Goal: Information Seeking & Learning: Learn about a topic

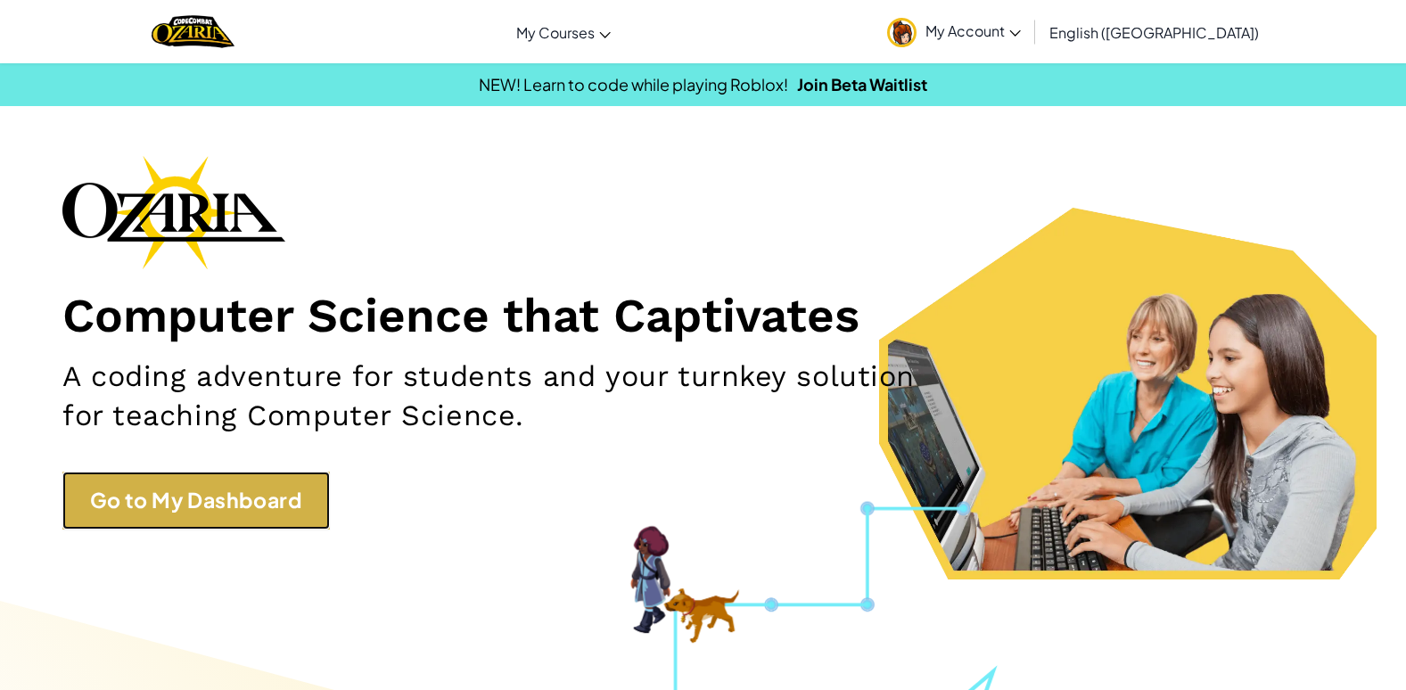
click at [208, 517] on link "Go to My Dashboard" at bounding box center [195, 501] width 267 height 58
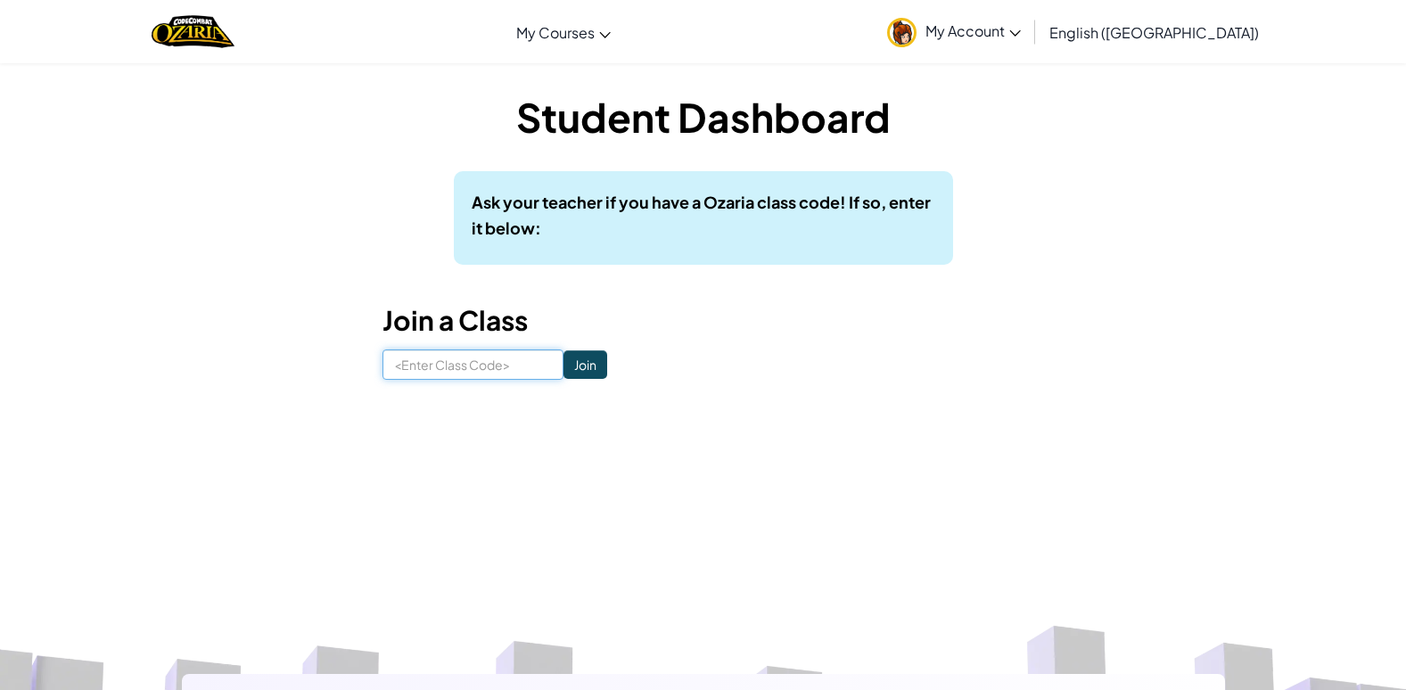
click at [409, 364] on input at bounding box center [473, 365] width 181 height 30
type input "LatePowerBoy"
click at [578, 369] on input "Join" at bounding box center [586, 364] width 44 height 29
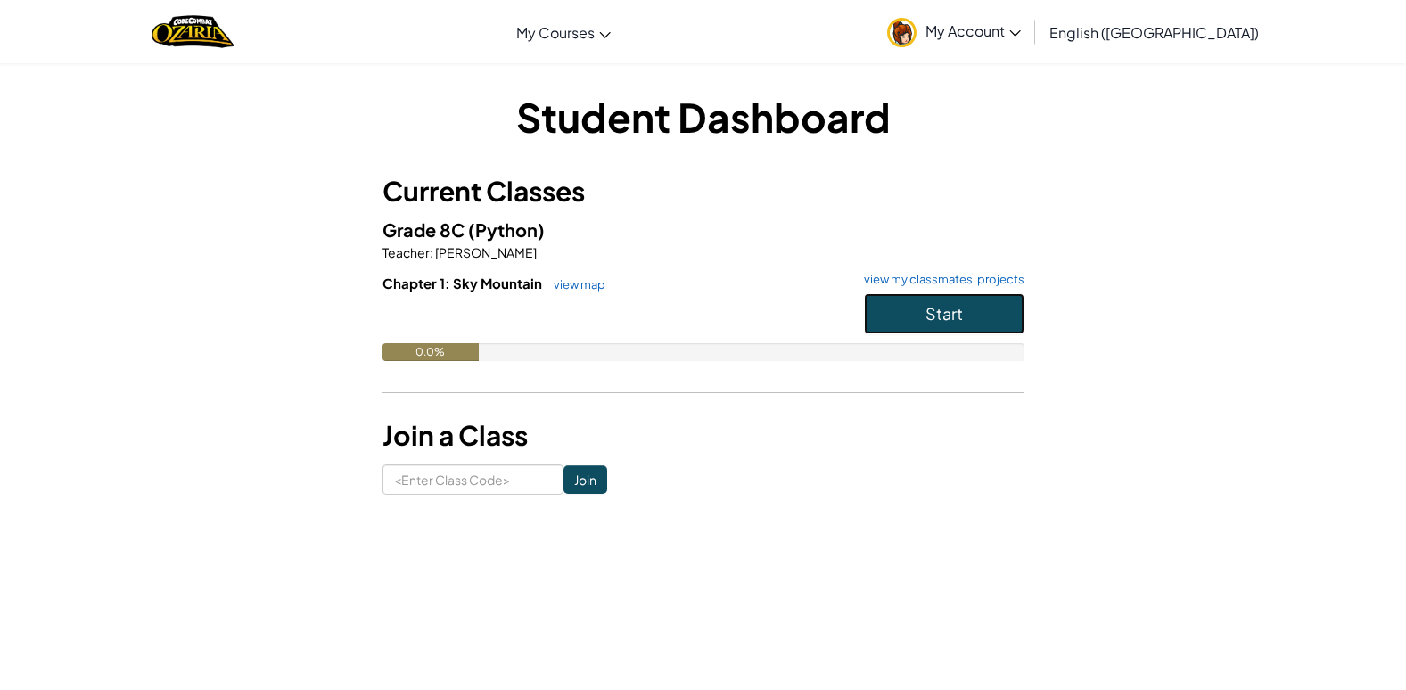
click at [906, 321] on button "Start" at bounding box center [944, 313] width 160 height 41
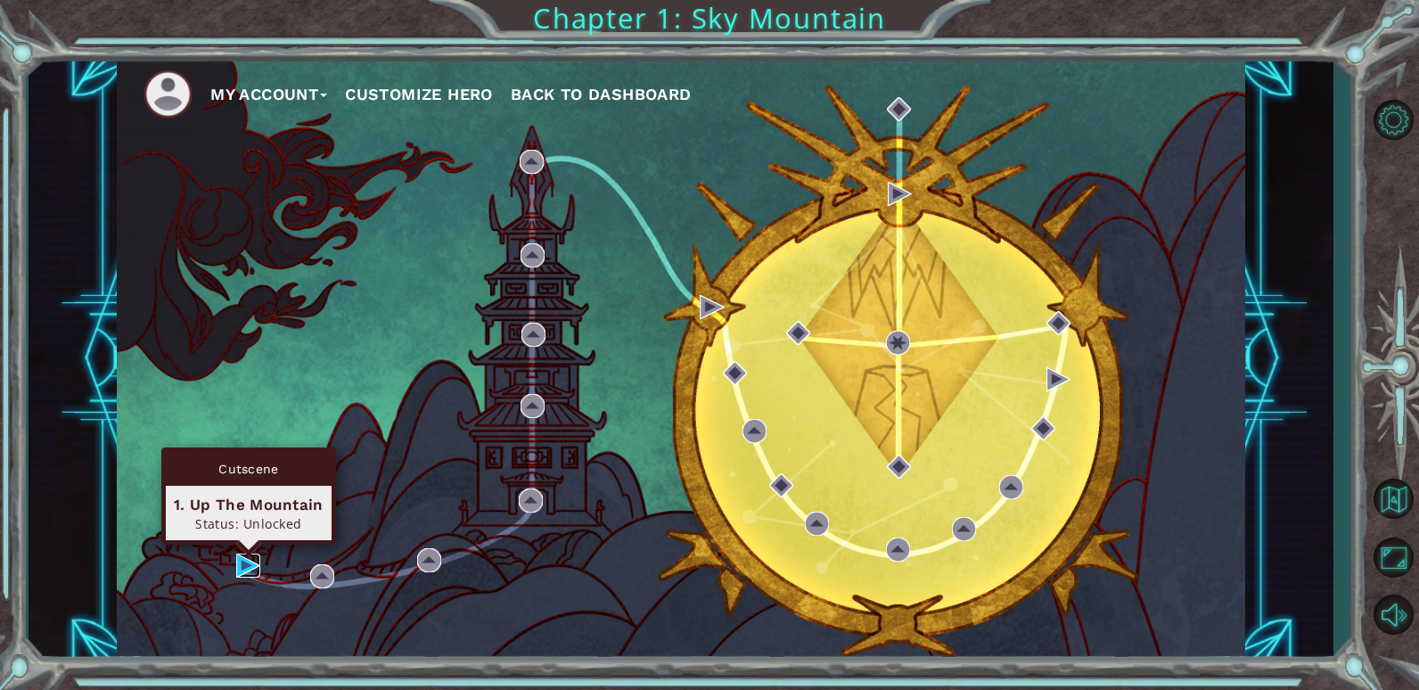
click at [248, 569] on img at bounding box center [248, 566] width 24 height 24
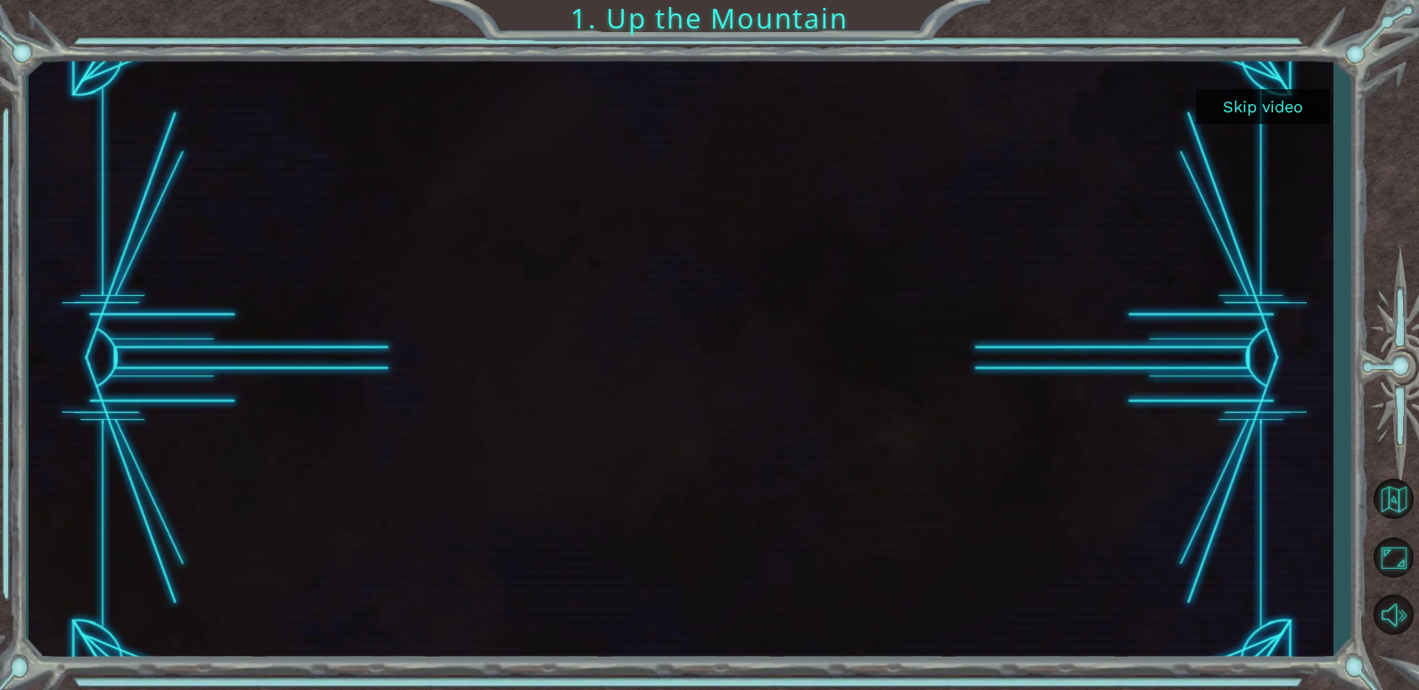
click at [1282, 112] on button "Skip video" at bounding box center [1264, 106] width 134 height 35
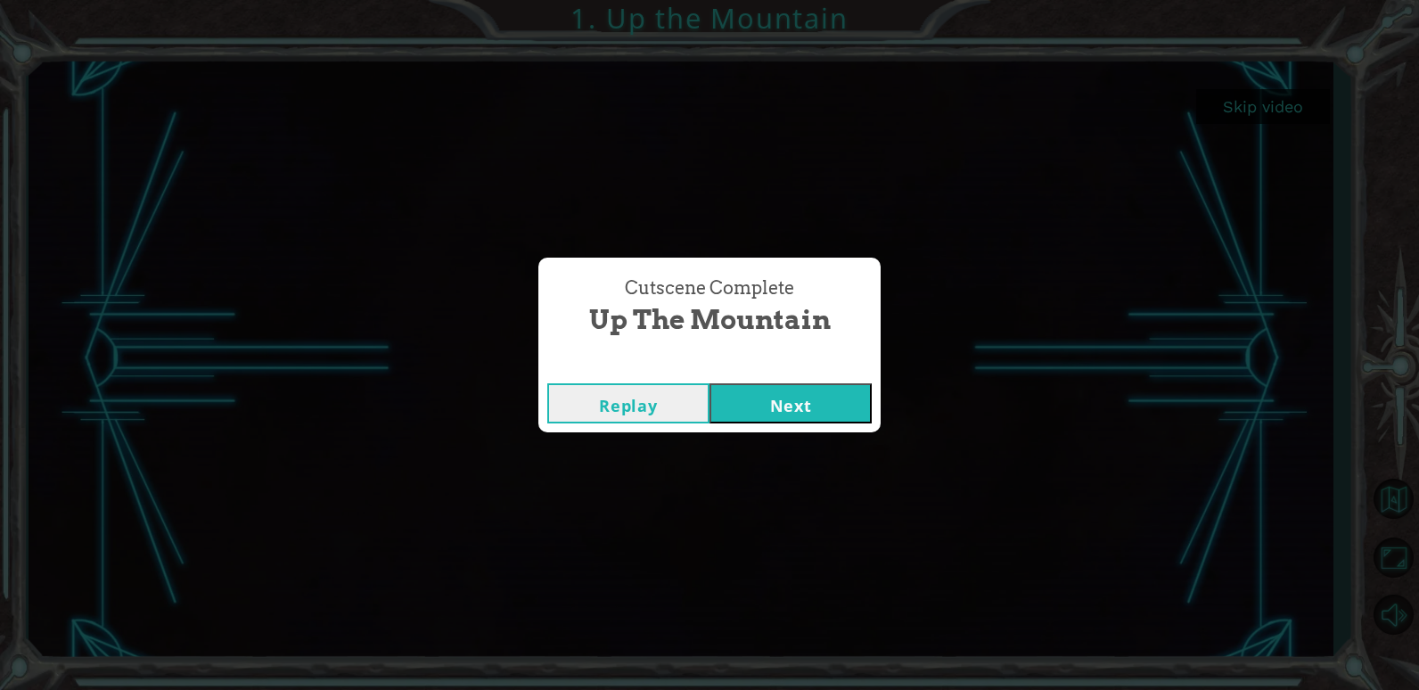
click at [767, 409] on button "Next" at bounding box center [791, 403] width 162 height 40
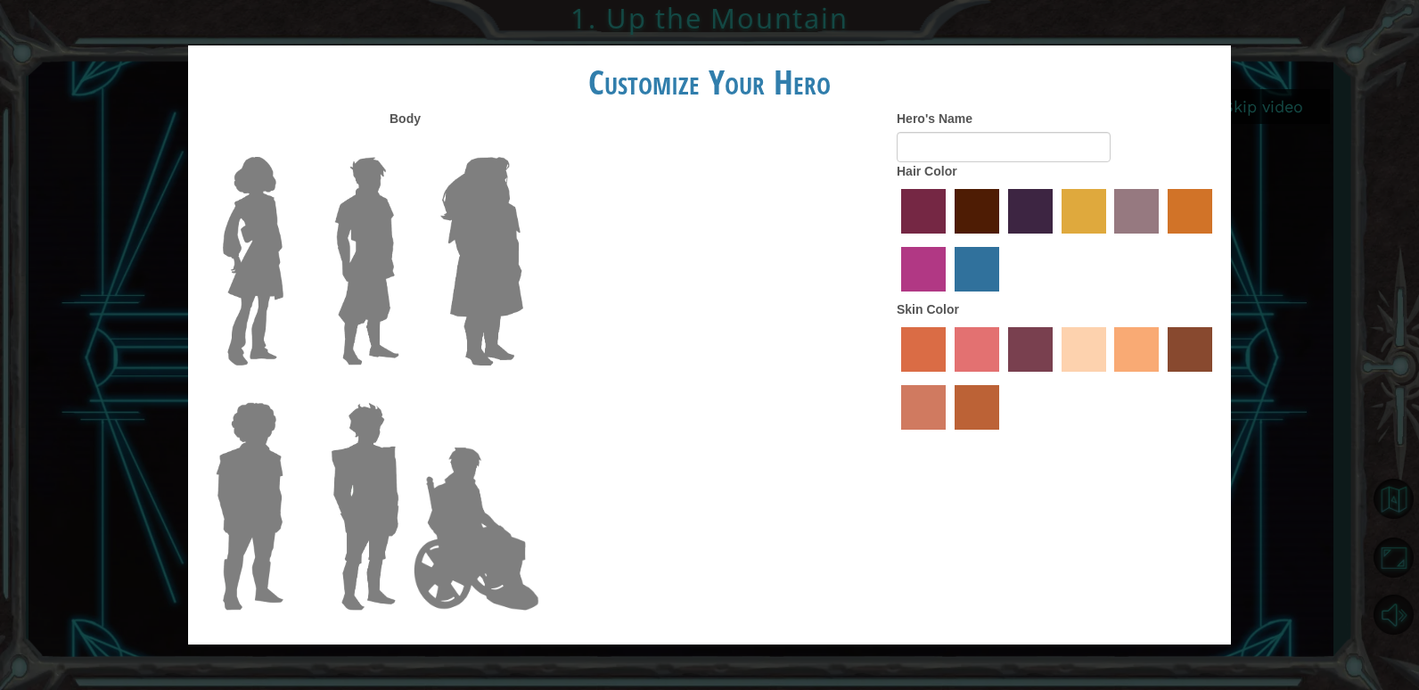
click at [983, 233] on label "maroon hair color" at bounding box center [977, 211] width 45 height 45
click at [949, 240] on input "maroon hair color" at bounding box center [949, 240] width 0 height 0
click at [377, 251] on img at bounding box center [366, 261] width 79 height 223
click at [407, 145] on input "Hero Lars" at bounding box center [407, 145] width 0 height 0
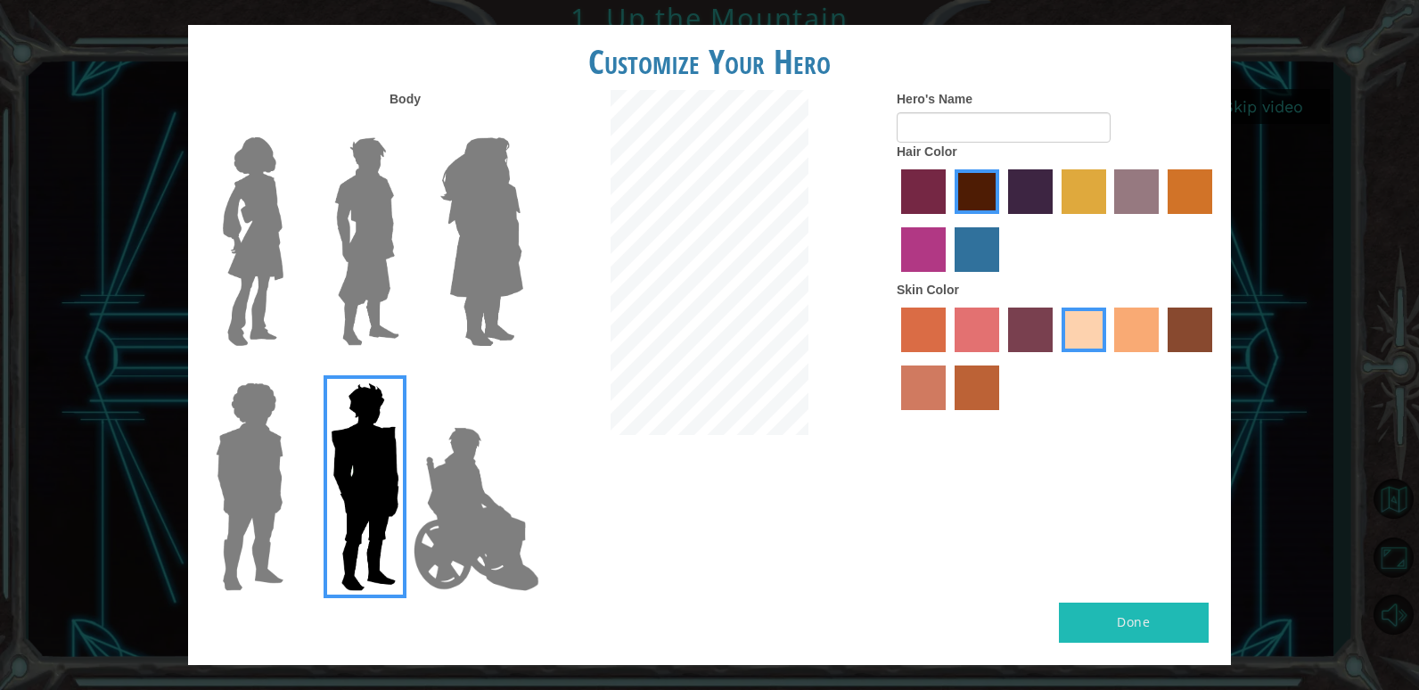
click at [1028, 196] on label "hot purple hair color" at bounding box center [1030, 191] width 45 height 45
click at [1002, 220] on input "hot purple hair color" at bounding box center [1002, 220] width 0 height 0
click at [1108, 191] on div at bounding box center [1057, 223] width 321 height 116
click at [1137, 185] on label "bazaar hair color" at bounding box center [1137, 191] width 45 height 45
click at [1109, 220] on input "bazaar hair color" at bounding box center [1109, 220] width 0 height 0
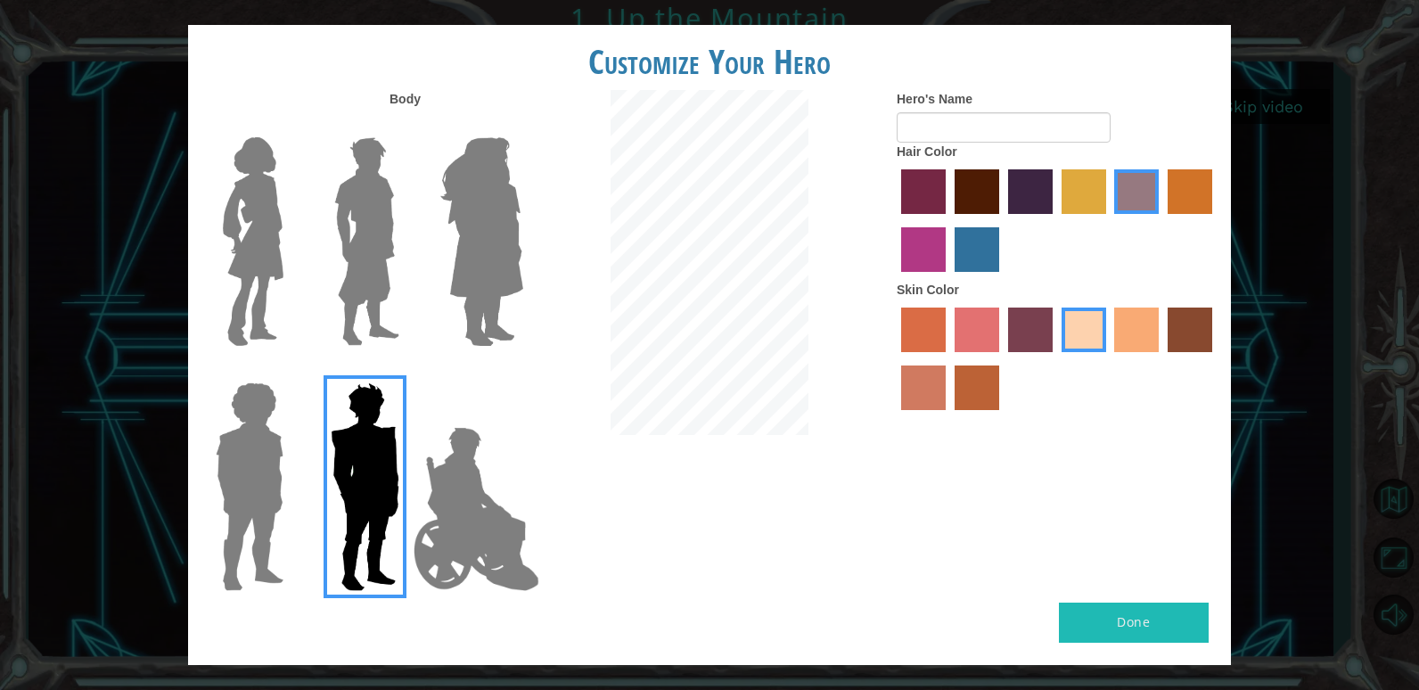
click at [1197, 204] on label "gold drop hair color" at bounding box center [1190, 191] width 45 height 45
click at [1162, 220] on input "gold drop hair color" at bounding box center [1162, 220] width 0 height 0
click at [991, 325] on label "froly skin color" at bounding box center [977, 330] width 45 height 45
click at [949, 358] on input "froly skin color" at bounding box center [949, 358] width 0 height 0
click at [907, 319] on label "sorbus skin color" at bounding box center [923, 330] width 45 height 45
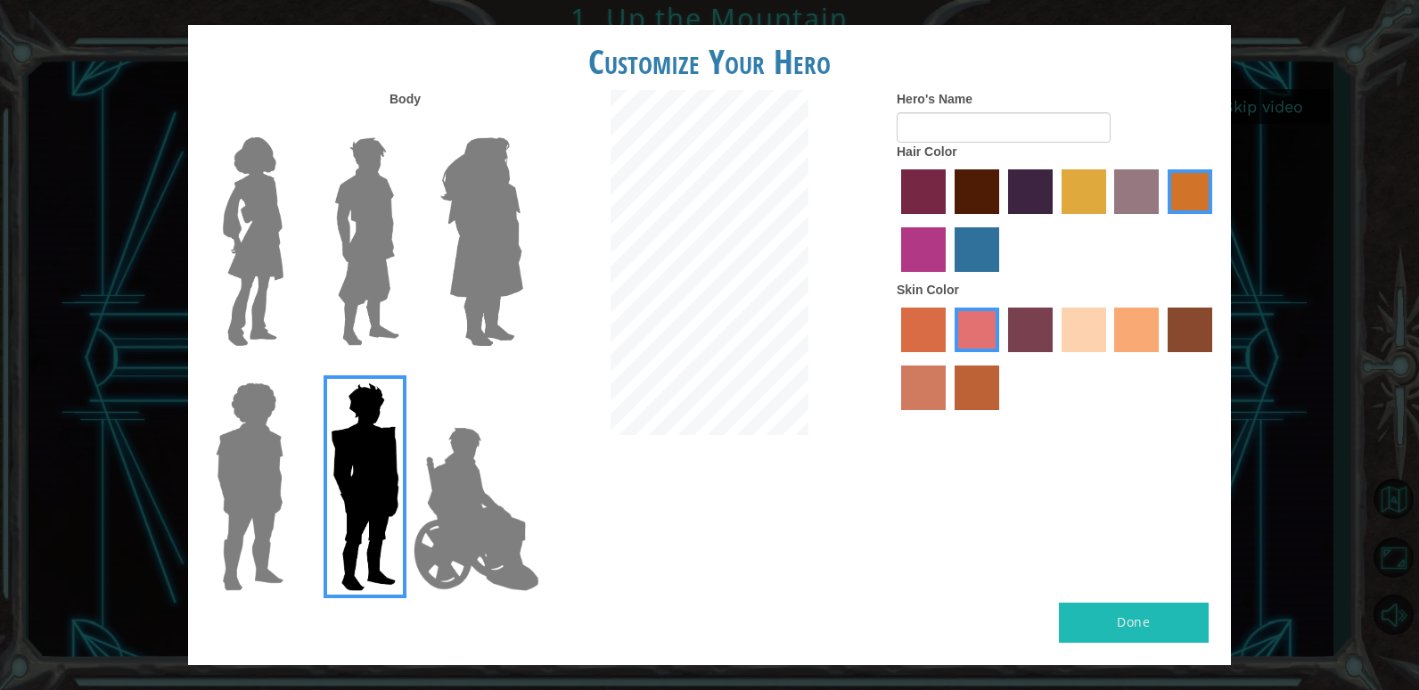
click at [895, 358] on input "sorbus skin color" at bounding box center [895, 358] width 0 height 0
click at [899, 391] on div at bounding box center [1057, 361] width 321 height 116
click at [987, 403] on label "smoke tree skin color" at bounding box center [977, 388] width 45 height 45
click at [949, 416] on input "smoke tree skin color" at bounding box center [949, 416] width 0 height 0
click at [1186, 349] on label "karma skin color" at bounding box center [1190, 330] width 45 height 45
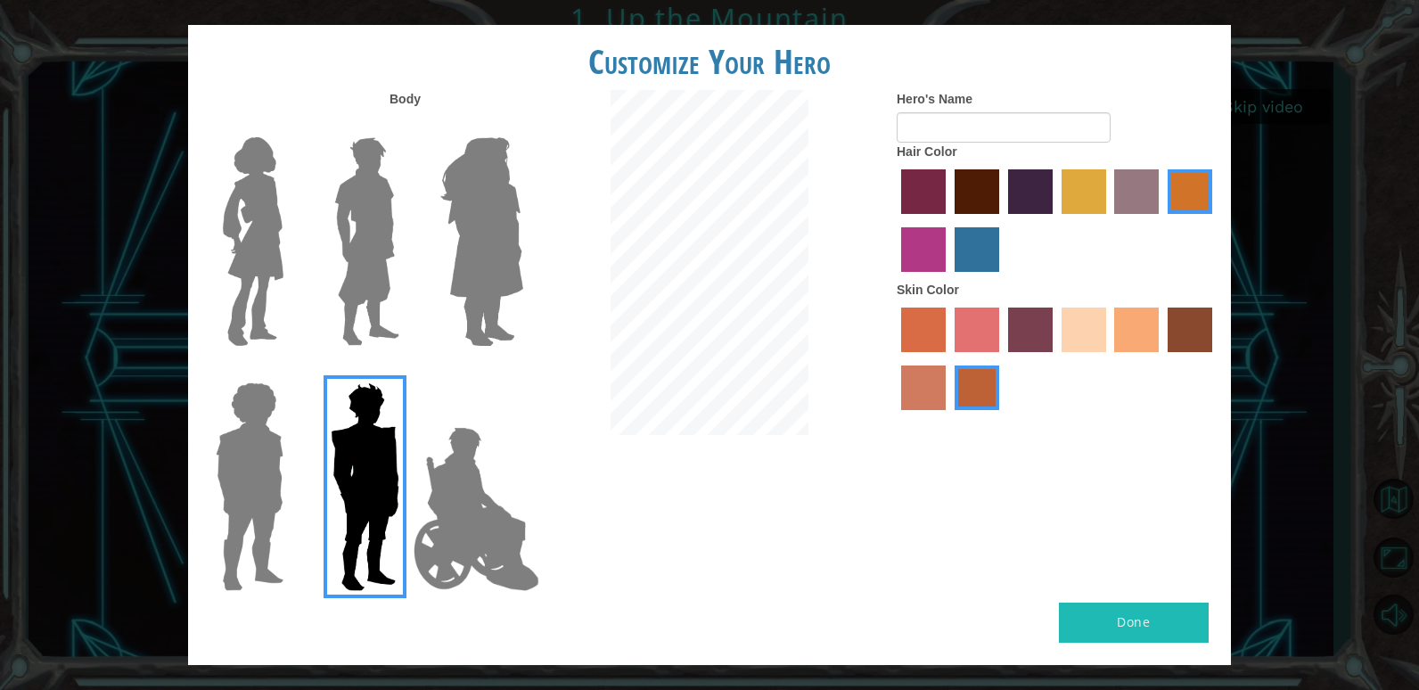
click at [1162, 358] on input "karma skin color" at bounding box center [1162, 358] width 0 height 0
click at [1131, 612] on button "Done" at bounding box center [1134, 623] width 150 height 40
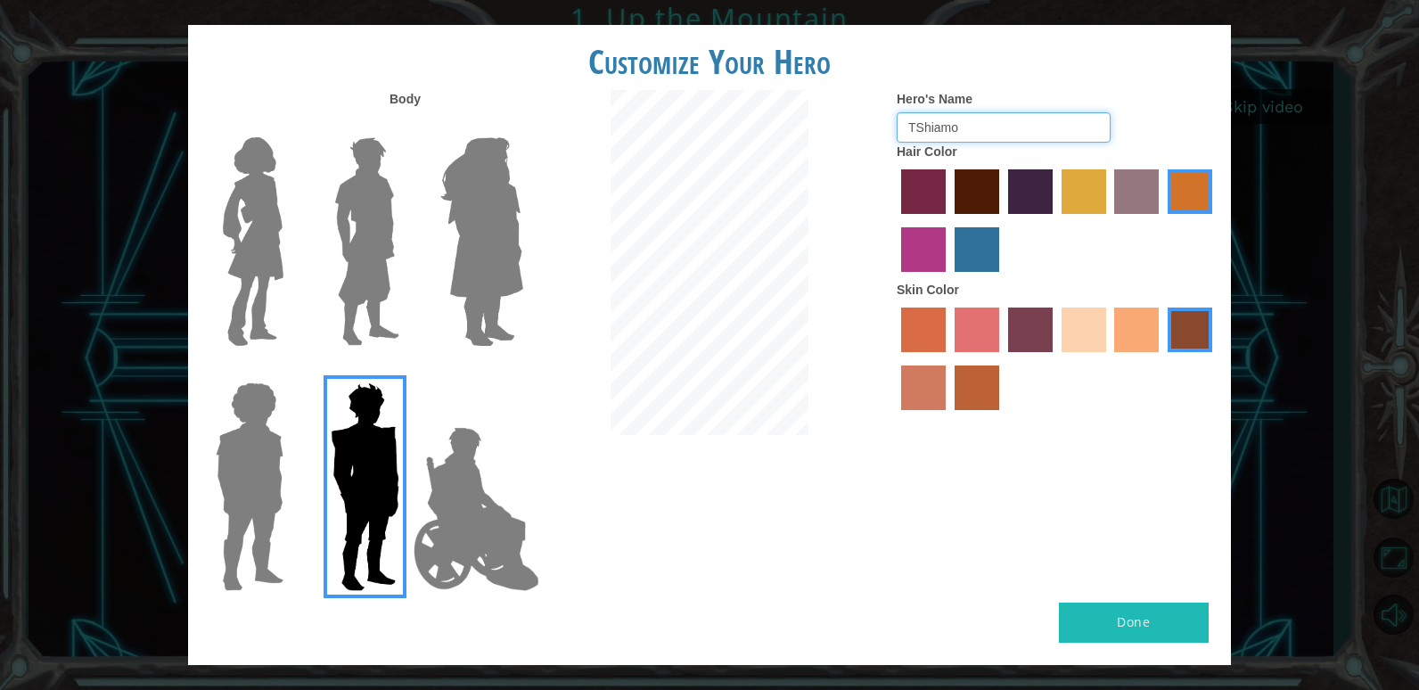
type input "tshiamo"
click at [1146, 628] on button "Done" at bounding box center [1134, 623] width 150 height 40
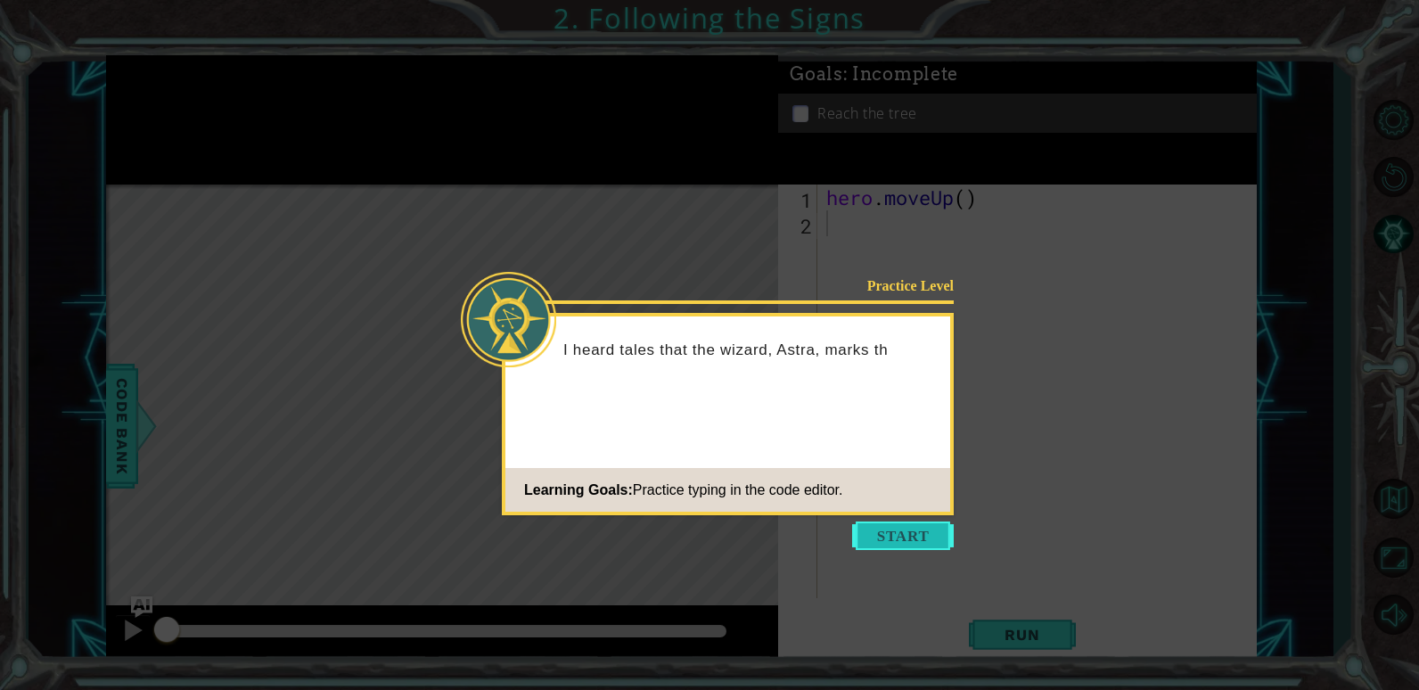
click at [897, 529] on button "Start" at bounding box center [903, 536] width 102 height 29
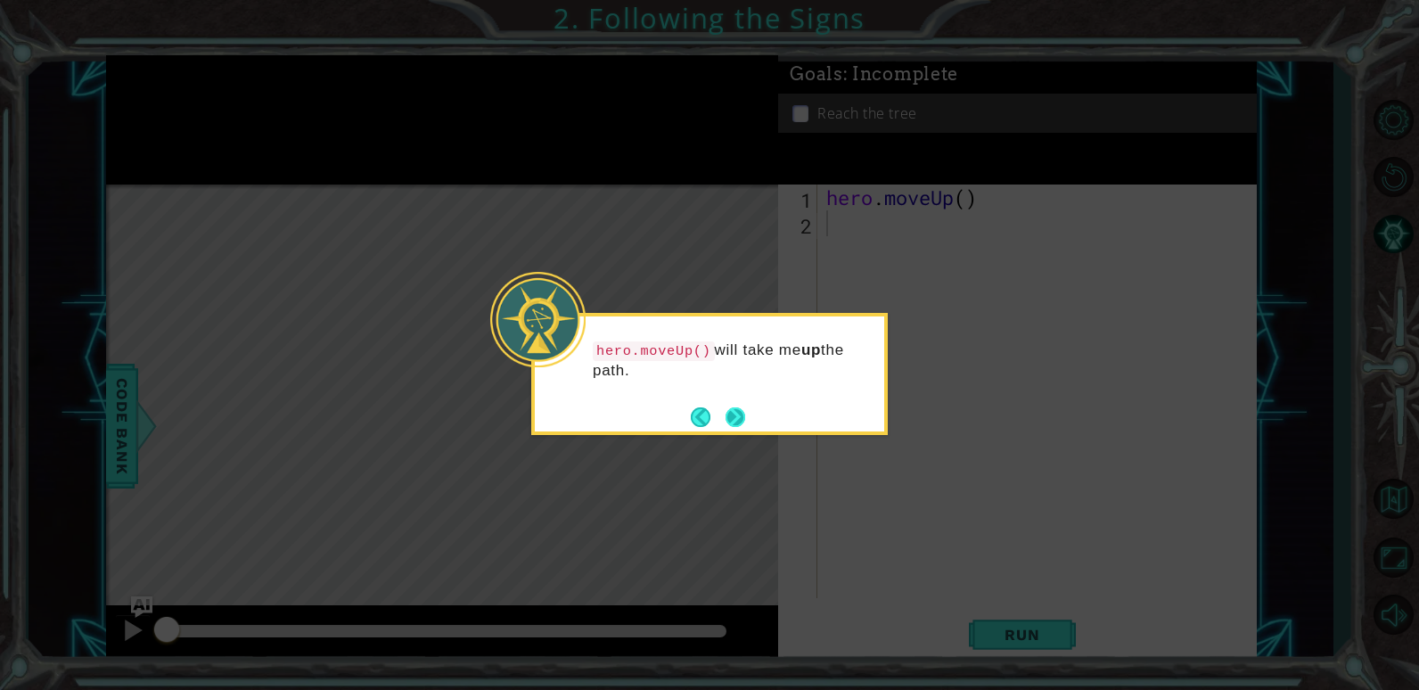
click at [730, 415] on button "Next" at bounding box center [736, 417] width 20 height 20
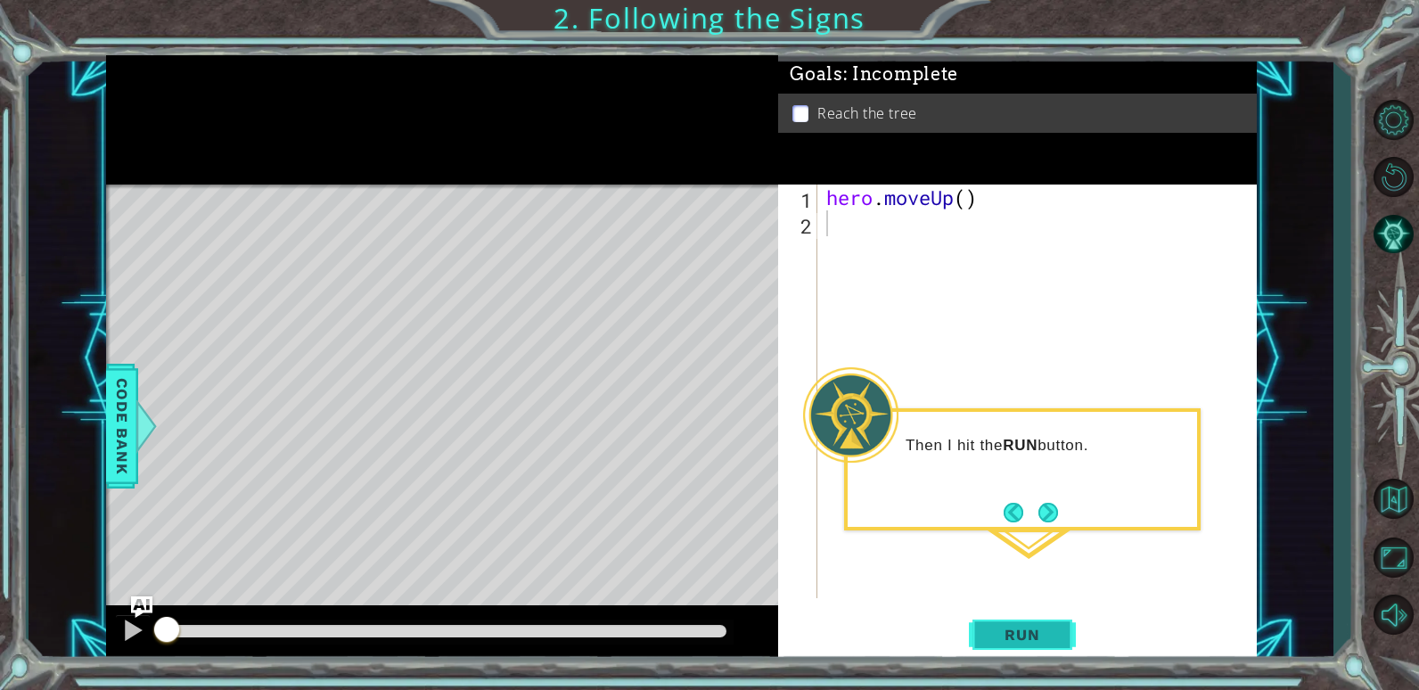
click at [1008, 634] on span "Run" at bounding box center [1022, 635] width 70 height 18
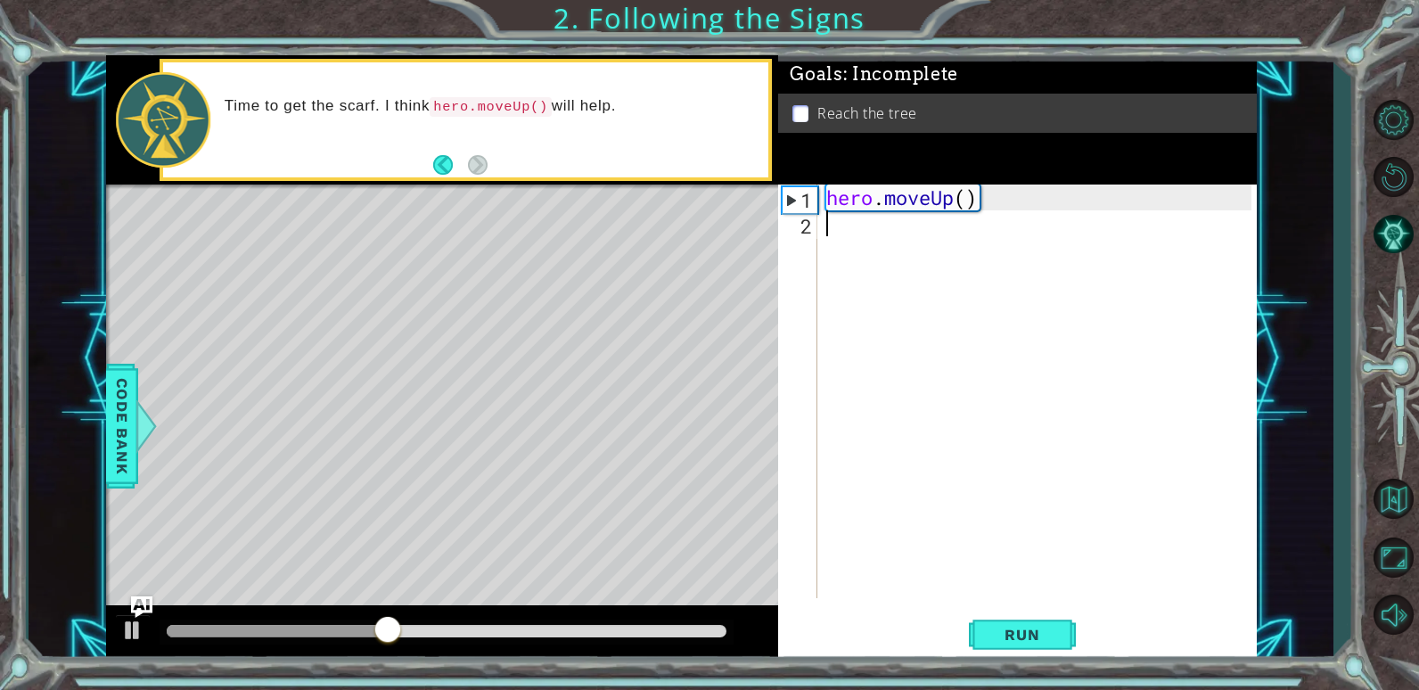
click at [968, 193] on div "hero . moveUp ( )" at bounding box center [1042, 417] width 438 height 465
type textarea "hero.moveUp(2)"
click at [1008, 626] on span "Run" at bounding box center [1022, 635] width 70 height 18
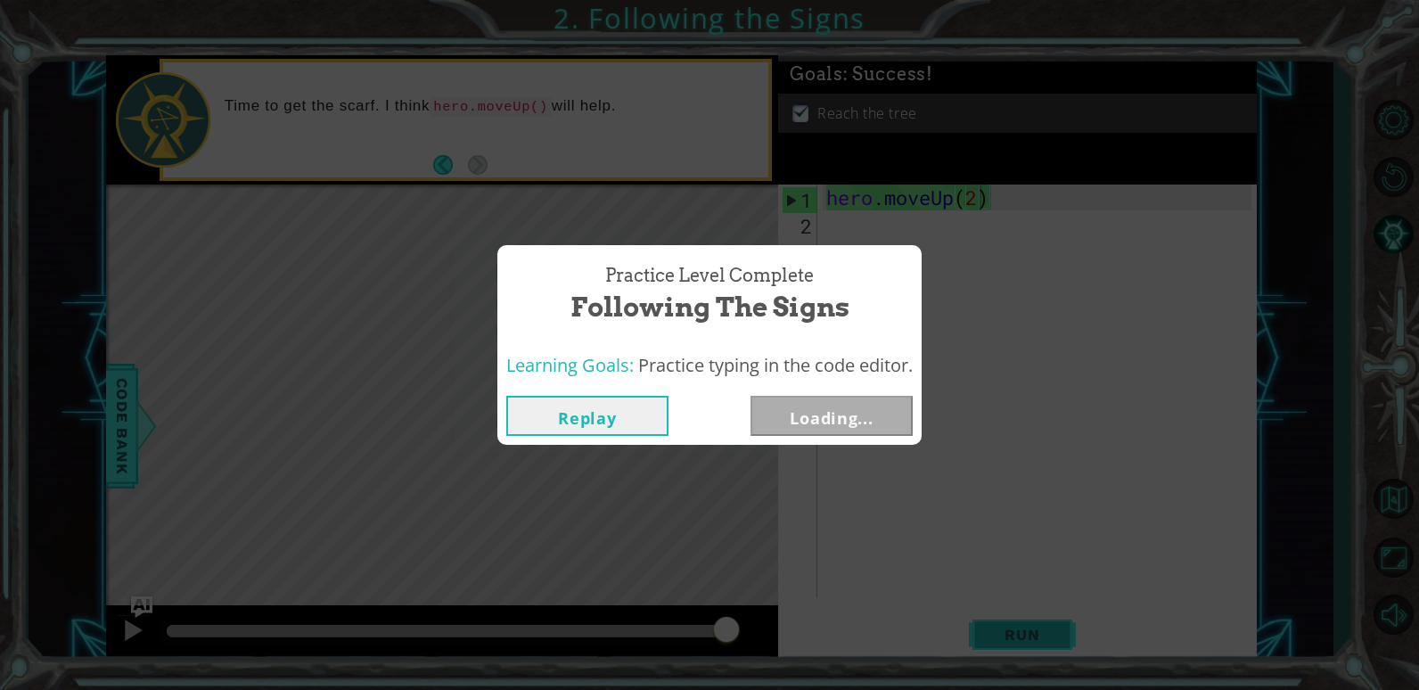
click at [1007, 635] on div "Practice Level Complete Following the Signs Learning Goals: Practice typing in …" at bounding box center [709, 345] width 1419 height 690
click at [850, 402] on button "Next" at bounding box center [832, 416] width 162 height 40
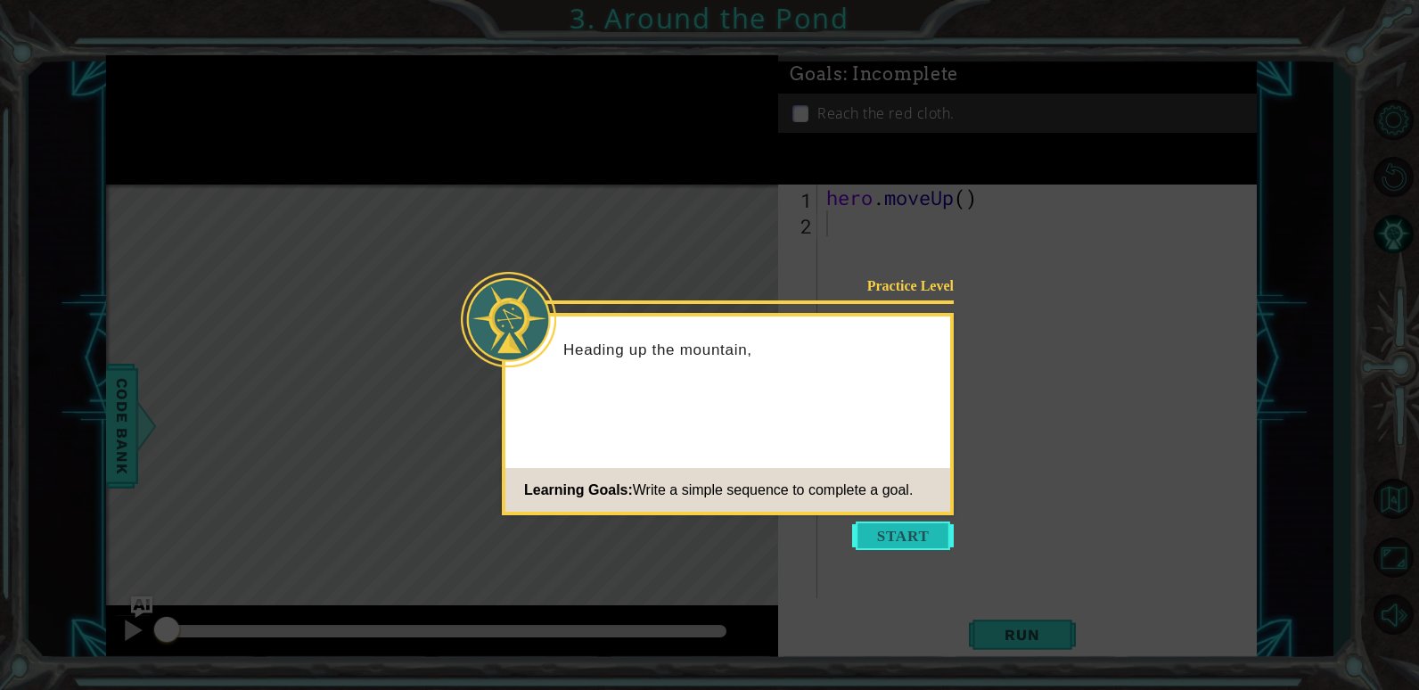
click at [929, 545] on button "Start" at bounding box center [903, 536] width 102 height 29
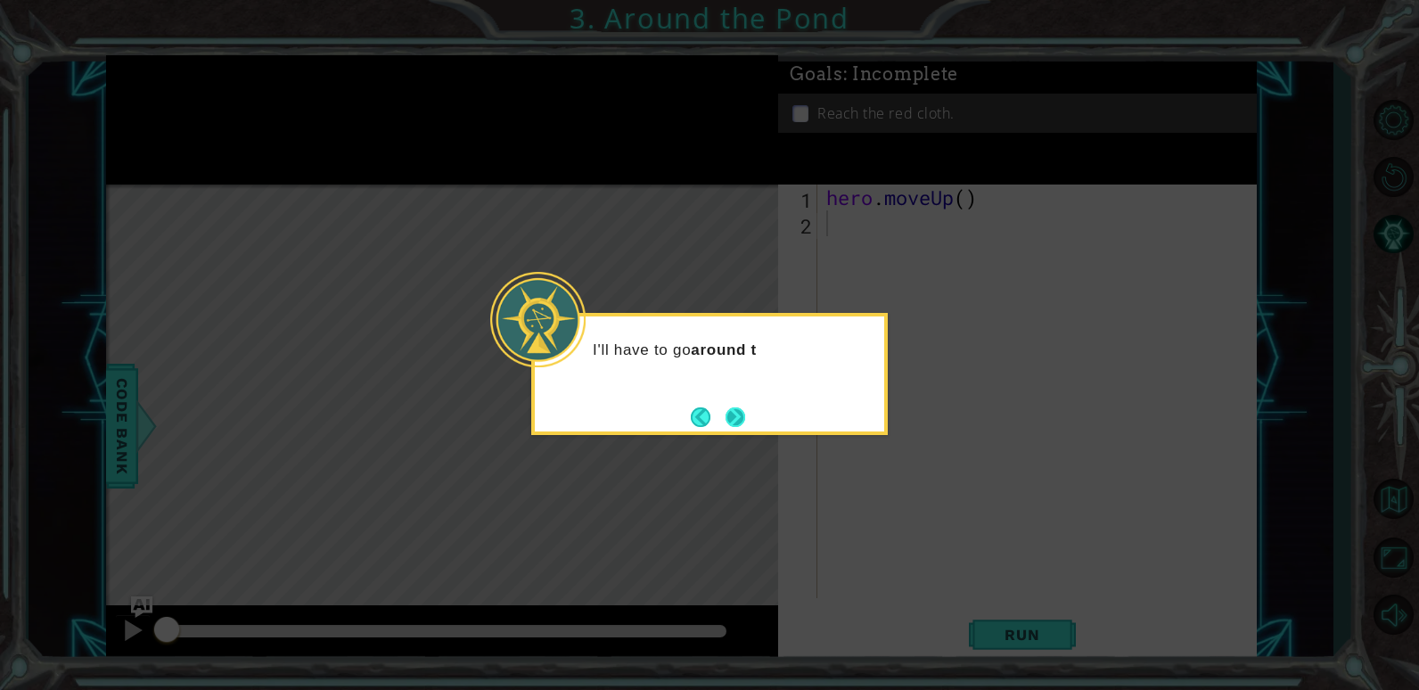
click at [728, 424] on button "Next" at bounding box center [736, 417] width 20 height 20
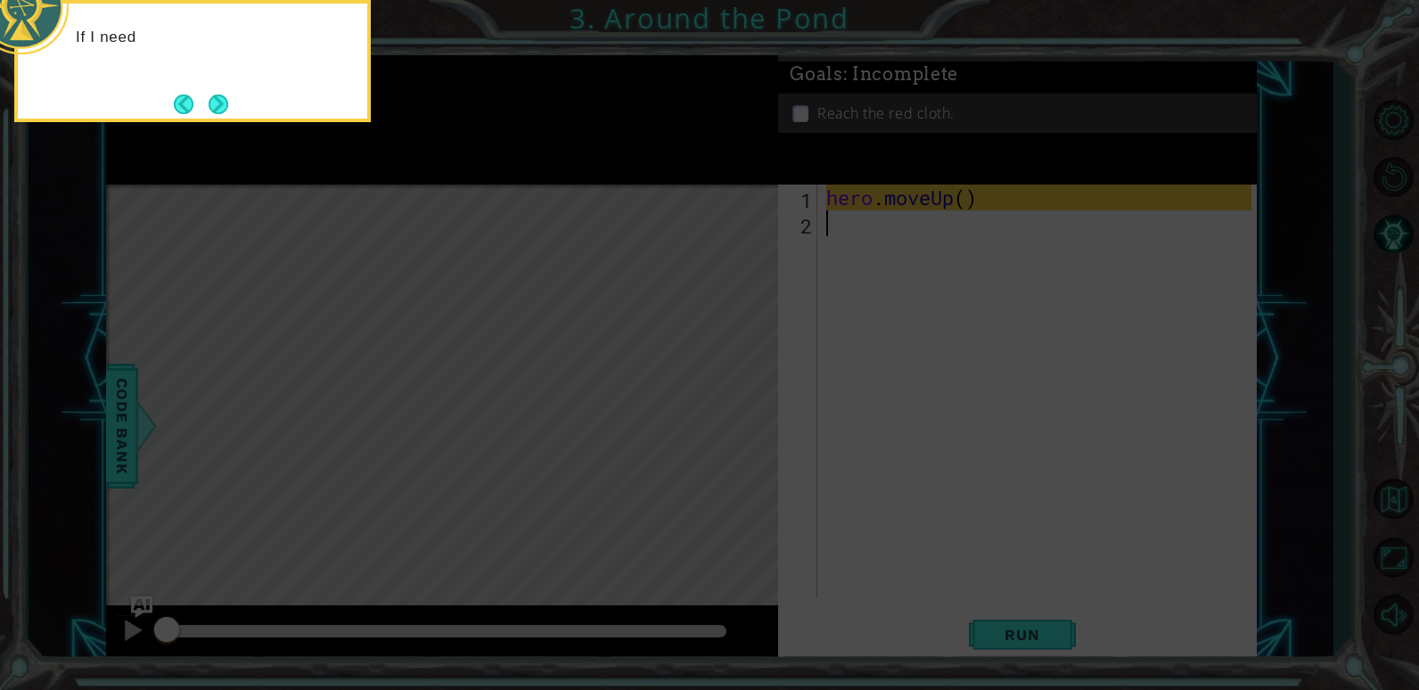
drag, startPoint x: 893, startPoint y: 461, endPoint x: 869, endPoint y: 442, distance: 29.8
click at [892, 461] on icon at bounding box center [709, 103] width 1419 height 1173
click at [228, 103] on button "Next" at bounding box center [219, 105] width 20 height 20
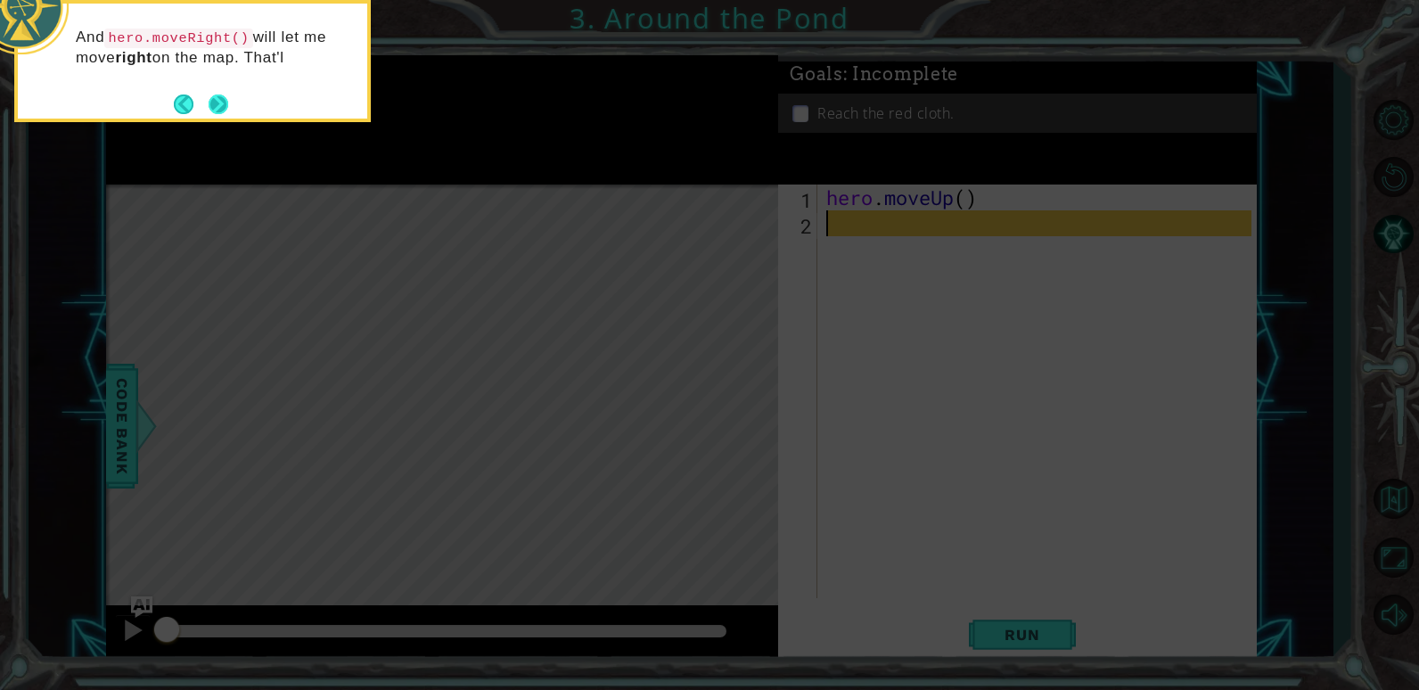
click at [231, 105] on div "And hero.moveRight() will let me move right on the map. That'l" at bounding box center [192, 61] width 357 height 122
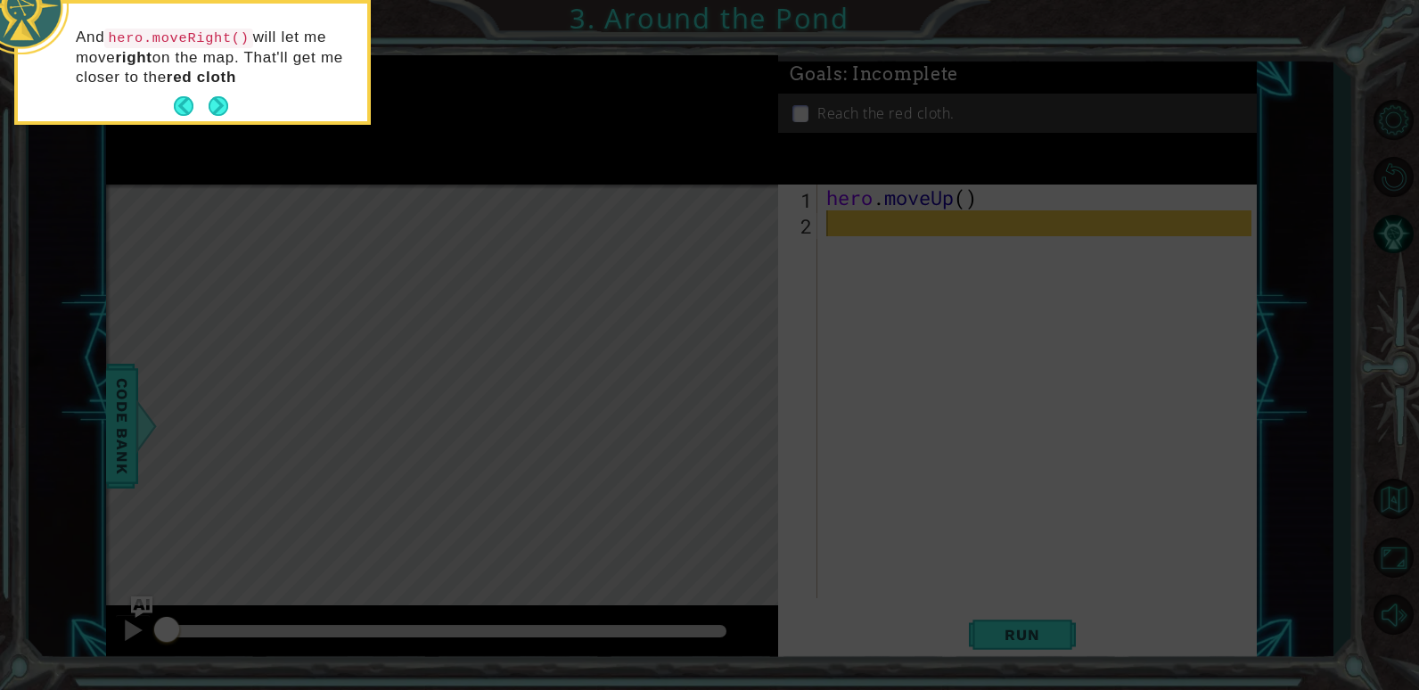
drag, startPoint x: 231, startPoint y: 105, endPoint x: 563, endPoint y: 242, distance: 358.6
click at [563, 242] on icon at bounding box center [709, 103] width 1419 height 1173
click at [216, 102] on button "Next" at bounding box center [219, 106] width 20 height 20
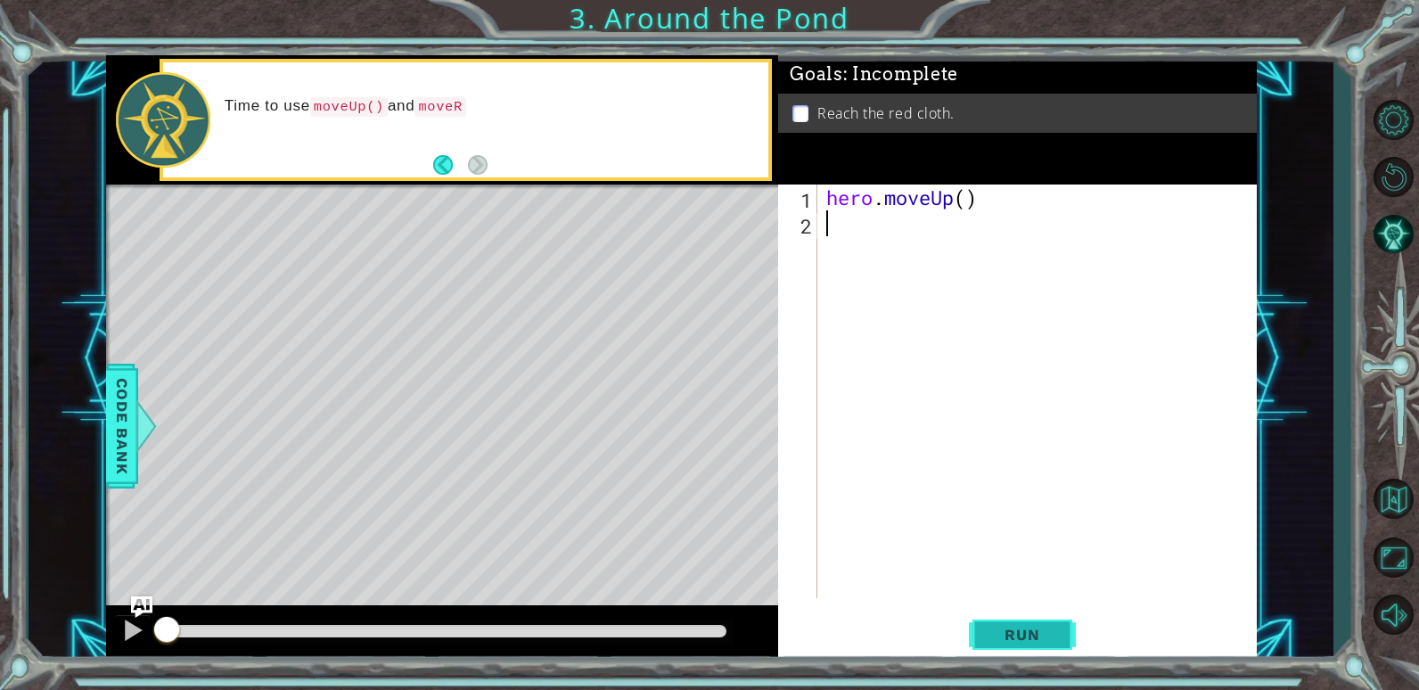
click at [1013, 622] on button "Run" at bounding box center [1022, 635] width 107 height 48
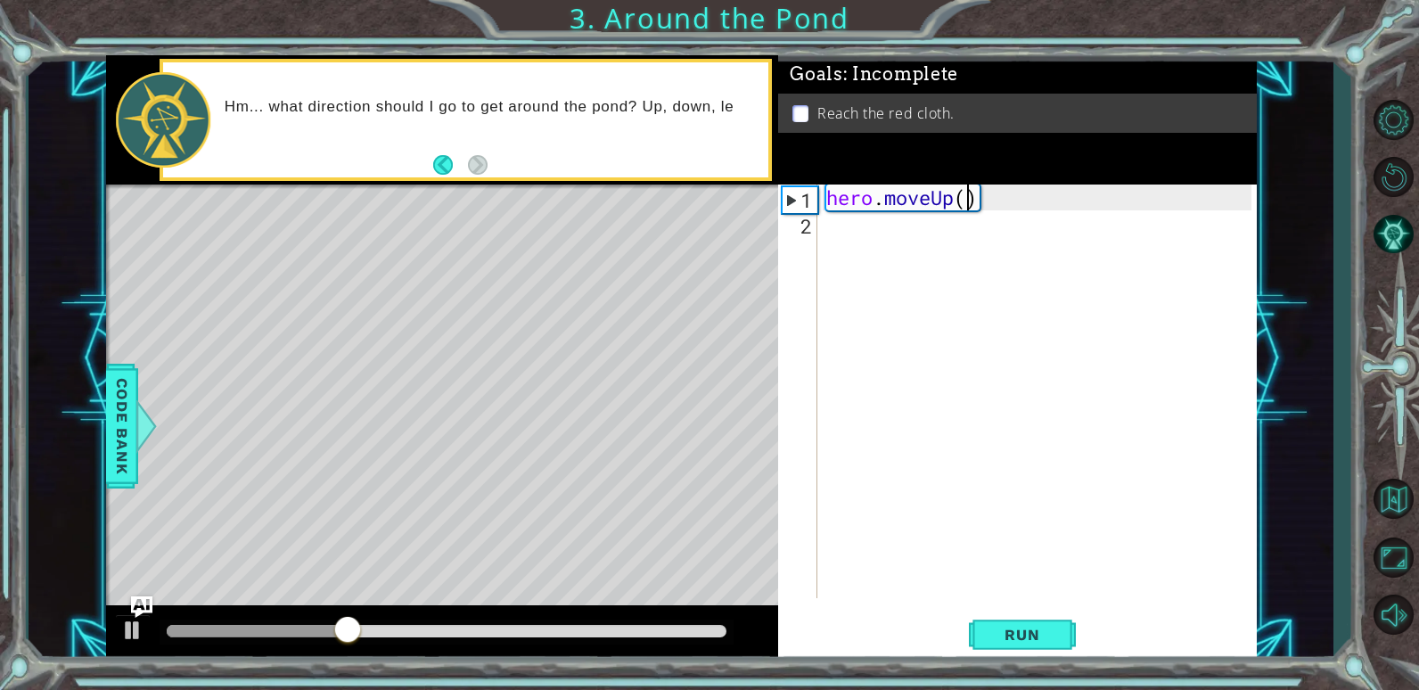
click at [971, 195] on div "hero . moveUp ( )" at bounding box center [1042, 417] width 438 height 465
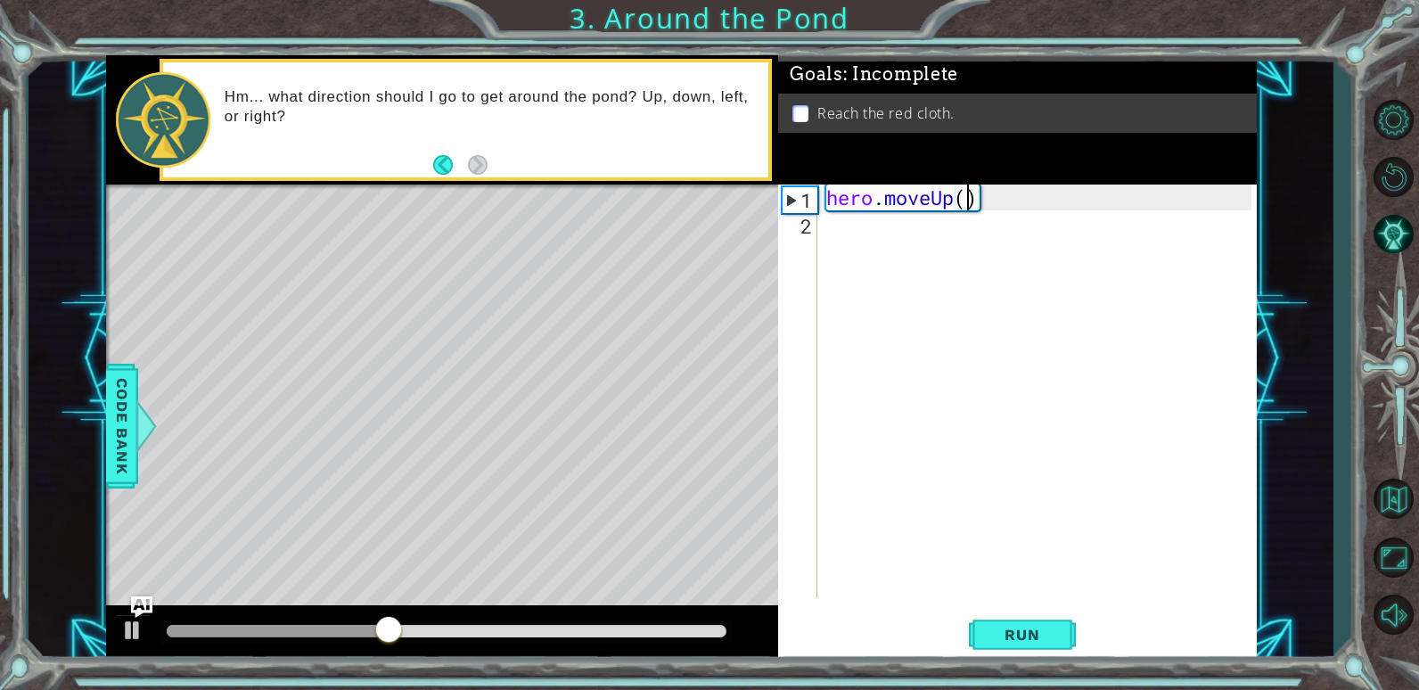
type textarea "hero.moveUp(2)"
click at [839, 239] on div "hero . moveUp ( 2 )" at bounding box center [1042, 417] width 438 height 465
type textarea "h"
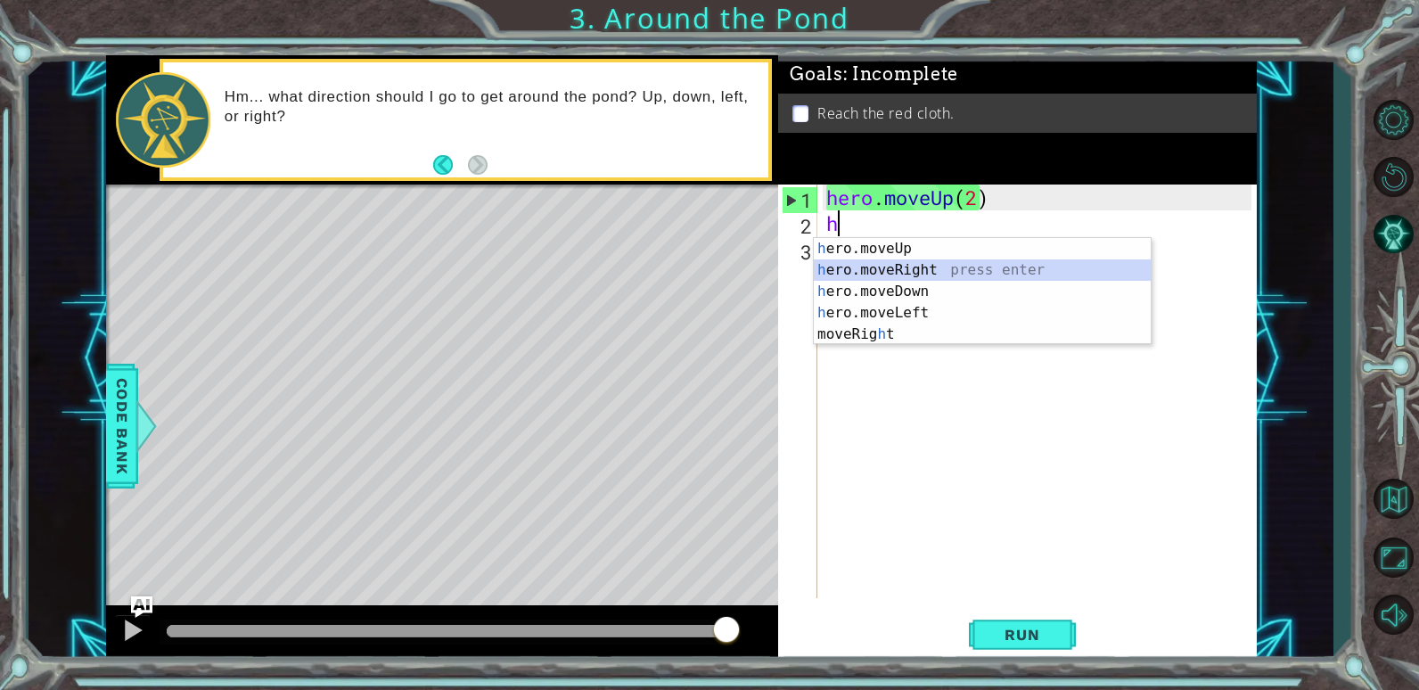
click at [917, 270] on div "h ero.moveUp press enter h ero.moveRight press enter h ero.moveDown press enter…" at bounding box center [982, 313] width 337 height 150
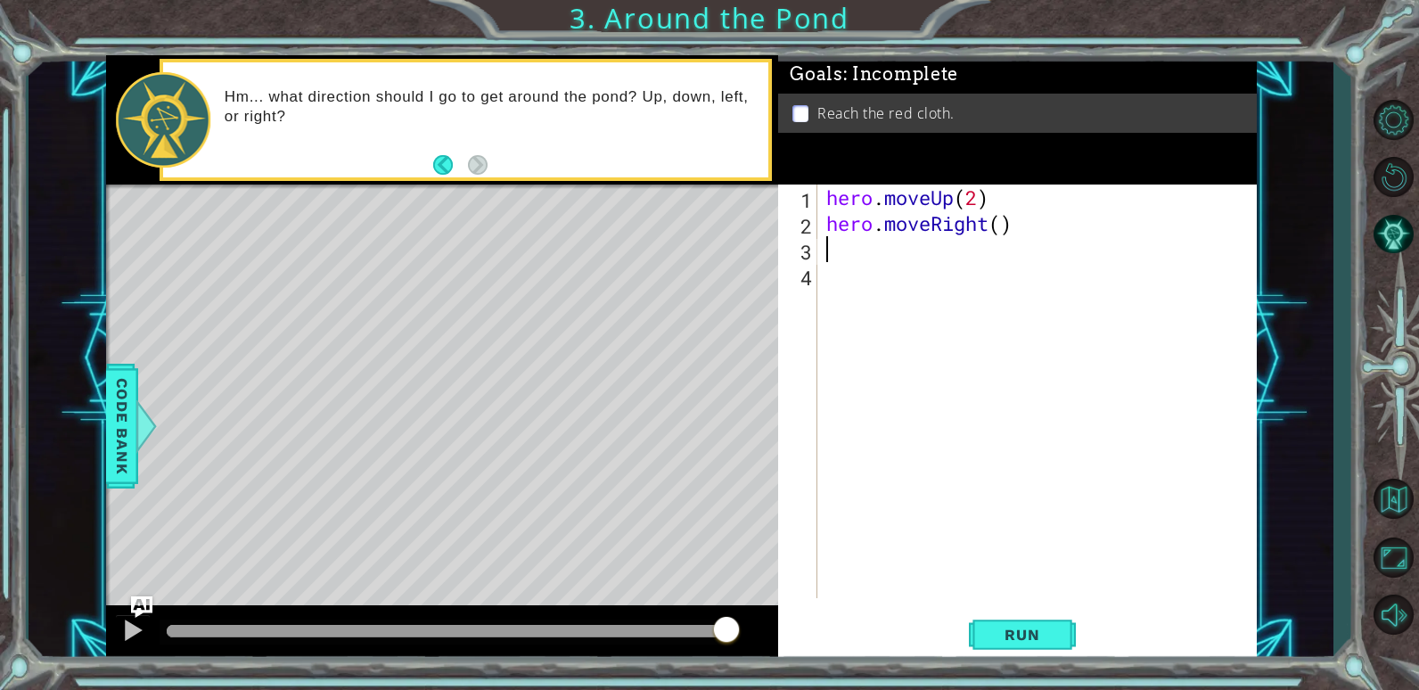
type textarea "h"
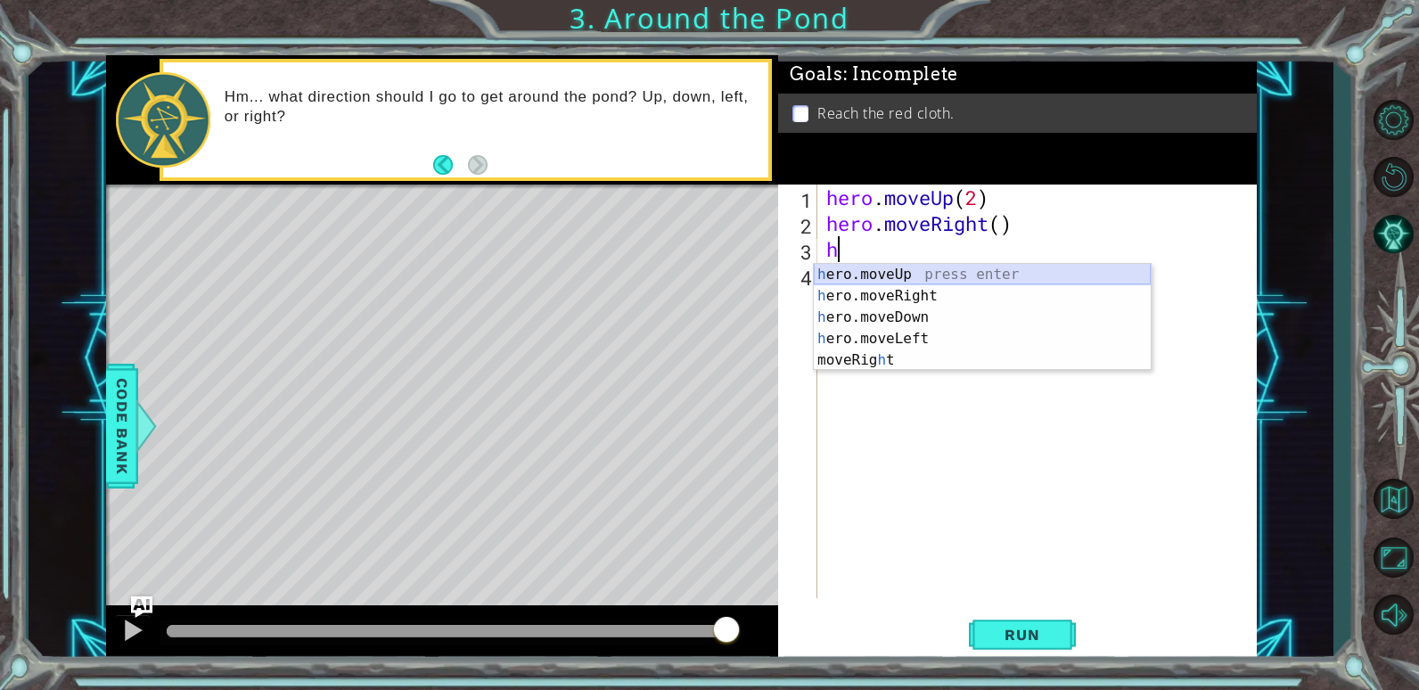
click at [972, 273] on div "h ero.moveUp press enter h ero.moveRight press enter h ero.moveDown press enter…" at bounding box center [982, 339] width 337 height 150
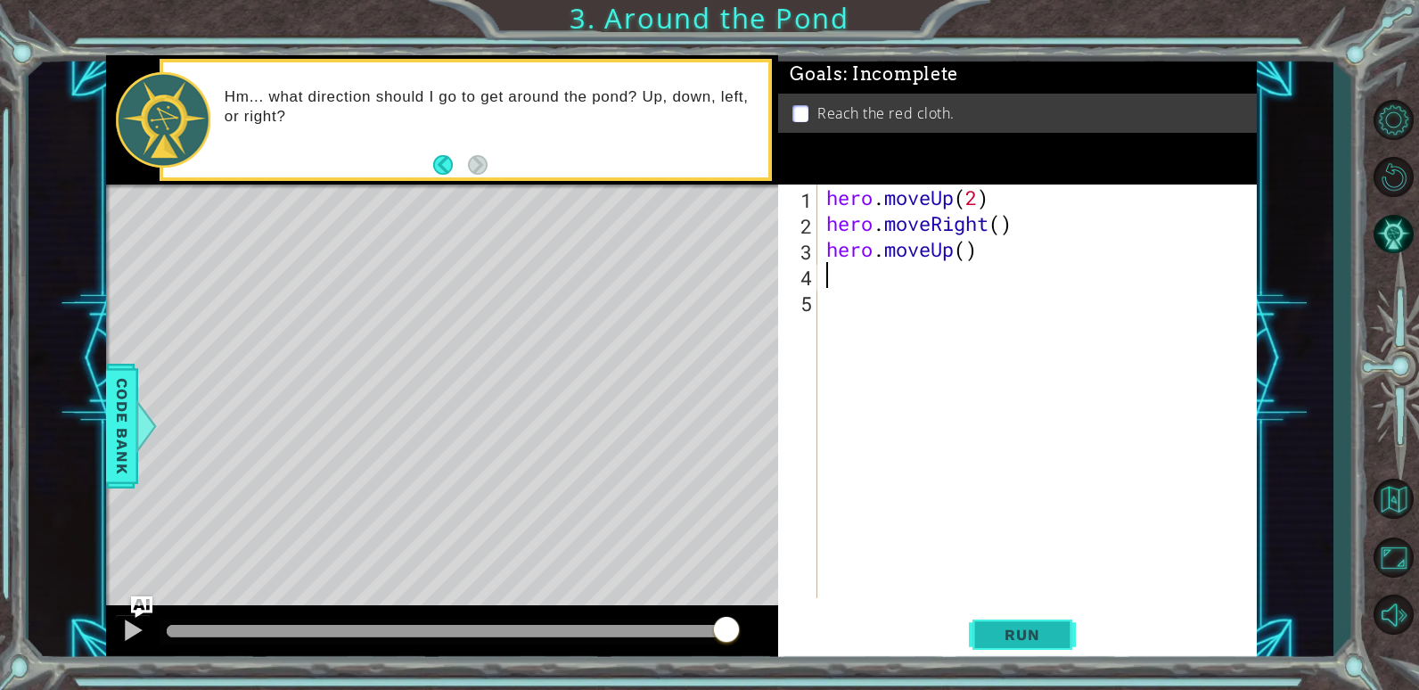
click at [1013, 614] on button "Run" at bounding box center [1022, 635] width 107 height 48
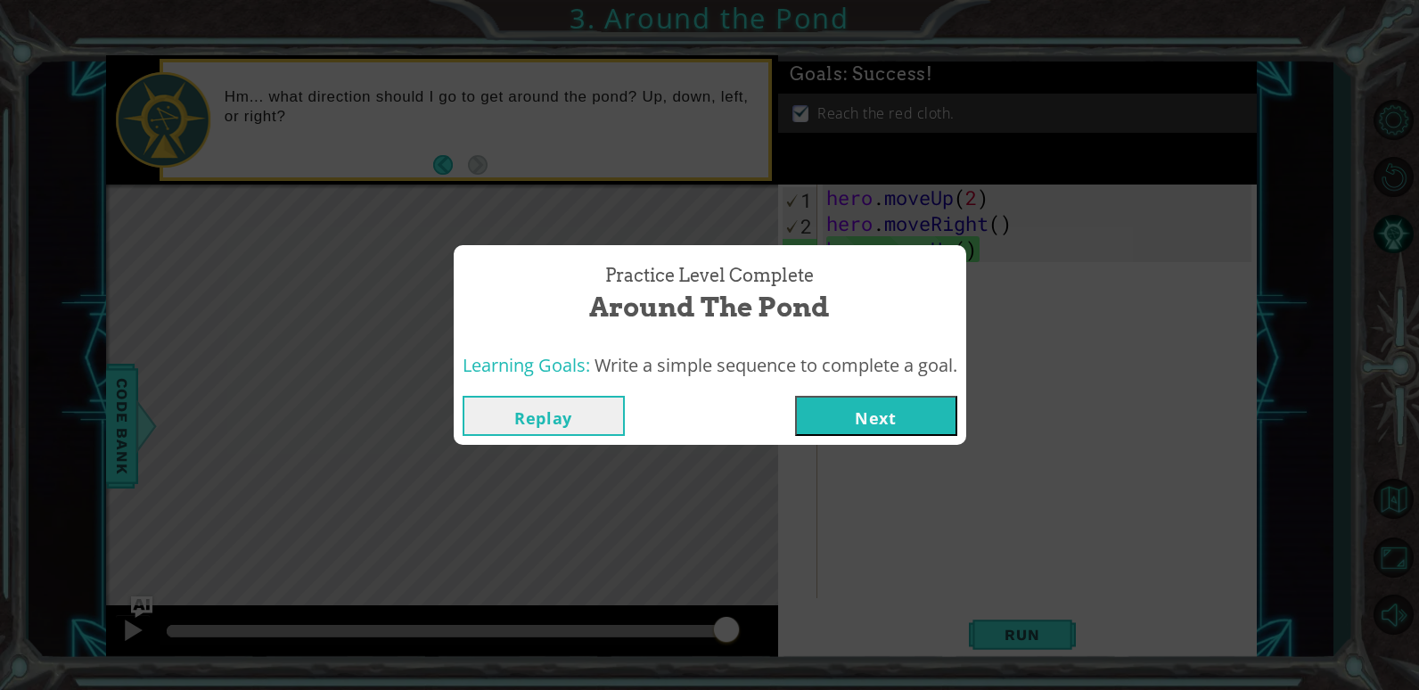
click at [884, 417] on button "Next" at bounding box center [876, 416] width 162 height 40
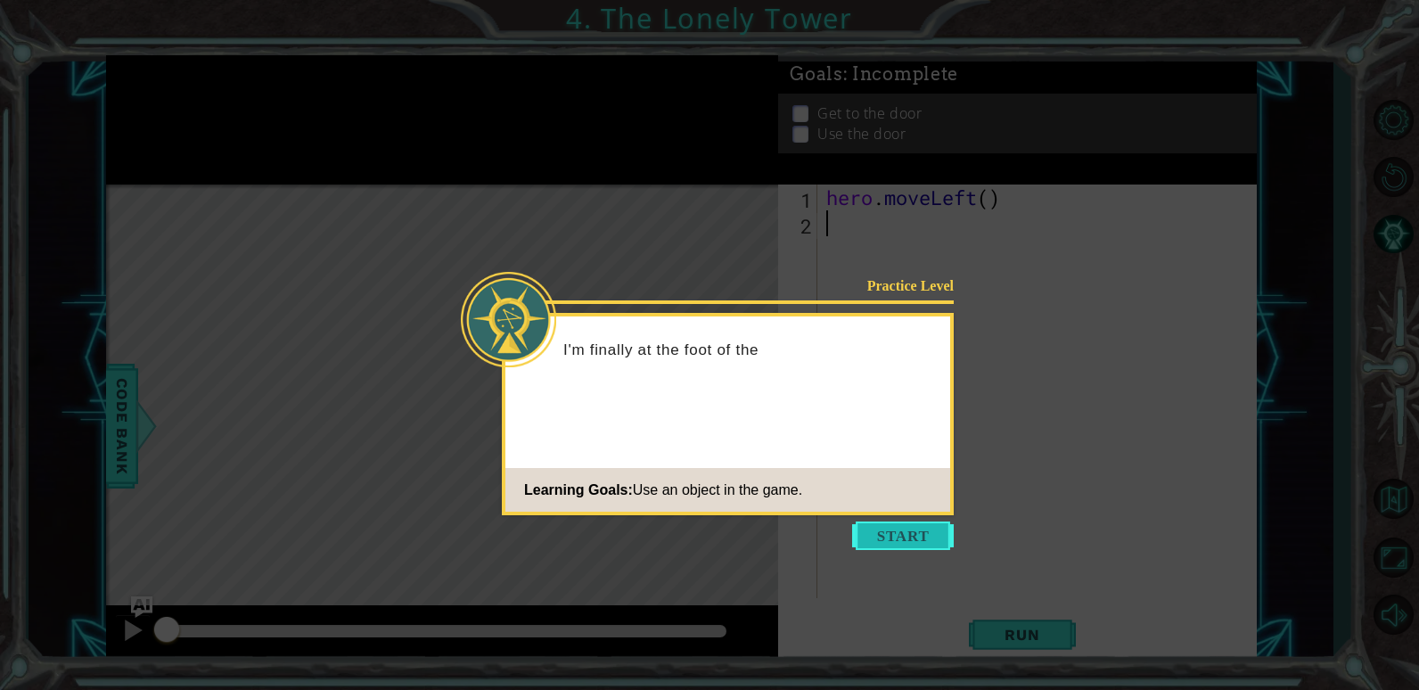
click at [902, 530] on button "Start" at bounding box center [903, 536] width 102 height 29
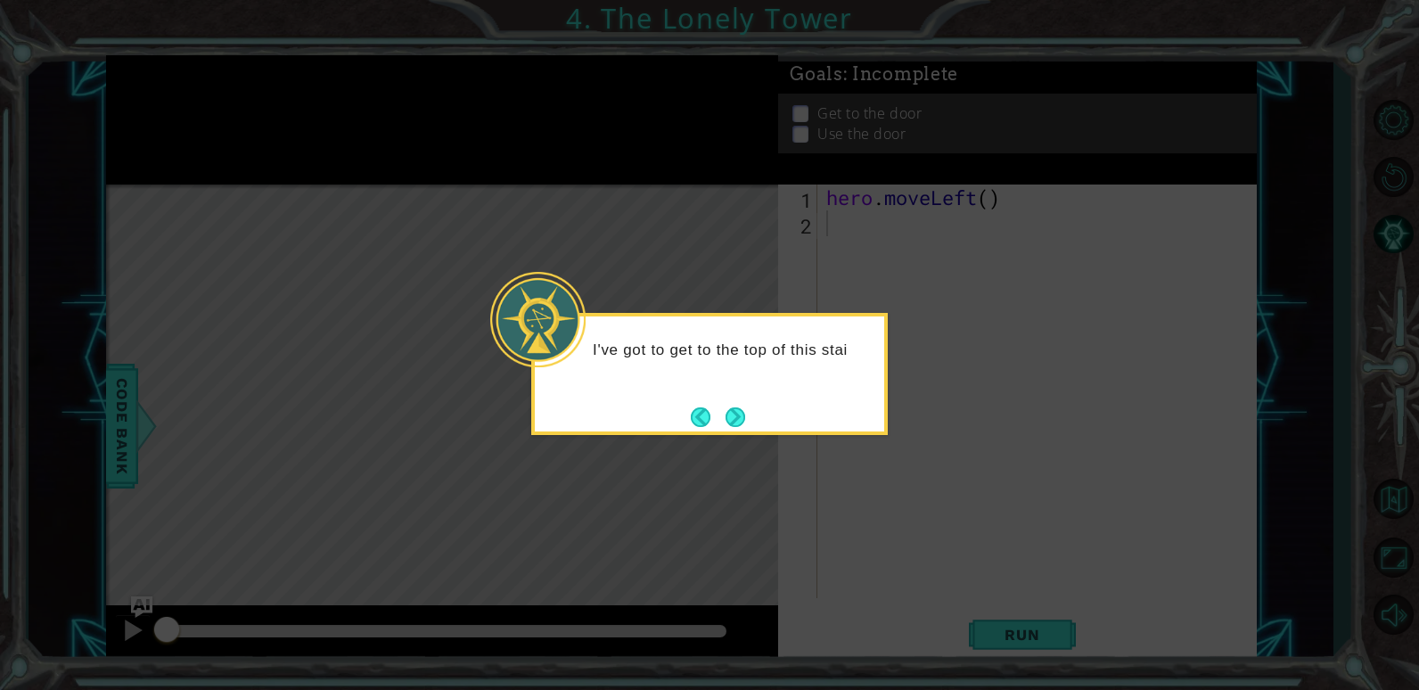
click at [719, 406] on footer at bounding box center [718, 417] width 54 height 27
click at [719, 409] on button "Back" at bounding box center [708, 417] width 35 height 20
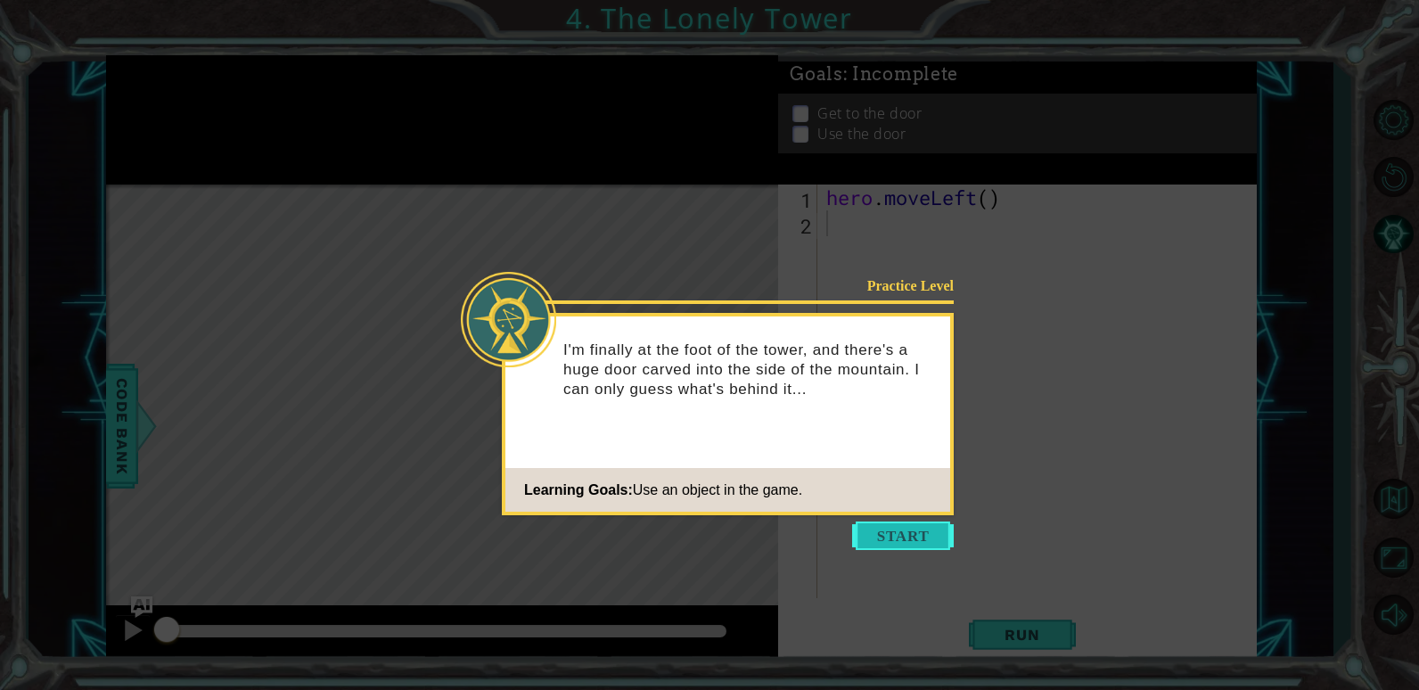
click at [911, 531] on button "Start" at bounding box center [903, 536] width 102 height 29
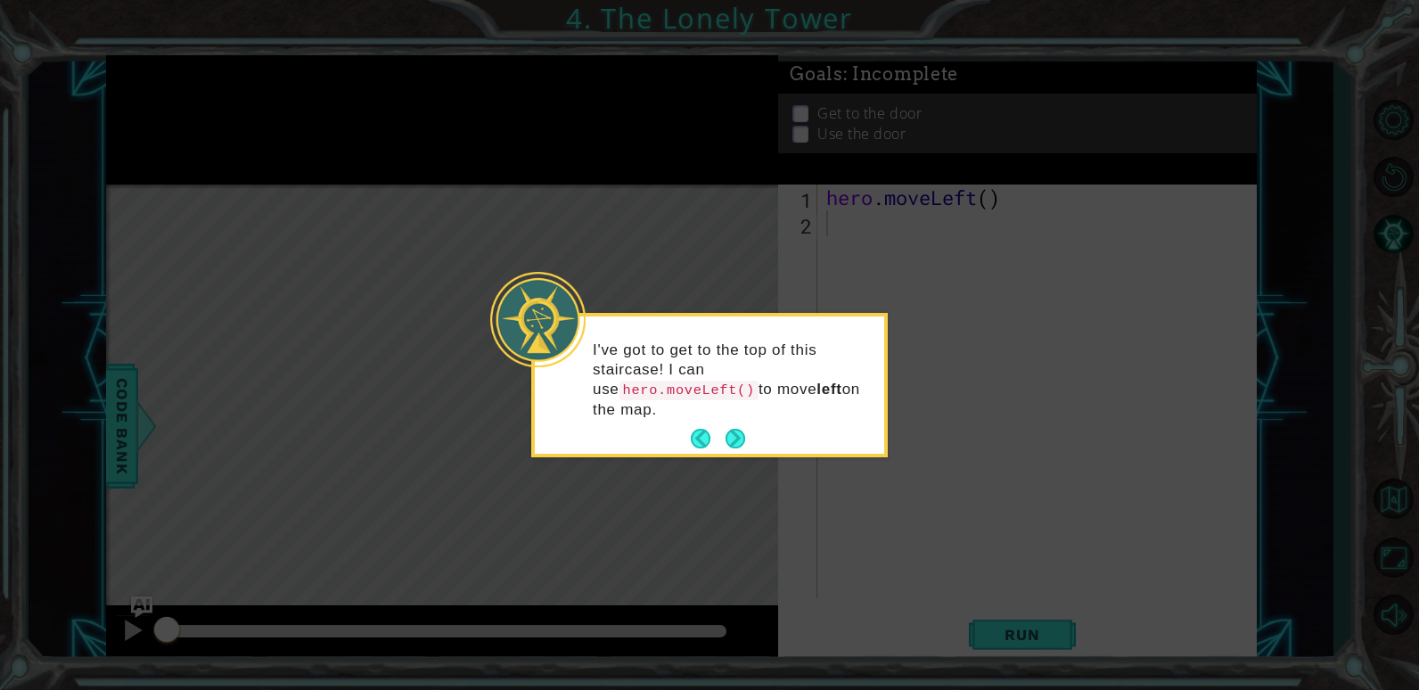
click at [756, 413] on div "I've got to get to the top of this staircase! I can use hero.moveLeft() to move…" at bounding box center [710, 389] width 350 height 130
click at [745, 429] on button "Next" at bounding box center [736, 439] width 20 height 20
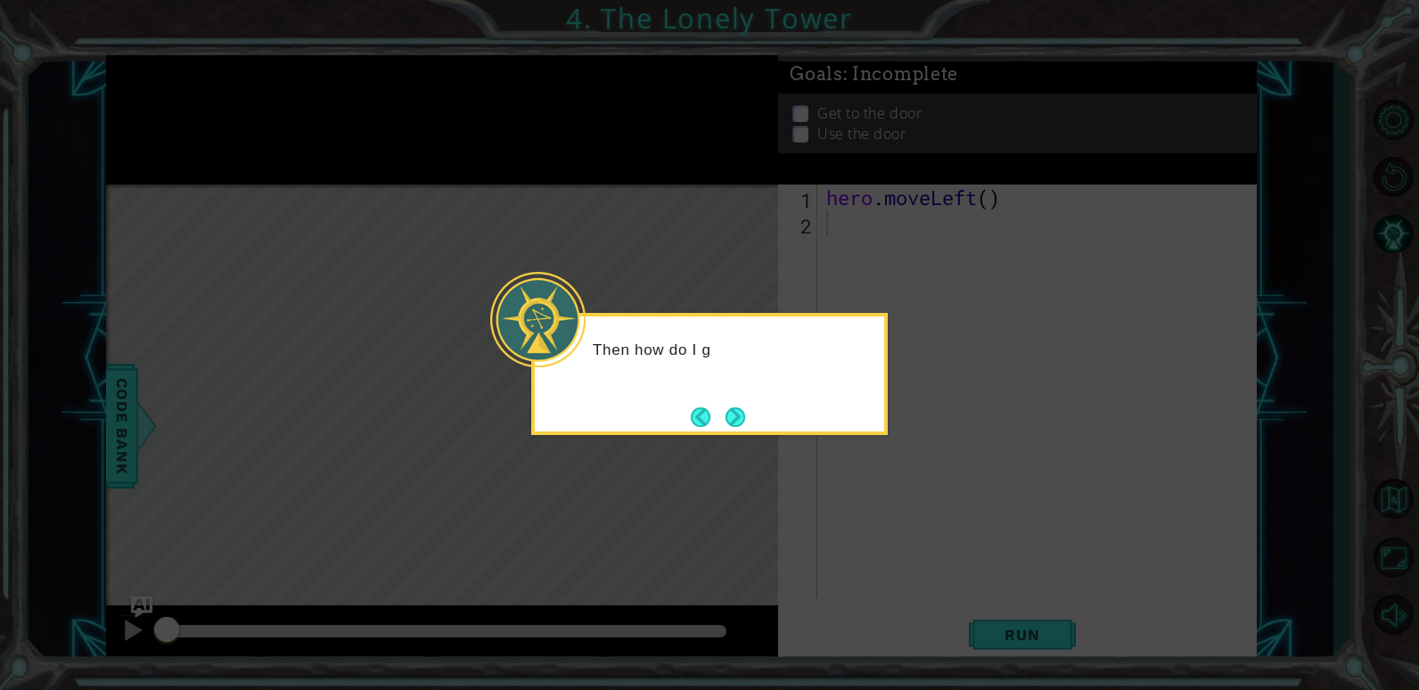
click at [756, 407] on div "Then how do I g" at bounding box center [709, 374] width 357 height 122
click at [735, 416] on button "Next" at bounding box center [736, 417] width 20 height 20
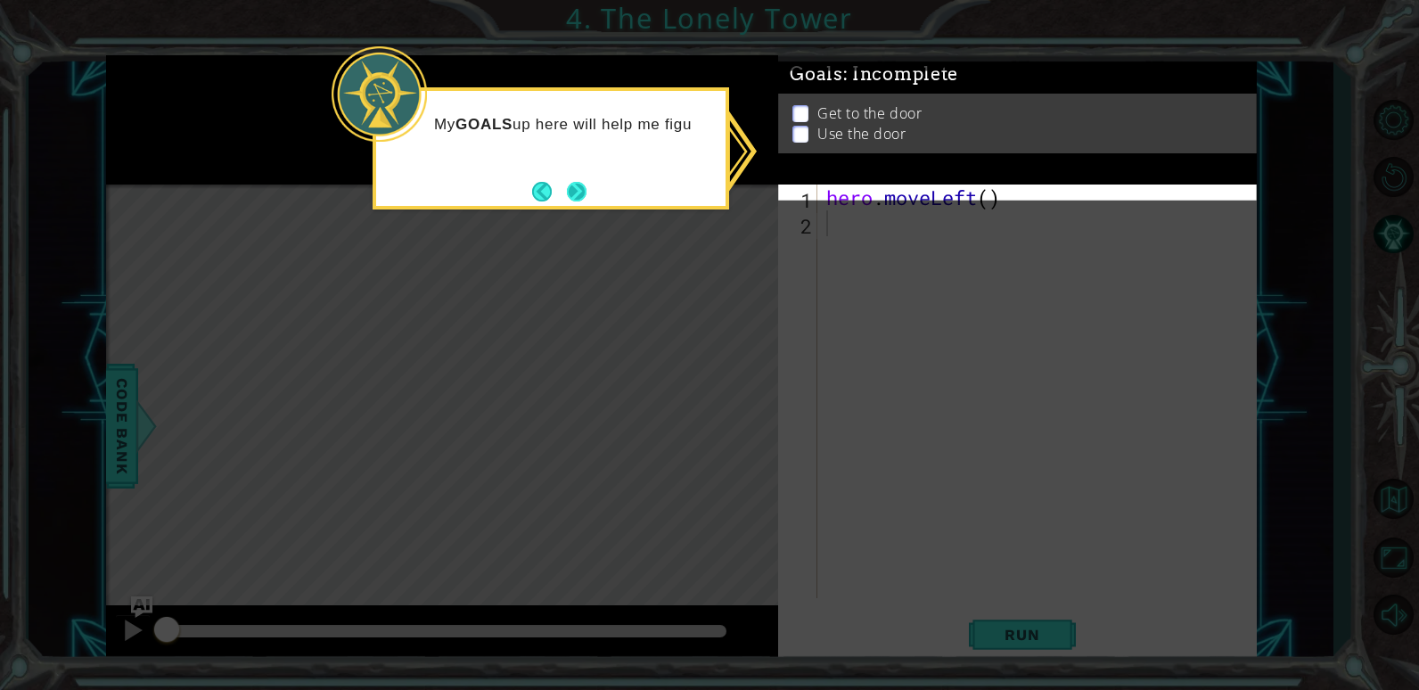
click at [587, 193] on button "Next" at bounding box center [577, 192] width 20 height 20
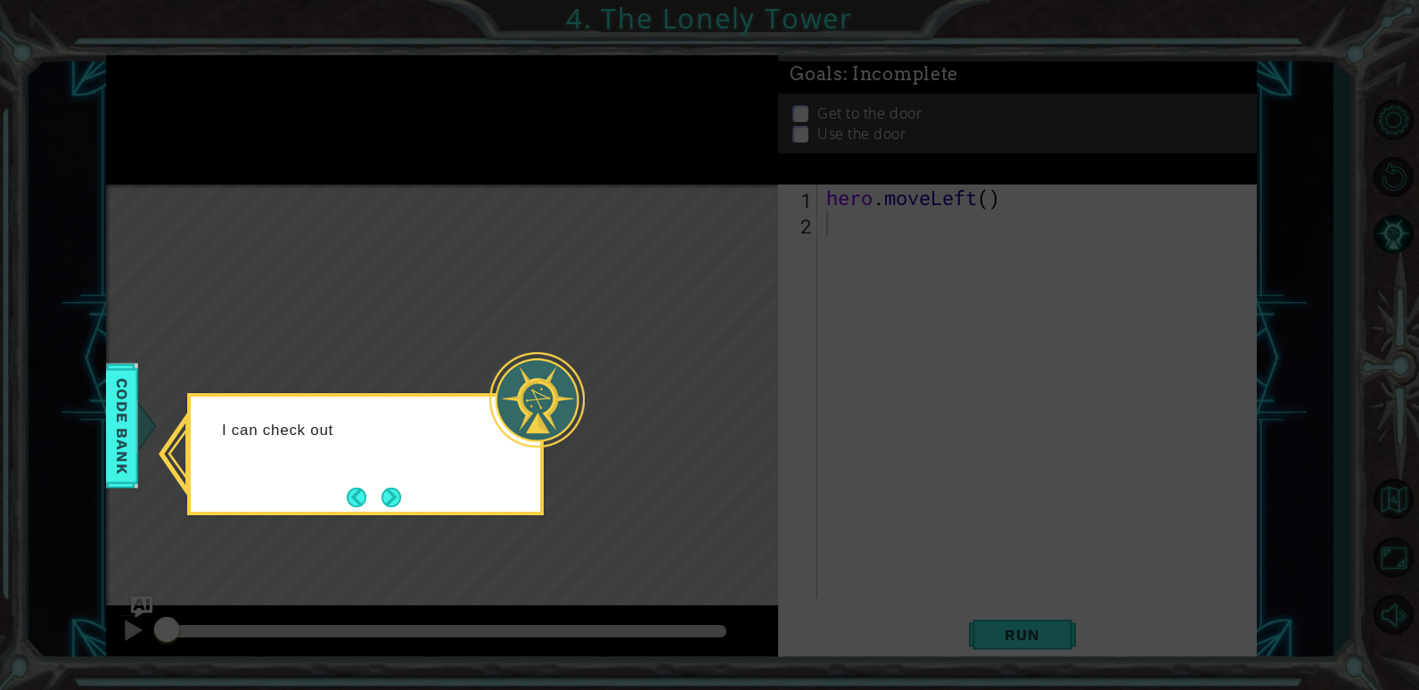
click at [581, 349] on icon at bounding box center [709, 345] width 1419 height 690
click at [382, 503] on button "Next" at bounding box center [392, 498] width 20 height 20
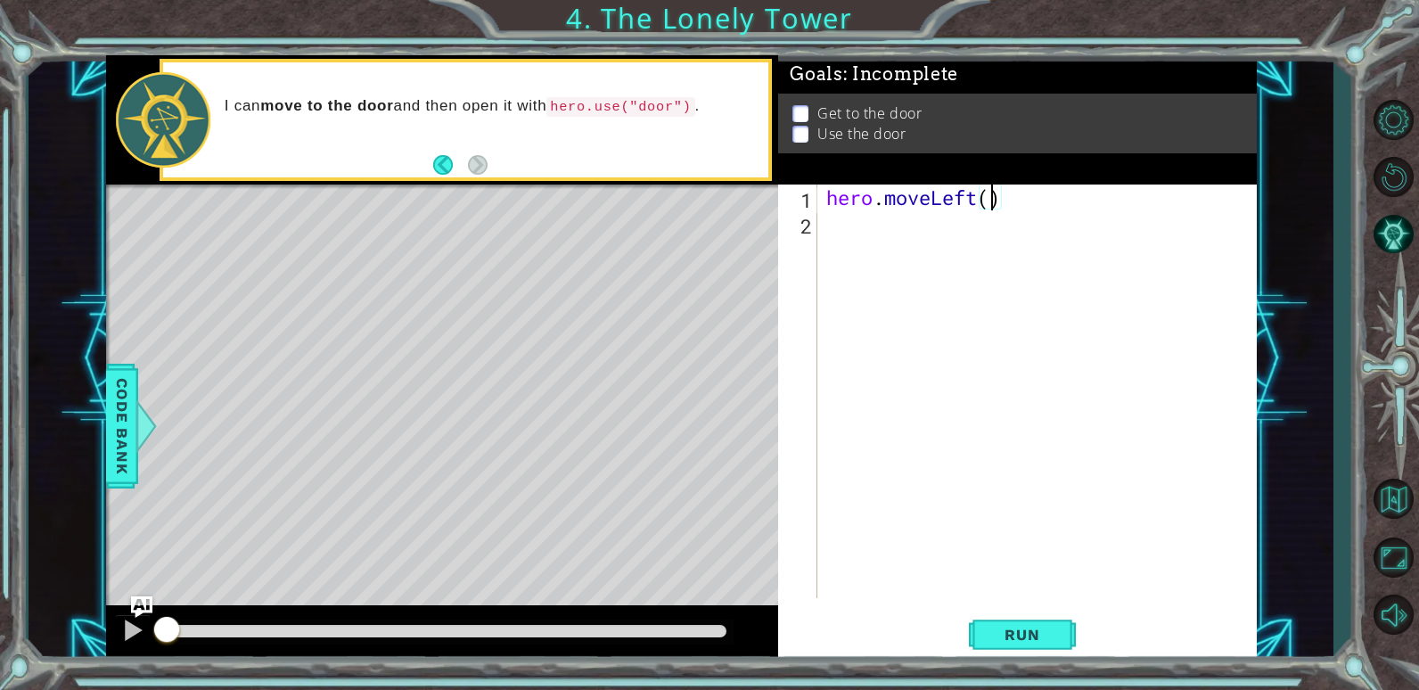
click at [988, 207] on div "hero . moveLeft ( )" at bounding box center [1042, 417] width 438 height 465
type textarea "hero.moveLeft(2)"
click at [841, 217] on div "hero . moveLeft ( 2 )" at bounding box center [1042, 417] width 438 height 465
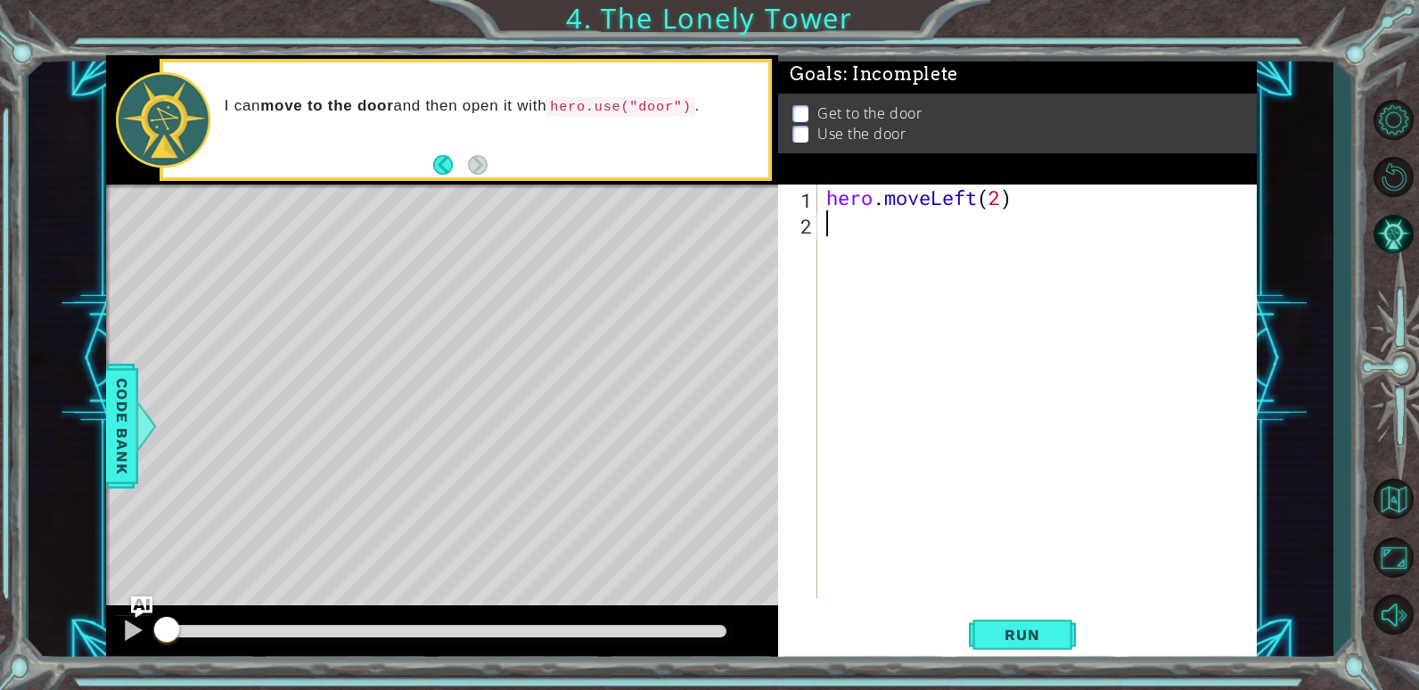
type textarea "h"
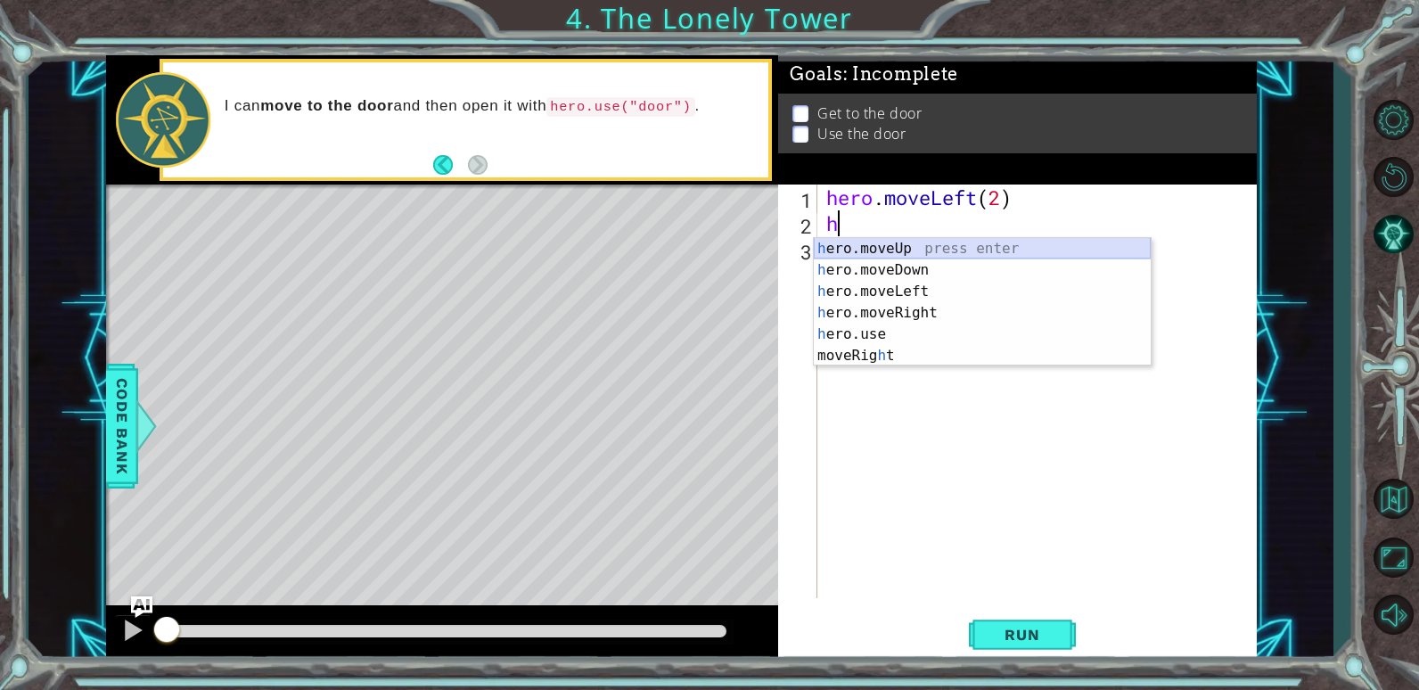
click at [956, 247] on div "h ero.moveUp press enter h ero.moveDown press enter h ero.moveLeft press enter …" at bounding box center [982, 323] width 337 height 171
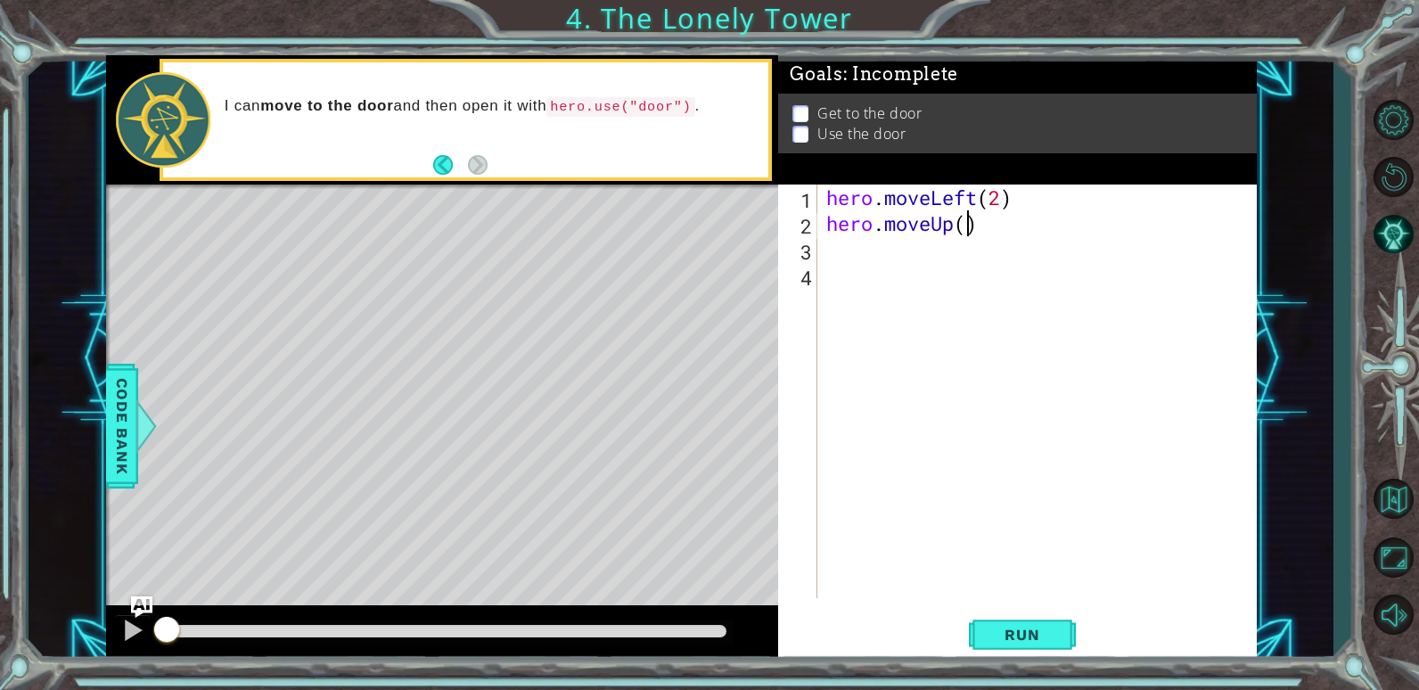
click at [968, 225] on div "hero . moveLeft ( 2 ) hero . moveUp ( )" at bounding box center [1042, 417] width 438 height 465
type textarea "hero.moveUp(2)"
click at [819, 246] on div "hero.moveUp(2) 1 2 3 4 hero . moveLeft ( 2 ) hero . moveUp ( 2 ) הההההההההההההה…" at bounding box center [1014, 392] width 473 height 414
click at [835, 242] on div "hero . moveLeft ( 2 ) hero . moveUp ( 2 )" at bounding box center [1042, 417] width 438 height 465
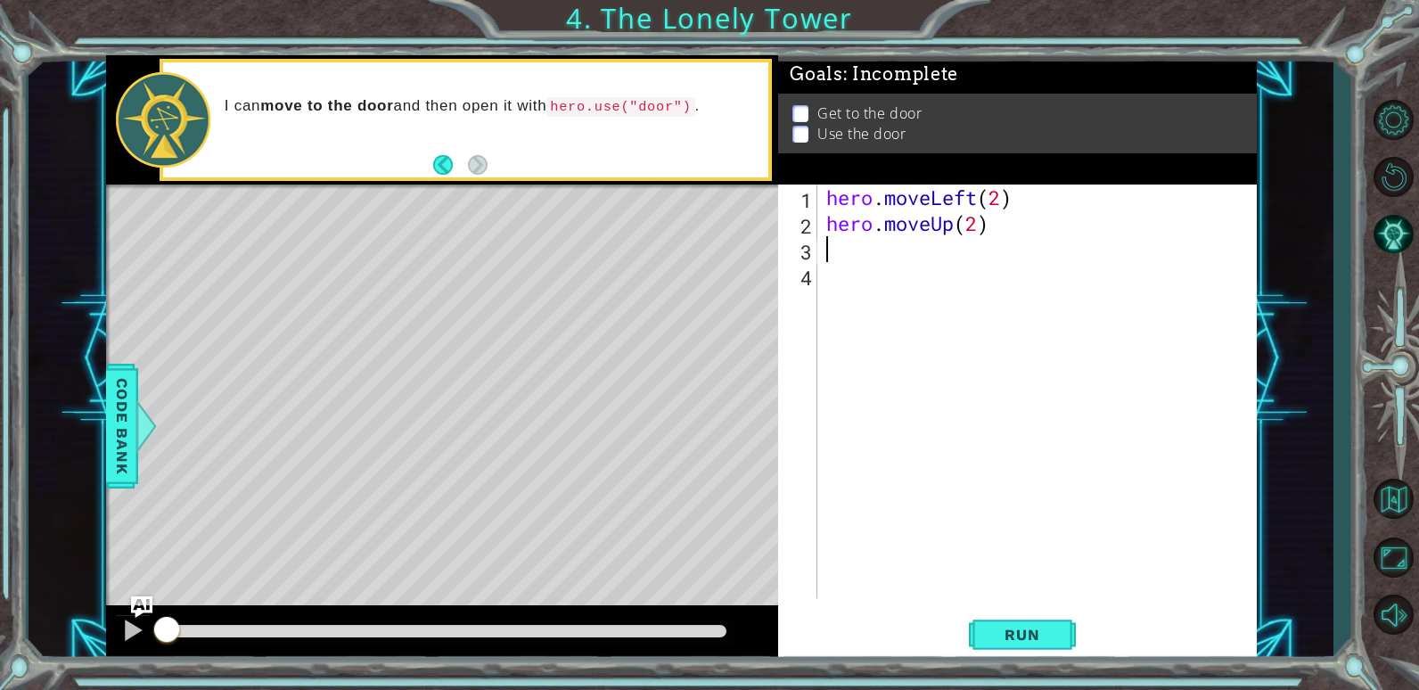
scroll to position [0, 0]
type textarea "h"
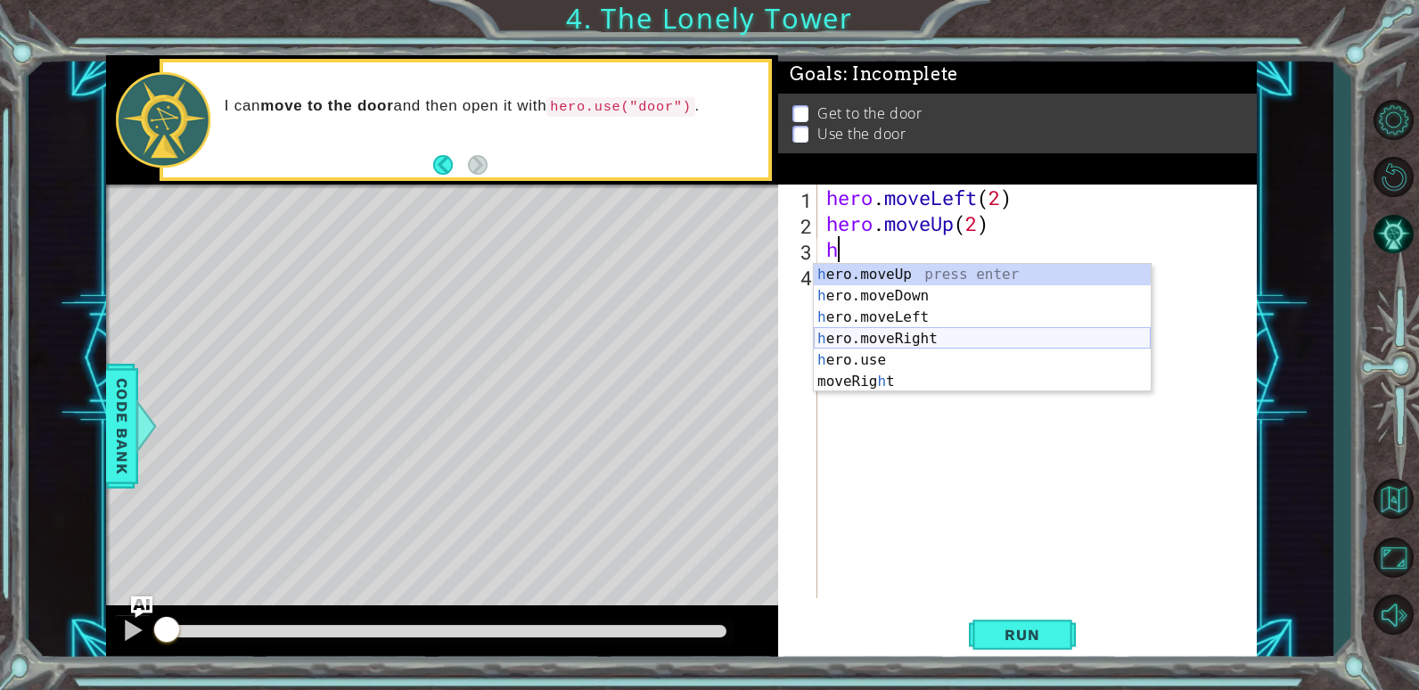
click at [920, 334] on div "h ero.moveUp press enter h ero.moveDown press enter h ero.moveLeft press enter …" at bounding box center [982, 349] width 337 height 171
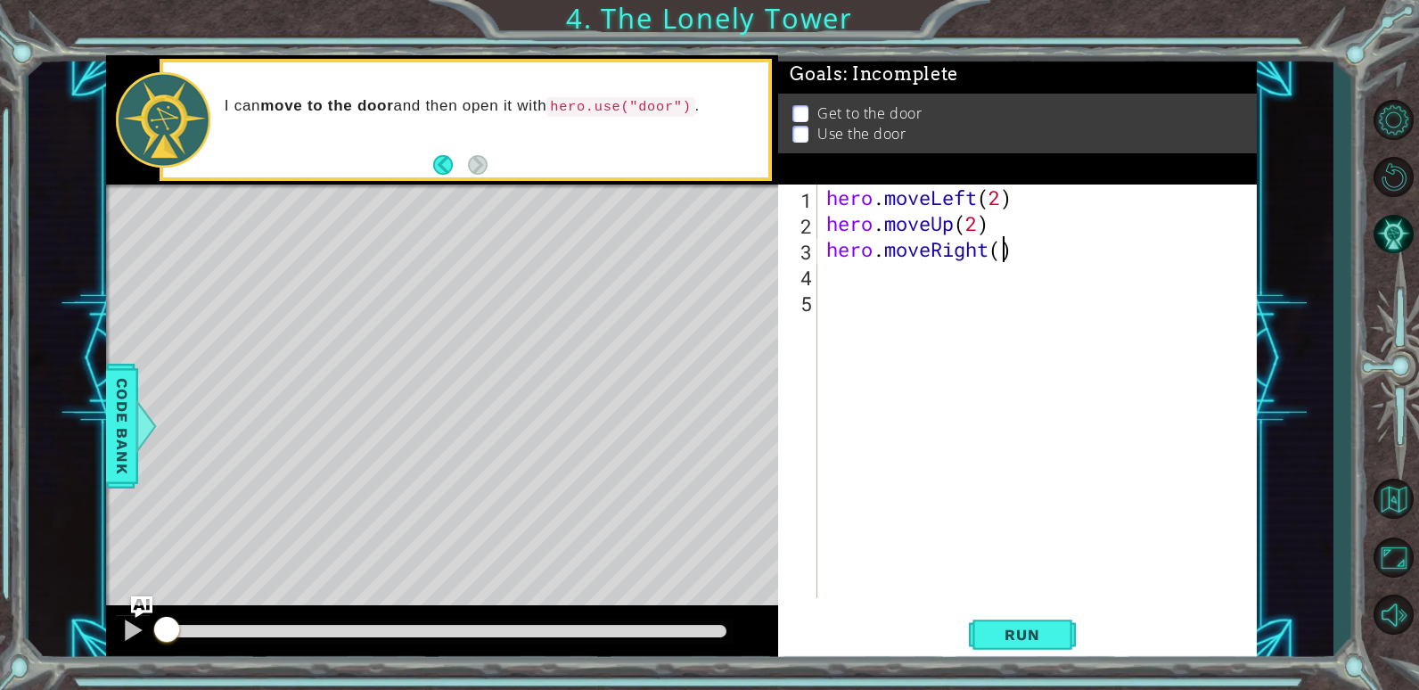
click at [1002, 252] on div "hero . moveLeft ( 2 ) hero . moveUp ( 2 ) hero . moveRight ( )" at bounding box center [1042, 417] width 438 height 465
type textarea "hero.moveRight(2)"
click at [860, 284] on div "hero . moveLeft ( 2 ) hero . moveUp ( 2 ) hero . moveRight ( 2 )" at bounding box center [1042, 417] width 438 height 465
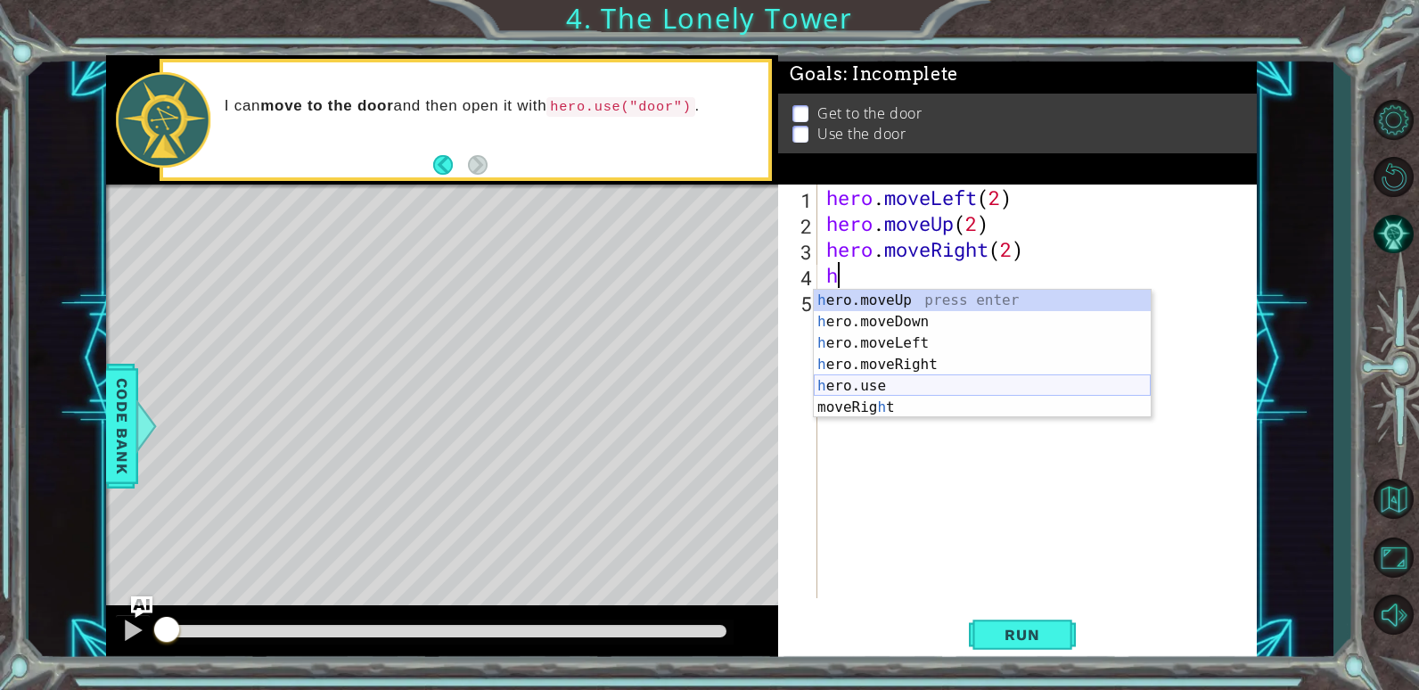
click at [878, 383] on div "h ero.moveUp press enter h ero.moveDown press enter h ero.moveLeft press enter …" at bounding box center [982, 375] width 337 height 171
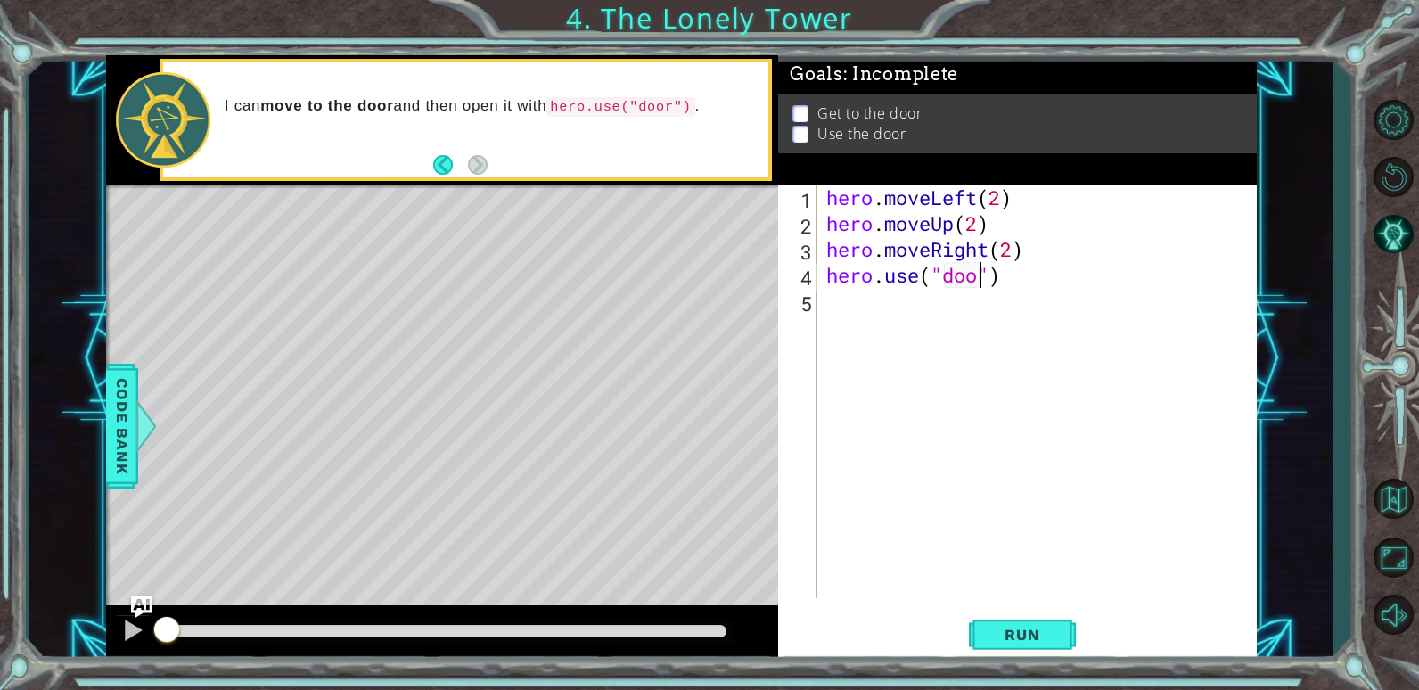
scroll to position [0, 8]
type textarea "hero.use("door")"
click at [1034, 631] on span "Run" at bounding box center [1022, 635] width 70 height 18
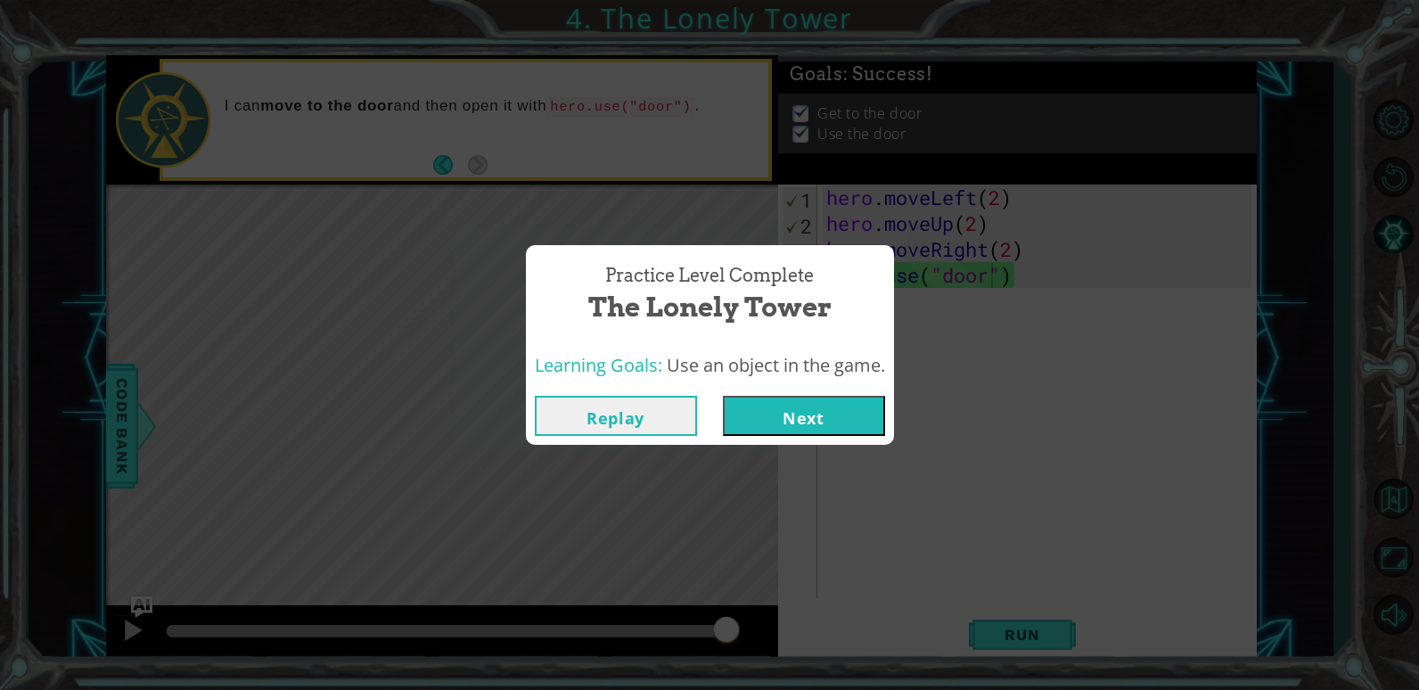
click at [808, 421] on button "Next" at bounding box center [804, 416] width 162 height 40
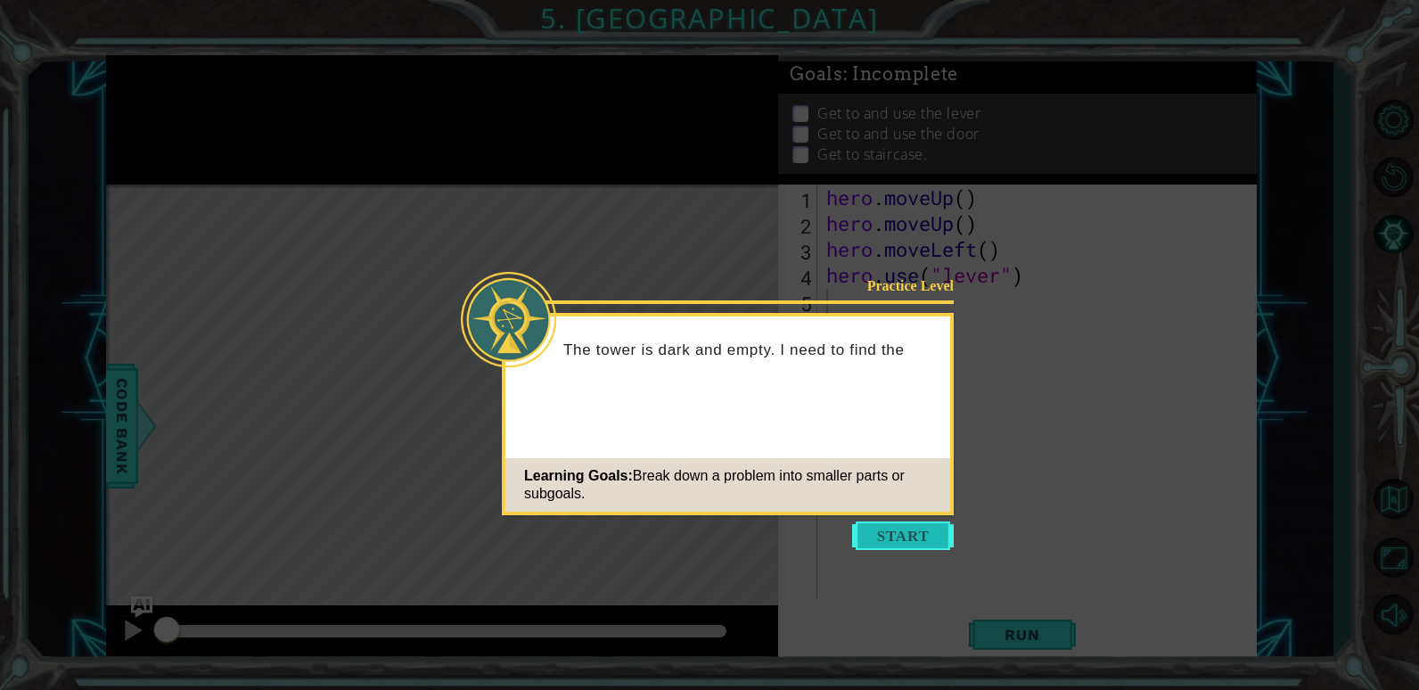
click at [893, 534] on button "Start" at bounding box center [903, 536] width 102 height 29
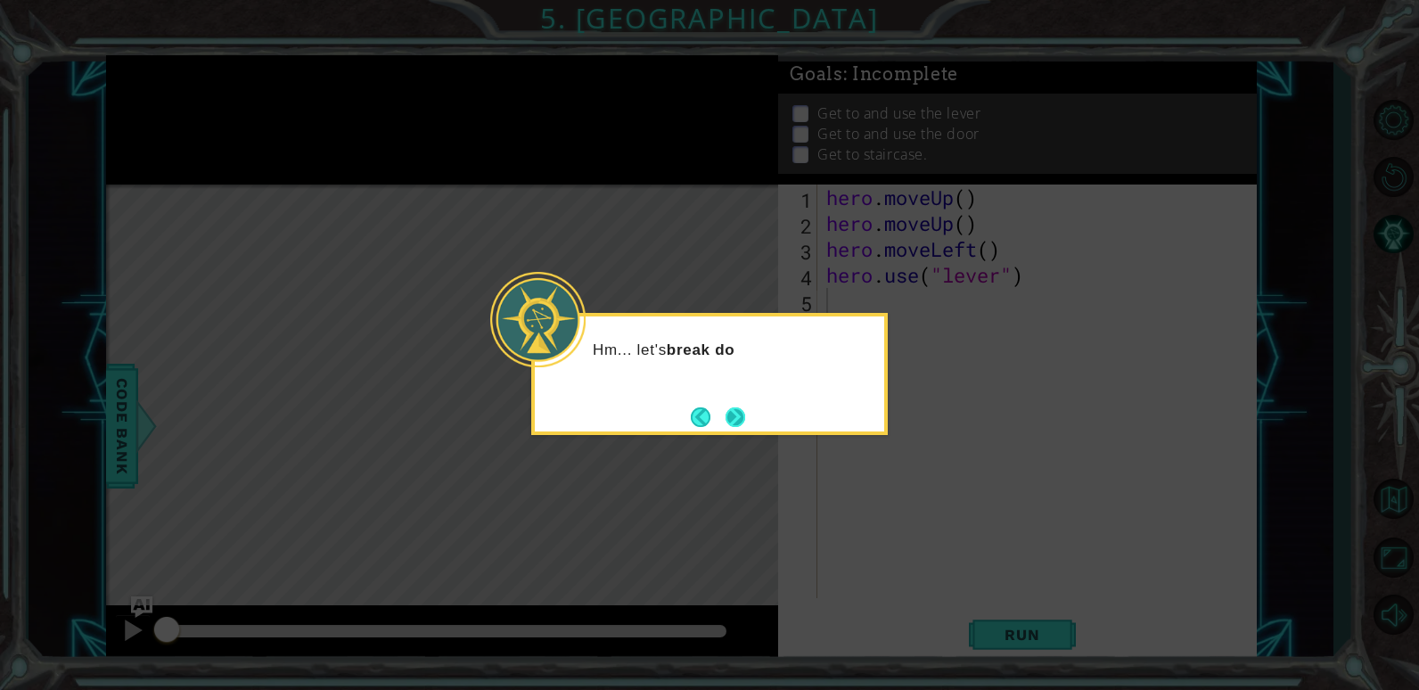
click at [729, 407] on button "Next" at bounding box center [736, 417] width 20 height 20
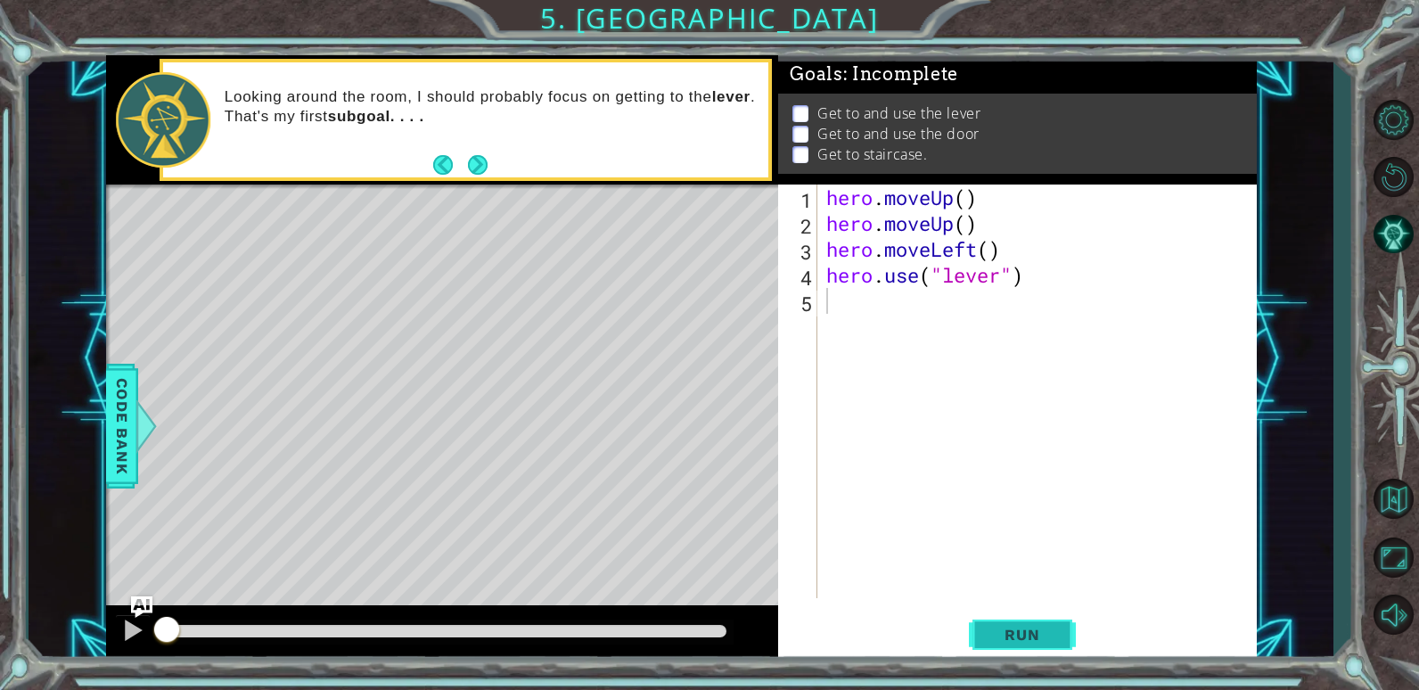
click at [1053, 642] on span "Run" at bounding box center [1022, 635] width 70 height 18
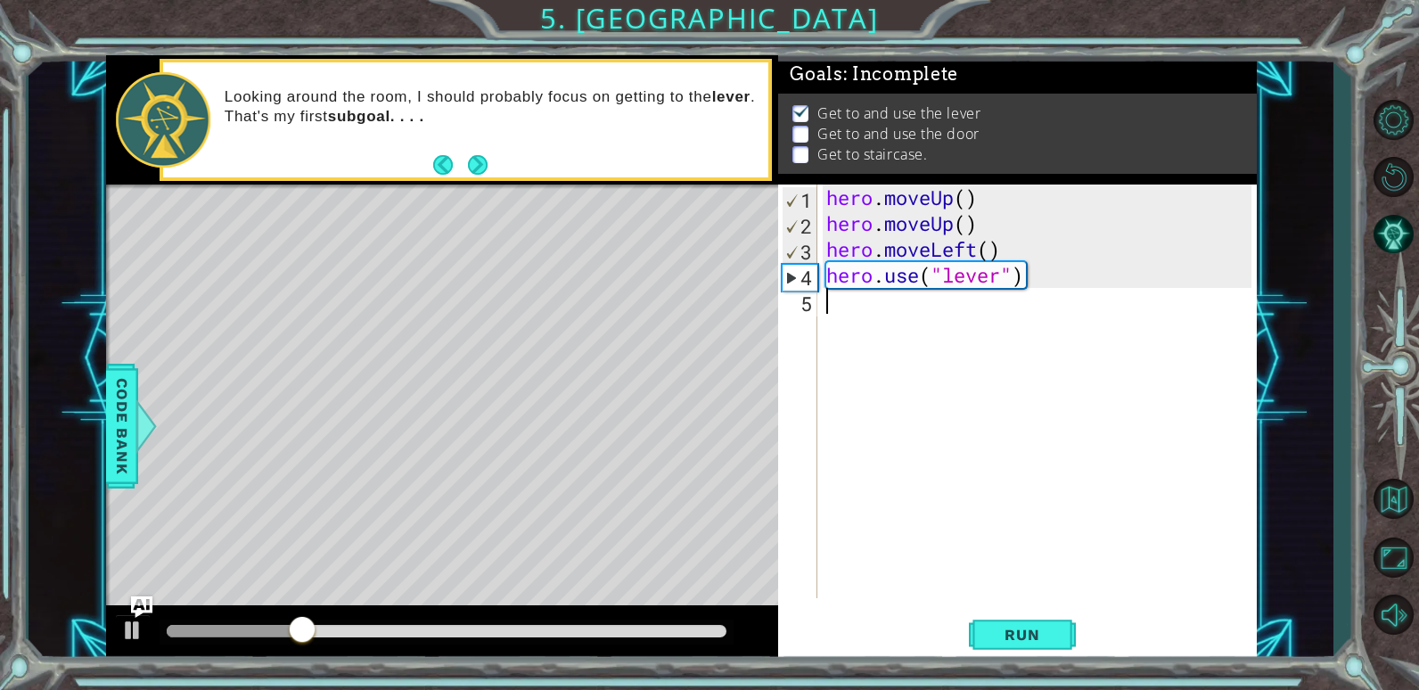
type textarea "h"
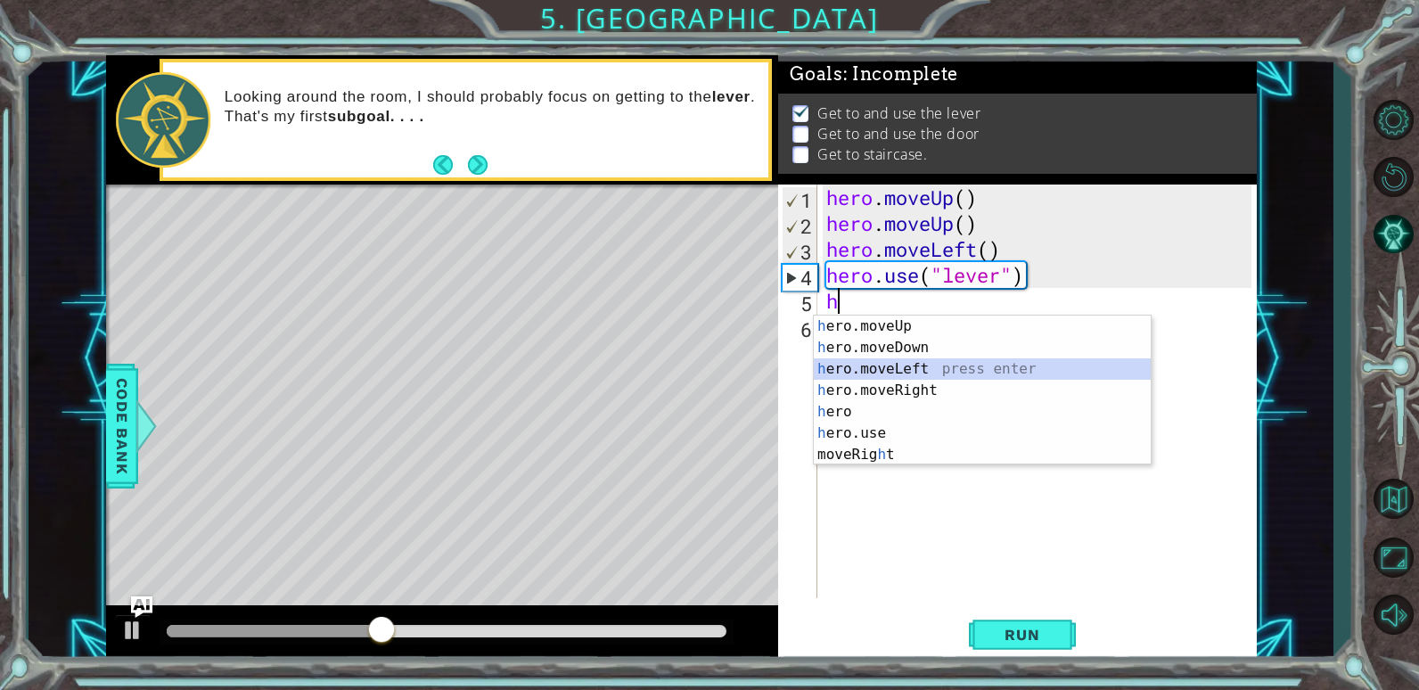
click at [947, 370] on div "h ero.moveUp press enter h ero.moveDown press enter h ero.moveLeft press enter …" at bounding box center [982, 412] width 337 height 193
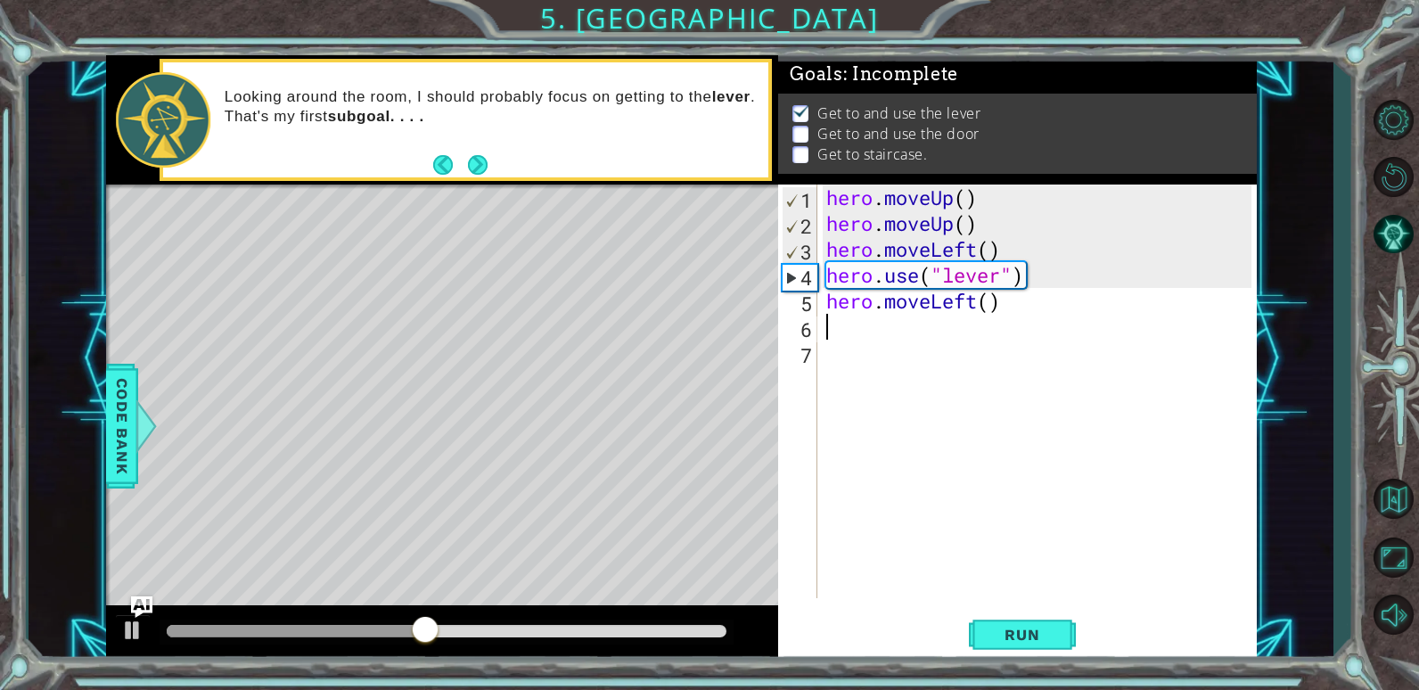
click at [983, 309] on div "hero . moveUp ( ) hero . moveUp ( ) hero . moveLeft ( ) hero . use ( "lever" ) …" at bounding box center [1042, 417] width 438 height 465
click at [992, 300] on div "hero . moveUp ( ) hero . moveUp ( ) hero . moveLeft ( ) hero . use ( "lever" ) …" at bounding box center [1042, 417] width 438 height 465
type textarea "hero.moveLeft(3)"
click at [843, 323] on div "hero . moveUp ( ) hero . moveUp ( ) hero . moveLeft ( ) hero . use ( "lever" ) …" at bounding box center [1042, 417] width 438 height 465
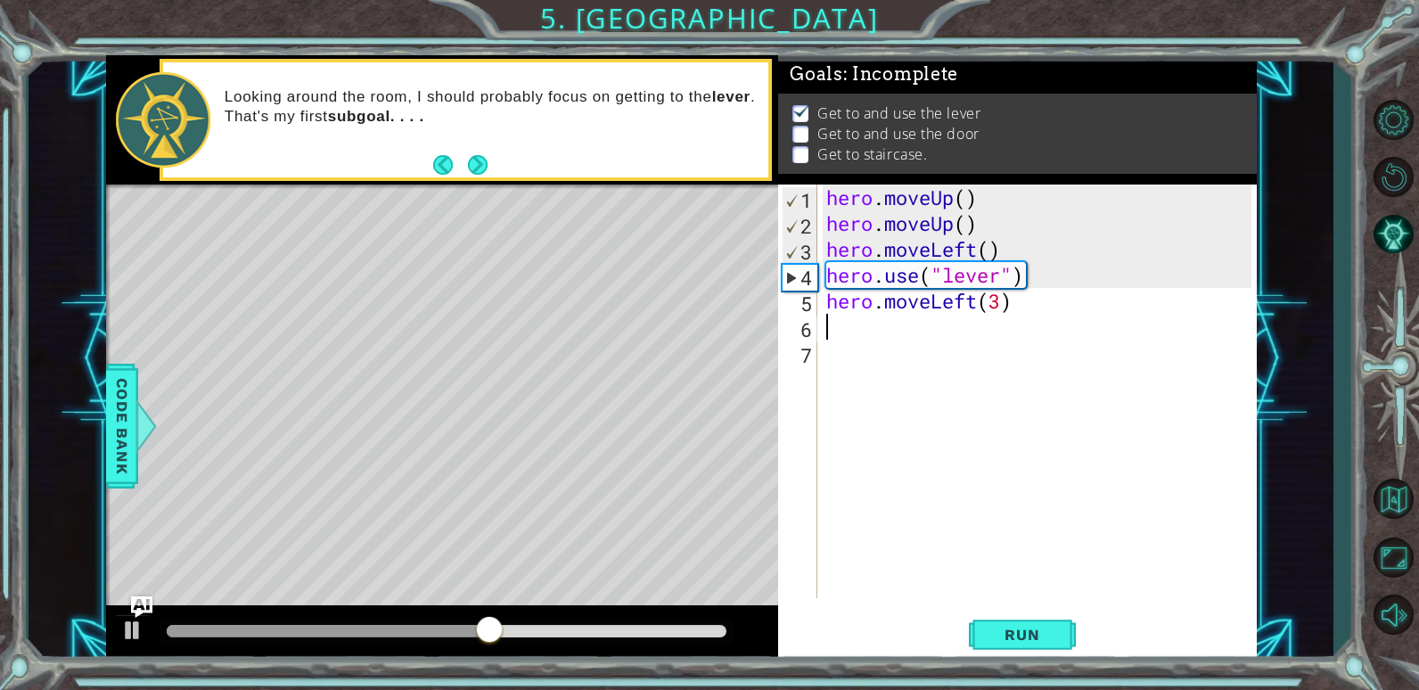
scroll to position [0, 0]
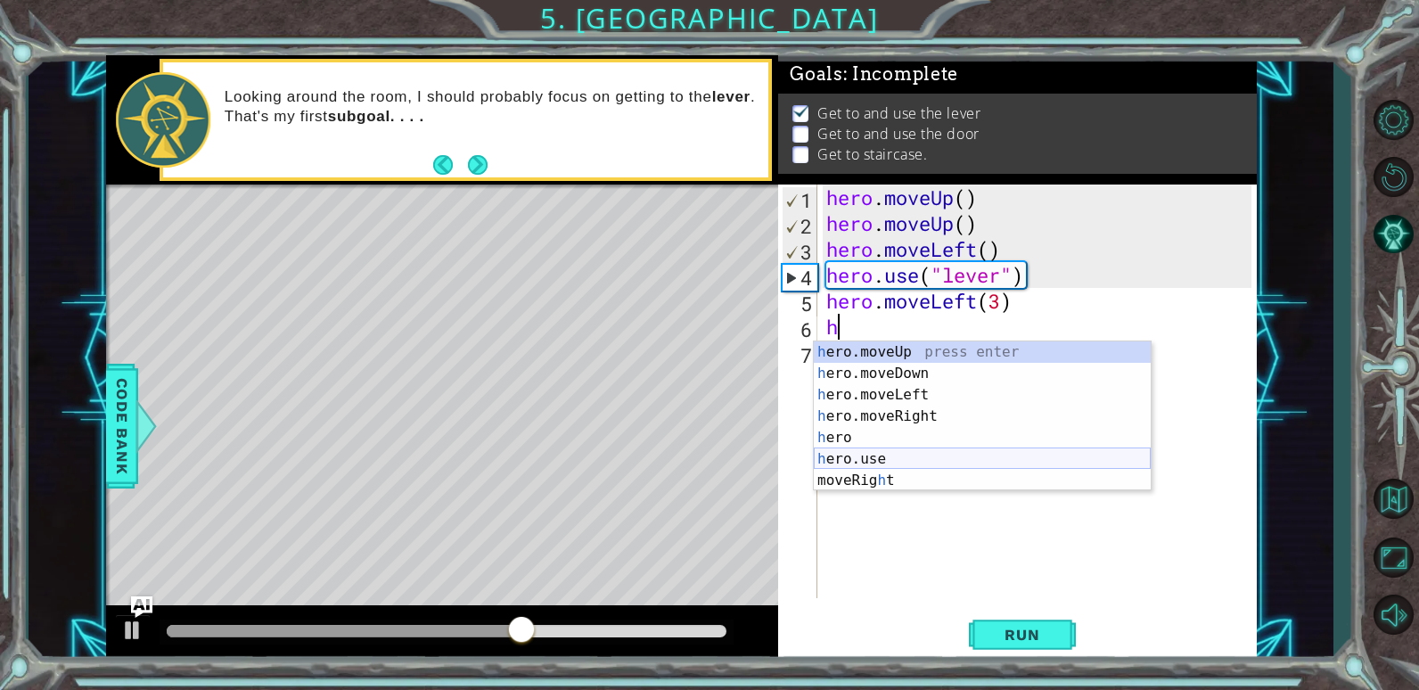
drag, startPoint x: 869, startPoint y: 462, endPoint x: 876, endPoint y: 448, distance: 14.8
click at [870, 463] on div "h ero.moveUp press enter h ero.moveDown press enter h ero.moveLeft press enter …" at bounding box center [982, 437] width 337 height 193
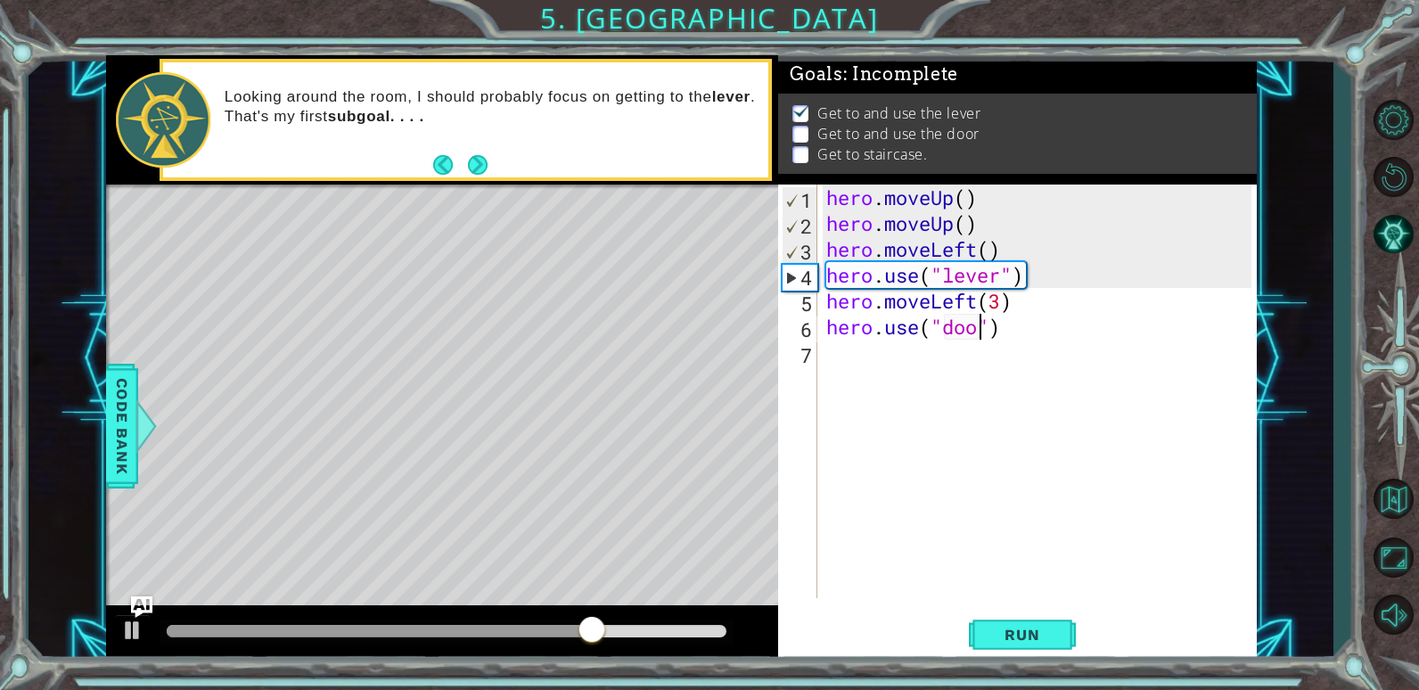
type textarea "hero.use("door")"
click at [1041, 338] on div "hero . moveUp ( ) hero . moveUp ( ) hero . moveLeft ( ) hero . use ( "lever" ) …" at bounding box center [1042, 417] width 438 height 465
type textarea "h"
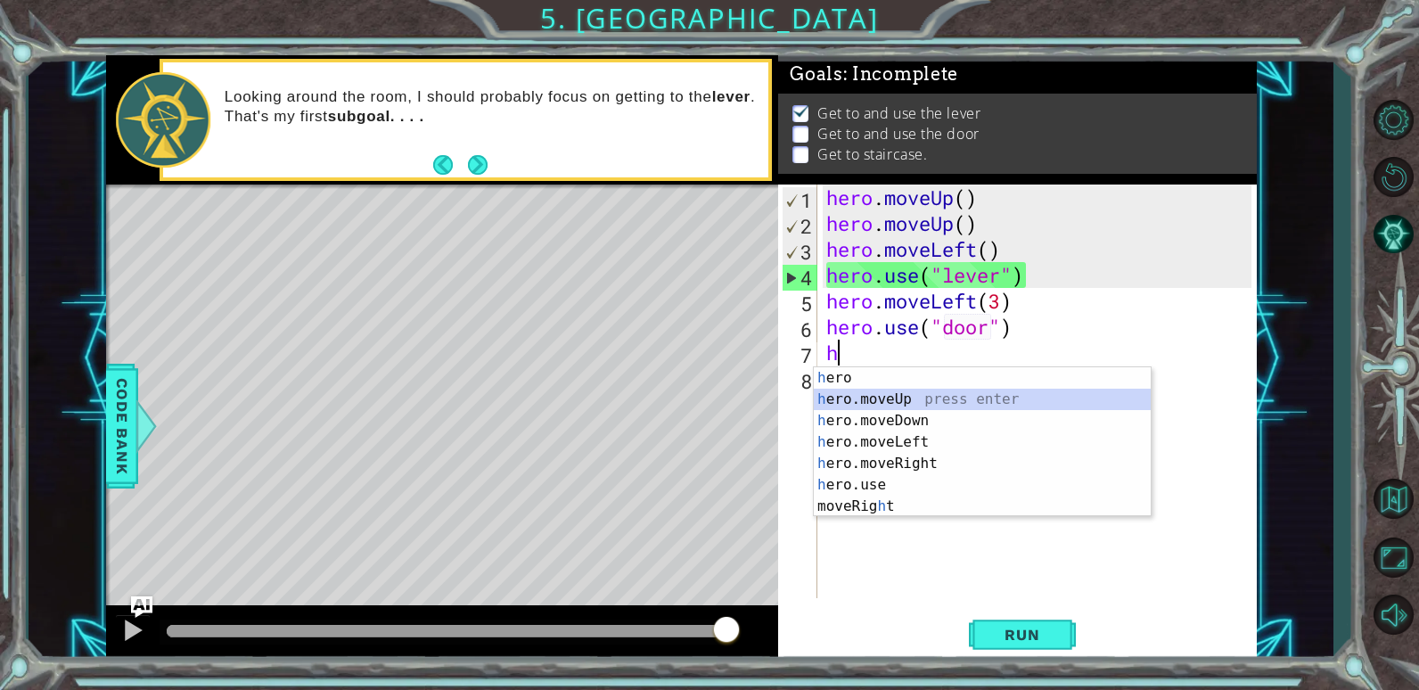
click at [1001, 399] on div "h ero press enter h ero.moveUp press enter h ero.moveDown press enter h ero.mov…" at bounding box center [982, 463] width 337 height 193
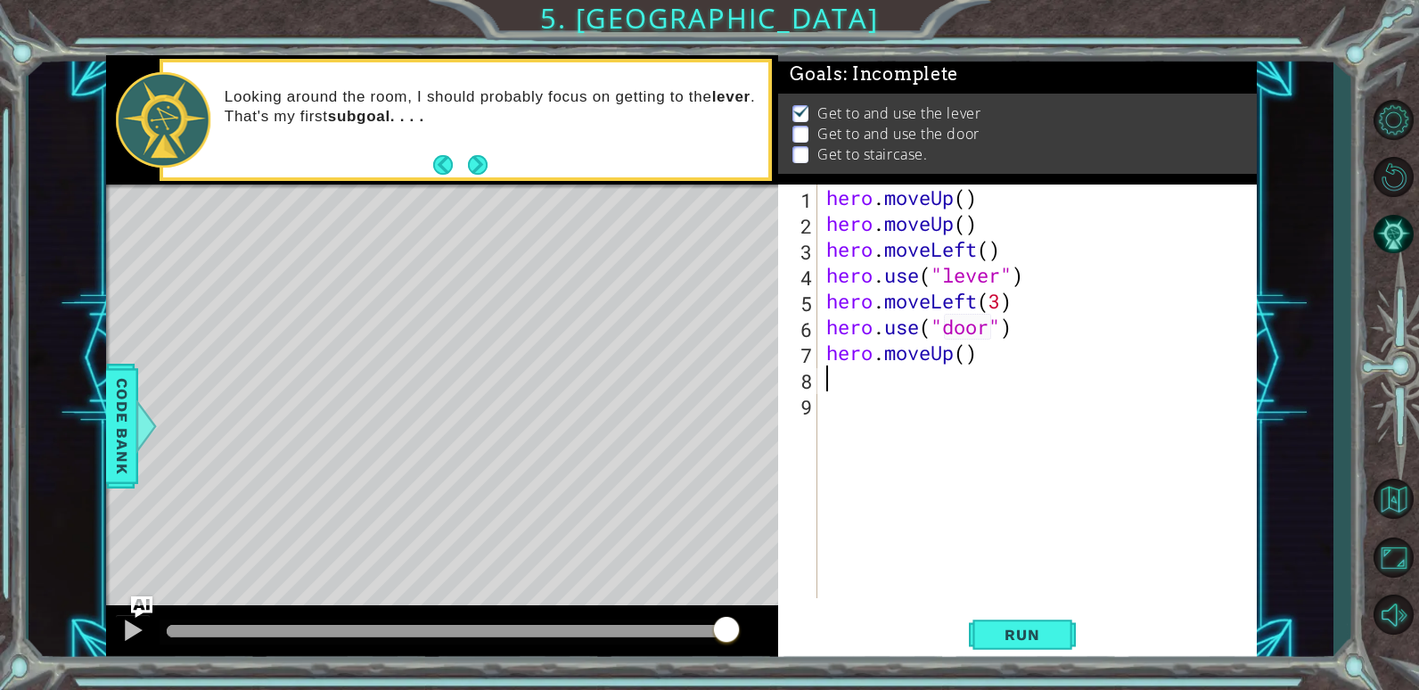
type textarea "h"
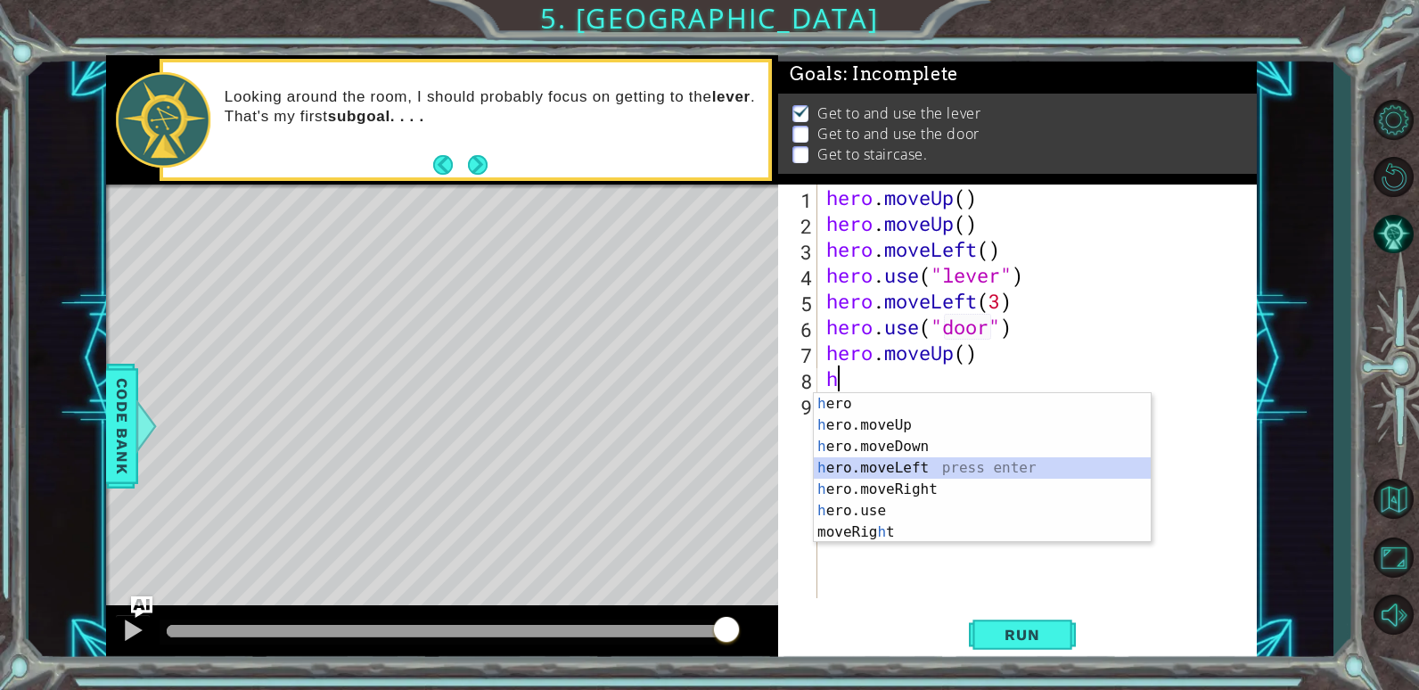
click at [889, 469] on div "h ero press enter h ero.moveUp press enter h ero.moveDown press enter h ero.mov…" at bounding box center [982, 489] width 337 height 193
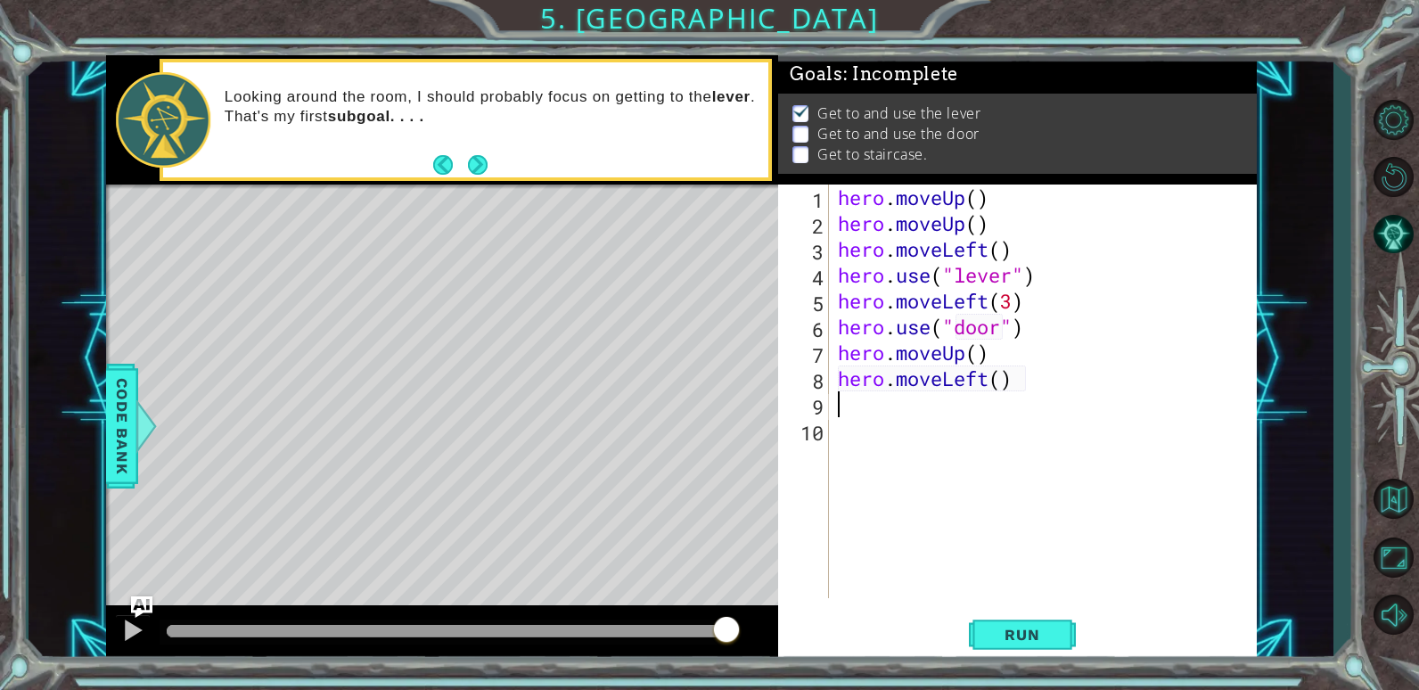
click at [1003, 384] on div "hero . moveUp ( ) hero . moveUp ( ) hero . moveLeft ( ) hero . use ( "lever" ) …" at bounding box center [1048, 417] width 427 height 465
click at [1031, 643] on span "Run" at bounding box center [1022, 635] width 70 height 18
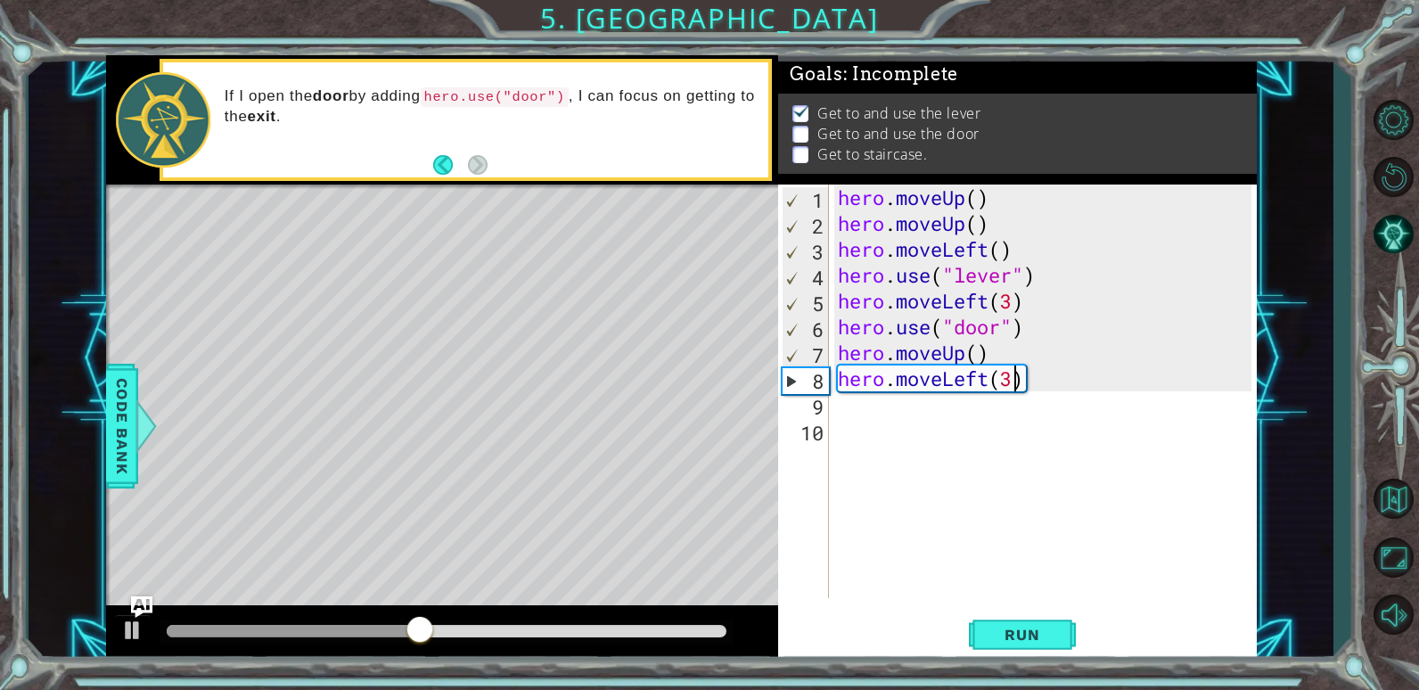
click at [1034, 325] on div "hero . moveUp ( ) hero . moveUp ( ) hero . moveLeft ( ) hero . use ( "lever" ) …" at bounding box center [1048, 417] width 427 height 465
type textarea "hero.use("door")"
click at [1002, 623] on button "Run" at bounding box center [1022, 635] width 107 height 48
click at [1035, 406] on div "hero . moveUp ( ) hero . moveUp ( ) hero . moveLeft ( ) hero . use ( "lever" ) …" at bounding box center [1048, 417] width 427 height 465
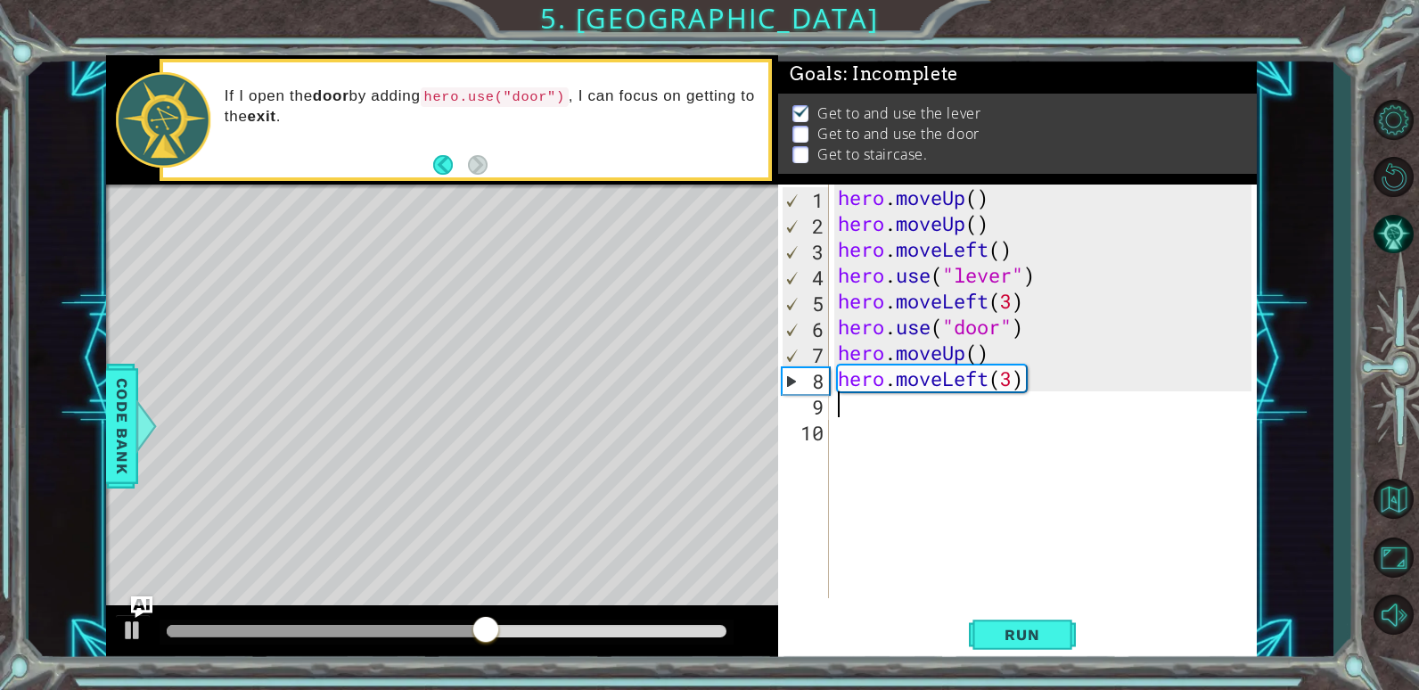
click at [1042, 392] on div "hero . moveUp ( ) hero . moveUp ( ) hero . moveLeft ( ) hero . use ( "lever" ) …" at bounding box center [1048, 417] width 427 height 465
click at [1041, 379] on div "hero . moveUp ( ) hero . moveUp ( ) hero . moveLeft ( ) hero . use ( "lever" ) …" at bounding box center [1048, 417] width 427 height 465
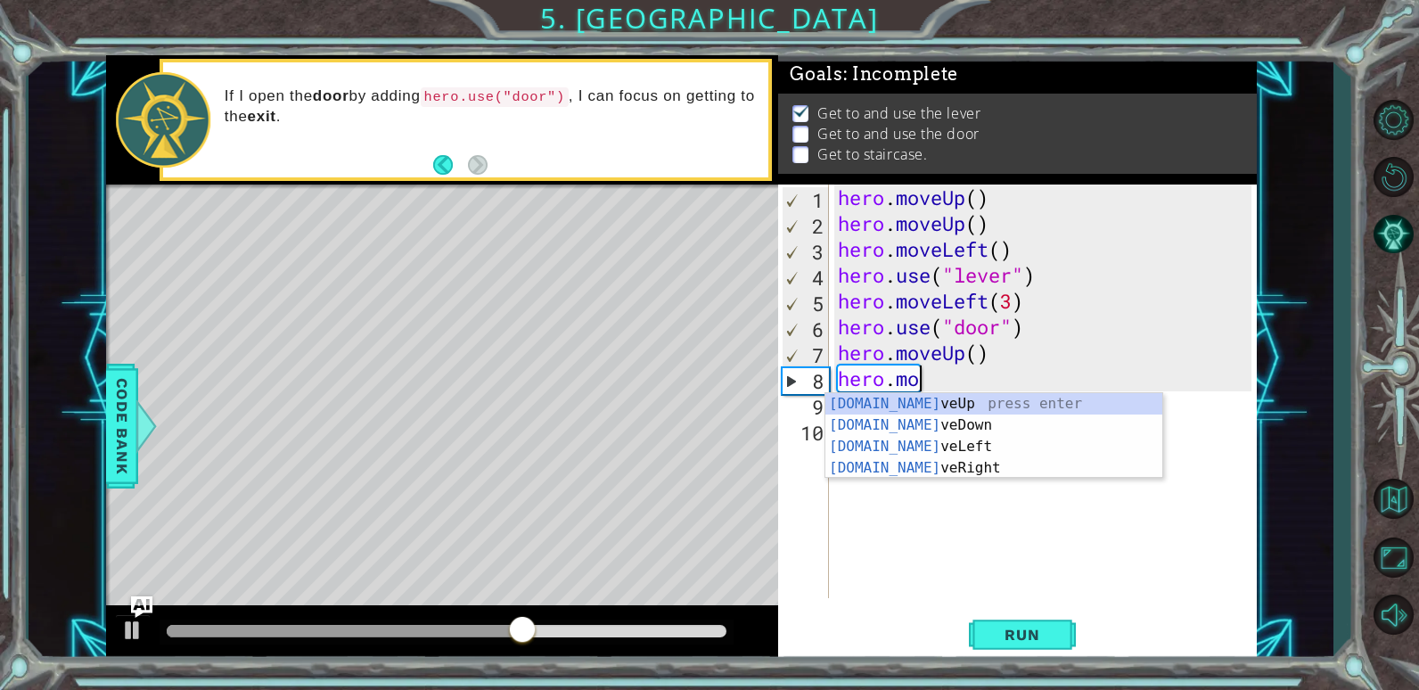
type textarea "h"
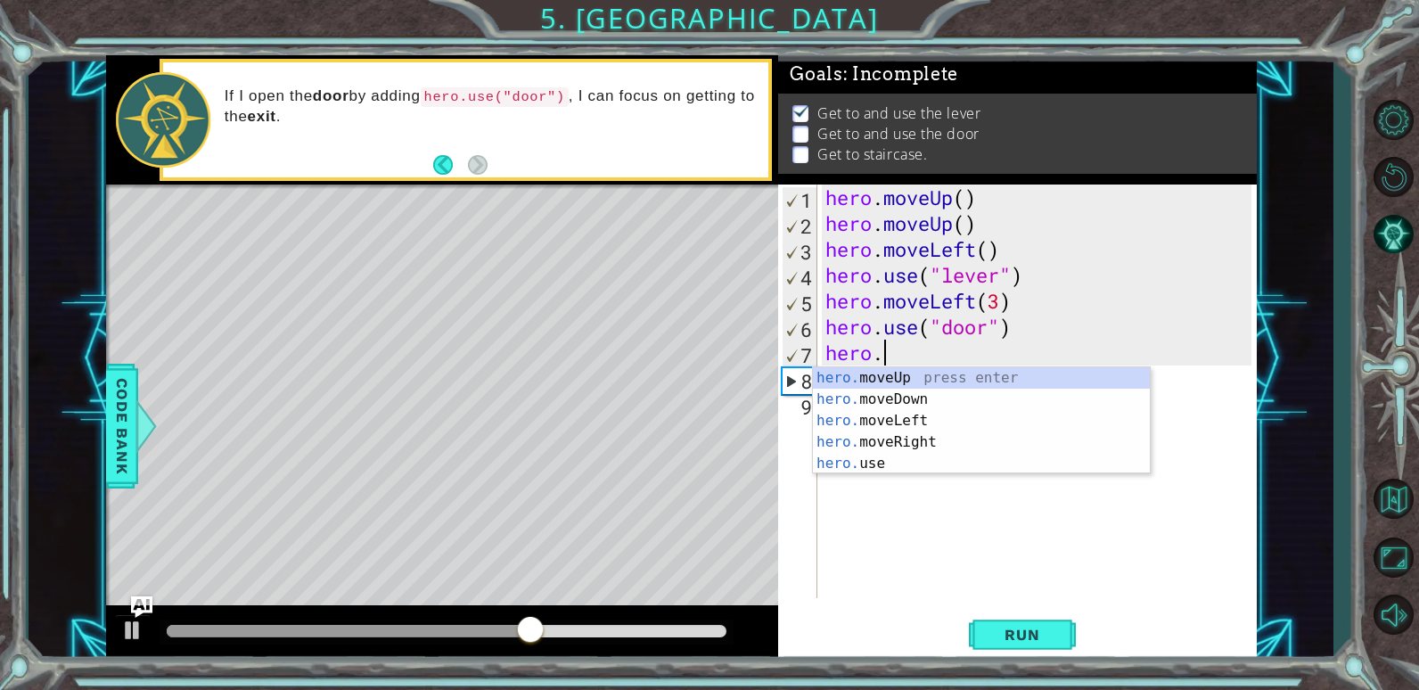
type textarea "h"
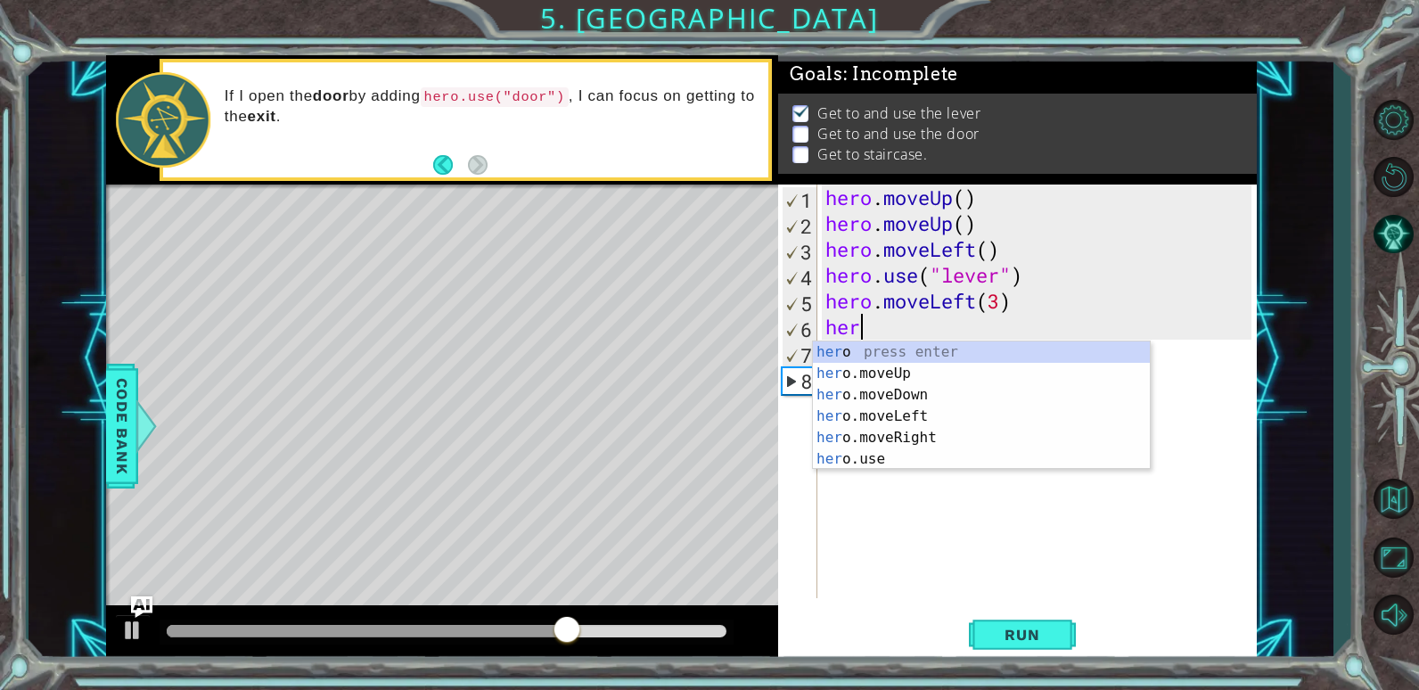
type textarea "h"
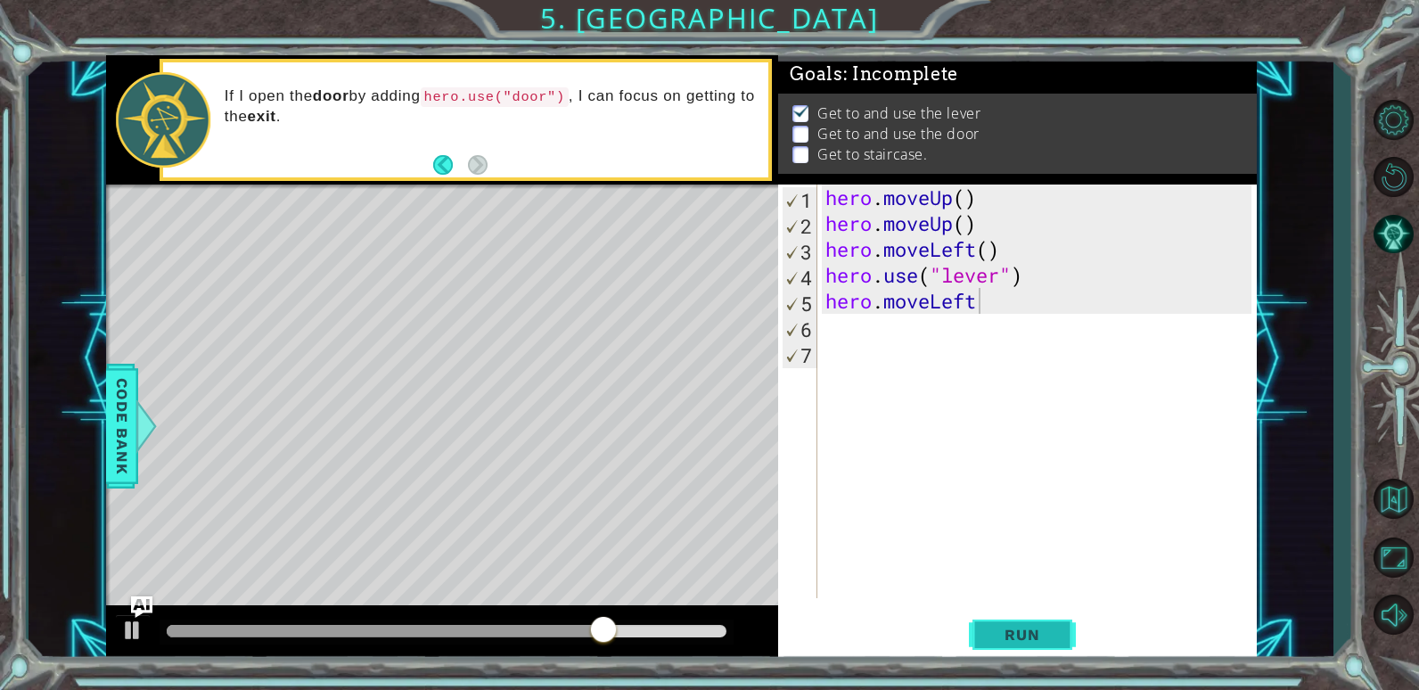
click at [1032, 637] on span "Run" at bounding box center [1022, 635] width 70 height 18
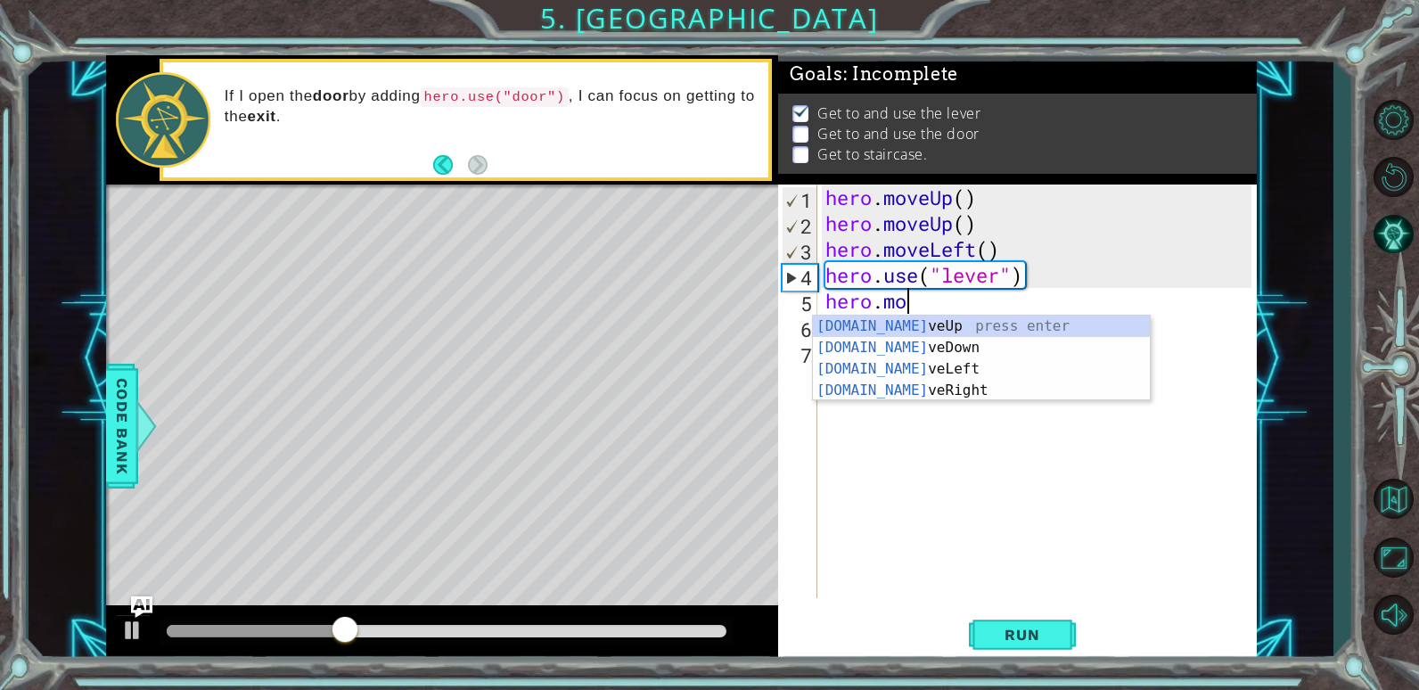
type textarea "h"
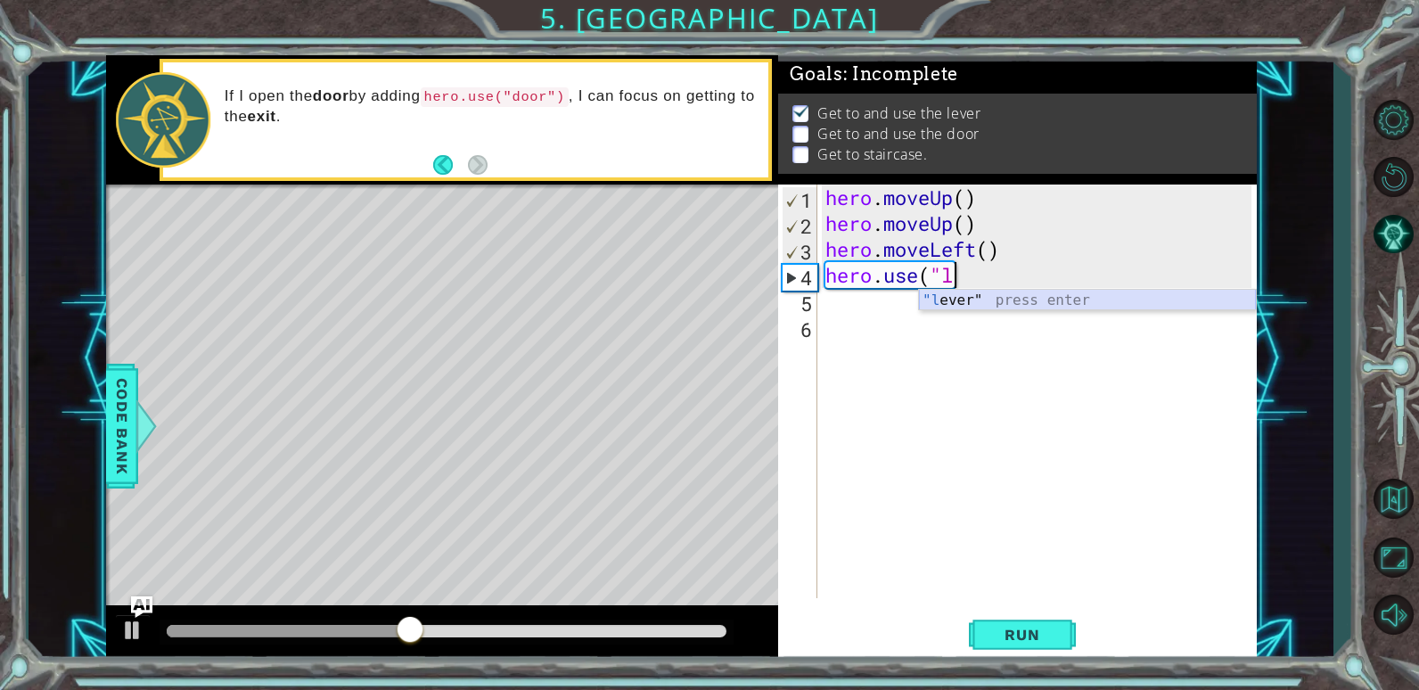
click at [992, 305] on div ""l ever" press enter" at bounding box center [1087, 322] width 337 height 64
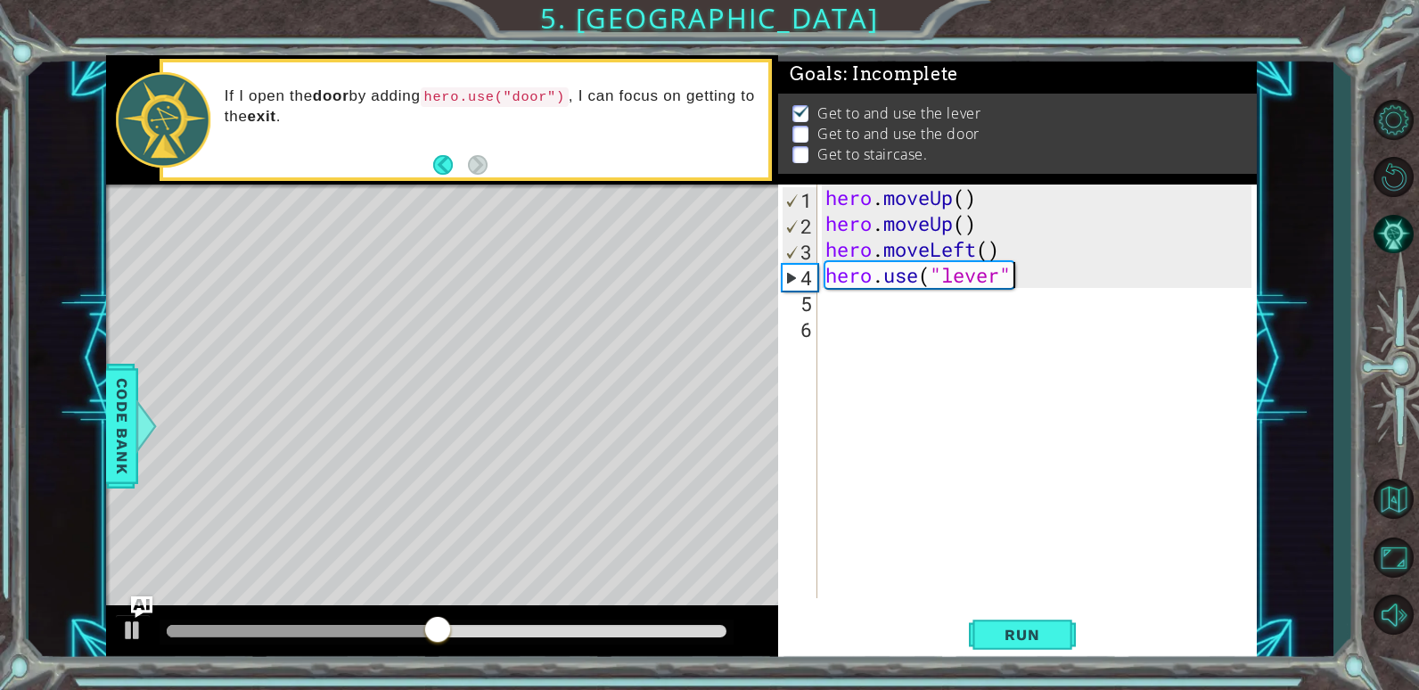
click at [1017, 279] on div "hero . moveUp ( ) hero . moveUp ( ) hero . moveLeft ( ) hero . use ( "lever"" at bounding box center [1041, 417] width 439 height 465
type textarea "hero.use("lever")"
click at [832, 313] on div "hero . moveUp ( ) hero . moveUp ( ) hero . moveLeft ( ) hero . use ( "lever" )" at bounding box center [1041, 417] width 439 height 465
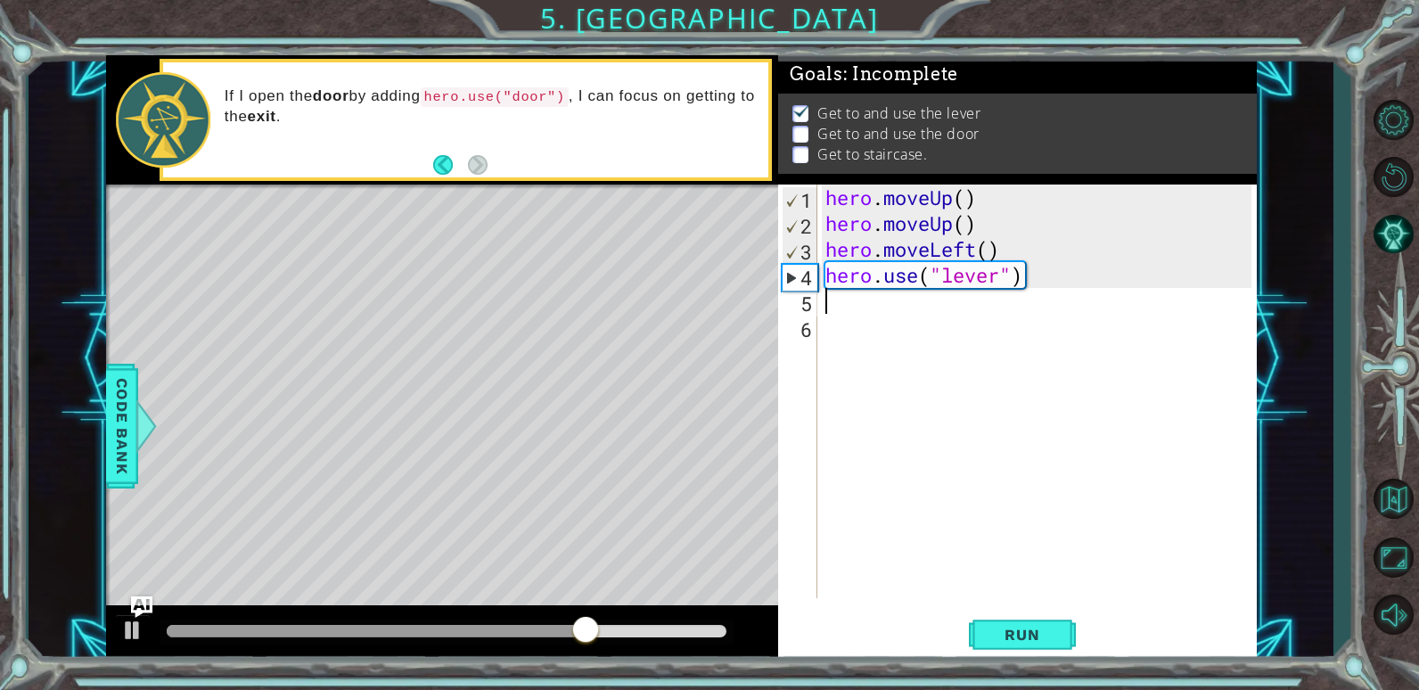
type textarea "h"
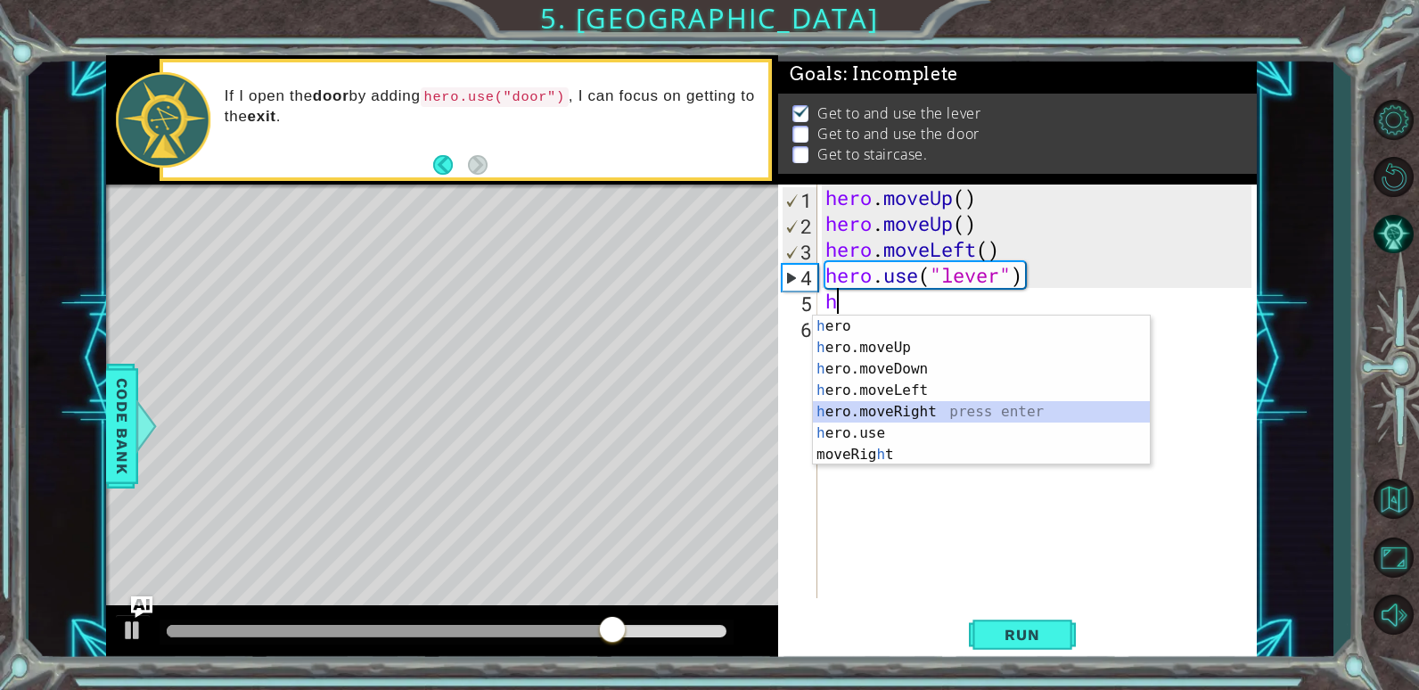
click at [939, 412] on div "h ero press enter h ero.moveUp press enter h ero.moveDown press enter h ero.mov…" at bounding box center [981, 412] width 337 height 193
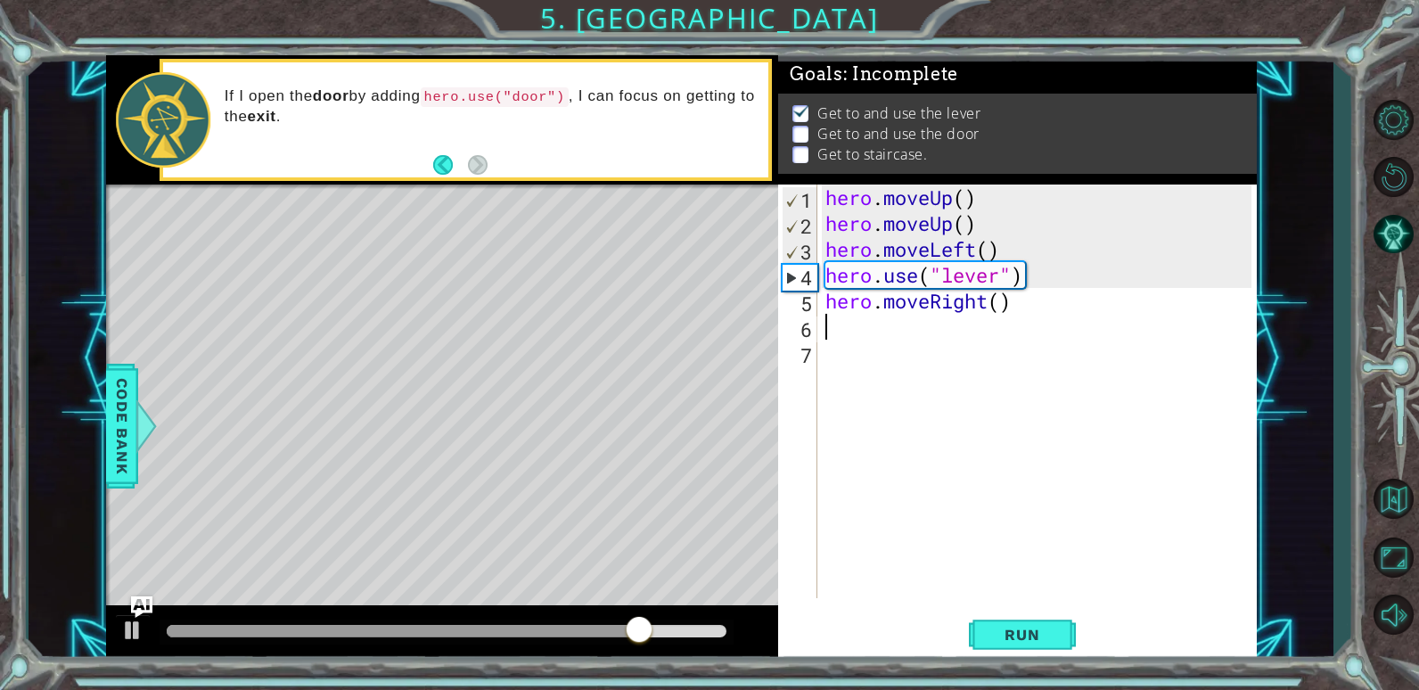
click at [1005, 309] on div "hero . moveUp ( ) hero . moveUp ( ) hero . moveLeft ( ) hero . use ( "lever" ) …" at bounding box center [1041, 417] width 439 height 465
type textarea "hero.moveRight(3)"
click at [841, 338] on div "hero . moveUp ( ) hero . moveUp ( ) hero . moveLeft ( ) hero . use ( "lever" ) …" at bounding box center [1041, 417] width 439 height 465
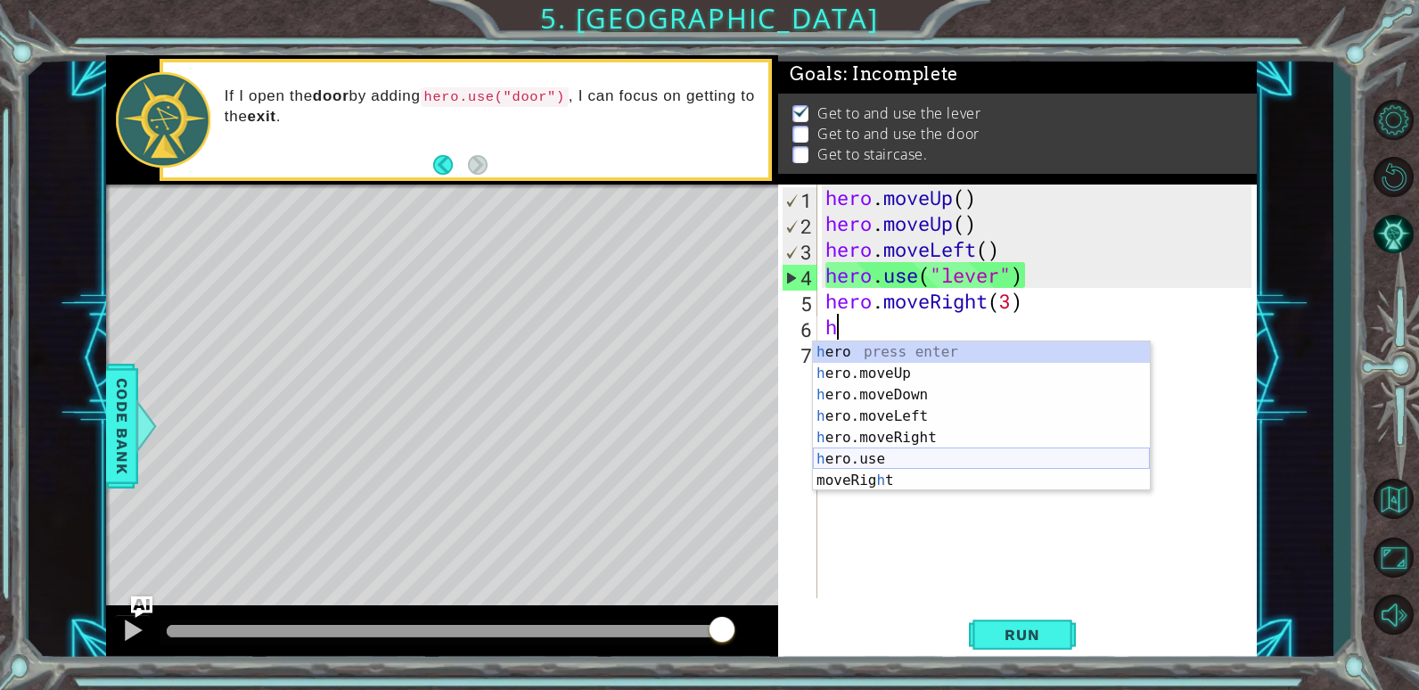
click at [883, 451] on div "h ero press enter h ero.moveUp press enter h ero.moveDown press enter h ero.mov…" at bounding box center [981, 437] width 337 height 193
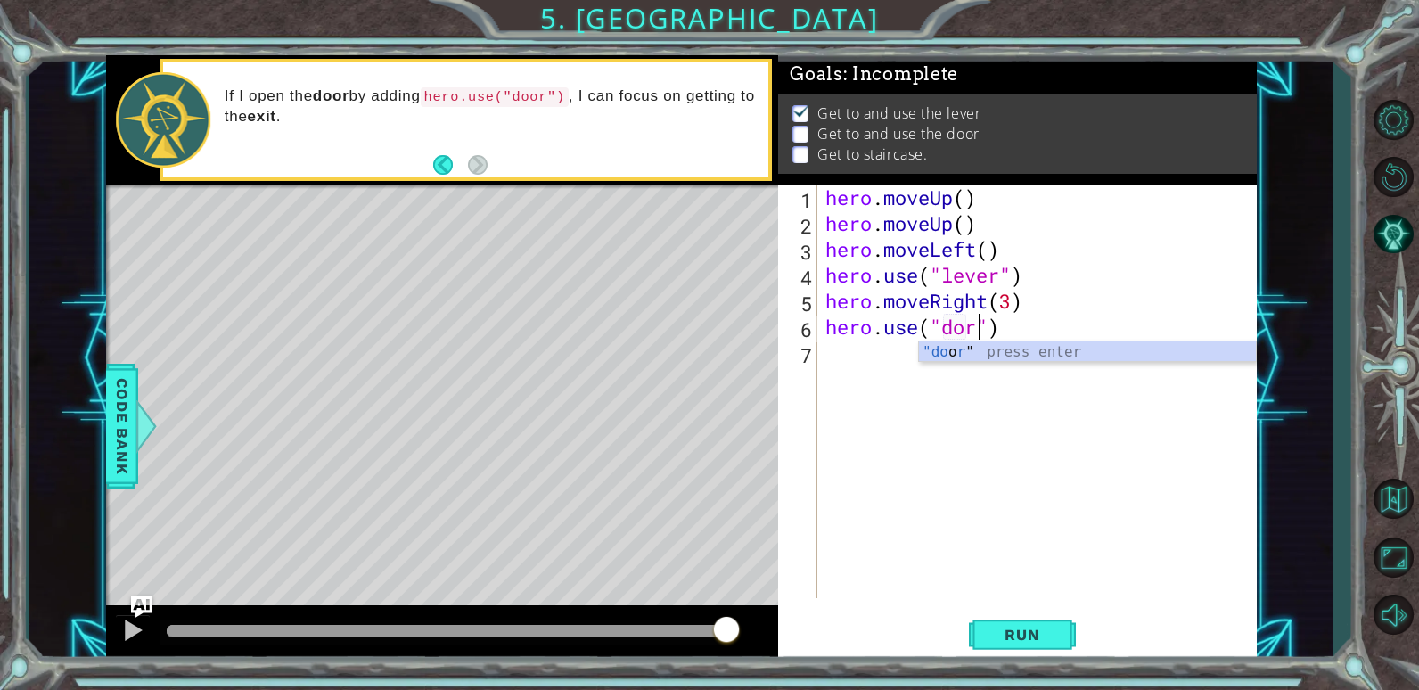
scroll to position [0, 7]
type textarea "hero.use("door")"
click at [837, 365] on div "hero . moveUp ( ) hero . moveUp ( ) hero . moveLeft ( ) hero . use ( "lever" ) …" at bounding box center [1041, 417] width 439 height 465
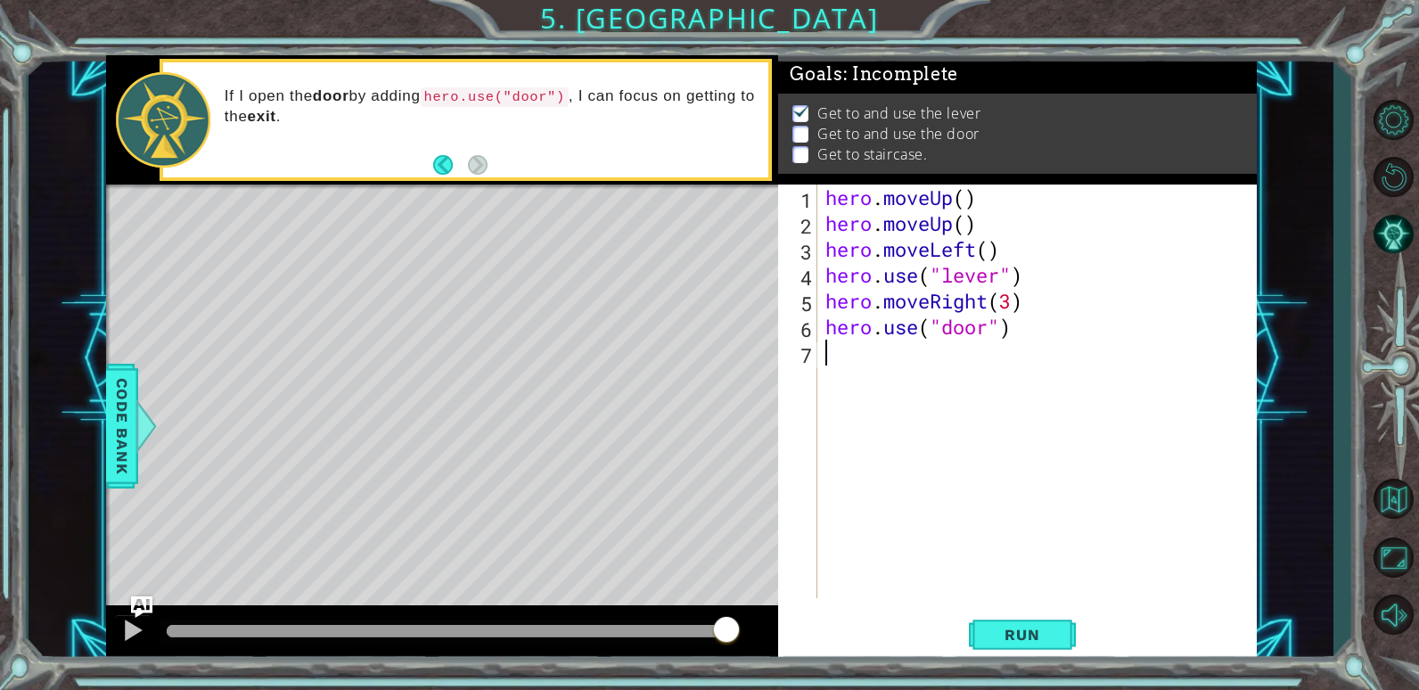
type textarea "h"
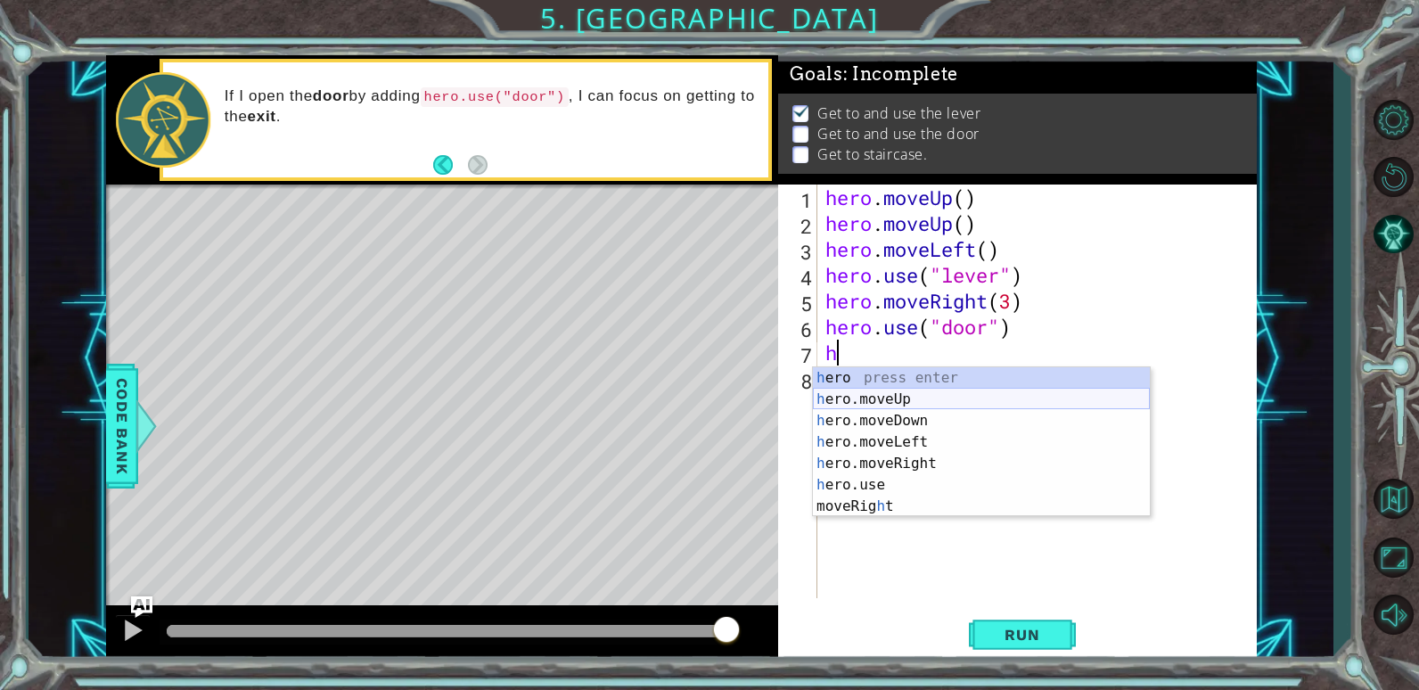
click at [908, 400] on div "h ero press enter h ero.moveUp press enter h ero.moveDown press enter h ero.mov…" at bounding box center [981, 463] width 337 height 193
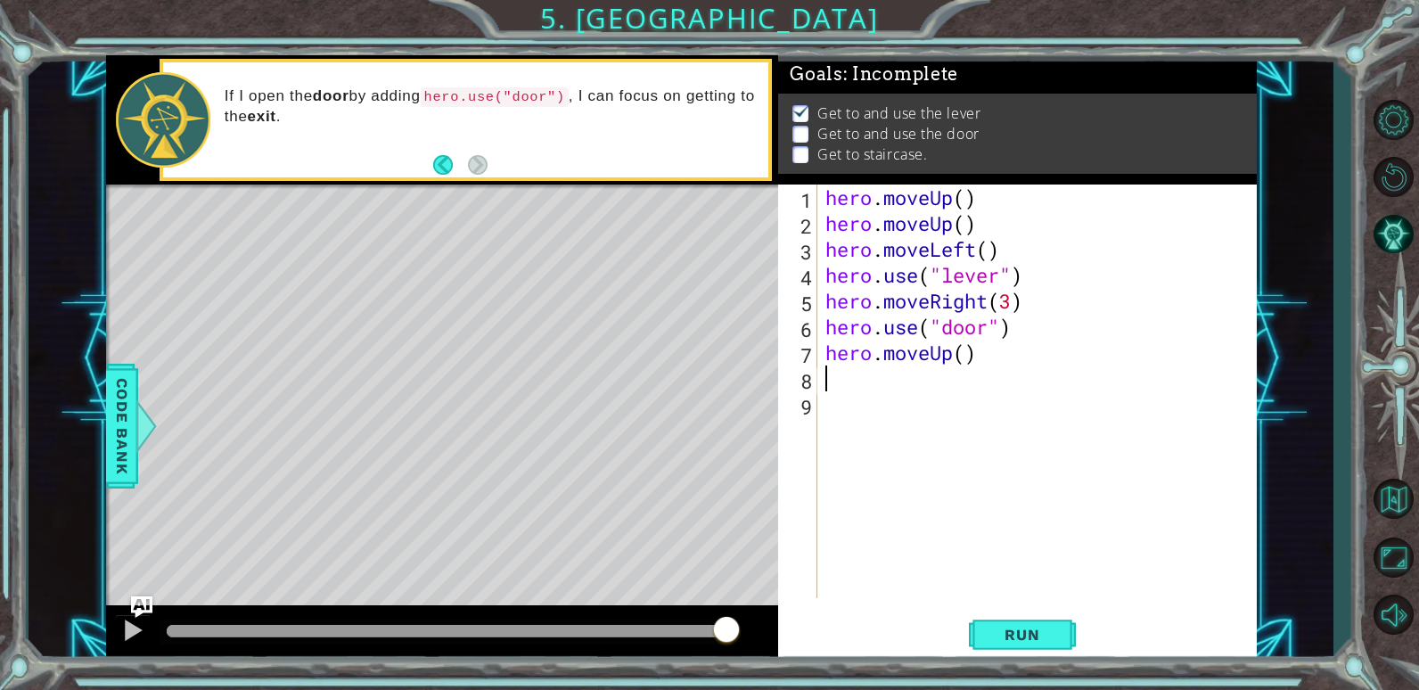
type textarea "h"
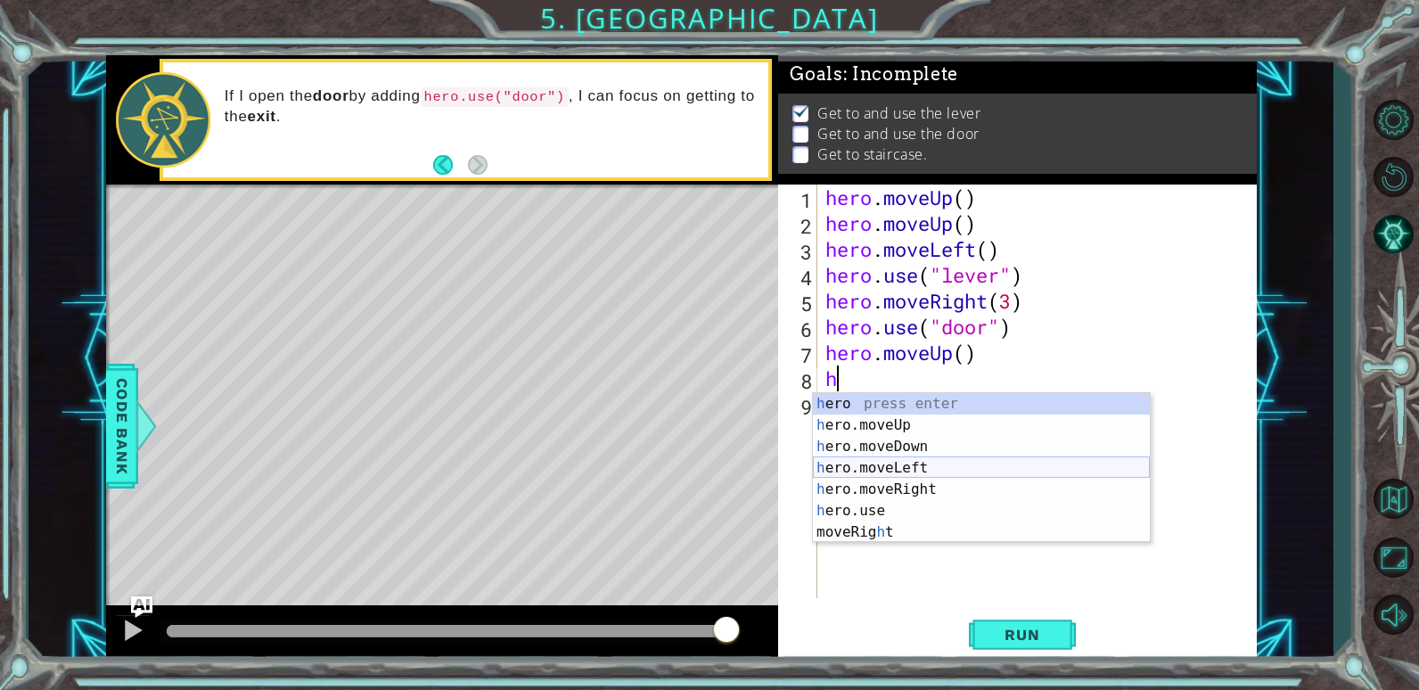
click at [901, 471] on div "h ero press enter h ero.moveUp press enter h ero.moveDown press enter h ero.mov…" at bounding box center [981, 489] width 337 height 193
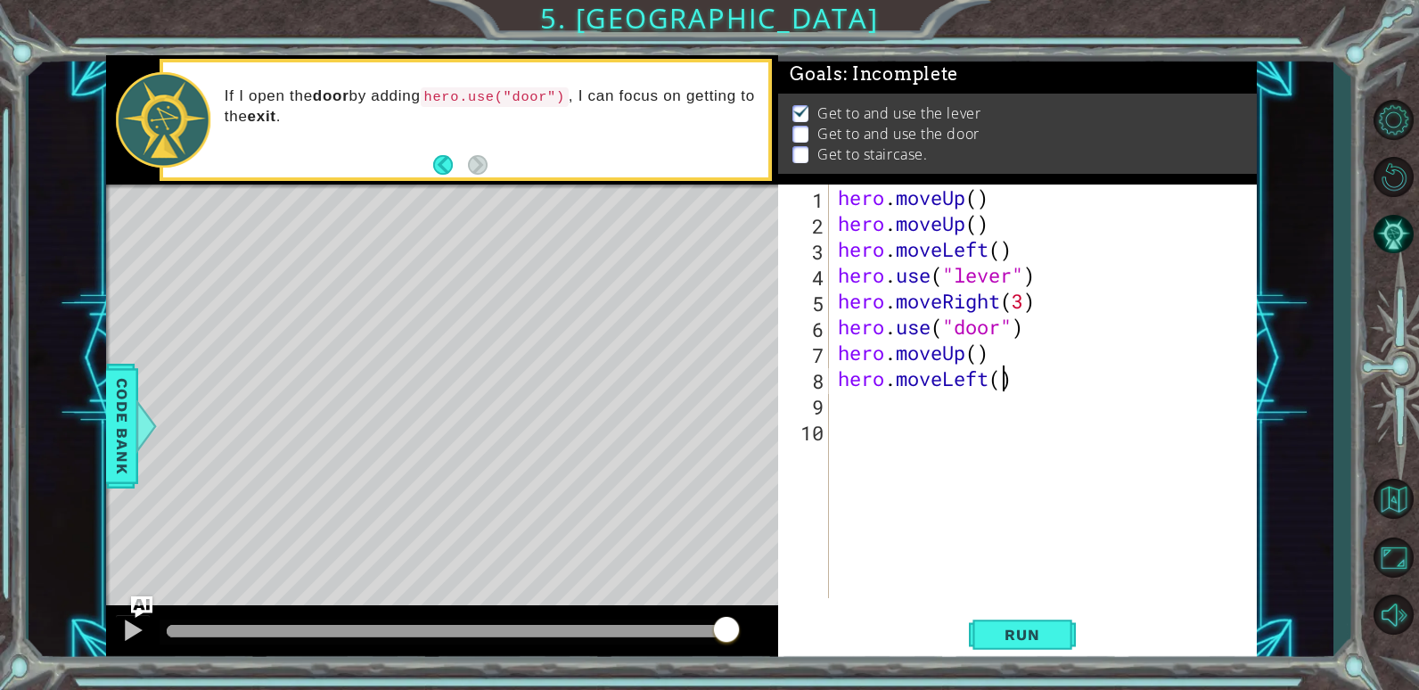
click at [1002, 383] on div "hero . moveUp ( ) hero . moveUp ( ) hero . moveLeft ( ) hero . use ( "lever" ) …" at bounding box center [1048, 417] width 427 height 465
click at [984, 623] on button "Run" at bounding box center [1022, 635] width 107 height 48
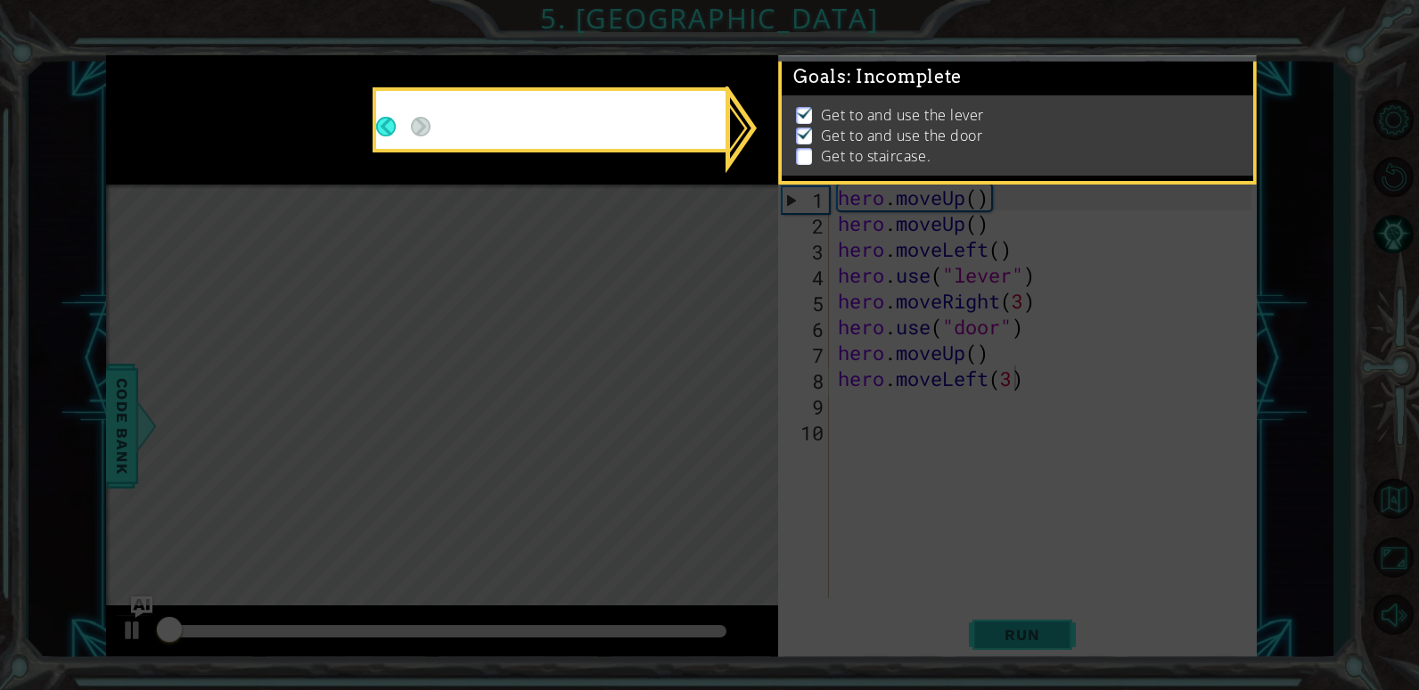
scroll to position [6, 0]
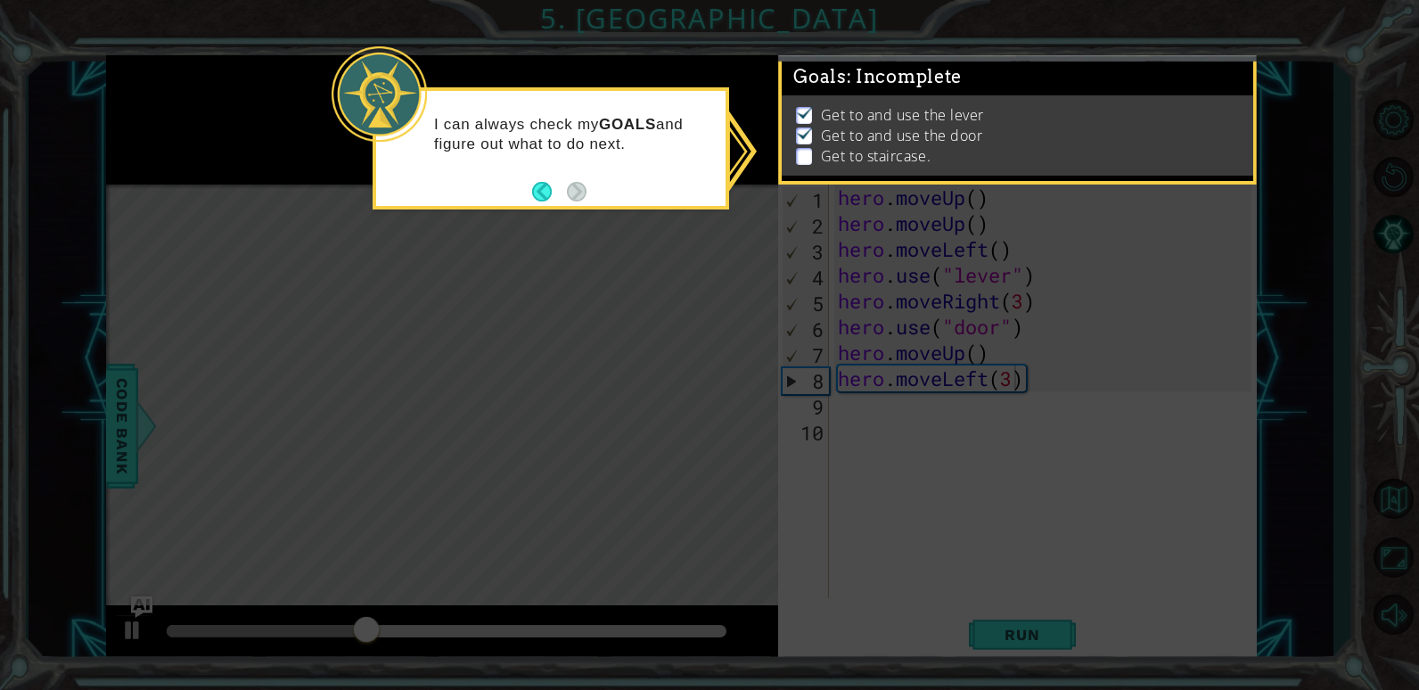
click at [975, 351] on icon at bounding box center [709, 345] width 1419 height 690
drag, startPoint x: 981, startPoint y: 336, endPoint x: 952, endPoint y: 342, distance: 29.2
click at [982, 335] on icon at bounding box center [709, 345] width 1419 height 690
click at [592, 189] on div "I can always check my GOALS and figure out what to do next." at bounding box center [551, 148] width 357 height 122
drag, startPoint x: 1283, startPoint y: 168, endPoint x: 1169, endPoint y: 256, distance: 144.3
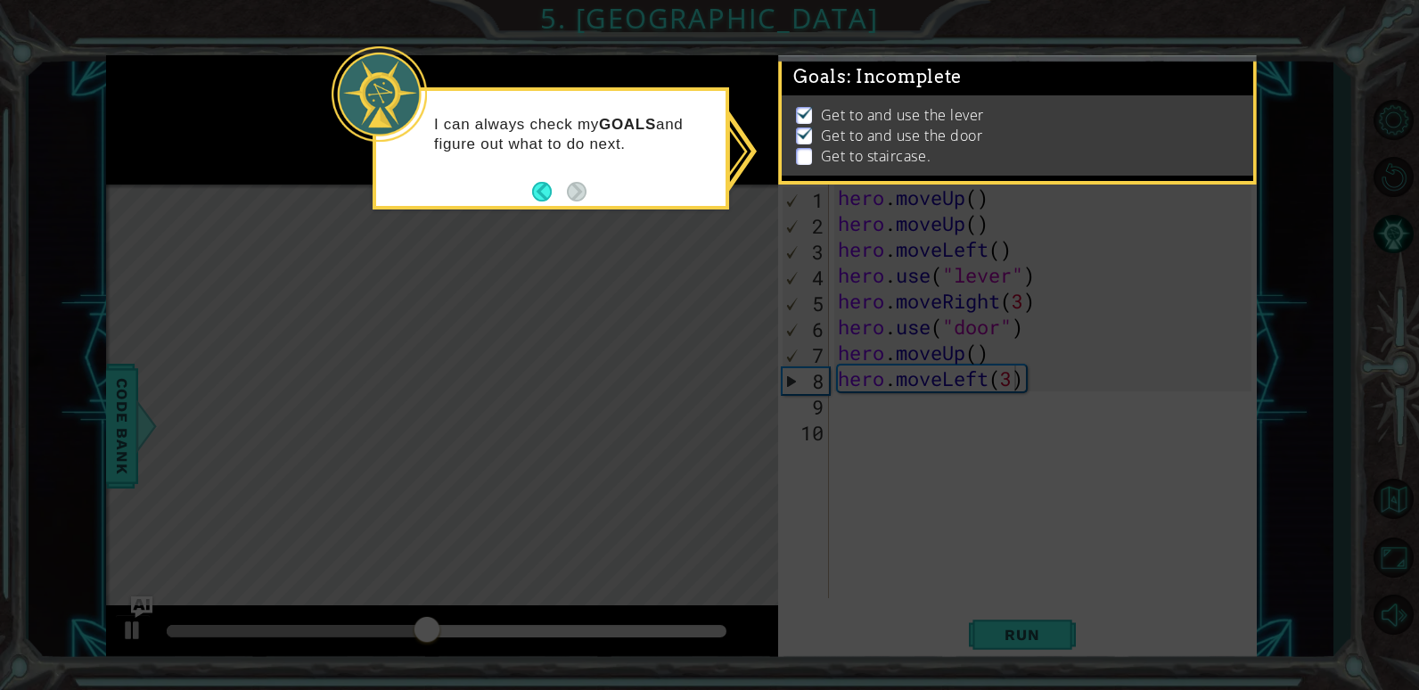
click at [1254, 188] on icon at bounding box center [709, 345] width 1419 height 690
click at [546, 195] on button "Back" at bounding box center [549, 192] width 35 height 20
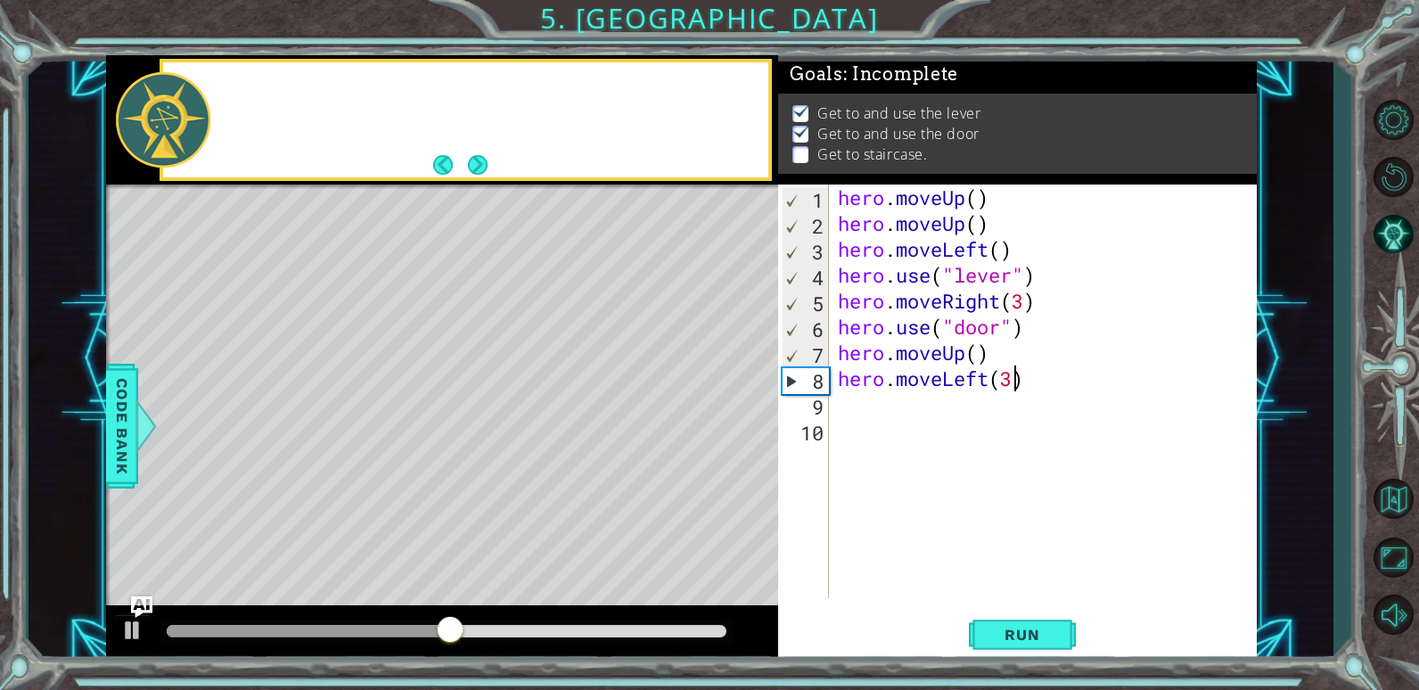
scroll to position [4, 0]
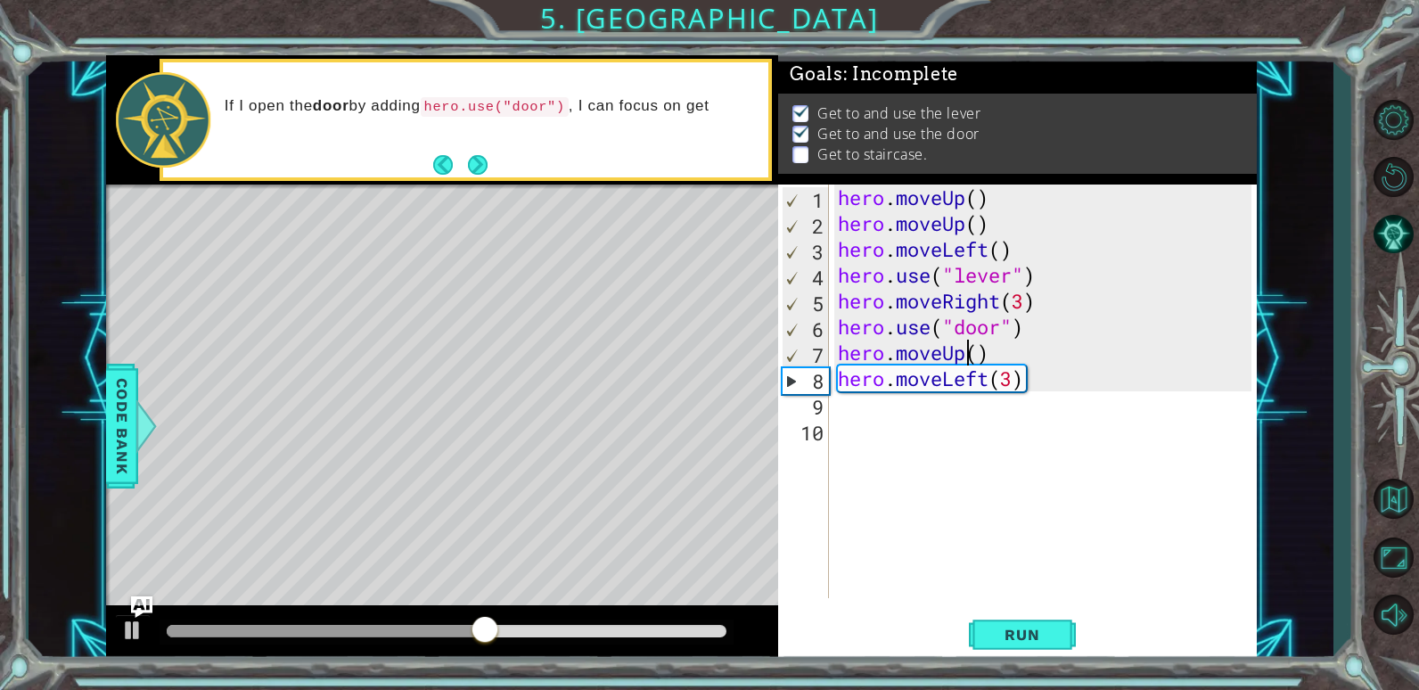
click at [970, 357] on div "hero . moveUp ( ) hero . moveUp ( ) hero . moveLeft ( ) hero . use ( "lever" ) …" at bounding box center [1048, 417] width 427 height 465
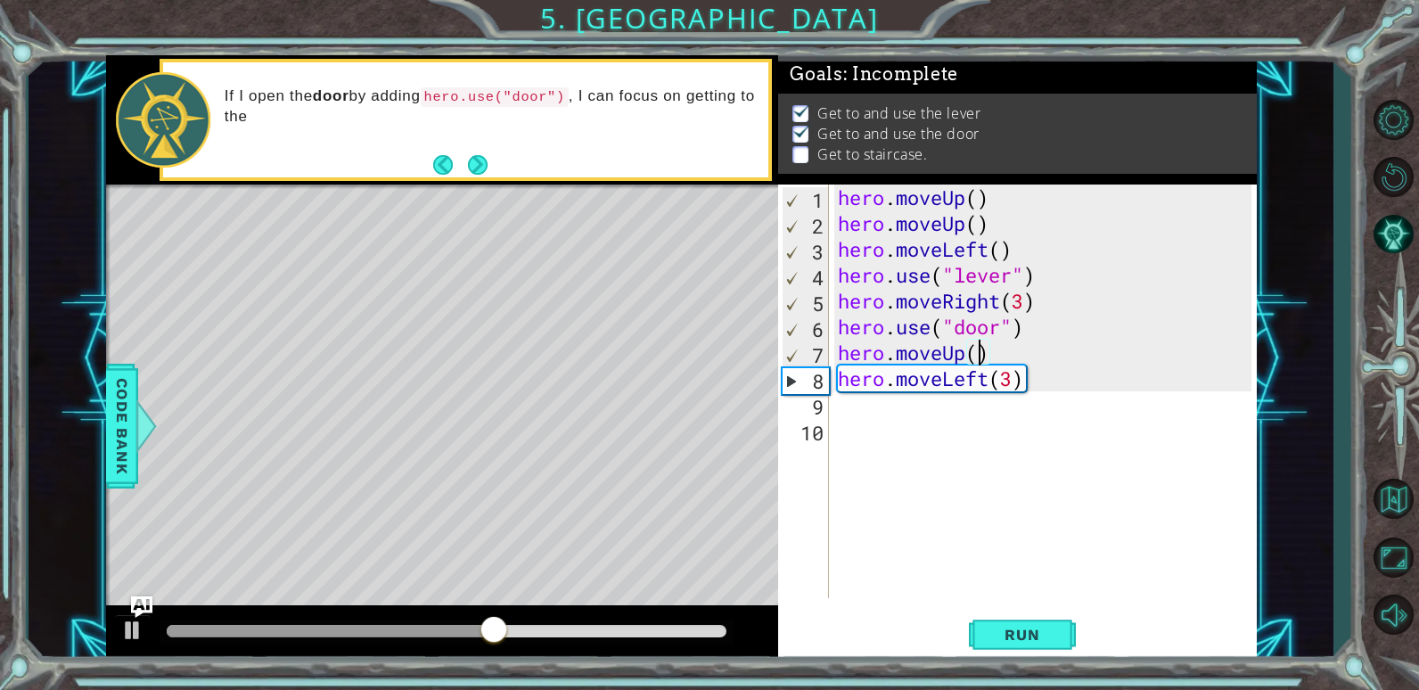
click at [974, 357] on div "hero . moveUp ( ) hero . moveUp ( ) hero . moveLeft ( ) hero . use ( "lever" ) …" at bounding box center [1048, 417] width 427 height 465
type textarea "hero.moveUp(2)"
click at [1019, 626] on span "Run" at bounding box center [1022, 635] width 70 height 18
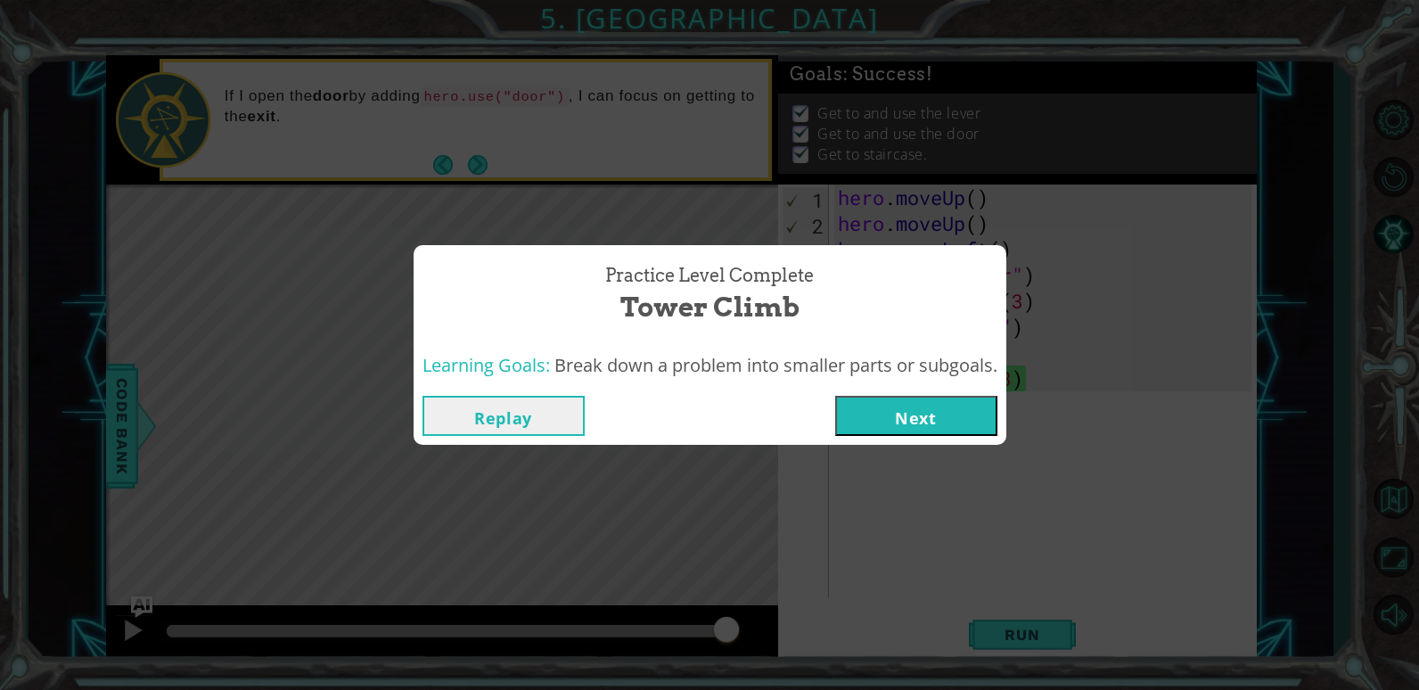
click at [918, 414] on button "Next" at bounding box center [916, 416] width 162 height 40
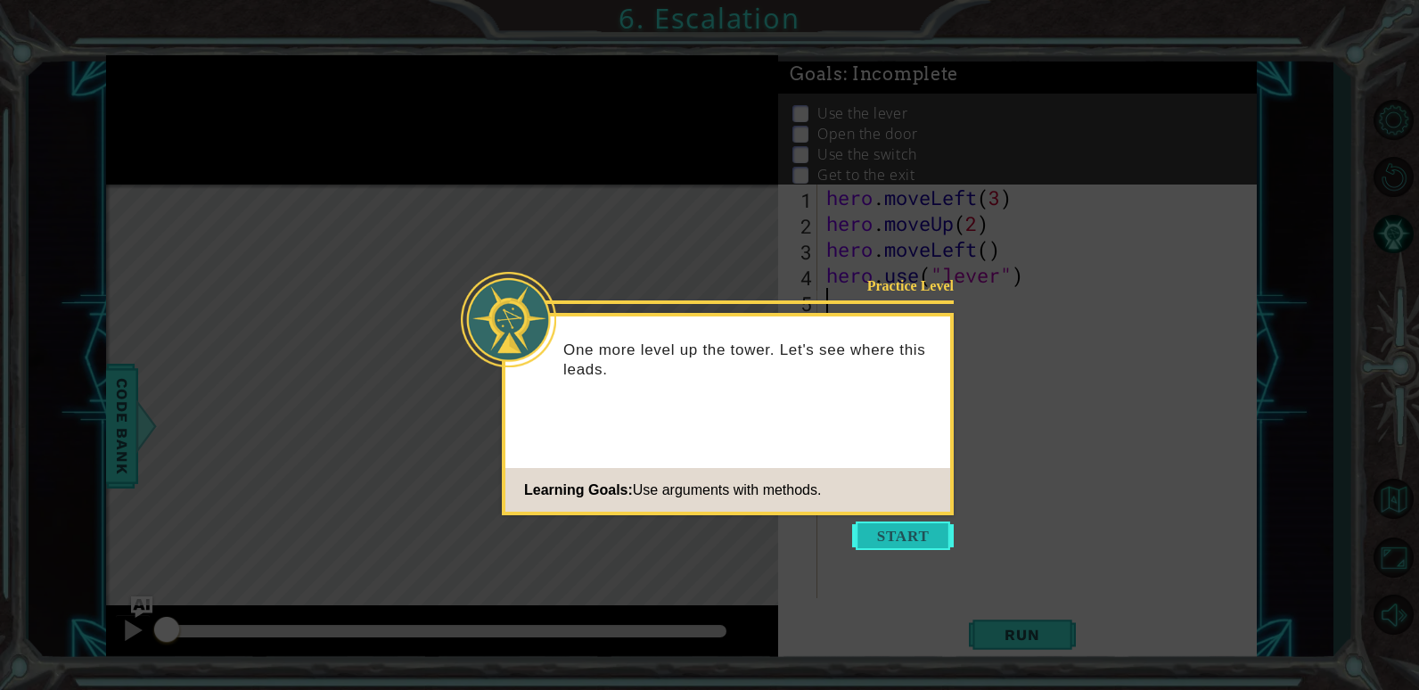
click at [938, 533] on button "Start" at bounding box center [903, 536] width 102 height 29
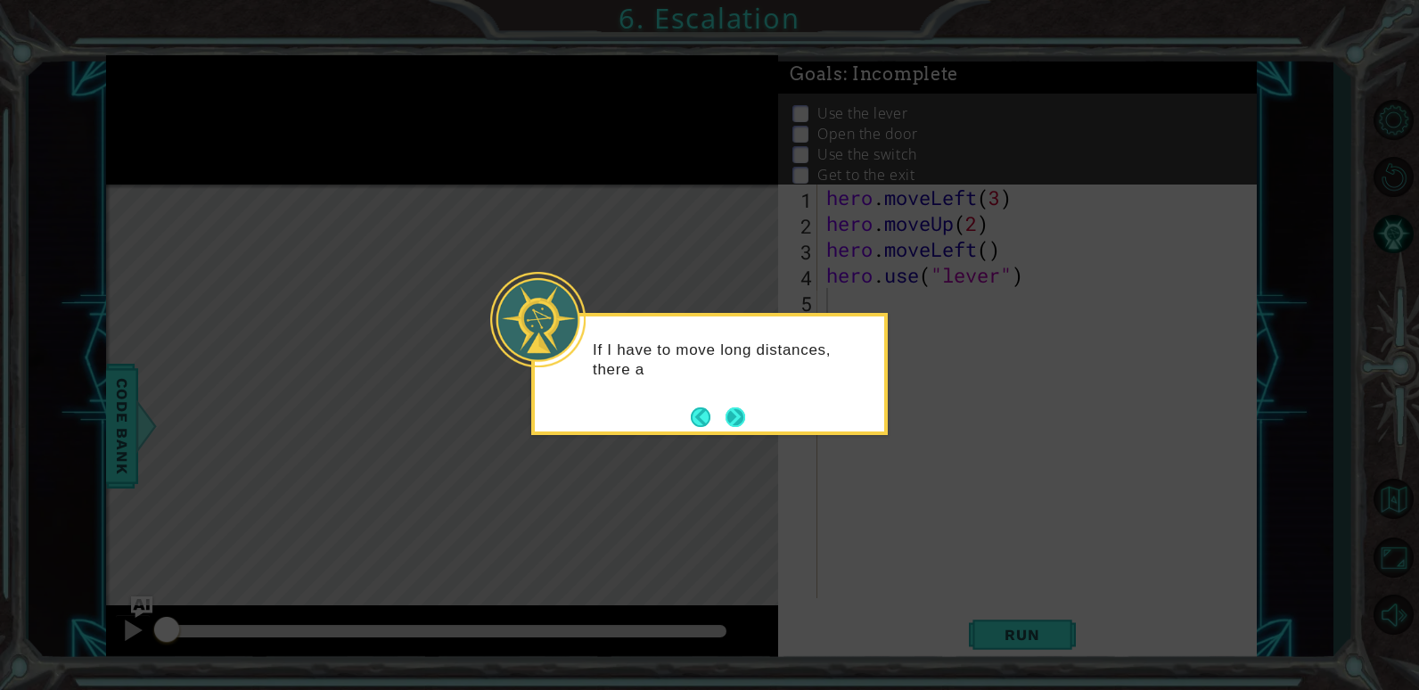
click at [742, 418] on button "Next" at bounding box center [736, 417] width 20 height 20
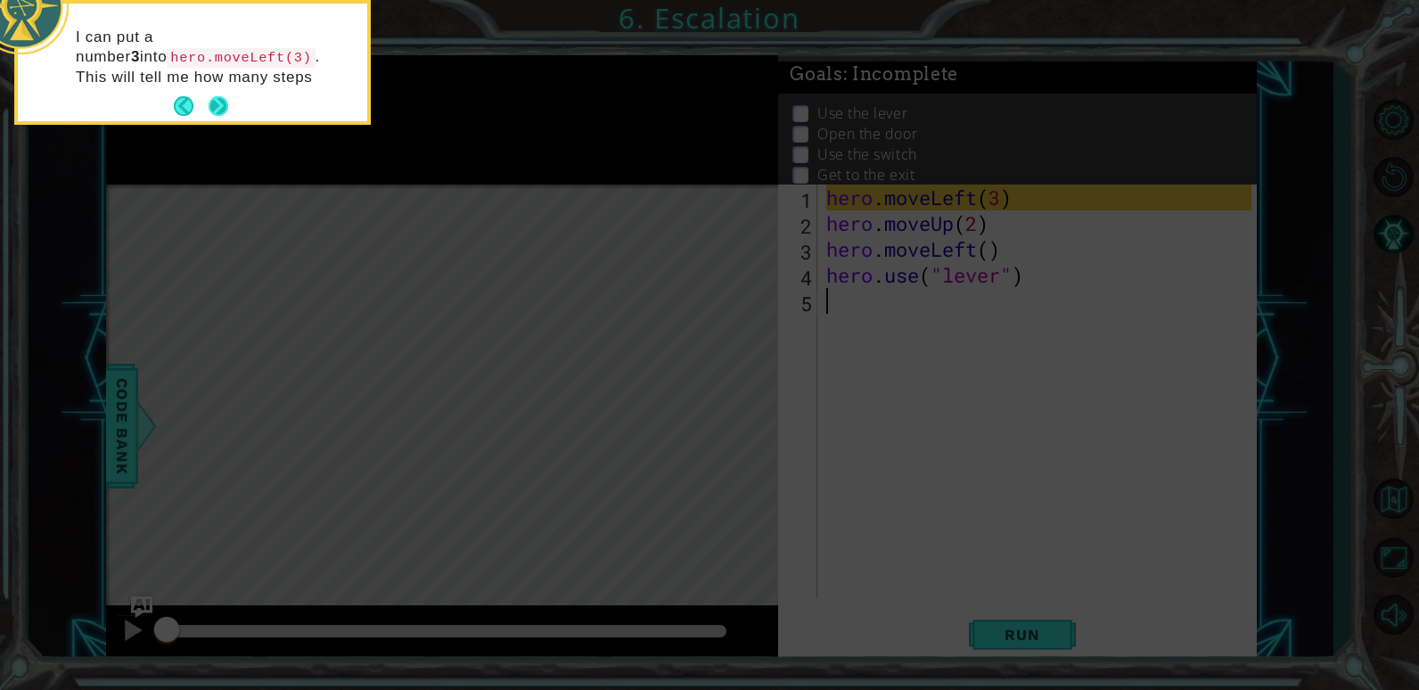
click at [213, 103] on button "Next" at bounding box center [219, 106] width 20 height 20
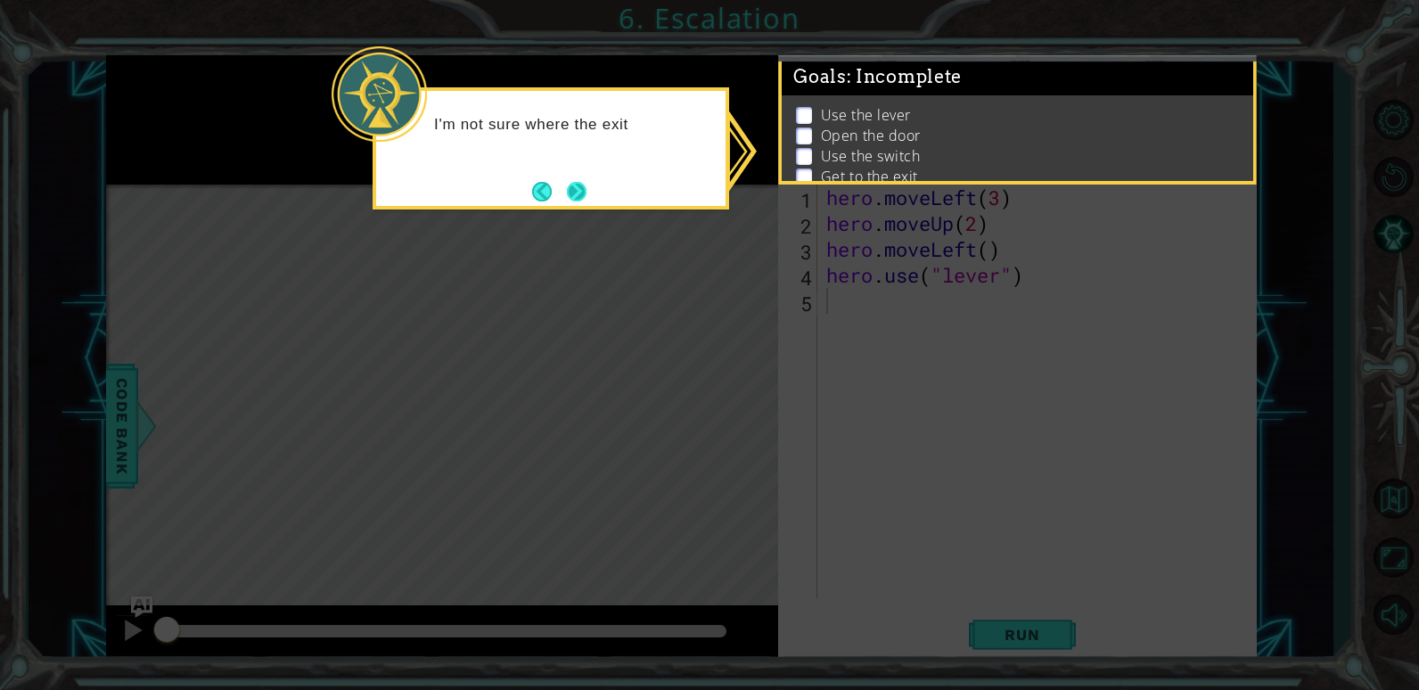
click at [567, 192] on button "Next" at bounding box center [577, 192] width 20 height 20
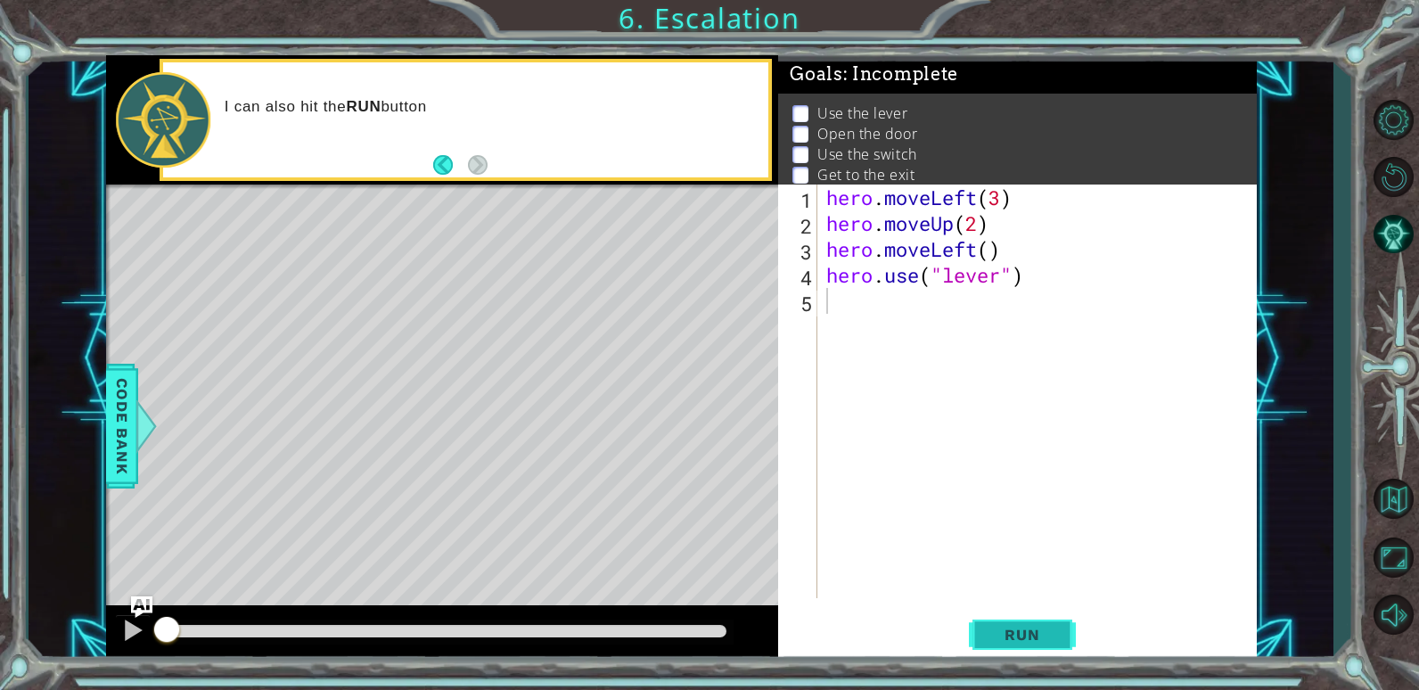
click at [1015, 631] on span "Run" at bounding box center [1022, 635] width 70 height 18
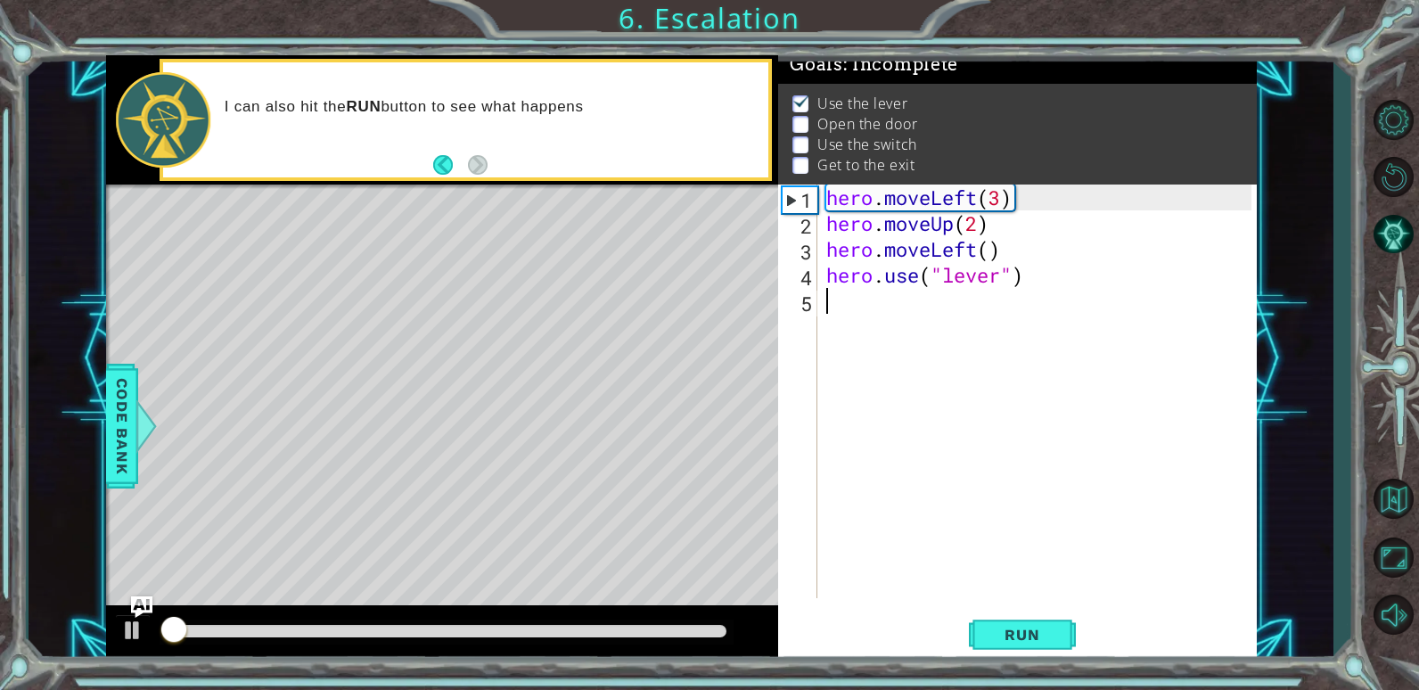
scroll to position [16, 0]
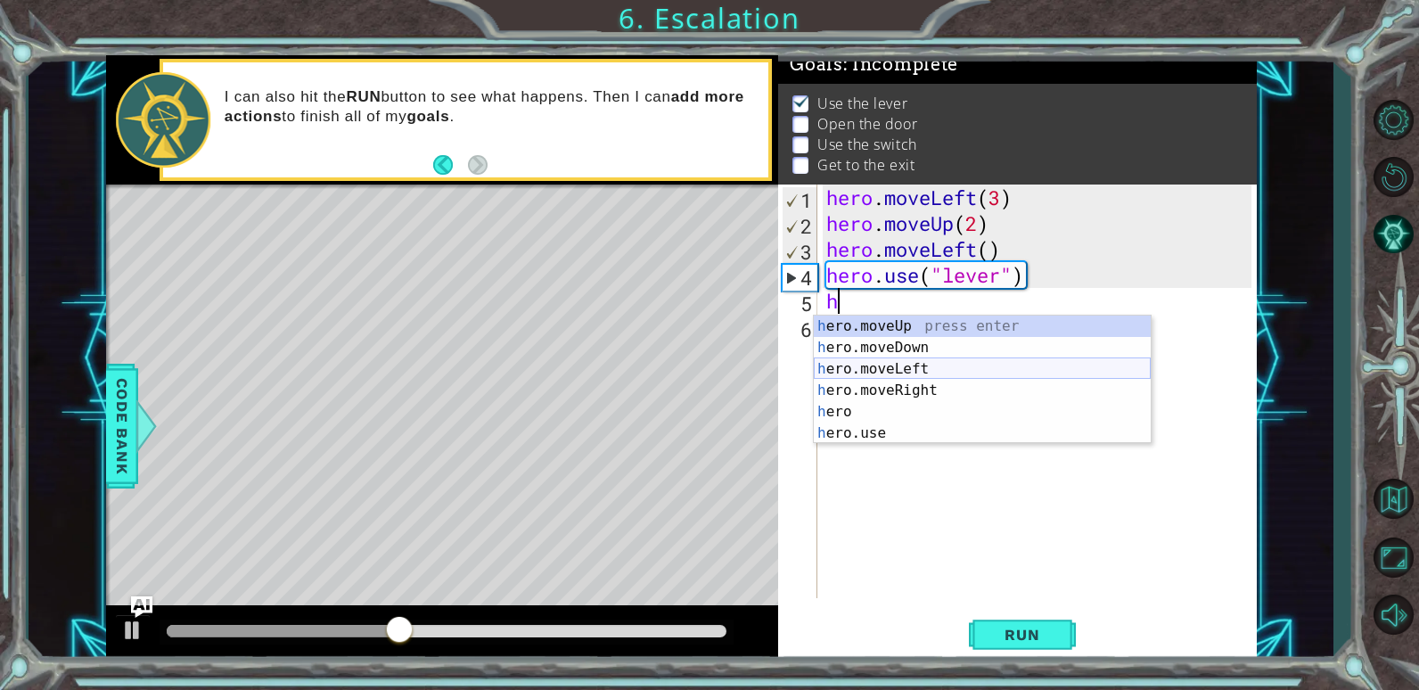
click at [920, 364] on div "h ero.moveUp press enter h ero.moveDown press enter h ero.moveLeft press enter …" at bounding box center [982, 401] width 337 height 171
type textarea "hero.moveLeft(1)"
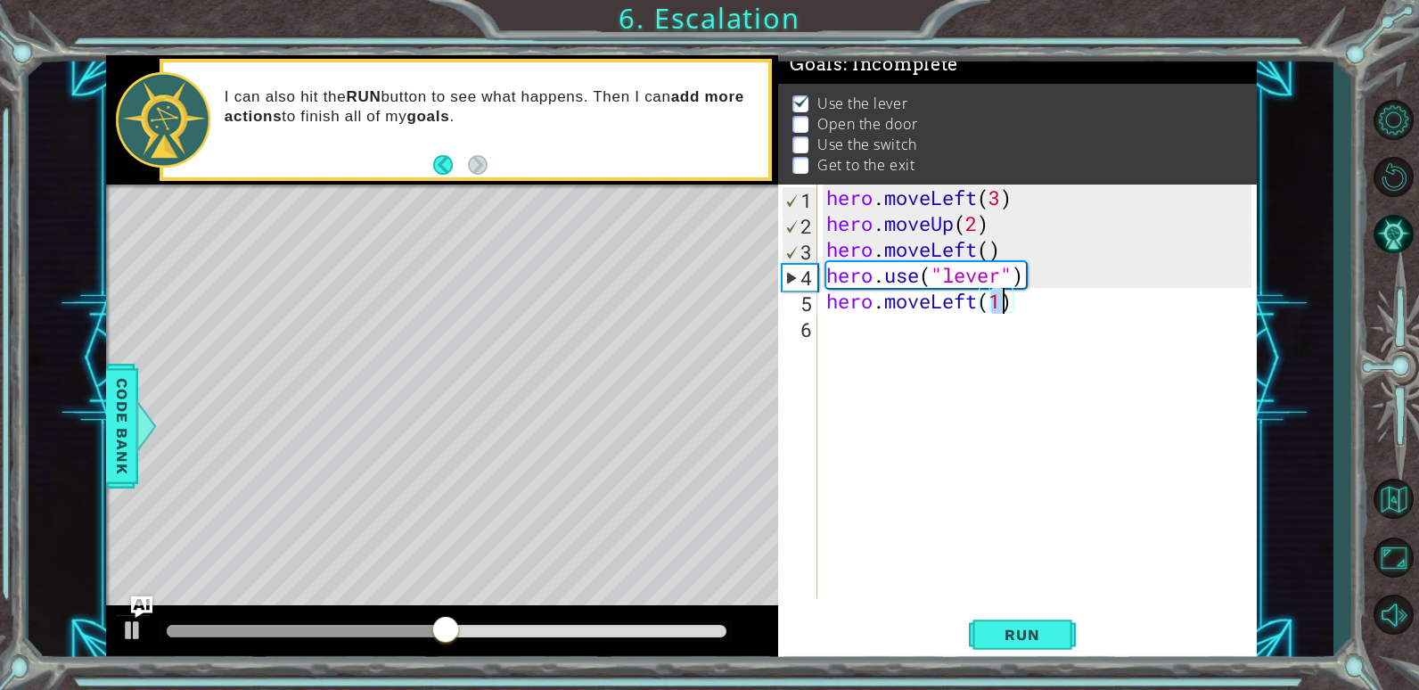
click at [845, 325] on div "hero . moveLeft ( 3 ) hero . moveUp ( 2 ) hero . moveLeft ( ) hero . use ( "lev…" at bounding box center [1042, 417] width 438 height 465
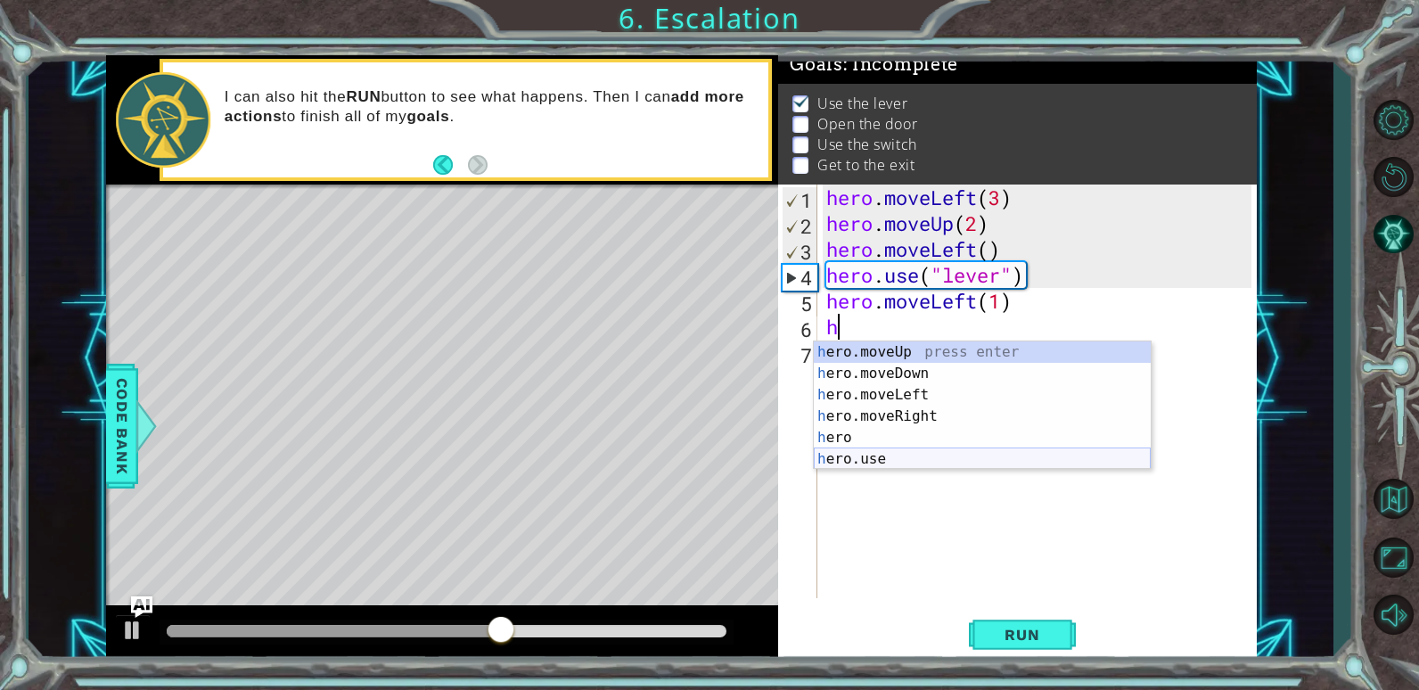
click at [855, 452] on div "h ero.moveUp press enter h ero.moveDown press enter h ero.moveLeft press enter …" at bounding box center [982, 426] width 337 height 171
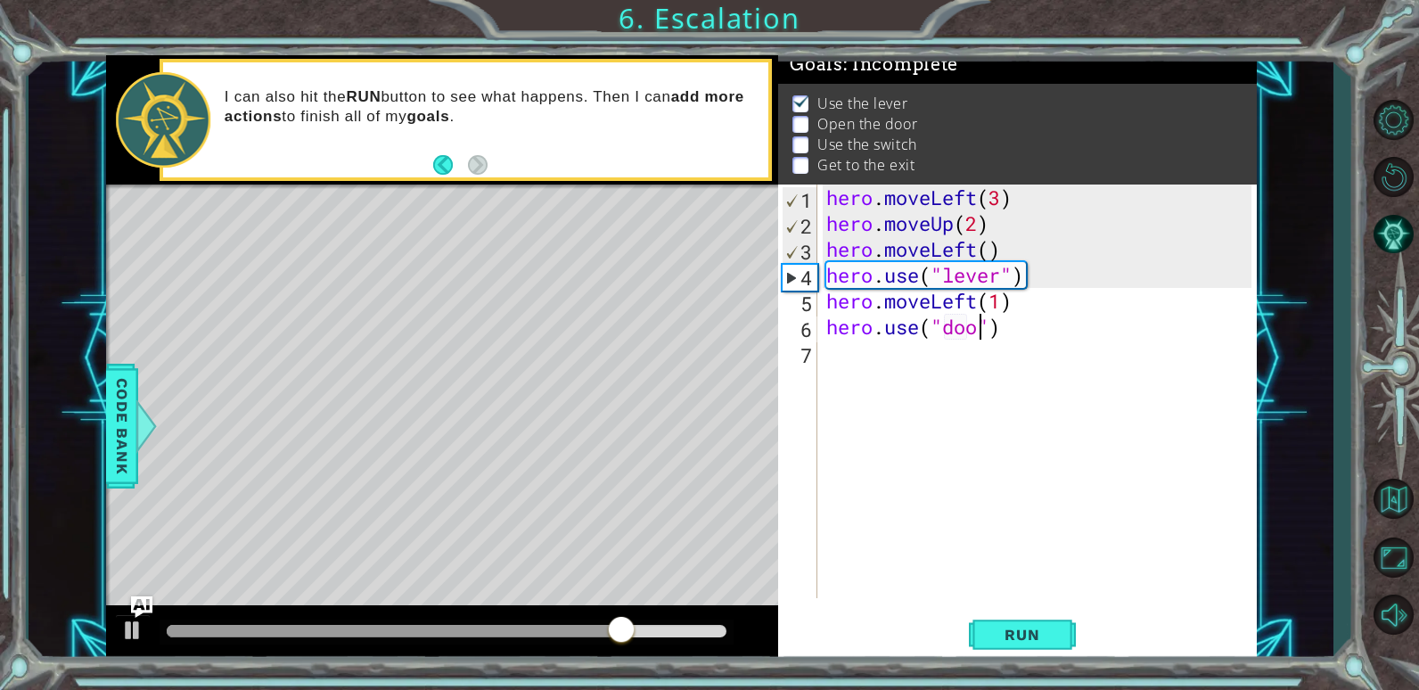
scroll to position [0, 8]
type textarea "hero.use("door")"
click at [835, 349] on div "hero . moveLeft ( 3 ) hero . moveUp ( 2 ) hero . moveLeft ( ) hero . use ( "lev…" at bounding box center [1042, 417] width 438 height 465
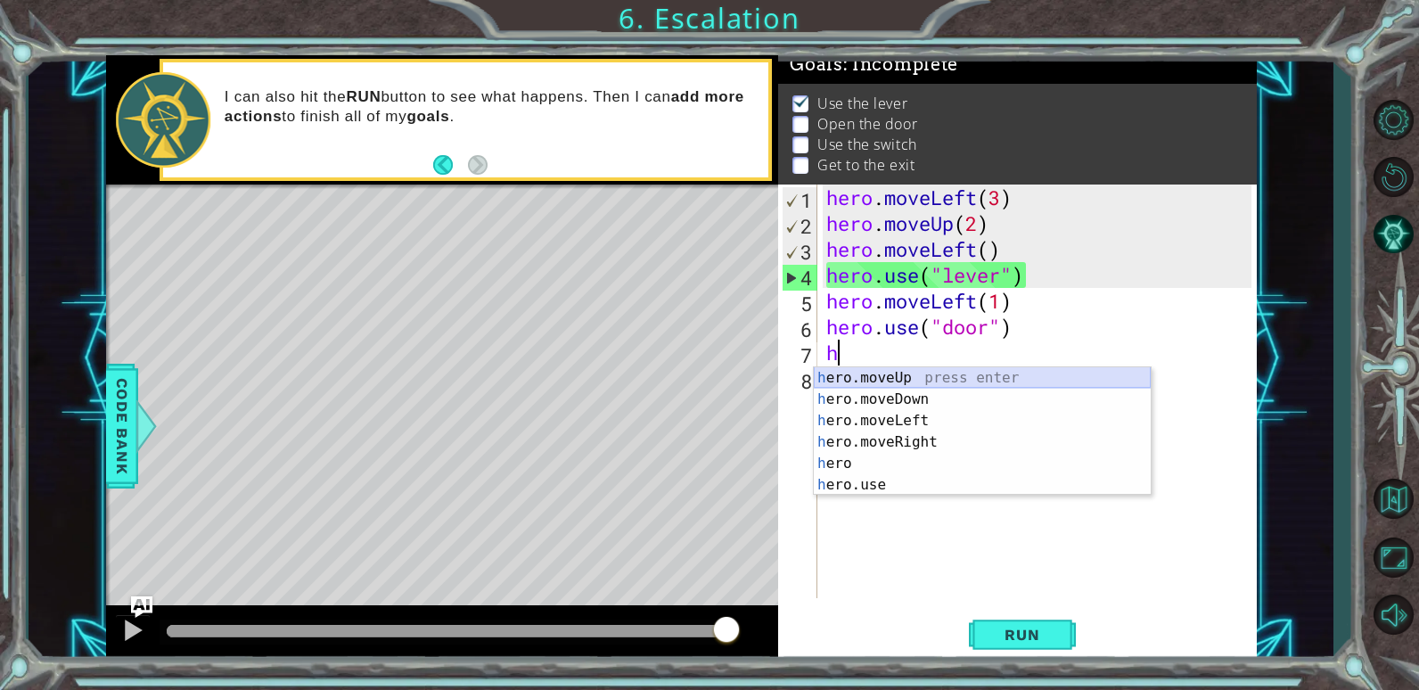
click at [913, 377] on div "h ero.moveUp press enter h ero.moveDown press enter h ero.moveLeft press enter …" at bounding box center [982, 452] width 337 height 171
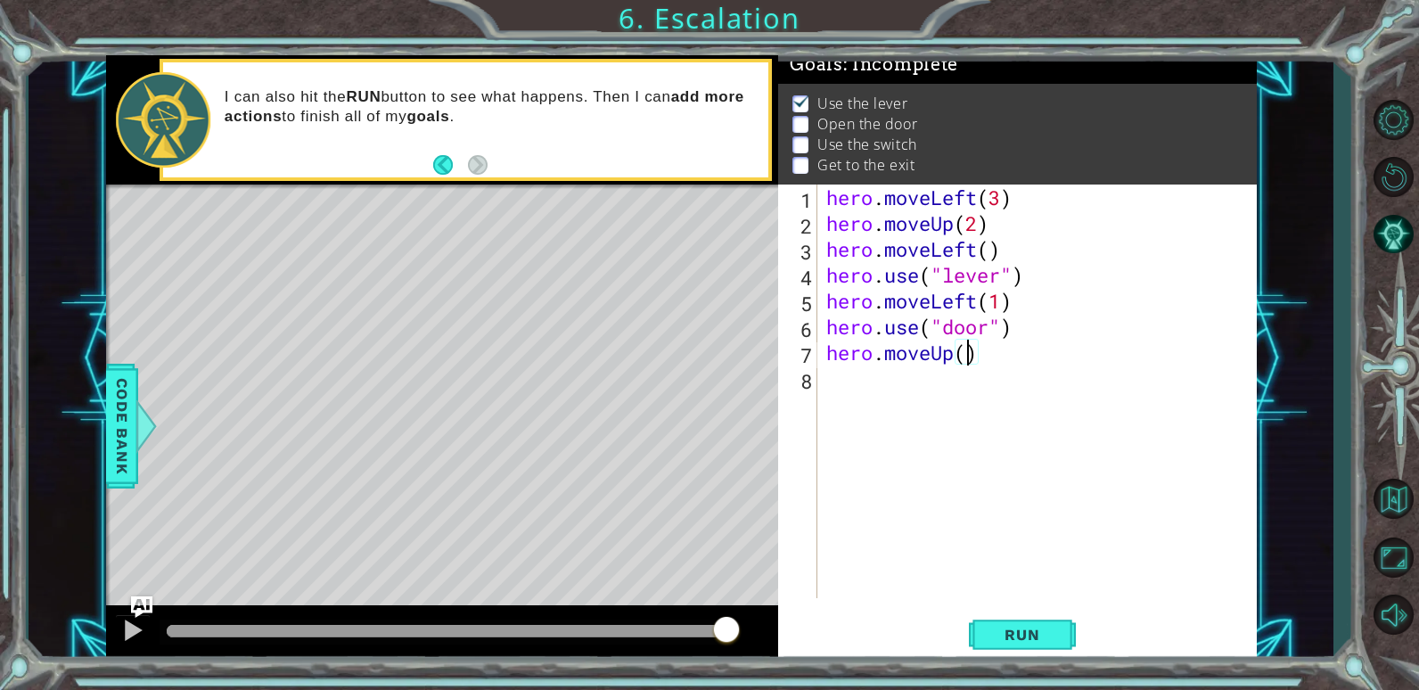
type textarea "hero.moveUp(2)"
click at [1011, 350] on div "hero . moveLeft ( 3 ) hero . moveUp ( 2 ) hero . moveLeft ( ) hero . use ( "lev…" at bounding box center [1042, 417] width 438 height 465
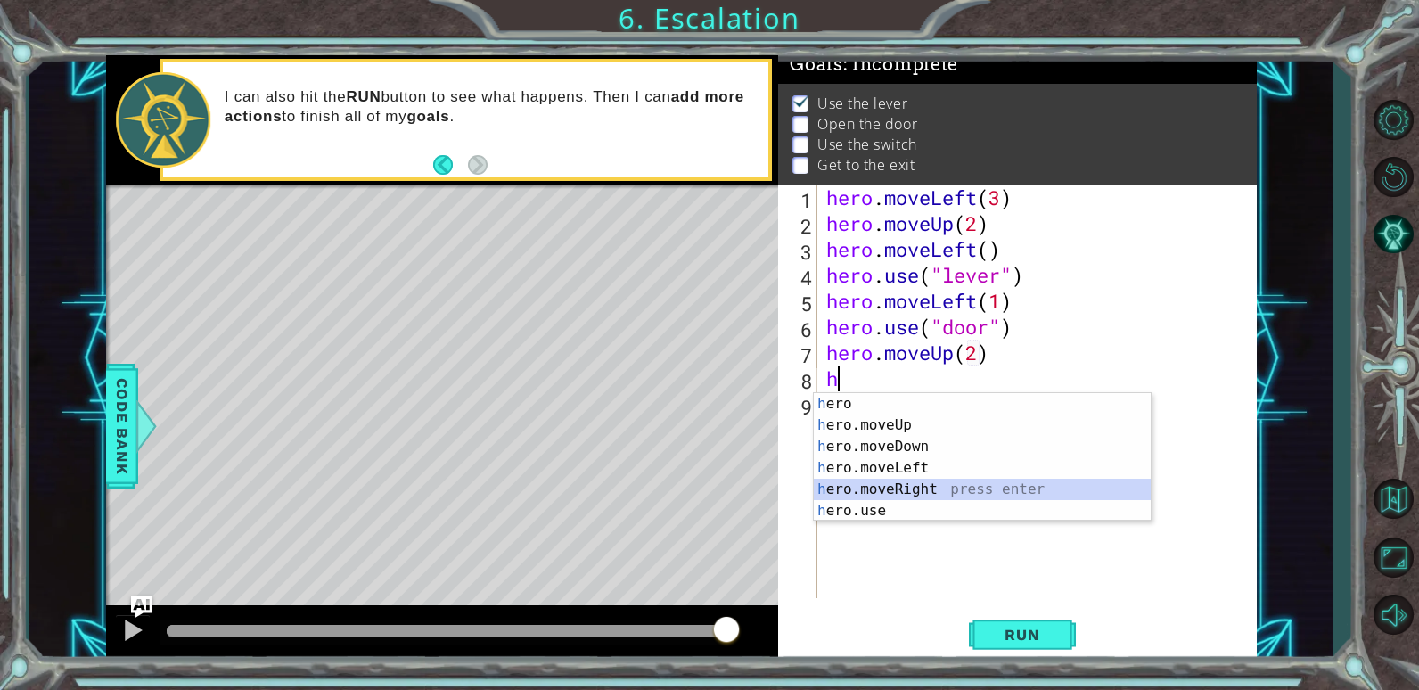
click at [902, 489] on div "h ero press enter h ero.moveUp press enter h ero.moveDown press enter h ero.mov…" at bounding box center [982, 478] width 337 height 171
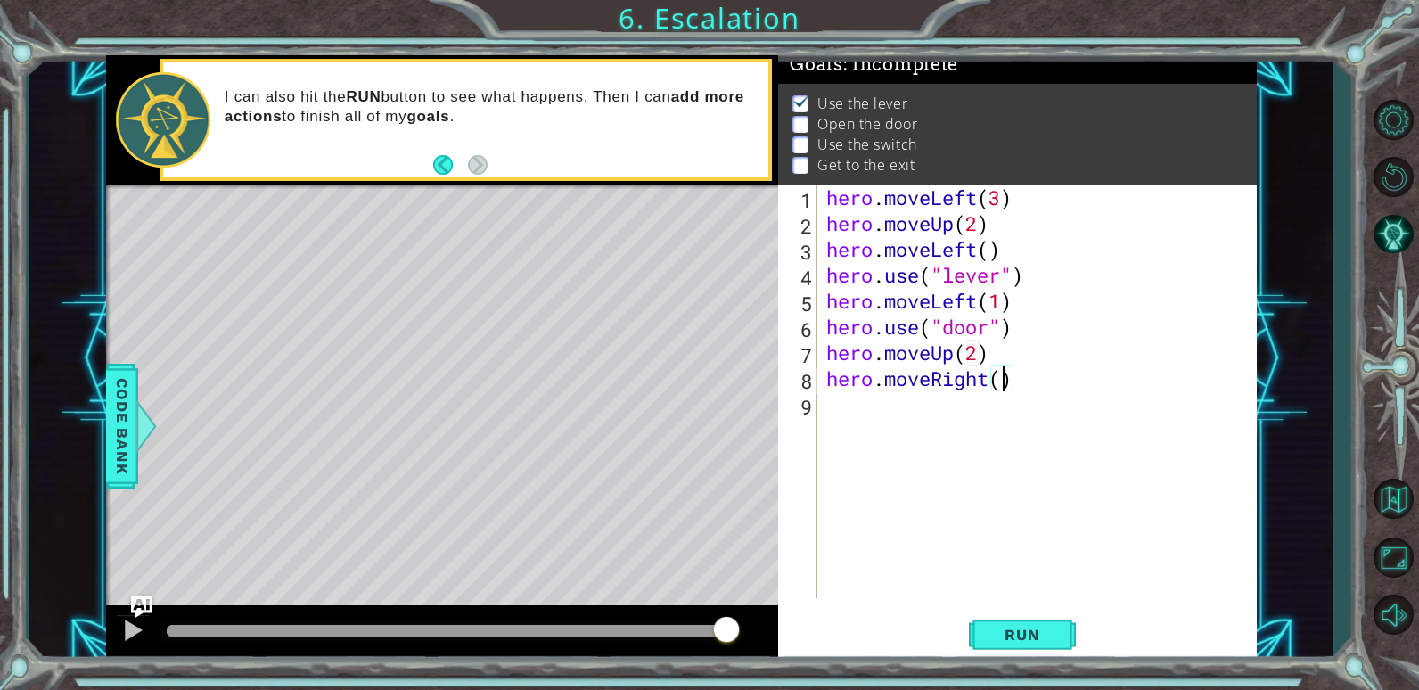
type textarea "hero.moveRight(2)"
click at [832, 407] on div "hero . moveLeft ( 3 ) hero . moveUp ( 2 ) hero . moveLeft ( ) hero . use ( "lev…" at bounding box center [1042, 417] width 438 height 465
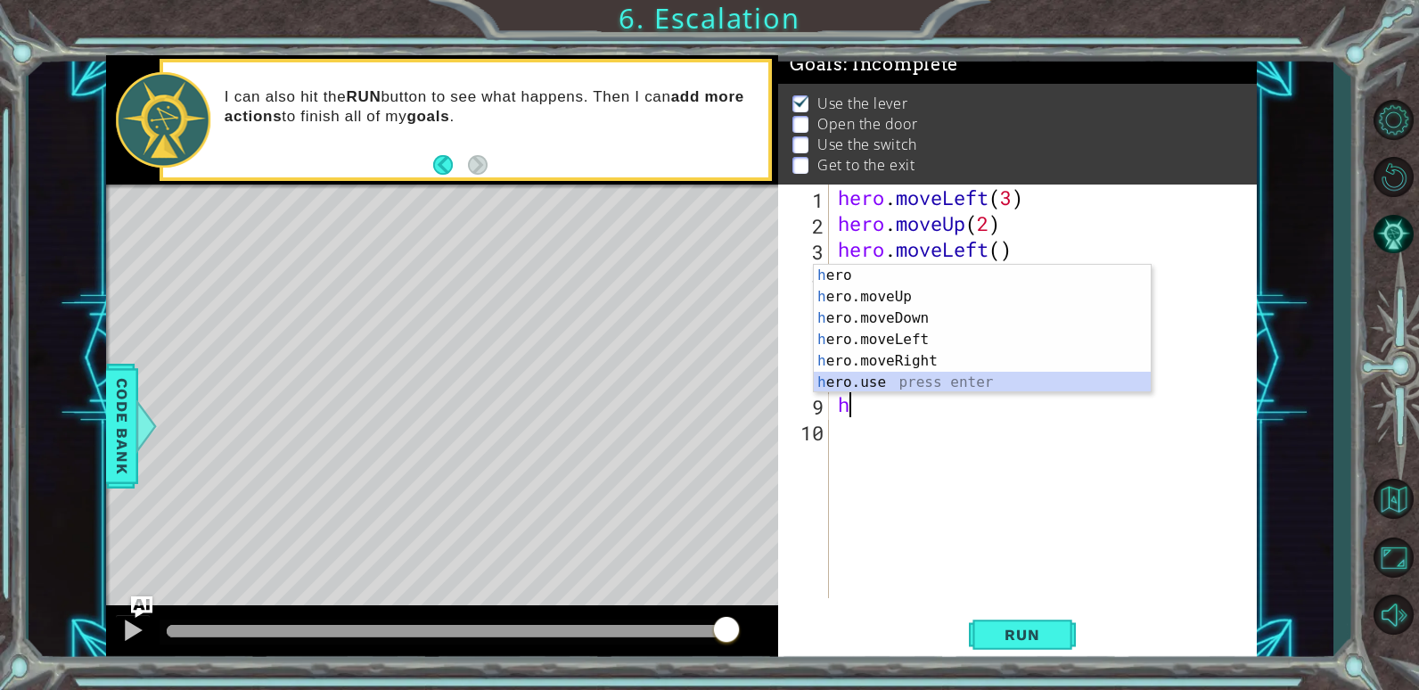
click at [850, 383] on div "h ero press enter h ero.moveUp press enter h ero.moveDown press enter h ero.mov…" at bounding box center [982, 350] width 337 height 171
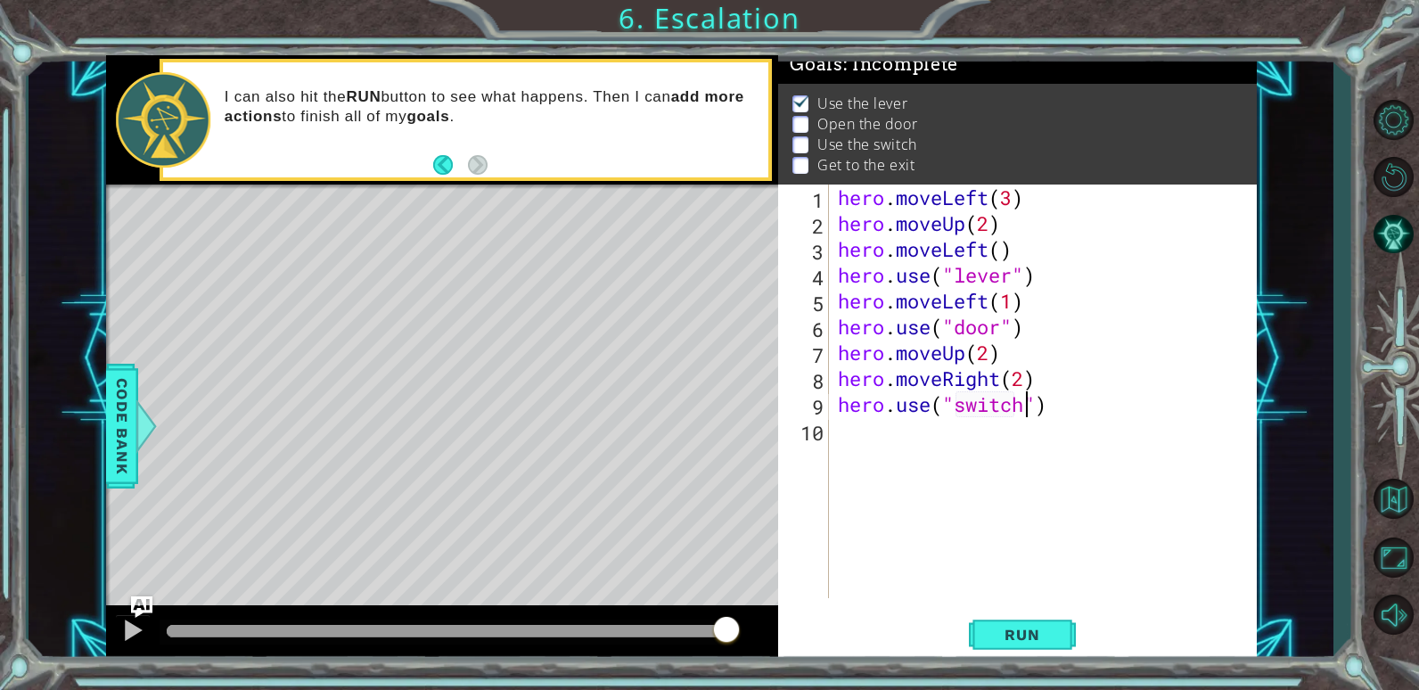
scroll to position [0, 9]
type textarea "hero.use("switch")"
click at [1046, 628] on span "Run" at bounding box center [1022, 635] width 70 height 18
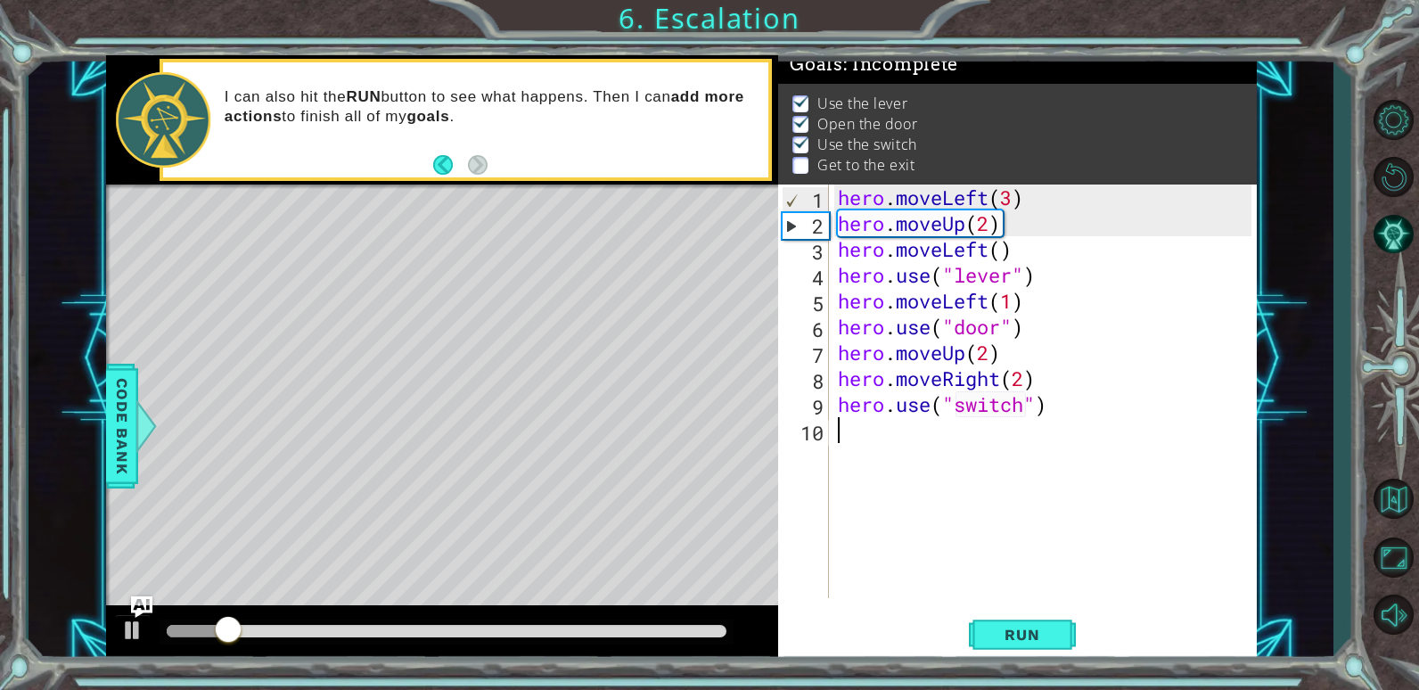
click at [863, 433] on div "hero . moveLeft ( 3 ) hero . moveUp ( 2 ) hero . moveLeft ( ) hero . use ( "lev…" at bounding box center [1048, 417] width 427 height 465
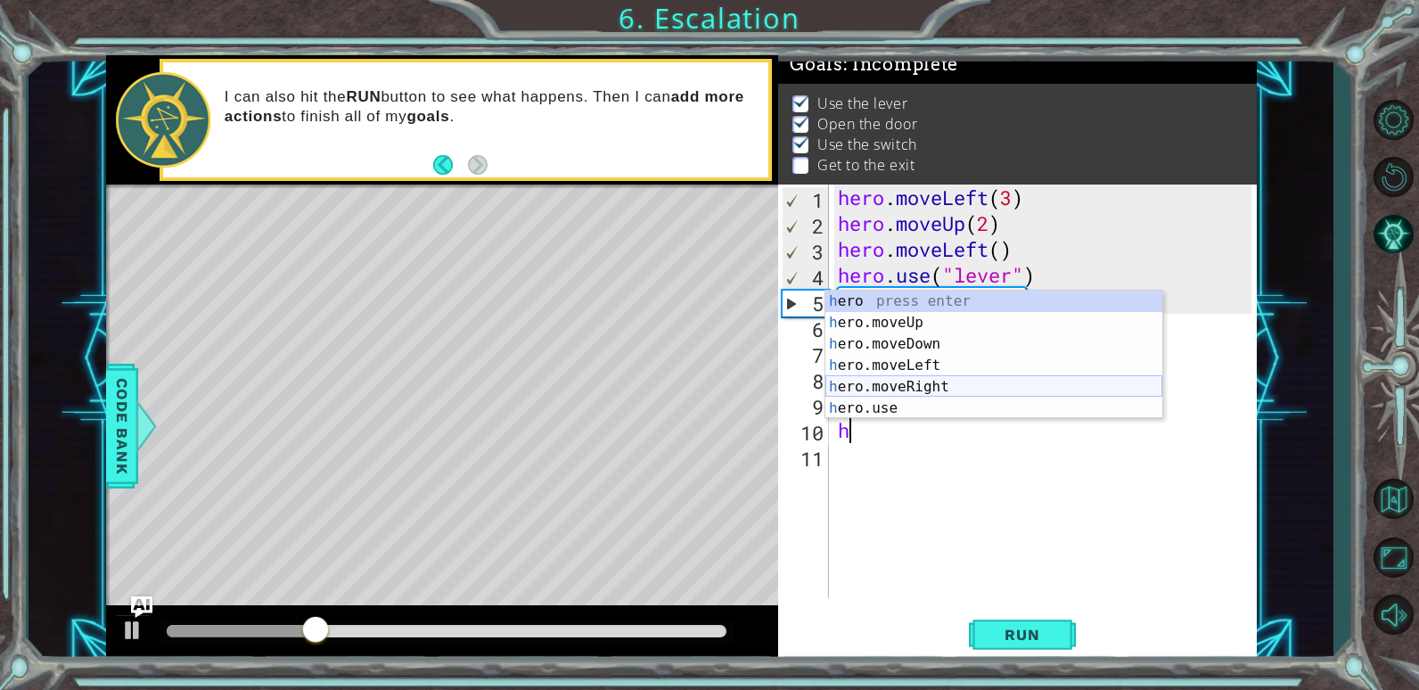
click at [887, 386] on div "h ero press enter h ero.moveUp press enter h ero.moveDown press enter h ero.mov…" at bounding box center [994, 376] width 337 height 171
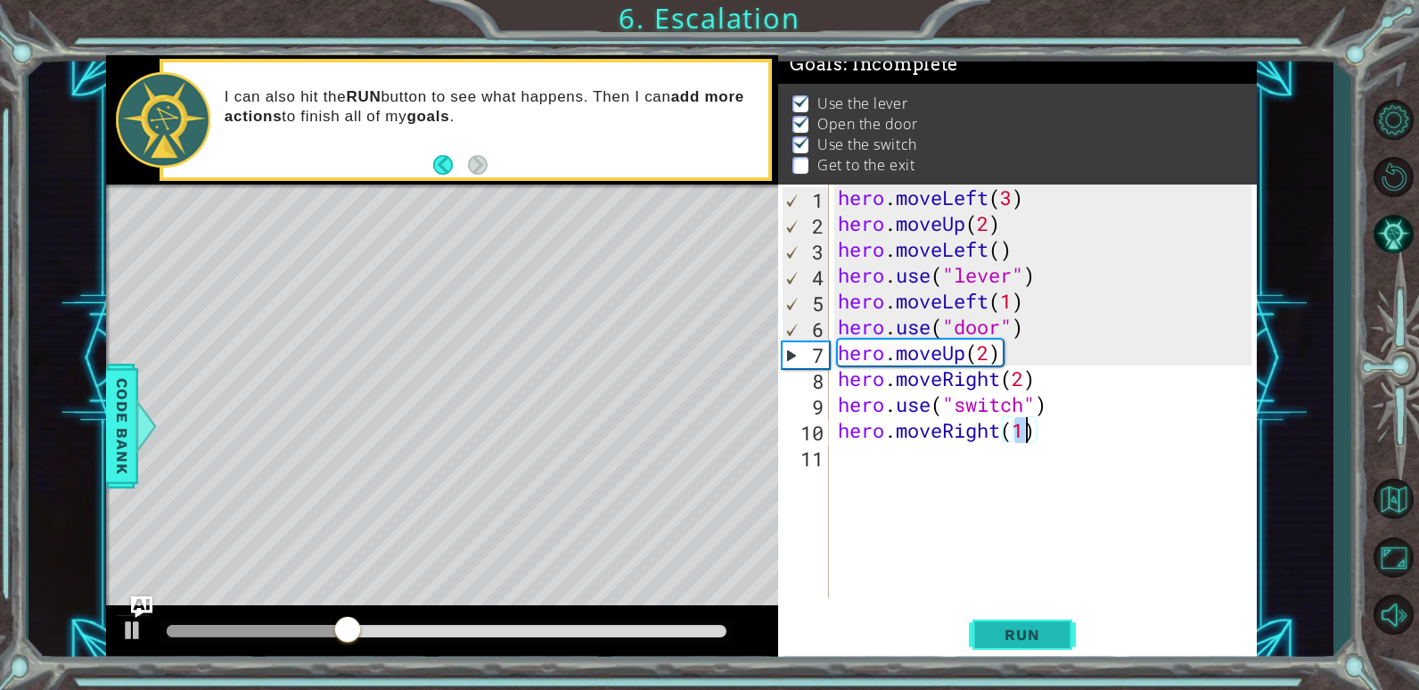
type textarea "hero.moveRight(1)"
click at [1032, 629] on span "Run" at bounding box center [1022, 635] width 70 height 18
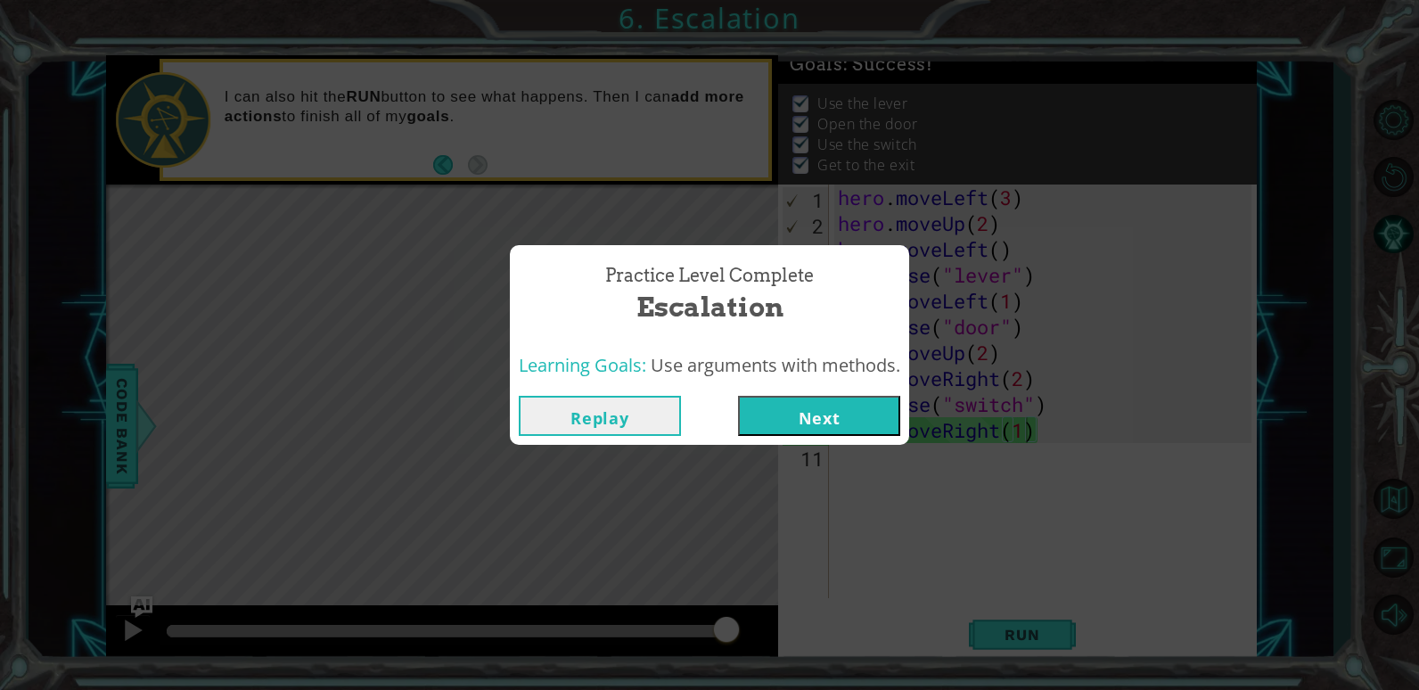
click at [870, 414] on button "Next" at bounding box center [819, 416] width 162 height 40
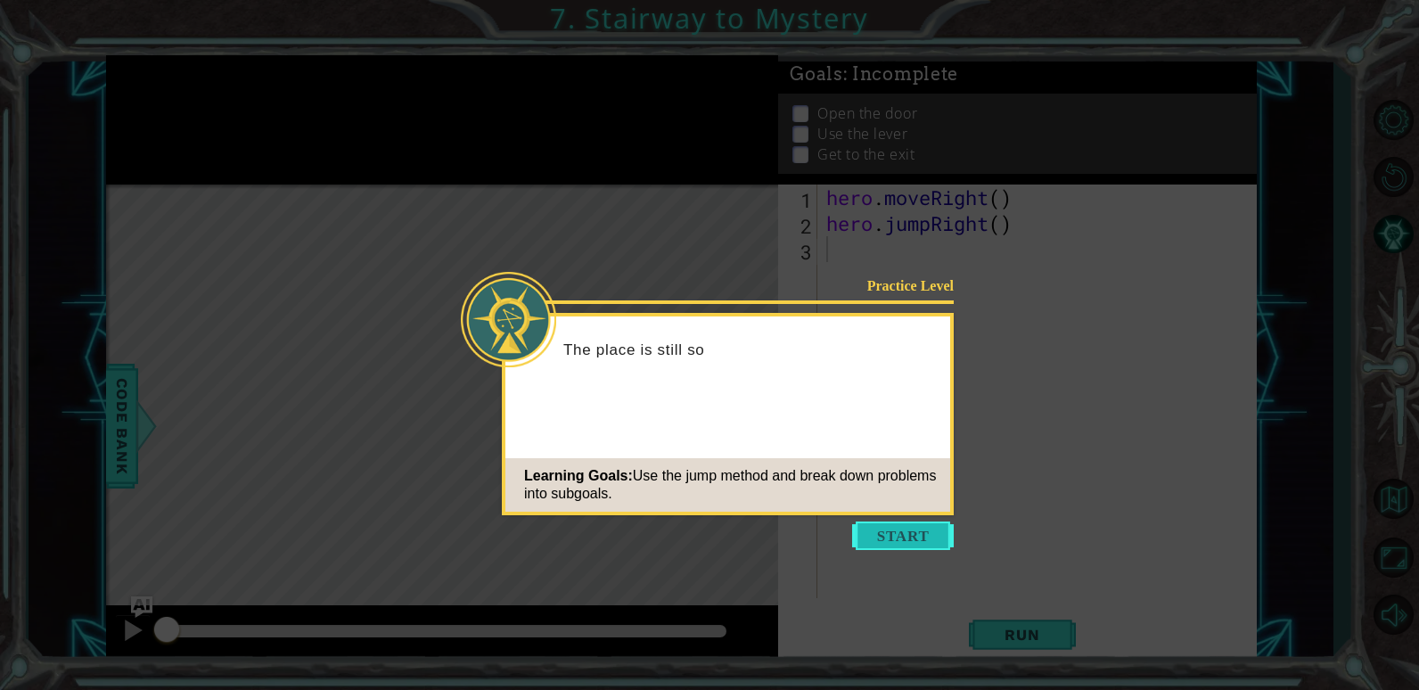
click at [906, 537] on button "Start" at bounding box center [903, 536] width 102 height 29
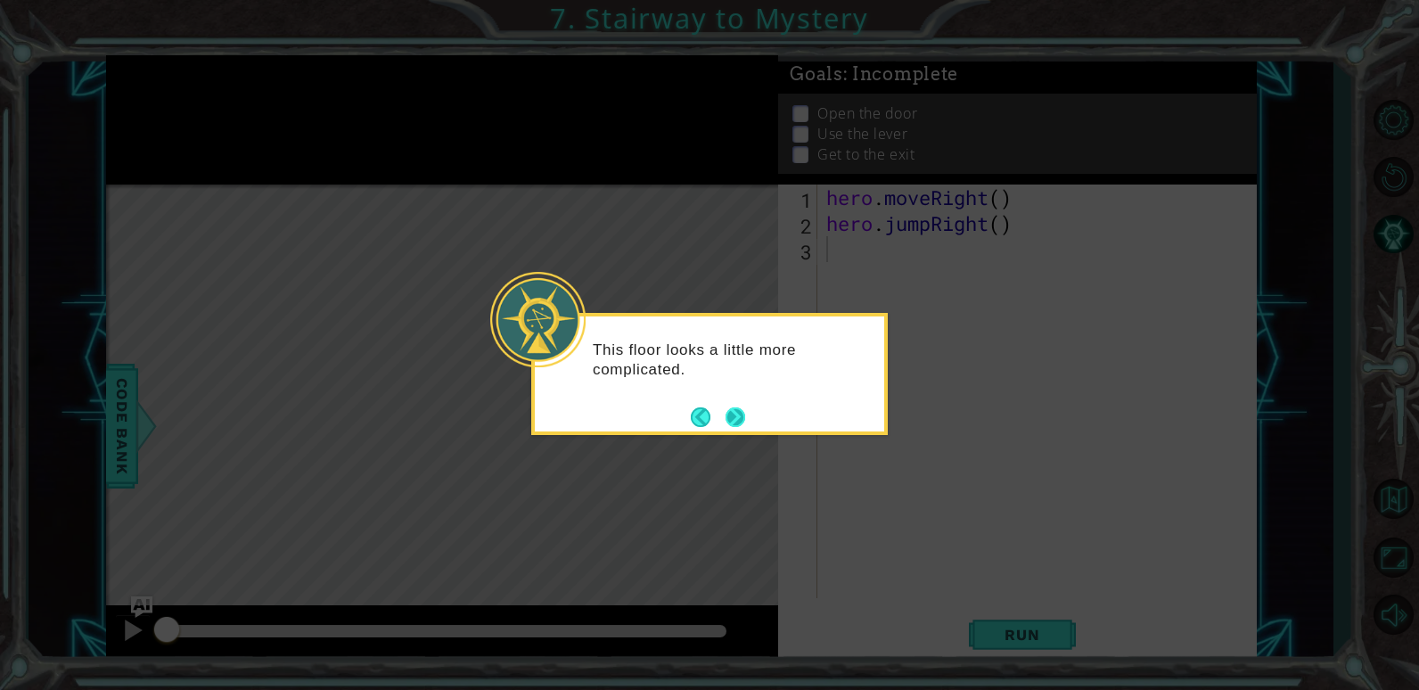
click at [737, 421] on button "Next" at bounding box center [736, 417] width 20 height 20
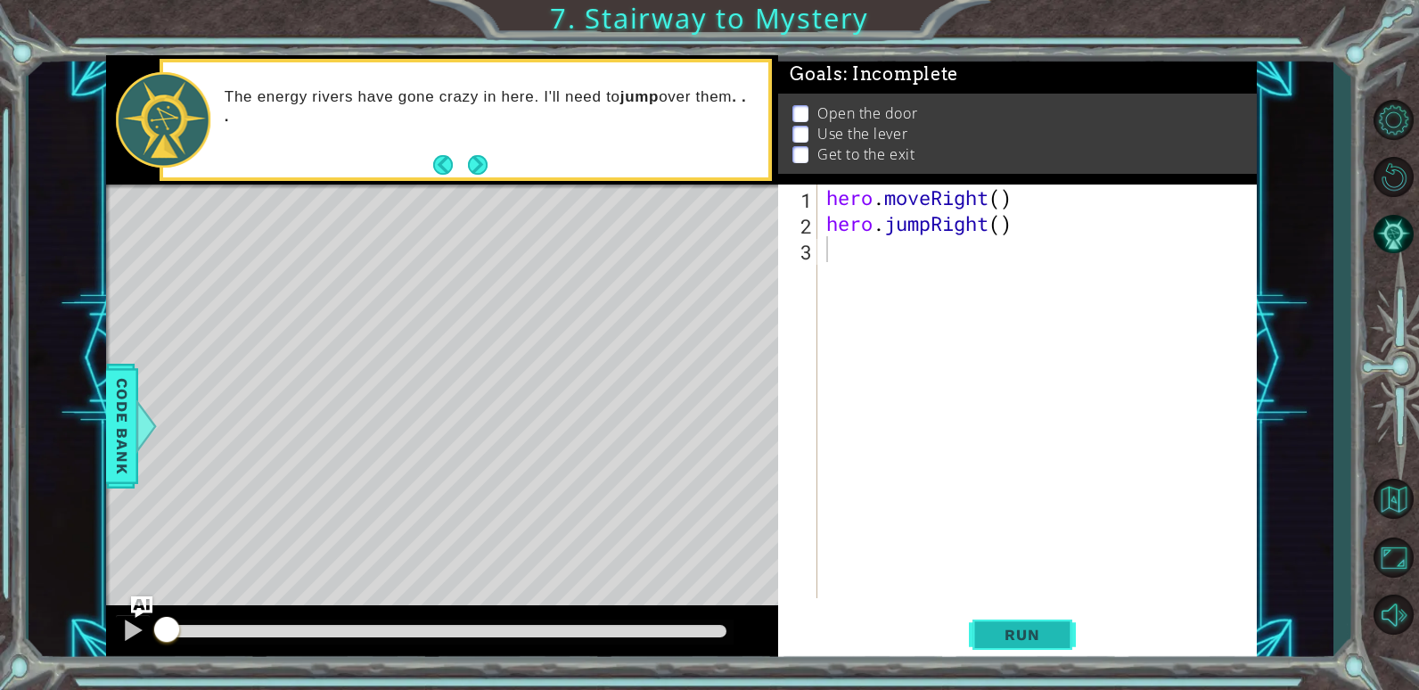
click at [1016, 637] on span "Run" at bounding box center [1022, 635] width 70 height 18
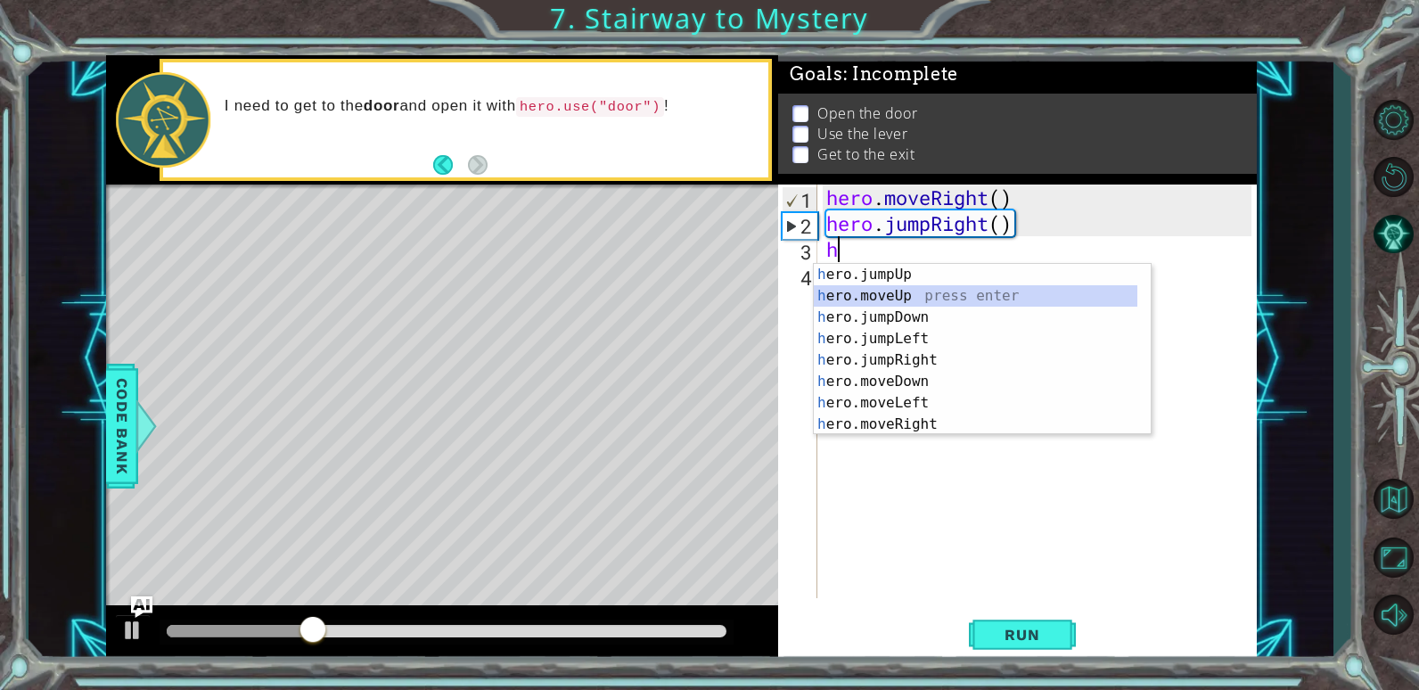
click at [925, 304] on div "h ero.jumpUp press enter h ero.moveUp press enter h ero.jumpDown press enter h …" at bounding box center [976, 371] width 324 height 214
type textarea "hero.moveUp(1)"
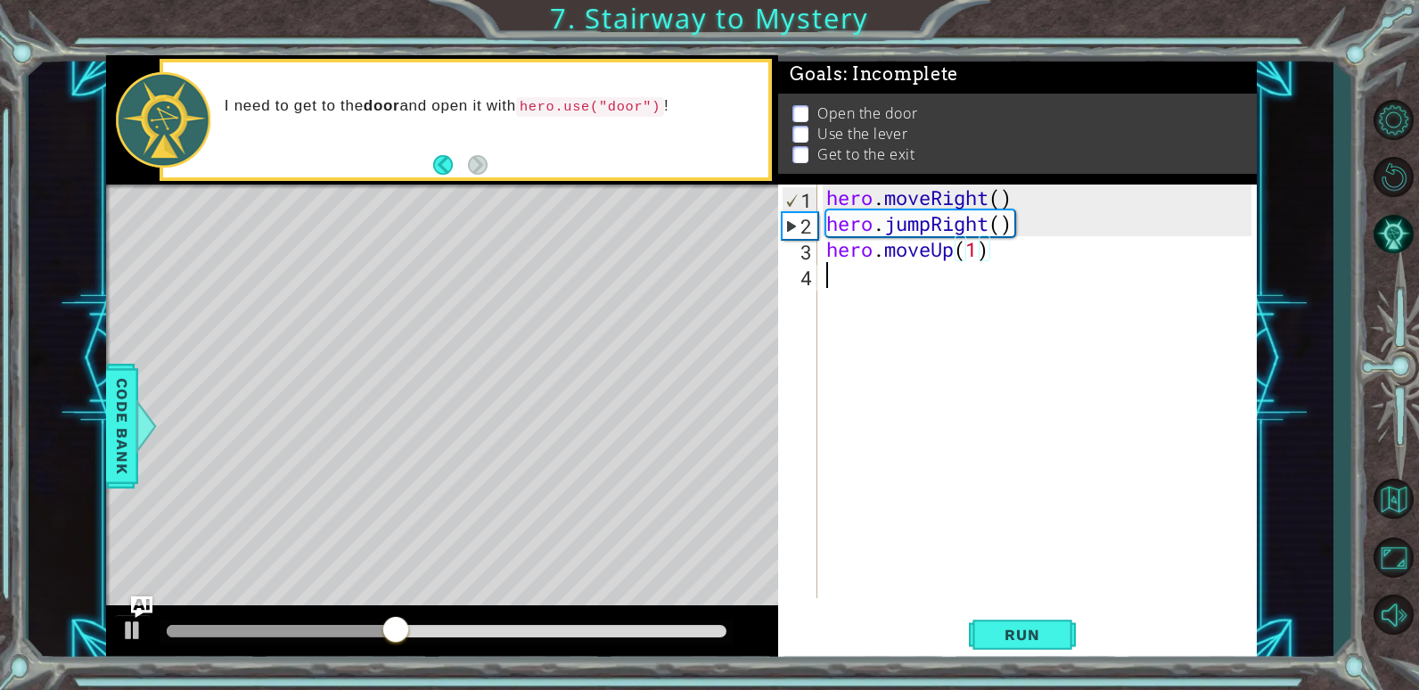
click at [830, 273] on div "hero . moveRight ( ) hero . jumpRight ( ) hero . moveUp ( 1 )" at bounding box center [1042, 417] width 438 height 465
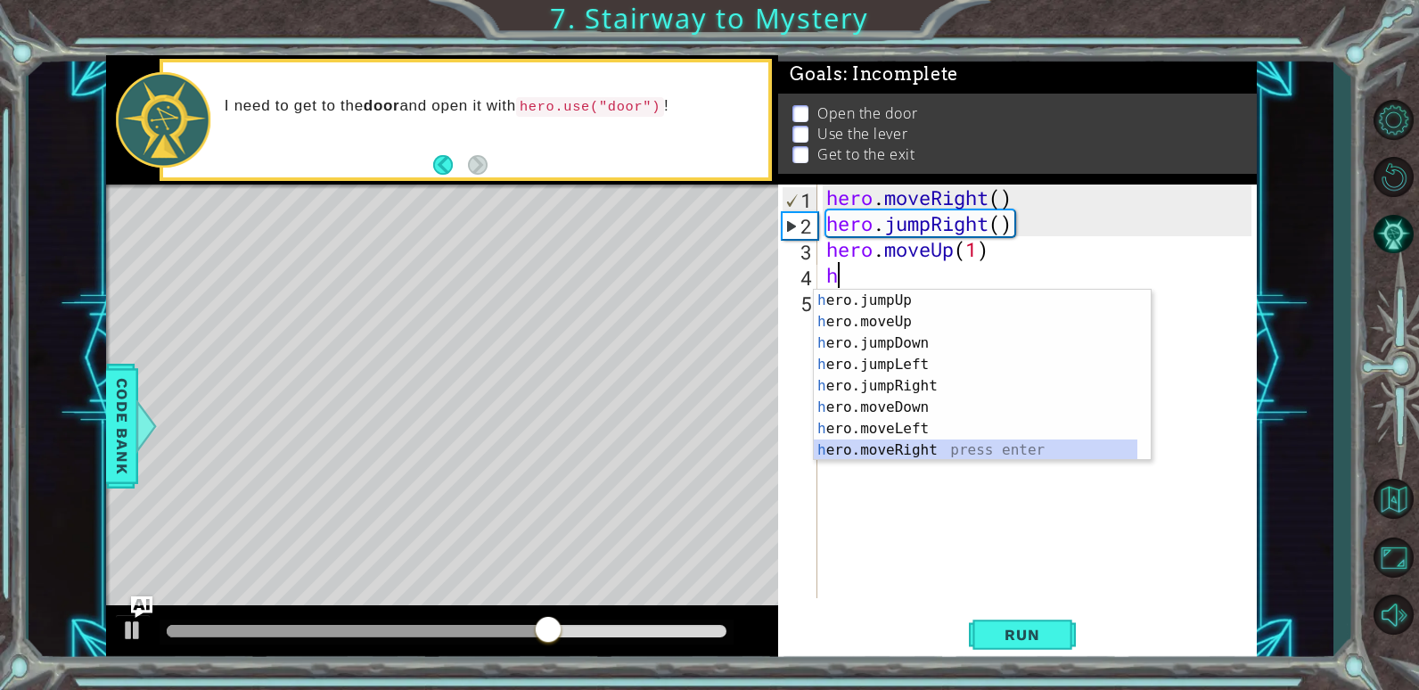
click at [921, 452] on div "h ero.jumpUp press enter h ero.moveUp press enter h ero.jumpDown press enter h …" at bounding box center [976, 397] width 324 height 214
type textarea "hero.moveRight(1)"
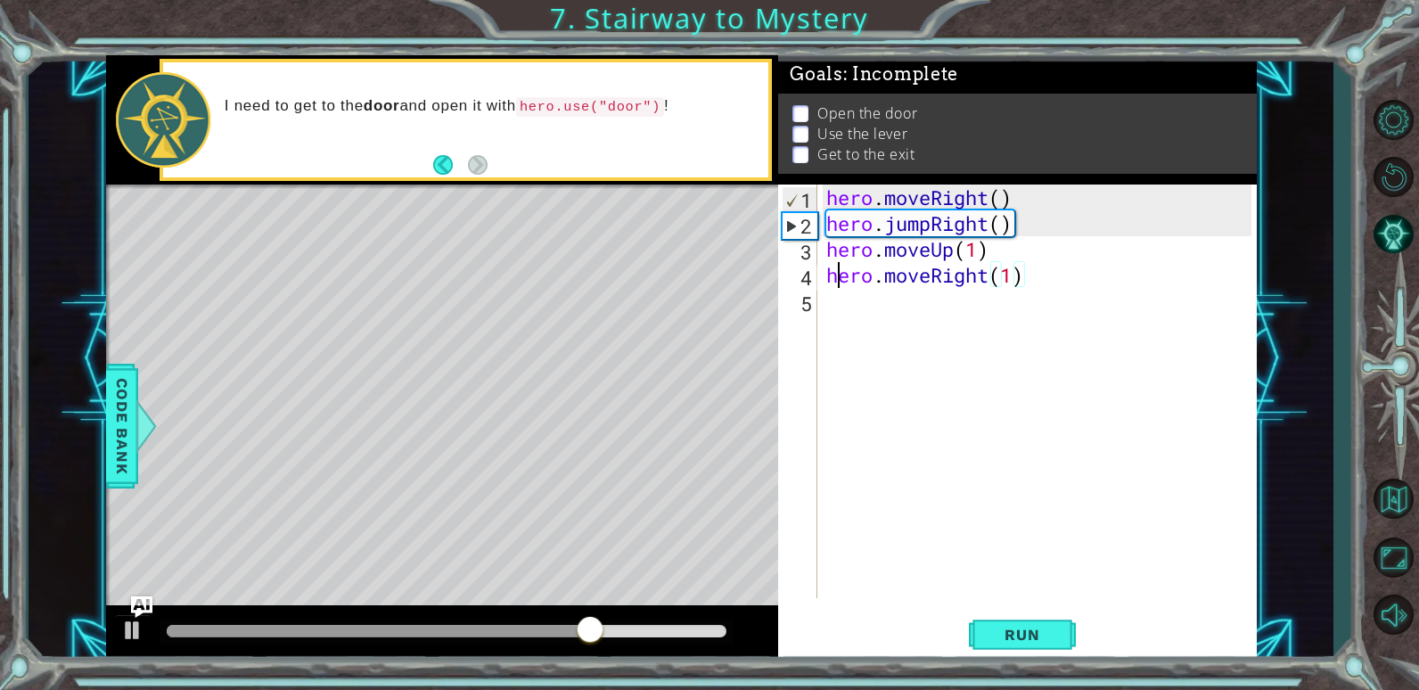
click at [835, 286] on div "hero . moveRight ( ) hero . jumpRight ( ) hero . moveUp ( 1 ) hero . moveRight …" at bounding box center [1042, 417] width 438 height 465
click at [835, 294] on div "hero . moveRight ( ) hero . jumpRight ( ) hero . moveUp ( 1 ) hero . moveRight …" at bounding box center [1042, 417] width 438 height 465
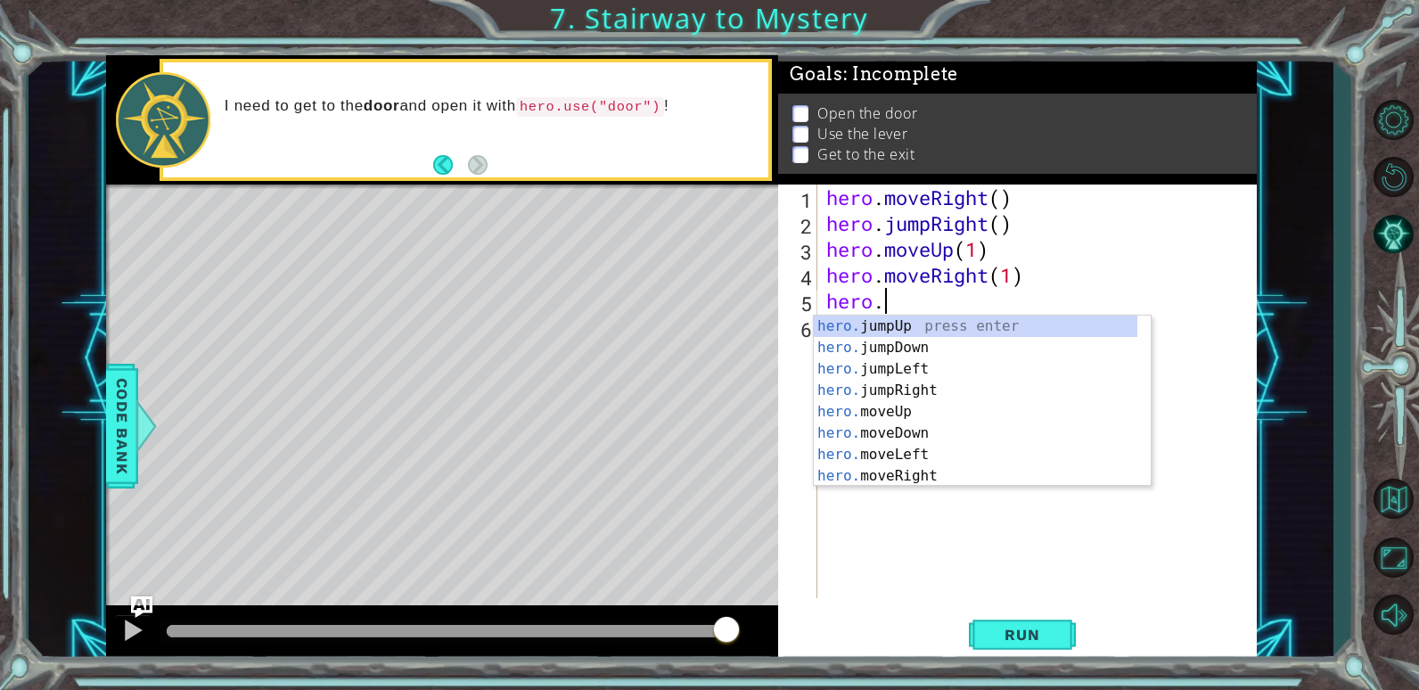
scroll to position [0, 3]
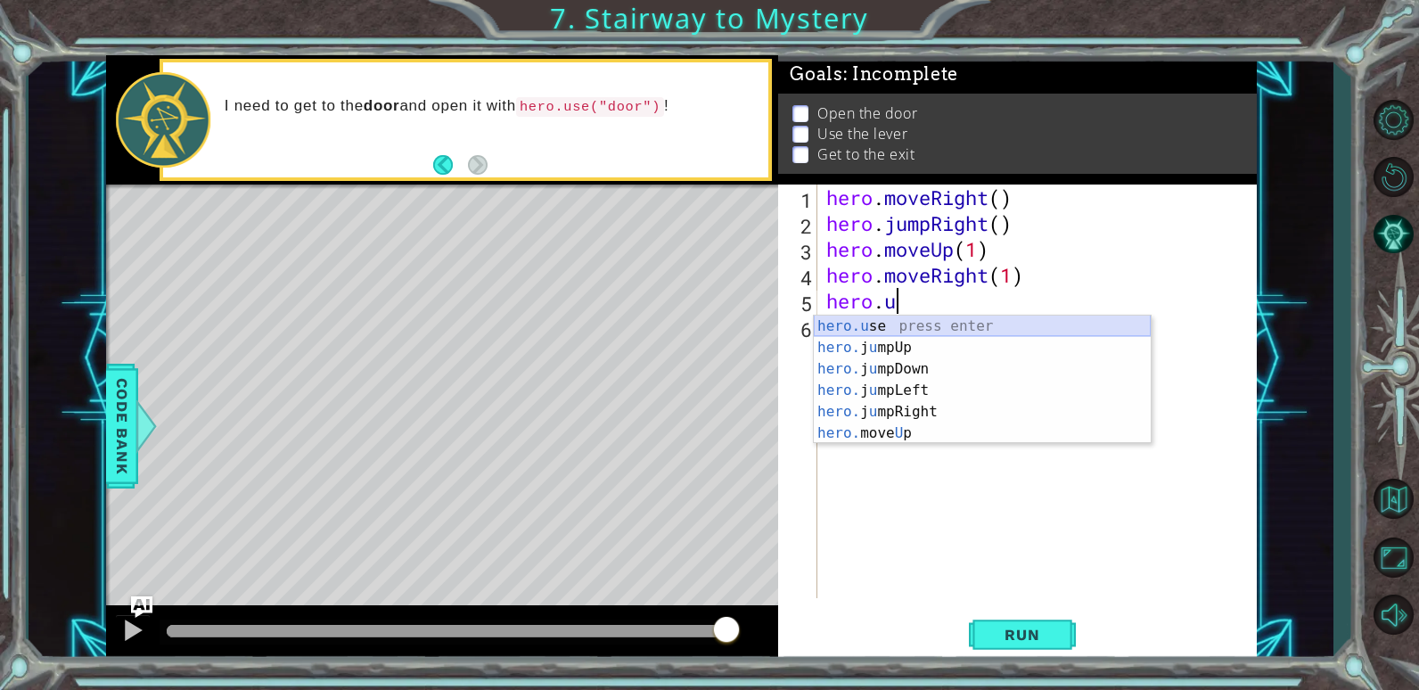
click at [918, 323] on div "hero.u se press enter hero. j u mpUp press enter hero. j u mpDown press enter h…" at bounding box center [982, 401] width 337 height 171
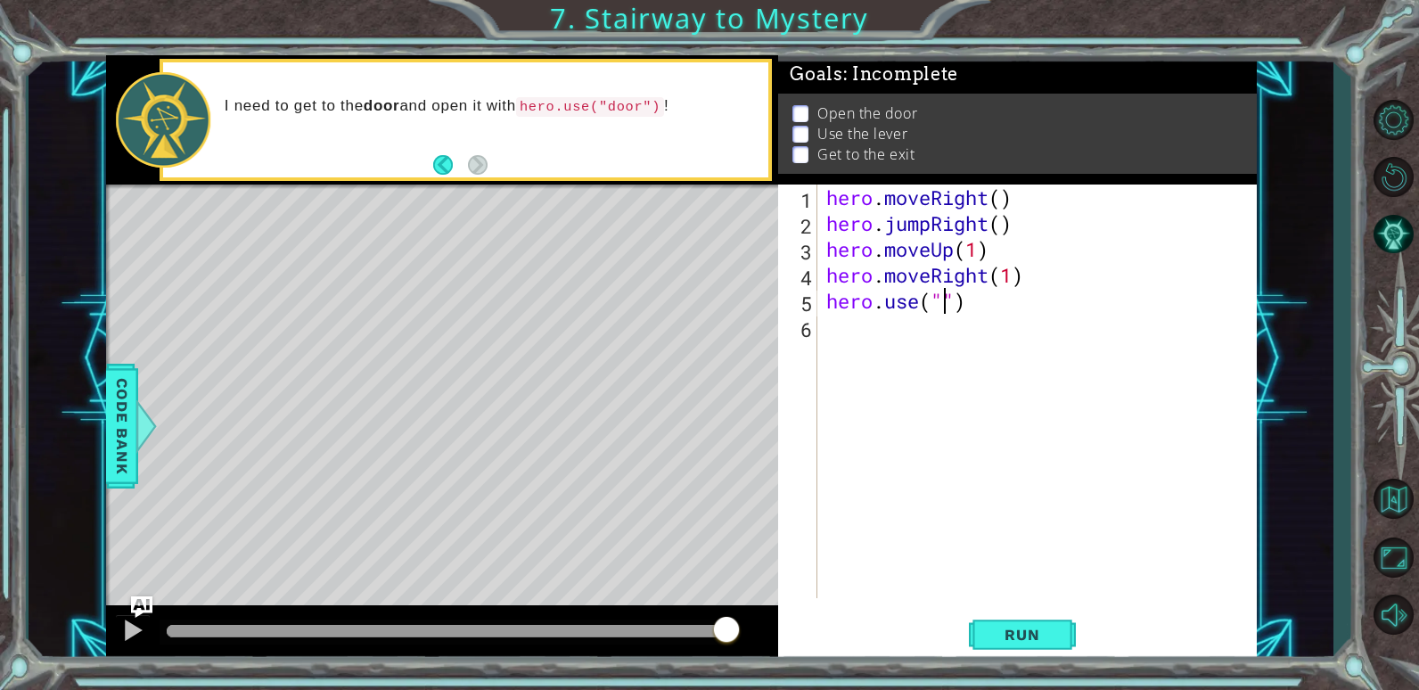
scroll to position [0, 6]
type textarea "hero.use("door")"
click at [845, 330] on div "hero . moveRight ( ) hero . jumpRight ( ) hero . moveUp ( 1 ) hero . moveRight …" at bounding box center [1042, 417] width 438 height 465
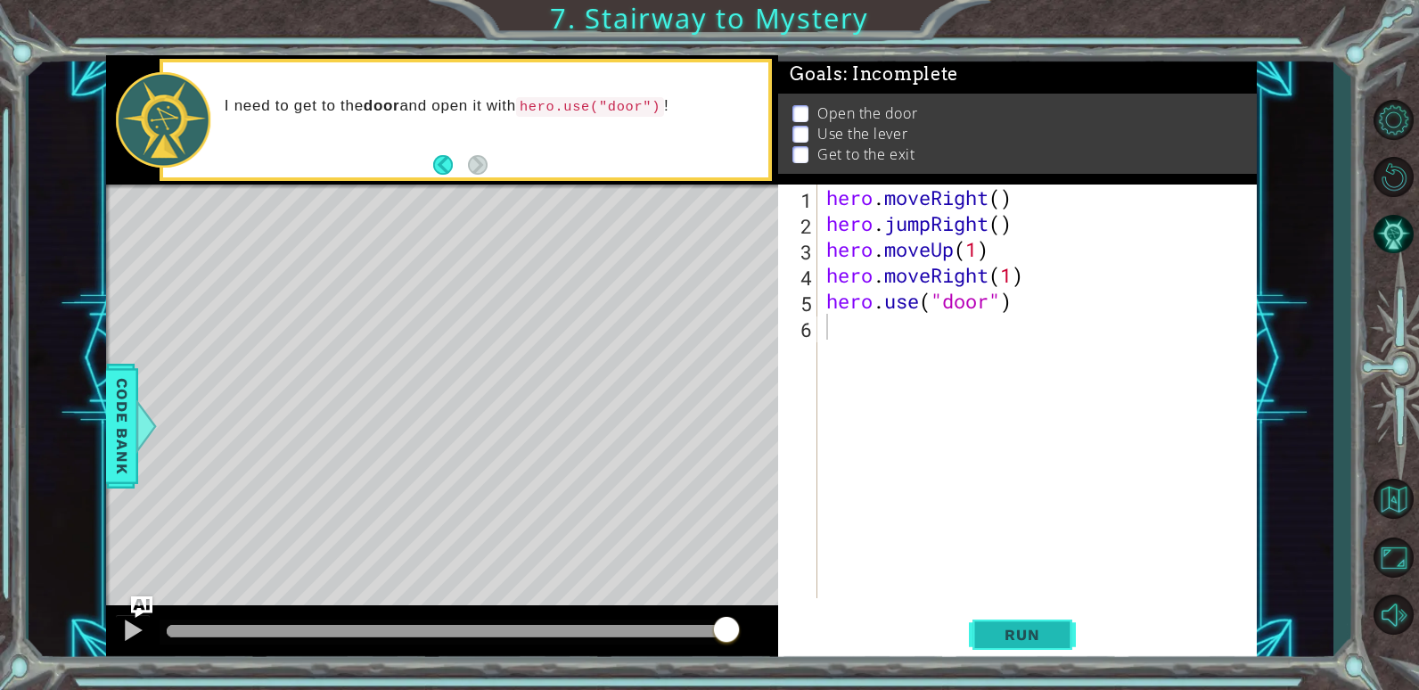
click at [1020, 634] on span "Run" at bounding box center [1022, 635] width 70 height 18
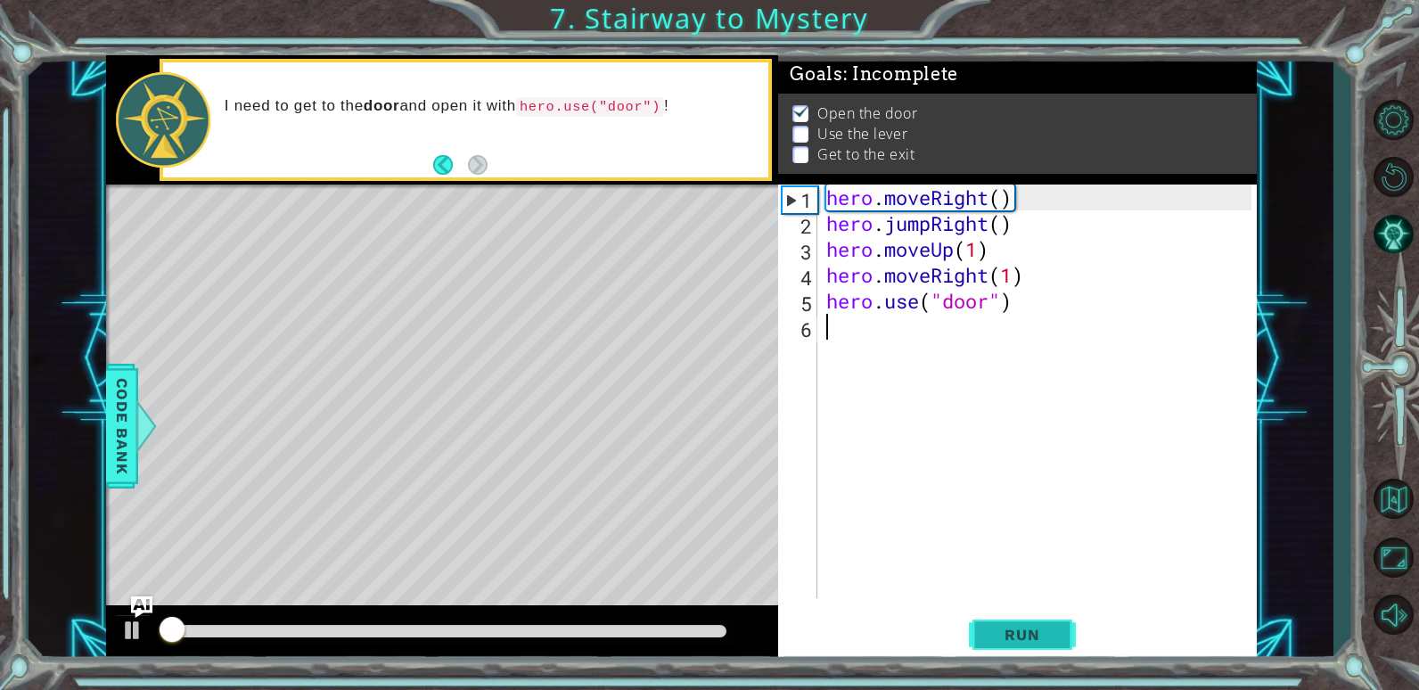
scroll to position [6, 0]
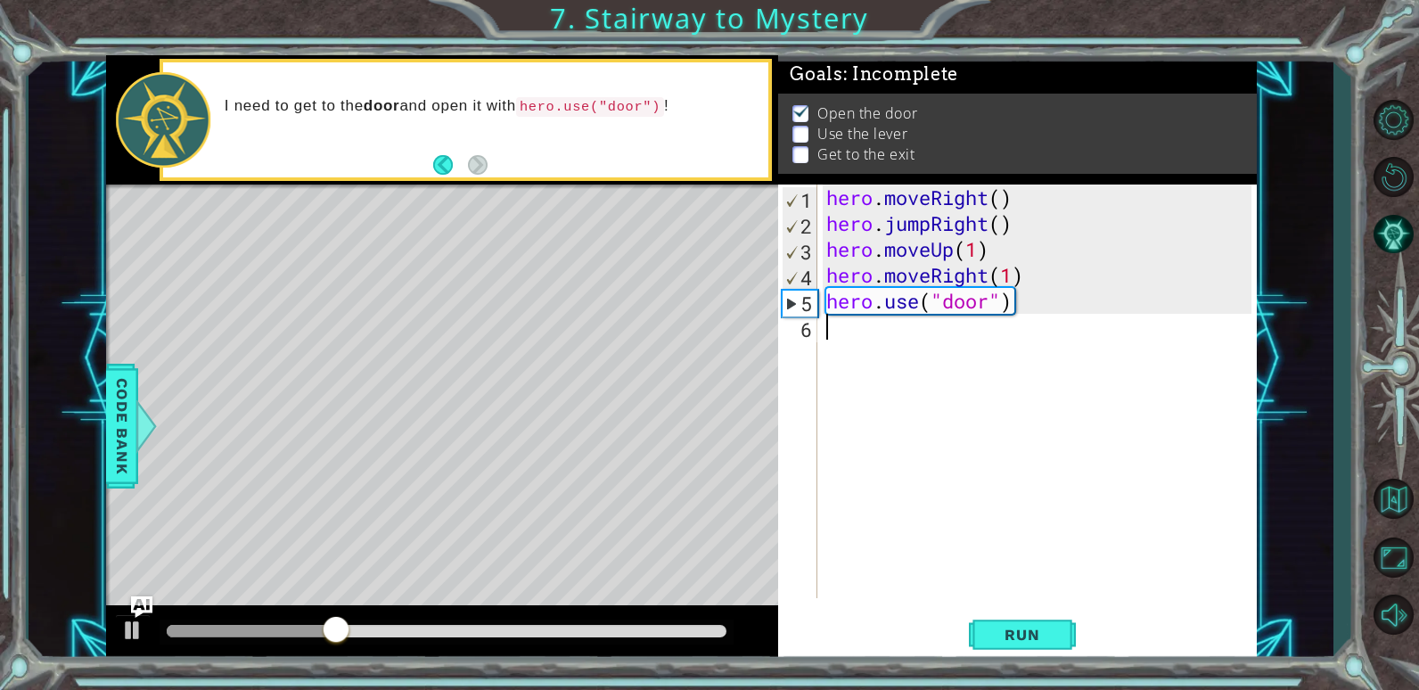
type textarea "h"
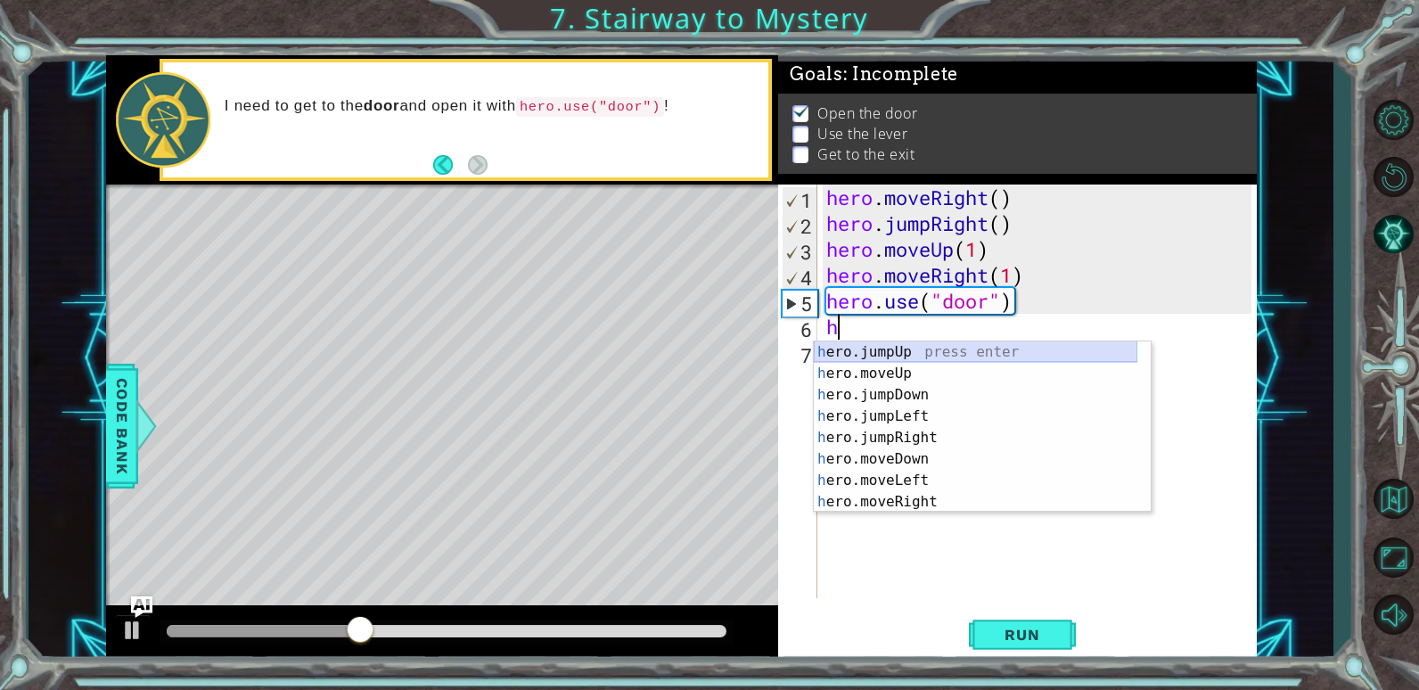
click at [874, 350] on div "h ero.jumpUp press enter h ero.moveUp press enter h ero.jumpDown press enter h …" at bounding box center [976, 448] width 324 height 214
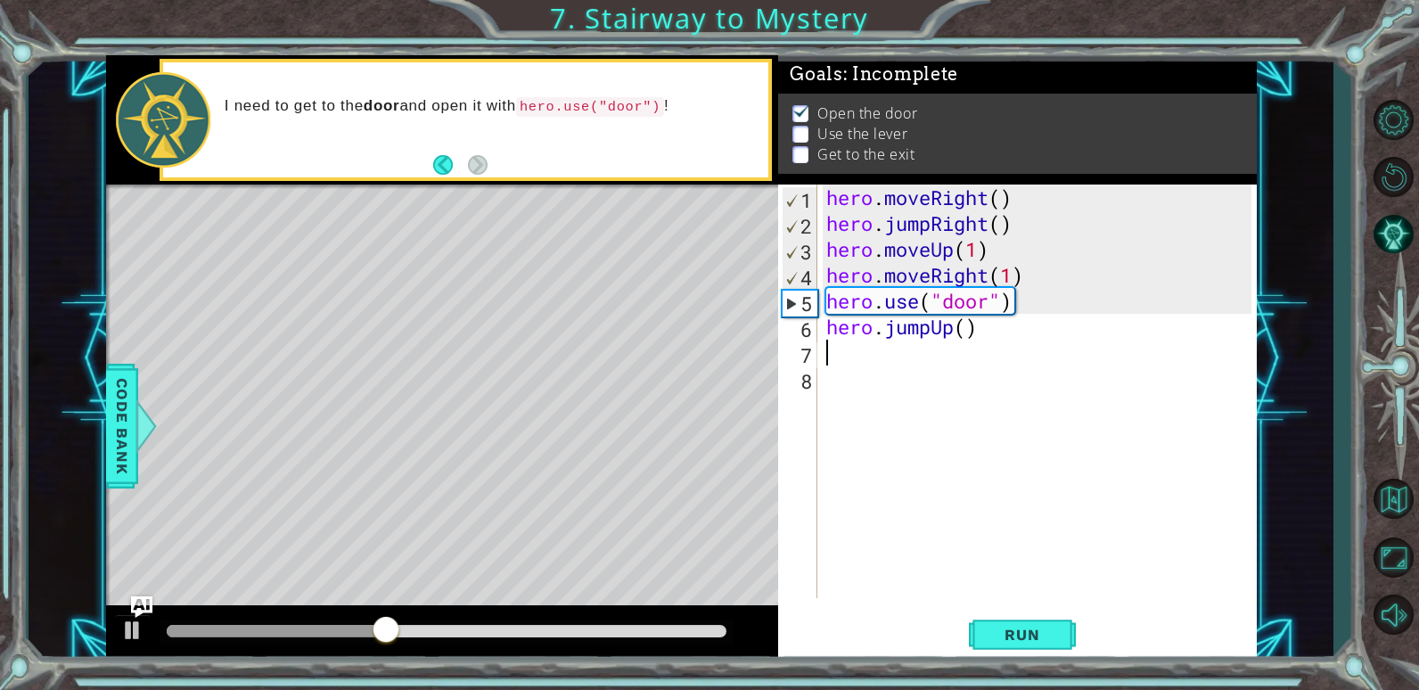
click at [982, 330] on div "hero . moveRight ( ) hero . jumpRight ( ) hero . moveUp ( 1 ) hero . moveRight …" at bounding box center [1042, 417] width 438 height 465
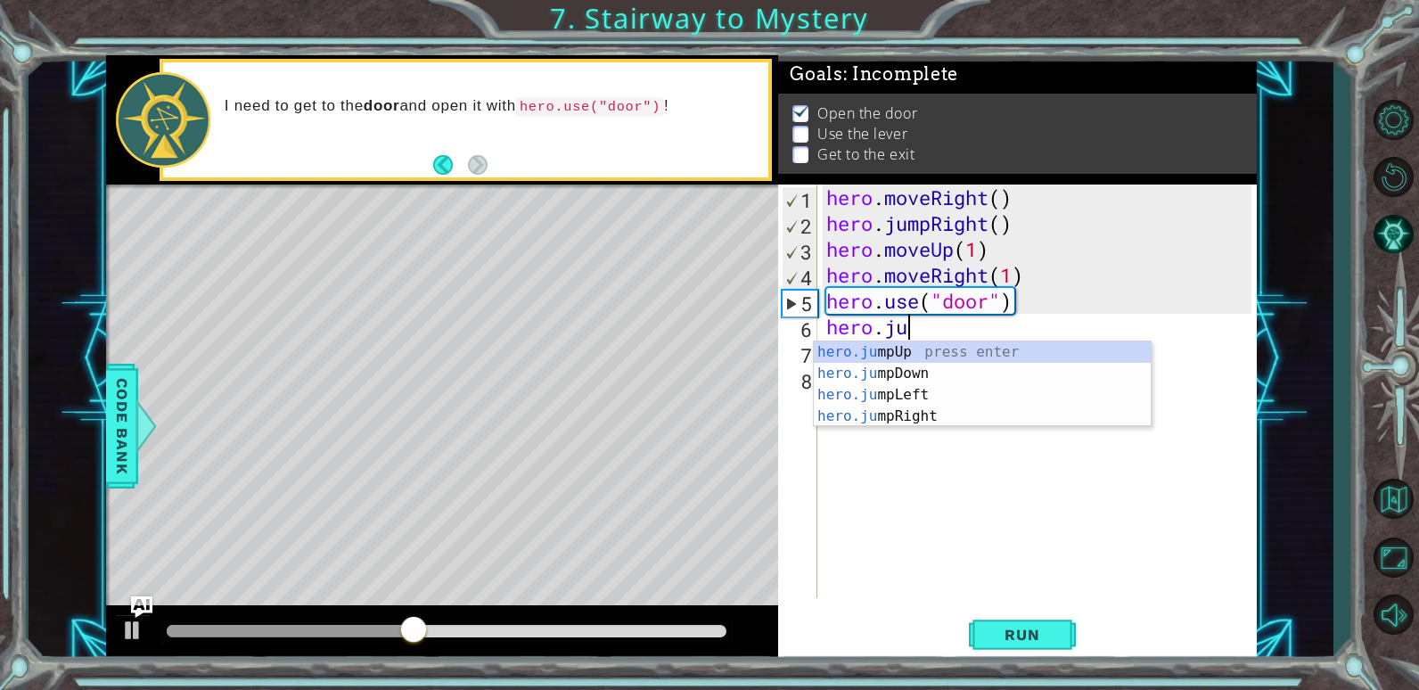
type textarea "h"
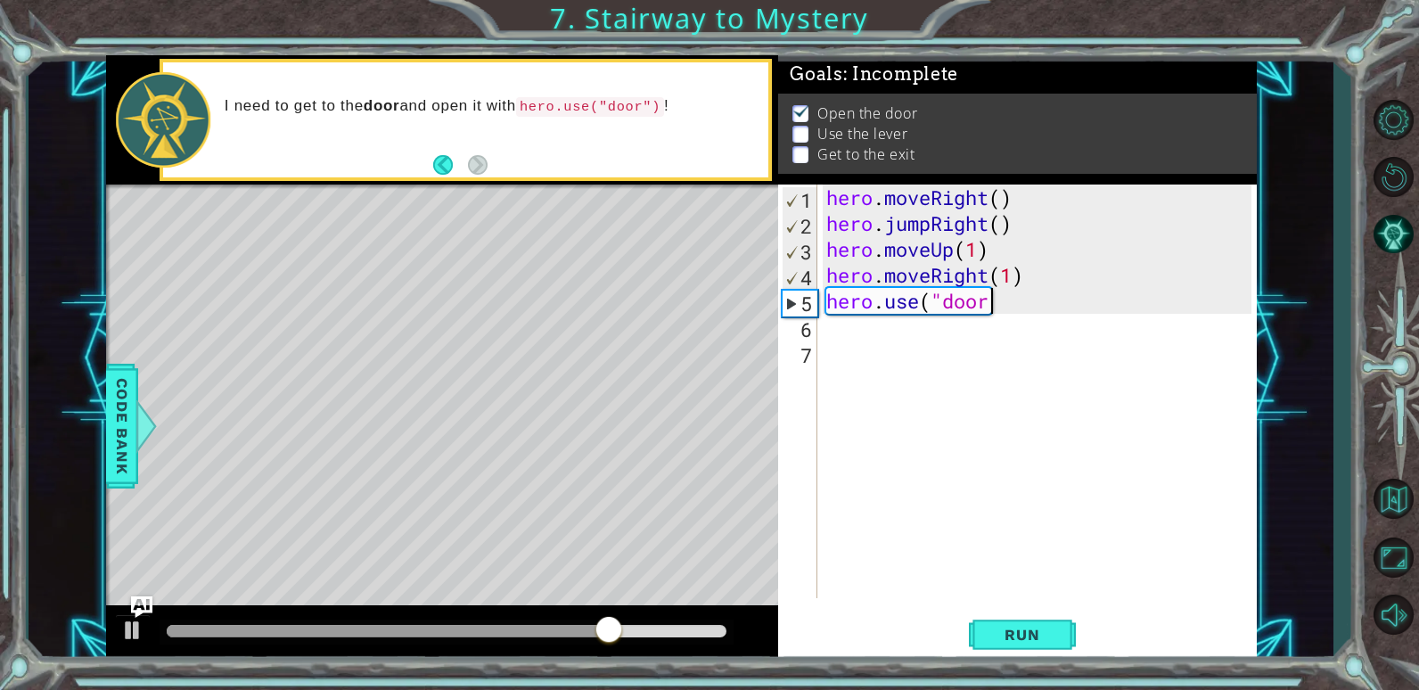
scroll to position [0, 7]
type textarea "hero.use("door")"
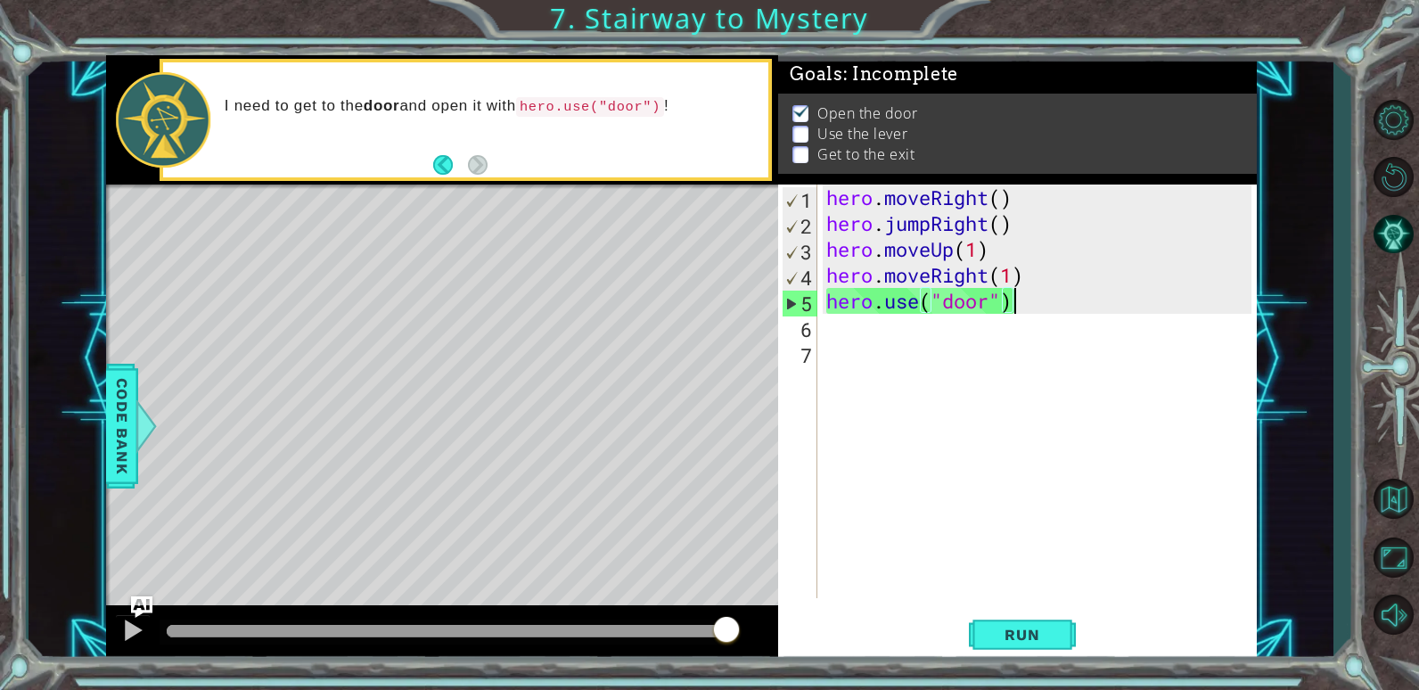
click at [828, 328] on div "hero . moveRight ( ) hero . jumpRight ( ) hero . moveUp ( 1 ) hero . moveRight …" at bounding box center [1042, 417] width 438 height 465
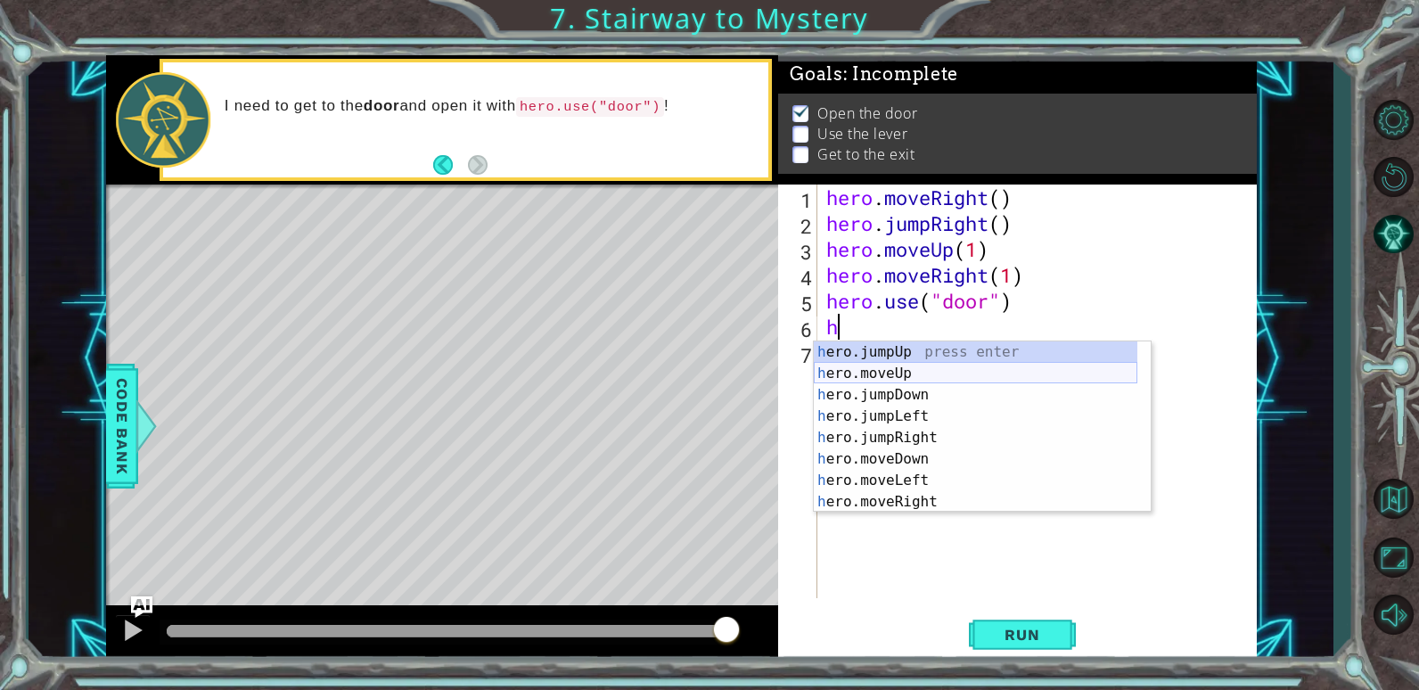
click at [895, 374] on div "h ero.jumpUp press enter h ero.moveUp press enter h ero.jumpDown press enter h …" at bounding box center [976, 448] width 324 height 214
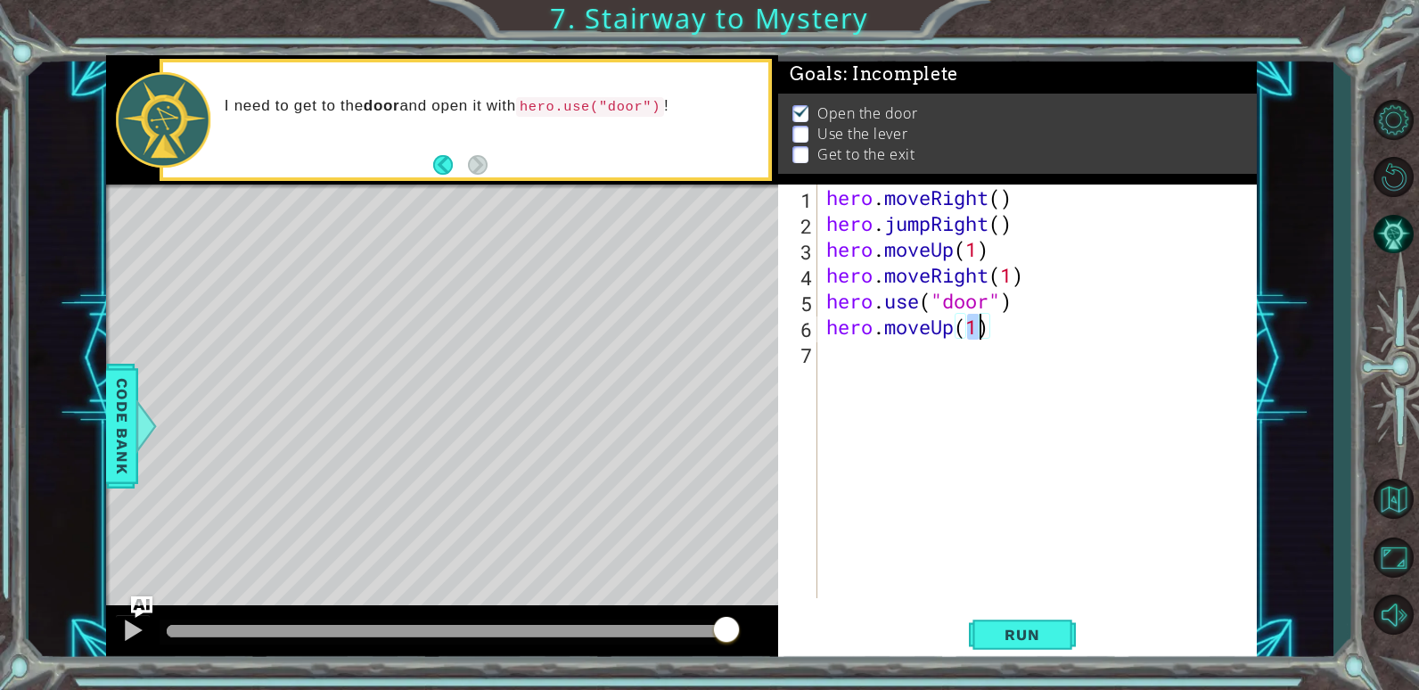
type textarea "hero.moveUp(2)"
click at [830, 355] on div "hero . moveRight ( ) hero . jumpRight ( ) hero . moveUp ( 1 ) hero . moveRight …" at bounding box center [1042, 417] width 438 height 465
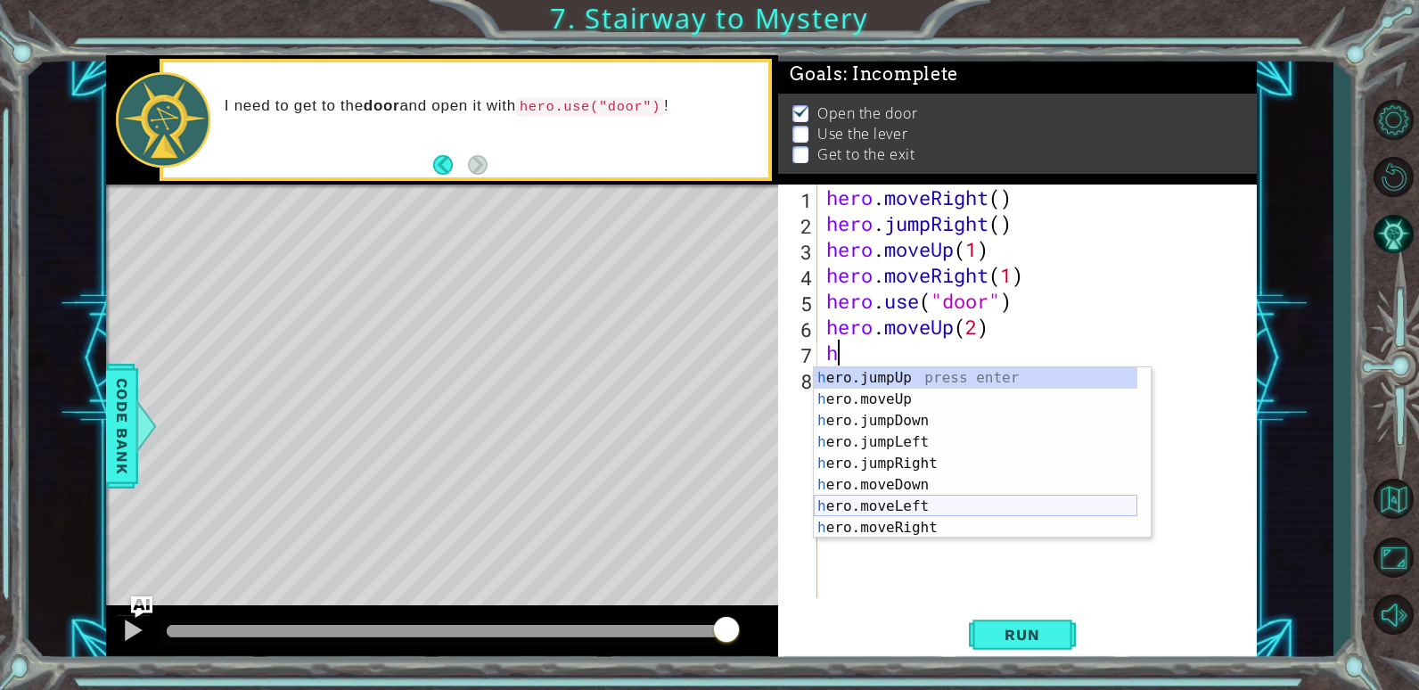
click at [938, 507] on div "h ero.jumpUp press enter h ero.moveUp press enter h ero.jumpDown press enter h …" at bounding box center [976, 474] width 324 height 214
type textarea "hero.moveLeft(1)"
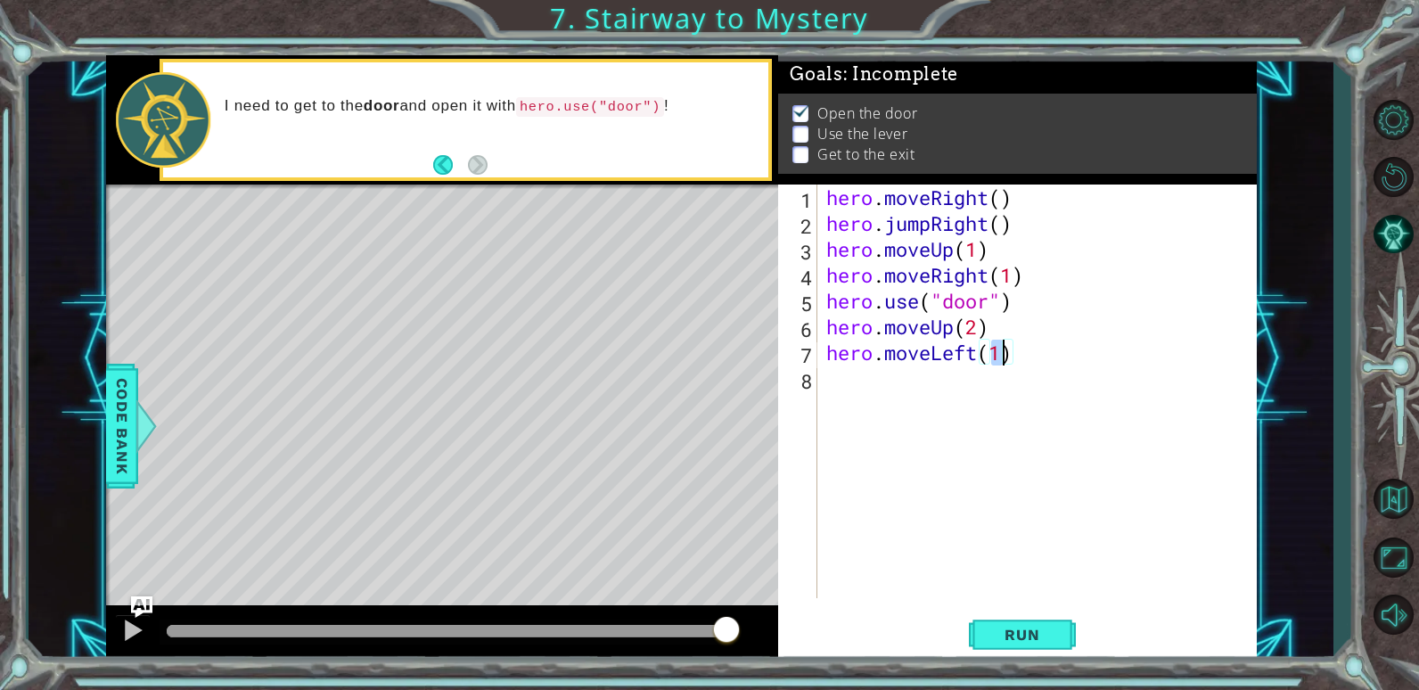
click at [831, 378] on div "hero . moveRight ( ) hero . jumpRight ( ) hero . moveUp ( 1 ) hero . moveRight …" at bounding box center [1042, 417] width 438 height 465
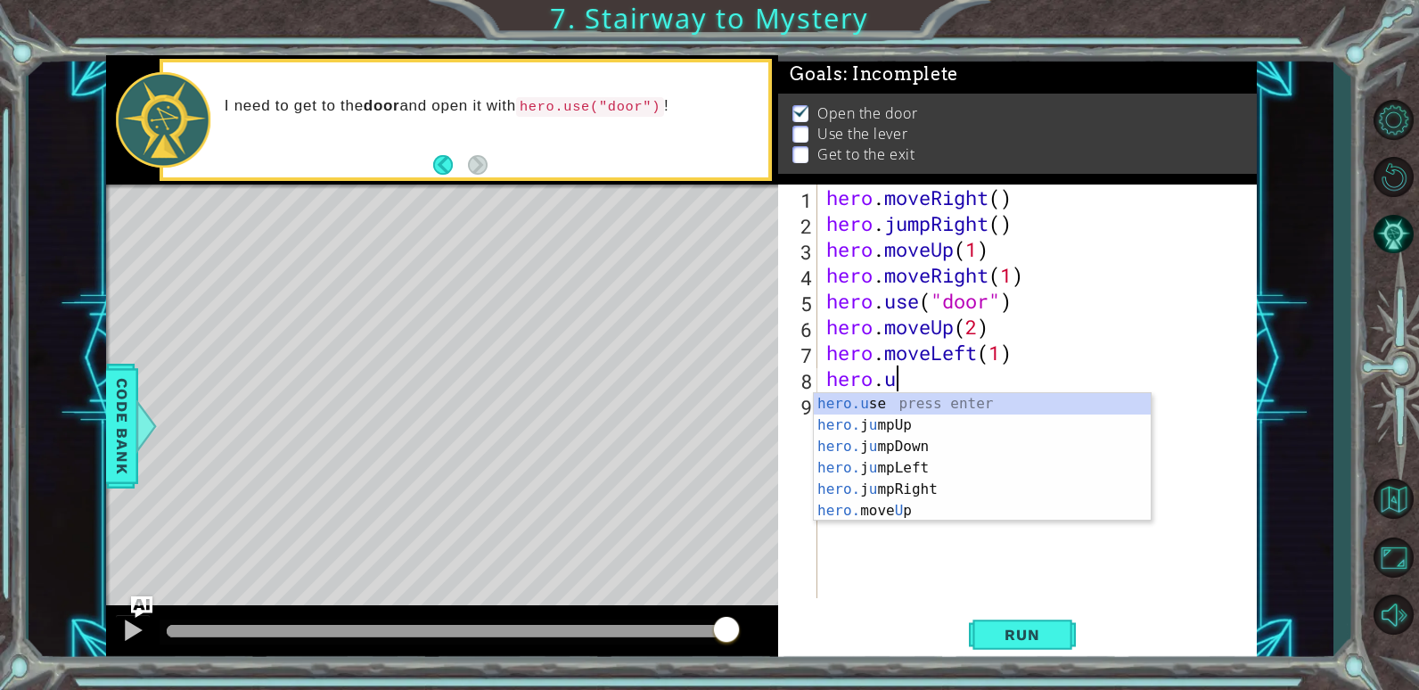
scroll to position [0, 3]
click at [862, 404] on div "hero.u se press enter hero. j u mpUp press enter hero. j u mpDown press enter h…" at bounding box center [982, 478] width 337 height 171
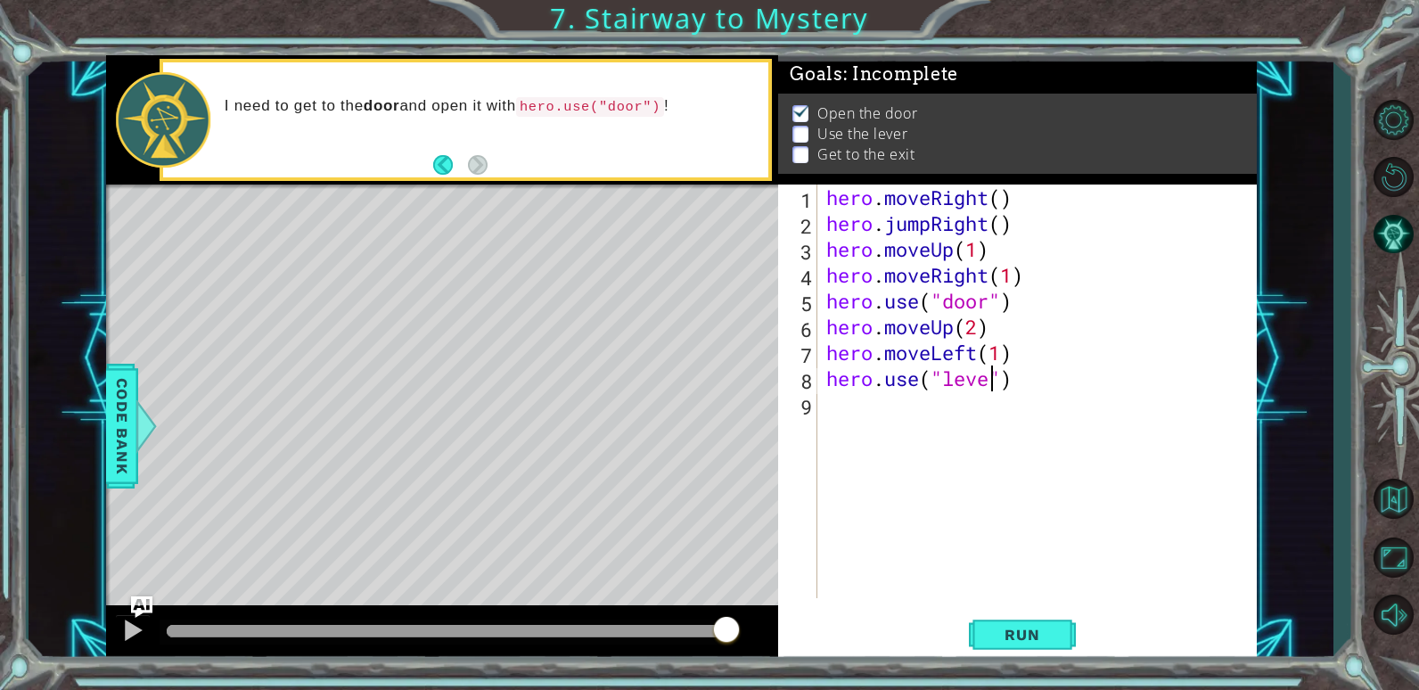
scroll to position [0, 8]
type textarea "hero.use("lever")"
click at [1031, 633] on span "Run" at bounding box center [1022, 635] width 70 height 18
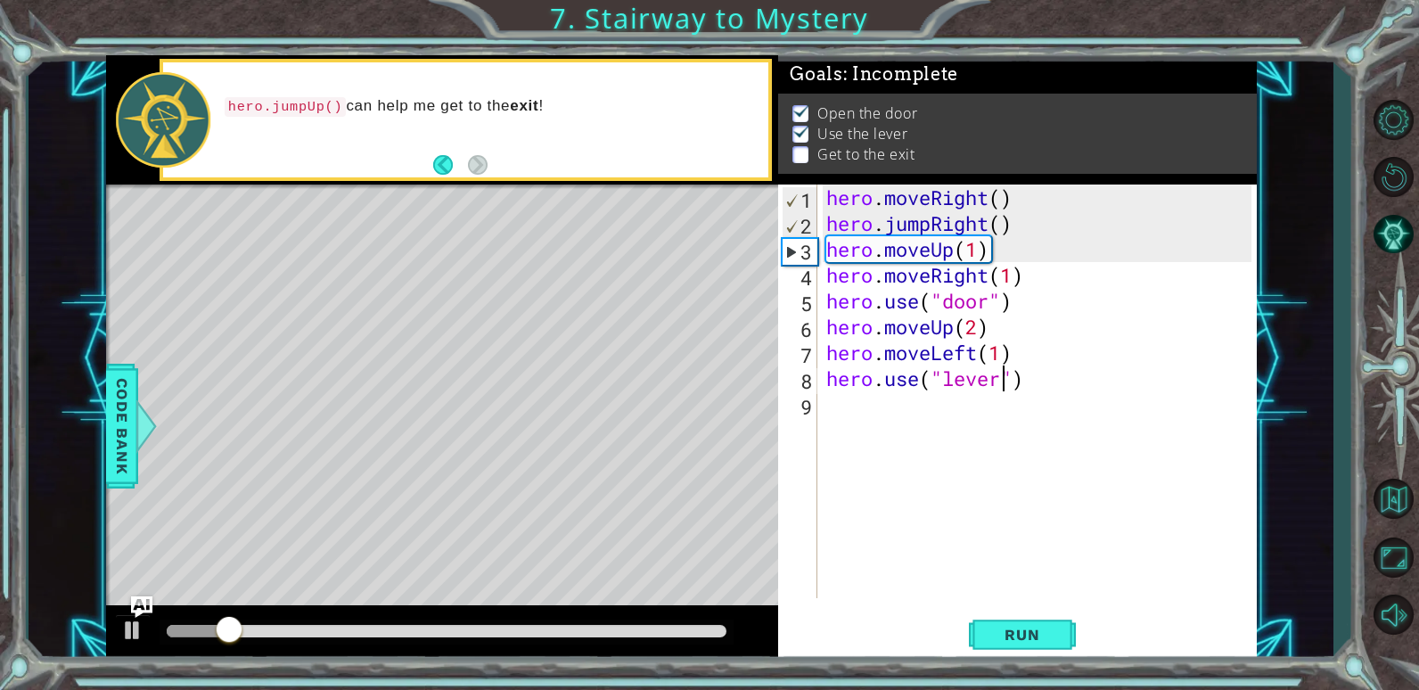
click at [836, 407] on div "hero . moveRight ( ) hero . jumpRight ( ) hero . moveUp ( 1 ) hero . moveRight …" at bounding box center [1042, 417] width 438 height 465
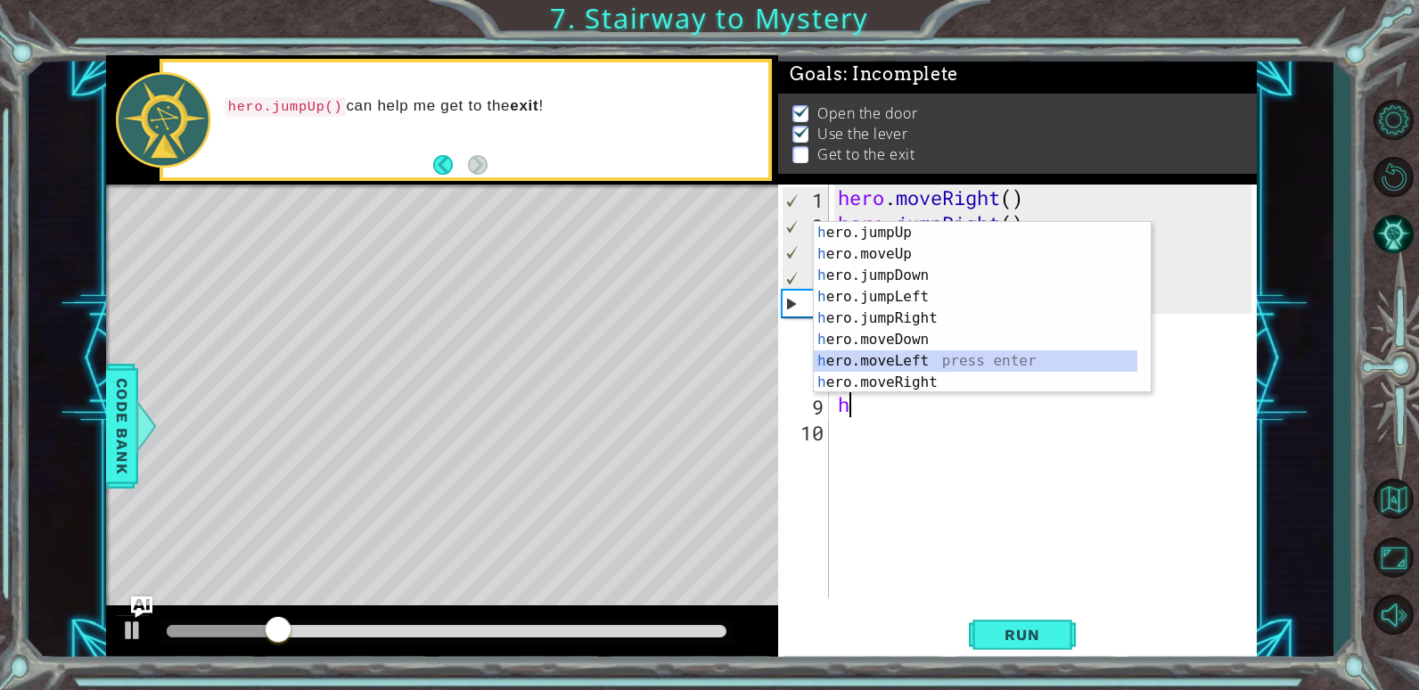
click at [942, 366] on div "h ero.jumpUp press enter h ero.moveUp press enter h ero.jumpDown press enter h …" at bounding box center [976, 329] width 324 height 214
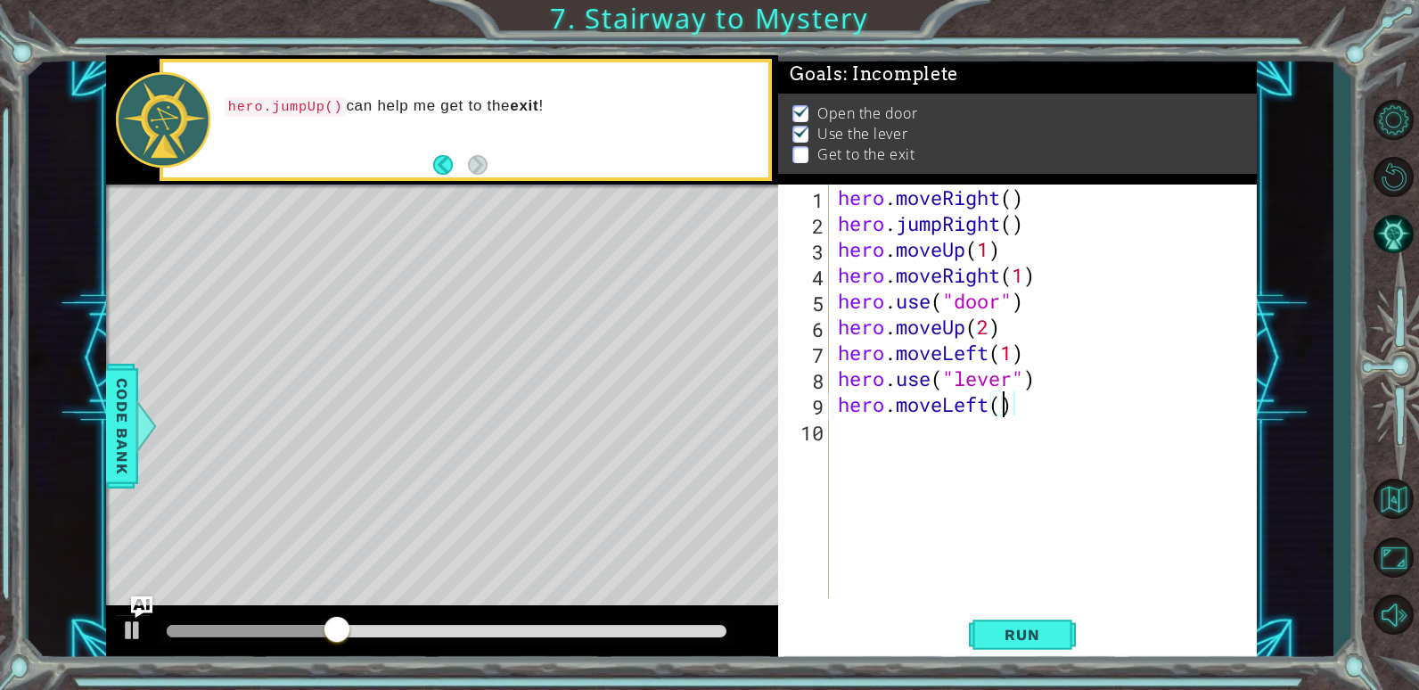
type textarea "hero.moveLeft(2)"
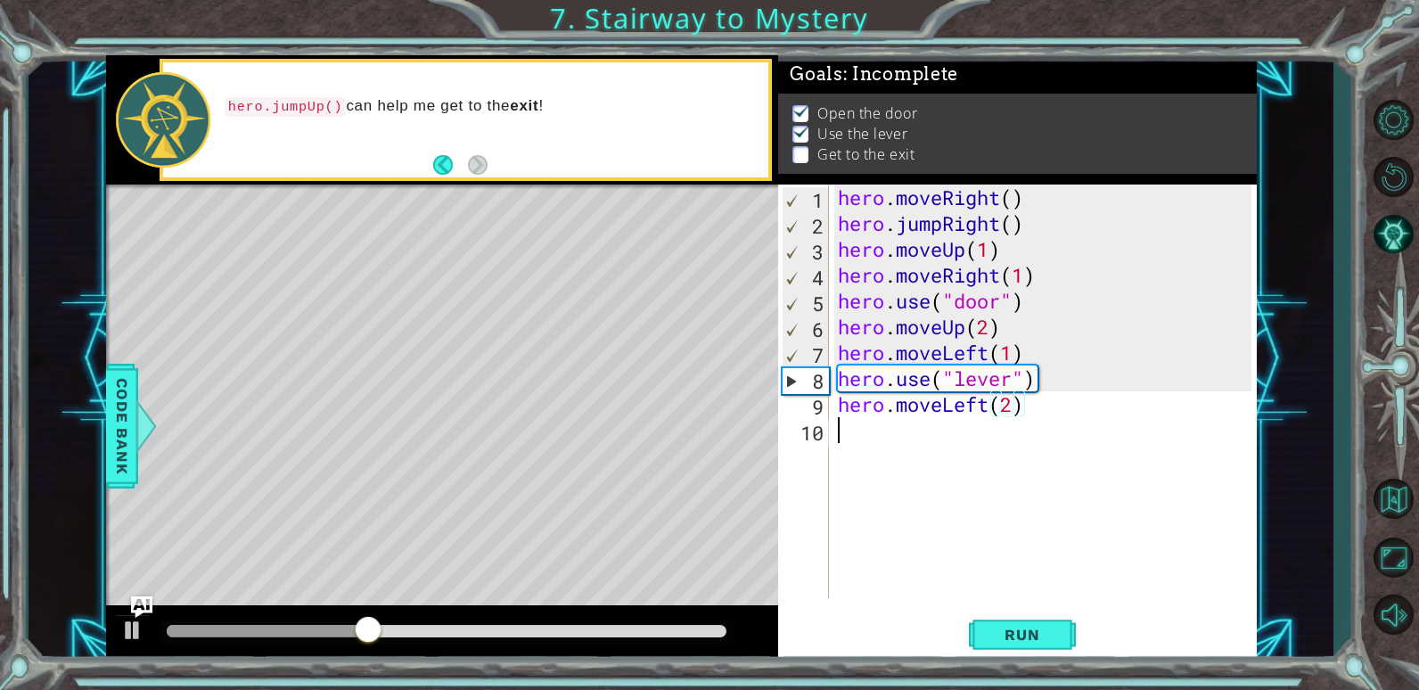
click at [839, 430] on div "hero . moveRight ( ) hero . jumpRight ( ) hero . moveUp ( 1 ) hero . moveRight …" at bounding box center [1048, 417] width 427 height 465
type textarea "h"
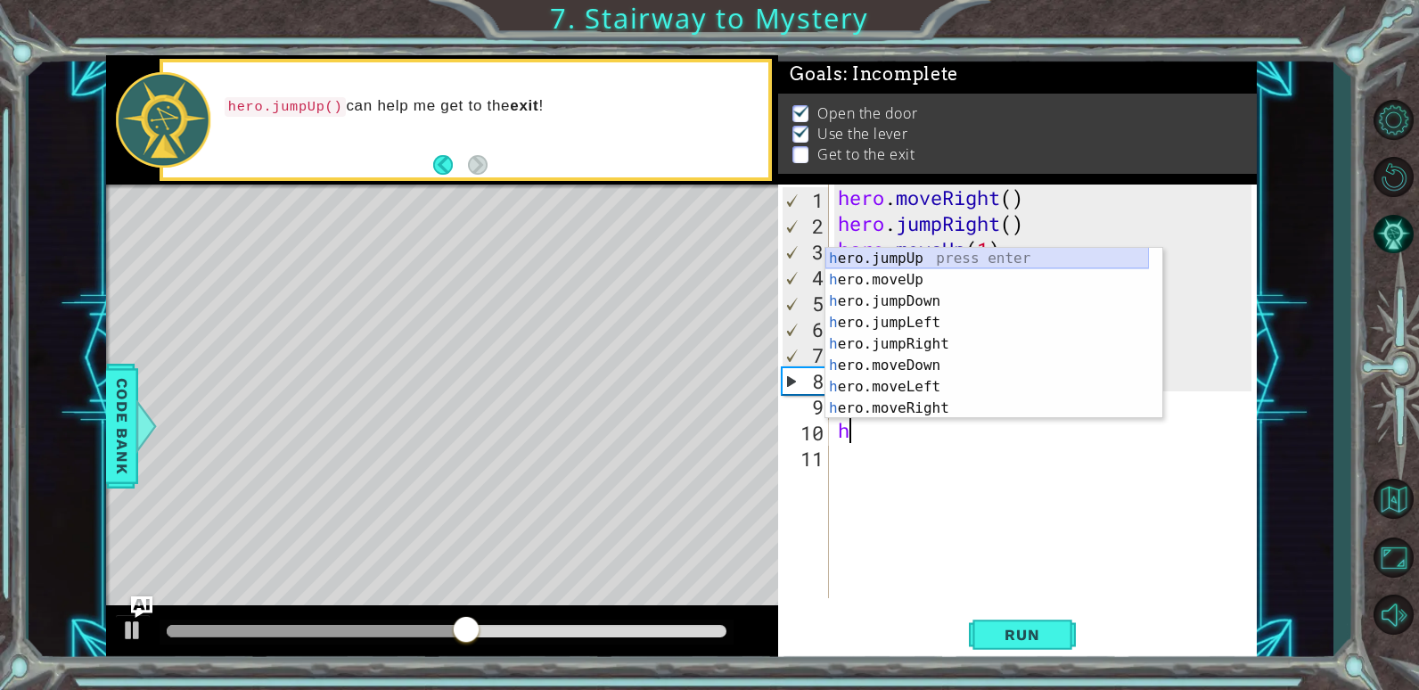
click at [933, 255] on div "h ero.jumpUp press enter h ero.moveUp press enter h ero.jumpDown press enter h …" at bounding box center [988, 355] width 324 height 214
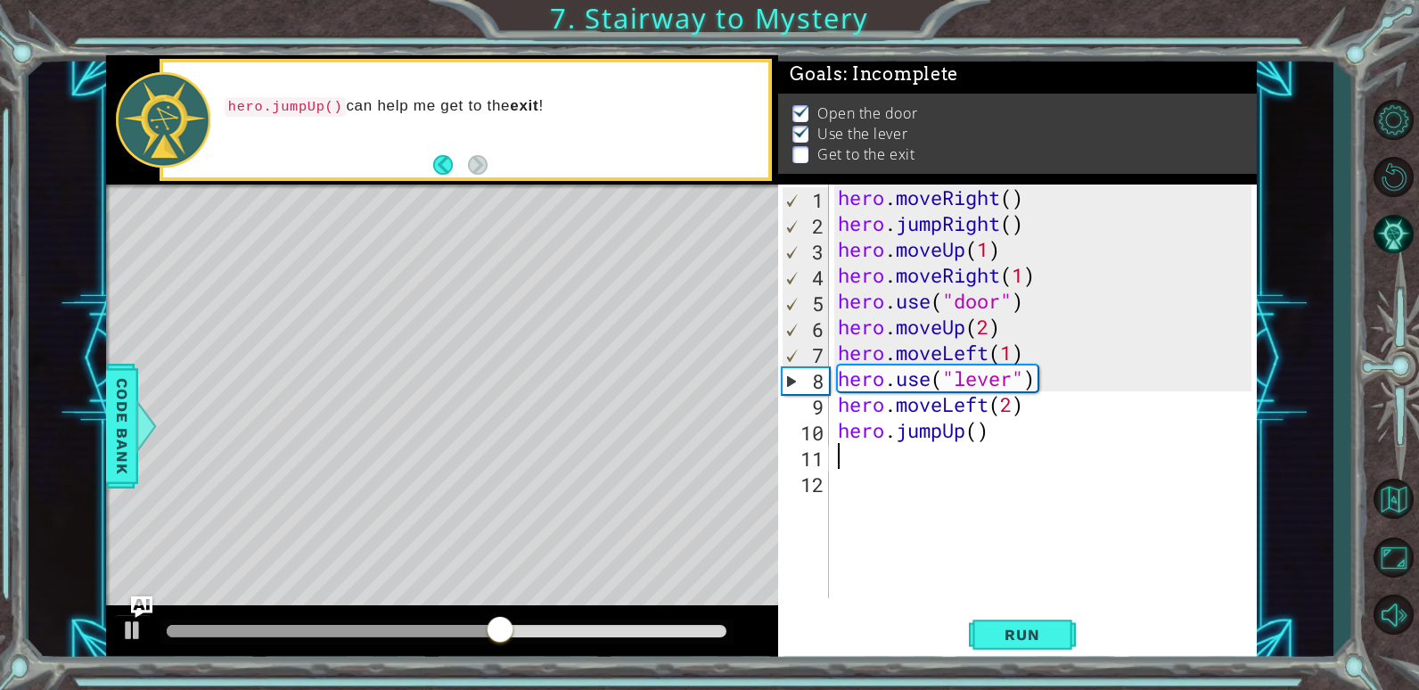
type textarea "h"
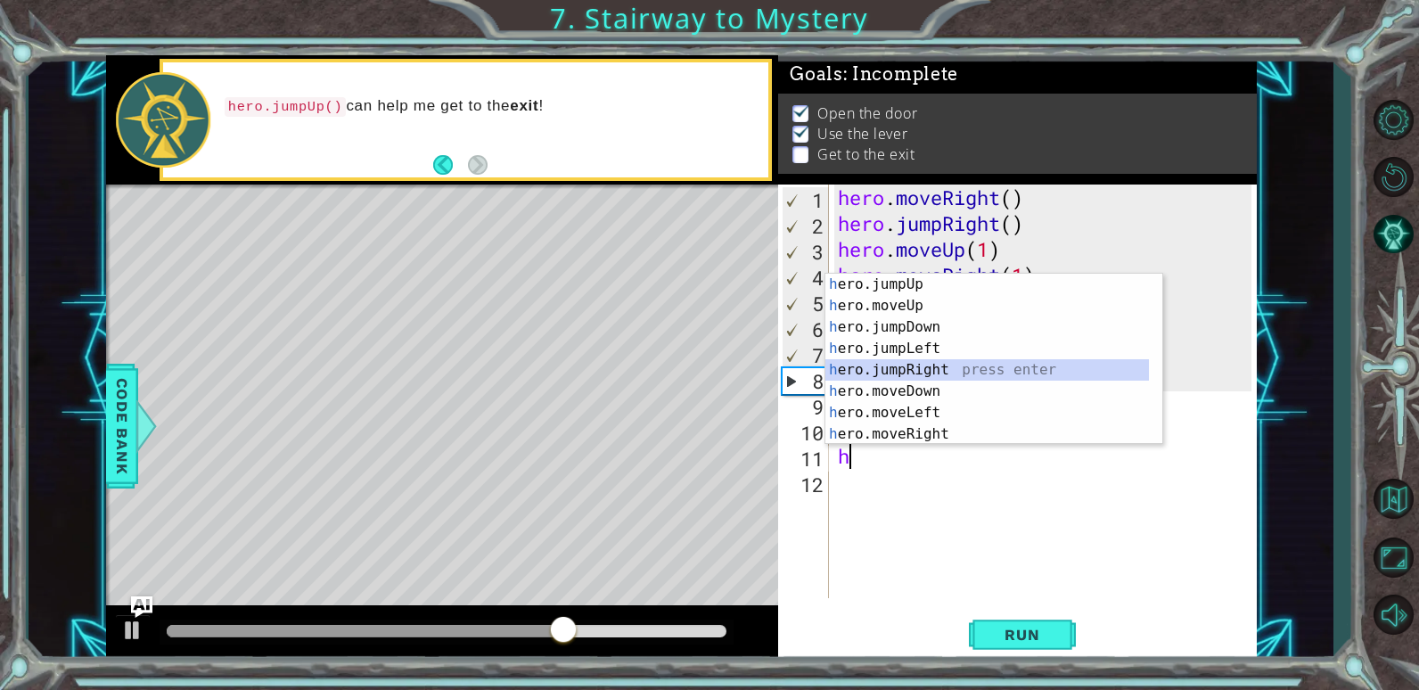
click at [945, 373] on div "h ero.jumpUp press enter h ero.moveUp press enter h ero.jumpDown press enter h …" at bounding box center [988, 381] width 324 height 214
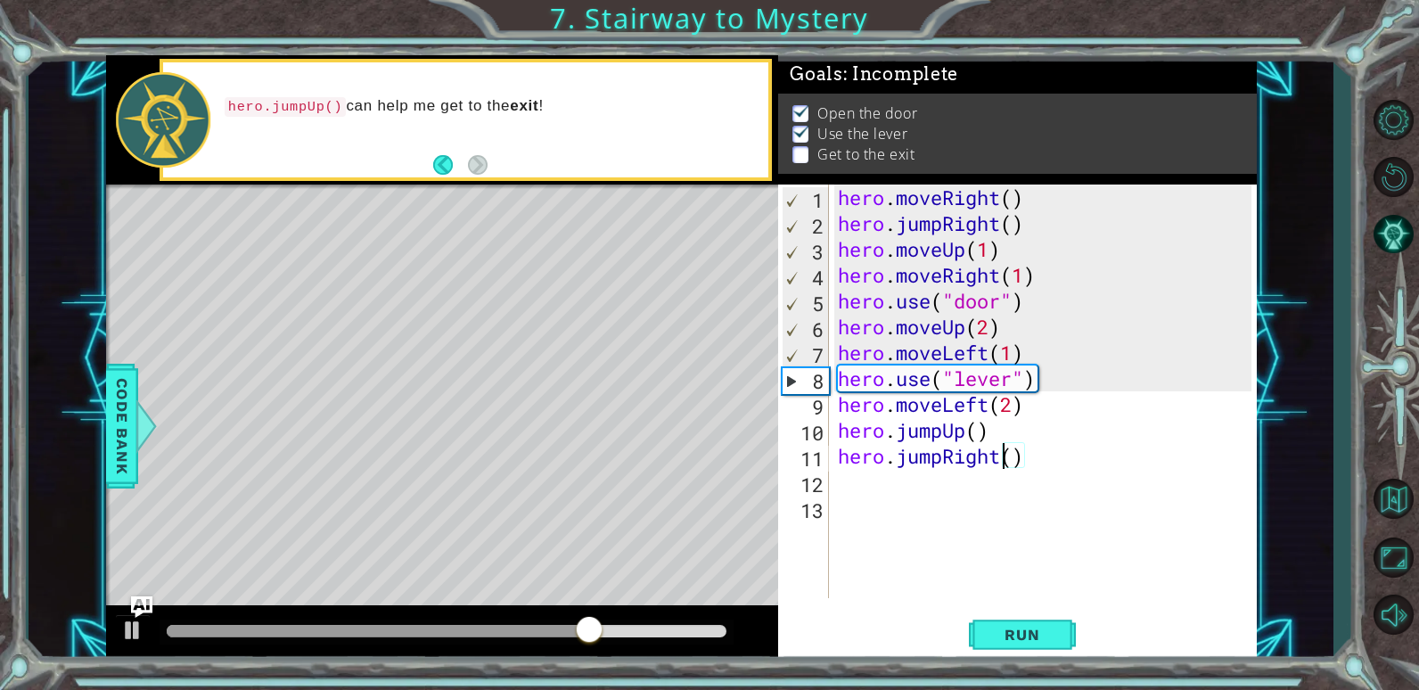
click at [1008, 462] on div "hero . moveRight ( ) hero . jumpRight ( ) hero . moveUp ( 1 ) hero . moveRight …" at bounding box center [1048, 417] width 427 height 465
click at [1019, 467] on div "hero . moveRight ( ) hero . jumpRight ( ) hero . moveUp ( 1 ) hero . moveRight …" at bounding box center [1048, 417] width 427 height 465
type textarea "hero.jumpRight(2)"
click at [1045, 628] on span "Run" at bounding box center [1022, 635] width 70 height 18
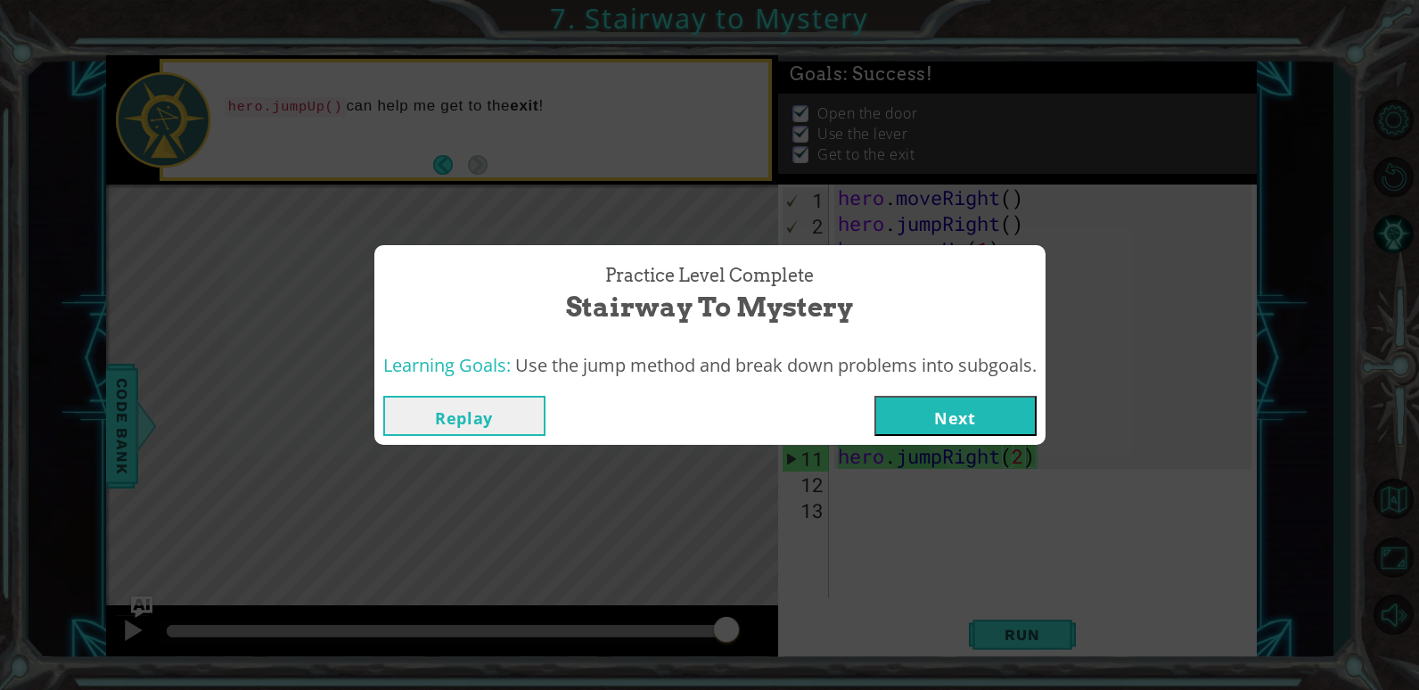
click at [958, 404] on button "Next" at bounding box center [956, 416] width 162 height 40
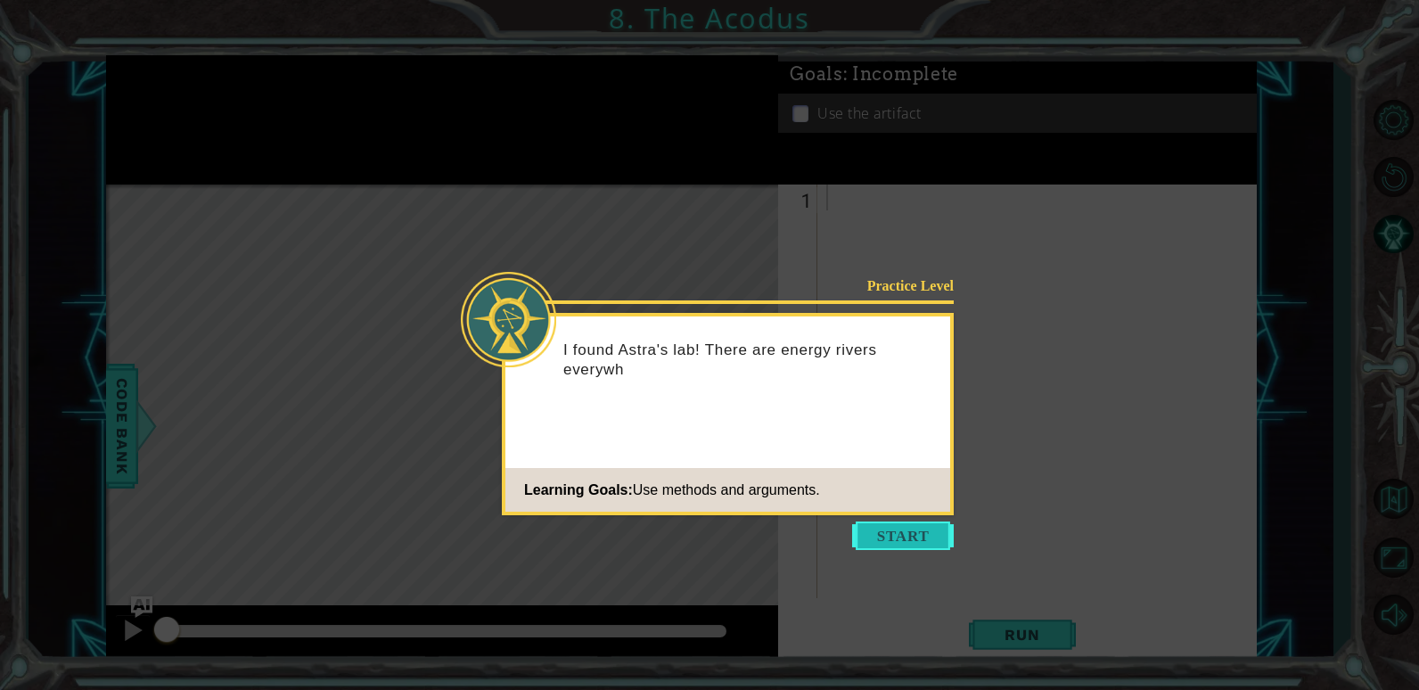
click at [950, 533] on button "Start" at bounding box center [903, 536] width 102 height 29
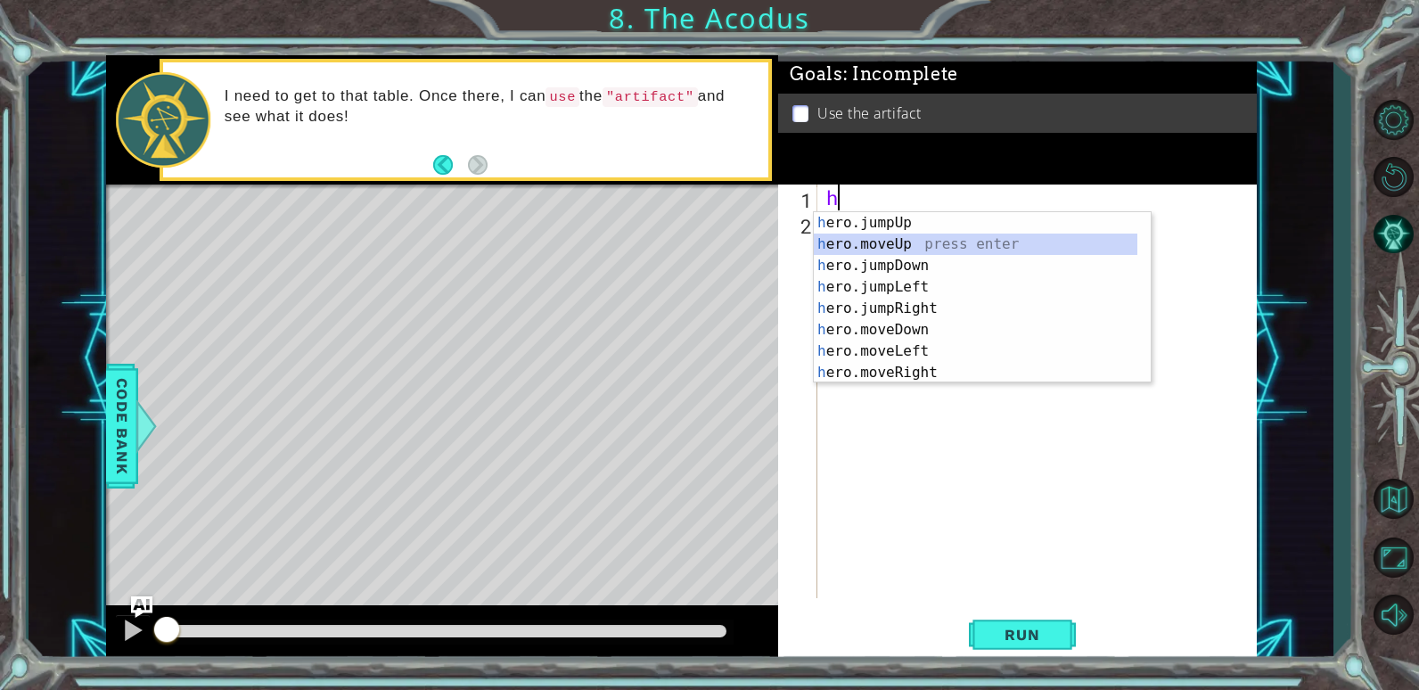
click at [909, 247] on div "h ero.jumpUp press enter h ero.moveUp press enter h ero.jumpDown press enter h …" at bounding box center [976, 319] width 324 height 214
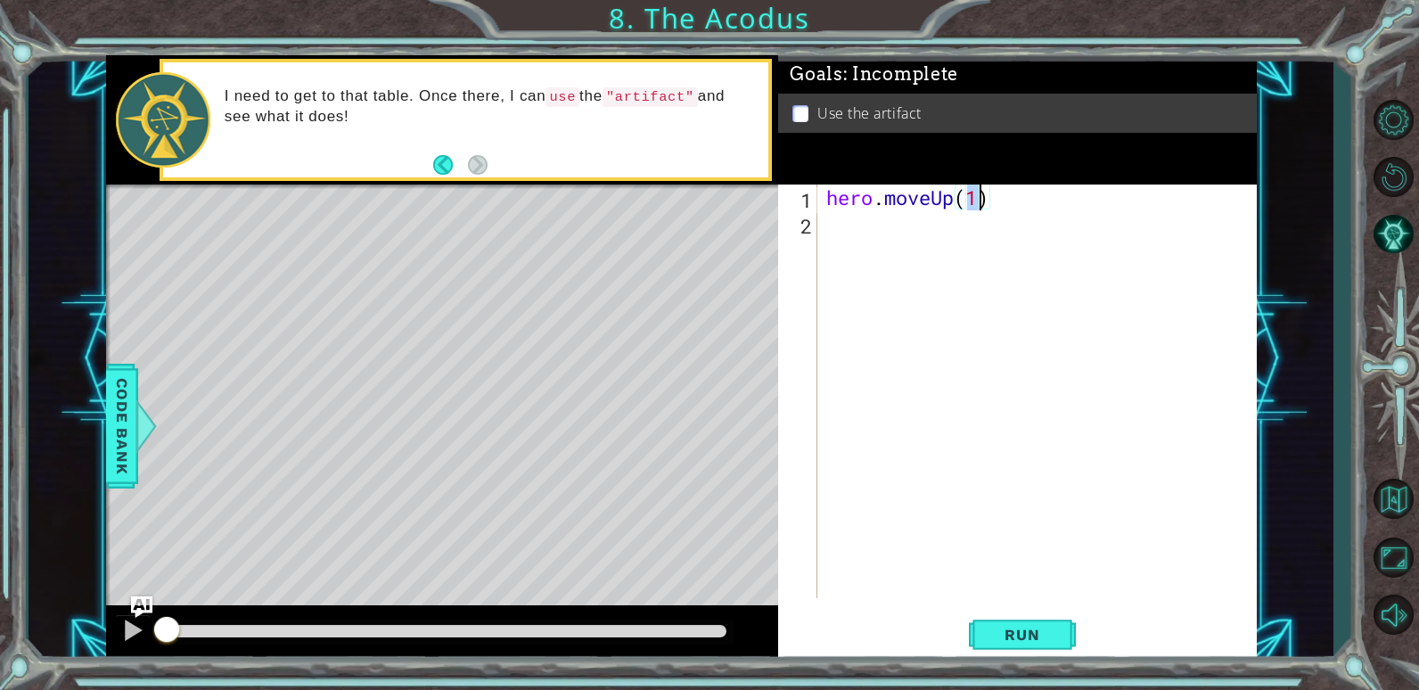
type textarea "hero.moveUp(2)"
click at [829, 219] on div "hero . moveUp ( 2 )" at bounding box center [1042, 417] width 438 height 465
type textarea "h"
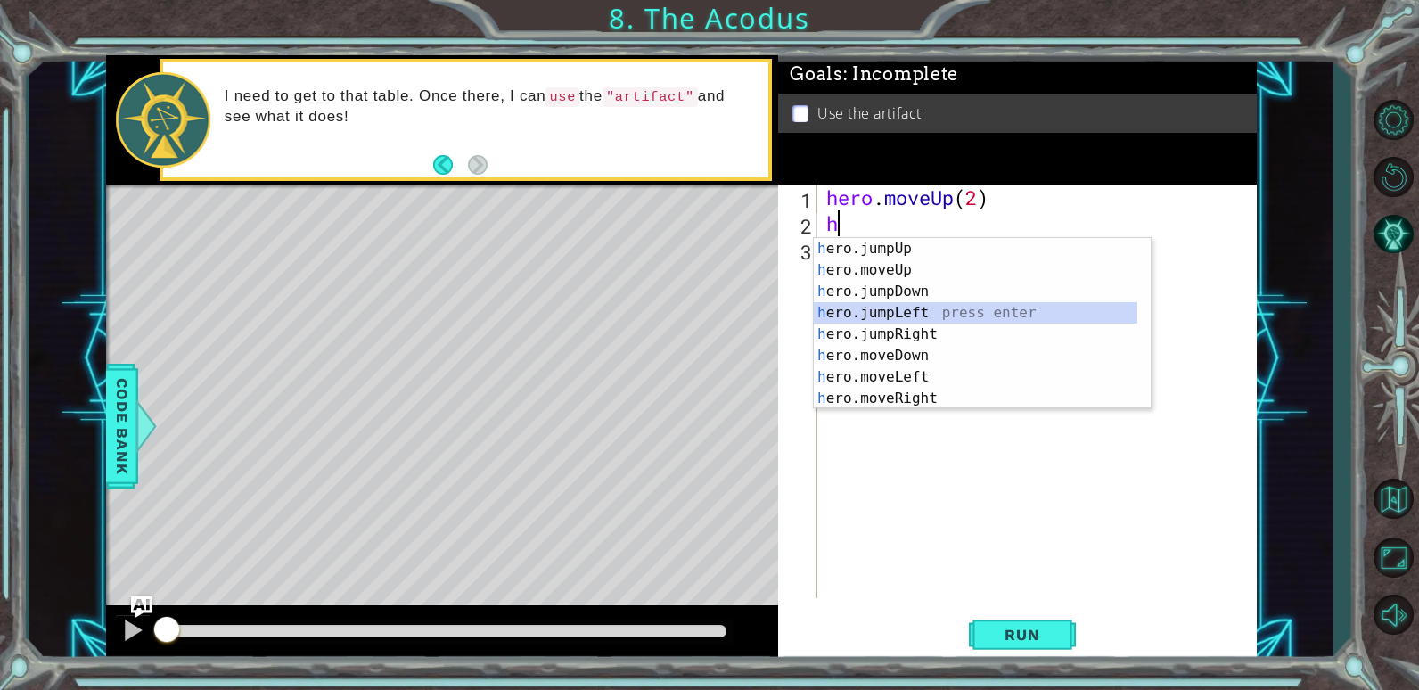
click at [920, 316] on div "h ero.jumpUp press enter h ero.moveUp press enter h ero.jumpDown press enter h …" at bounding box center [976, 345] width 324 height 214
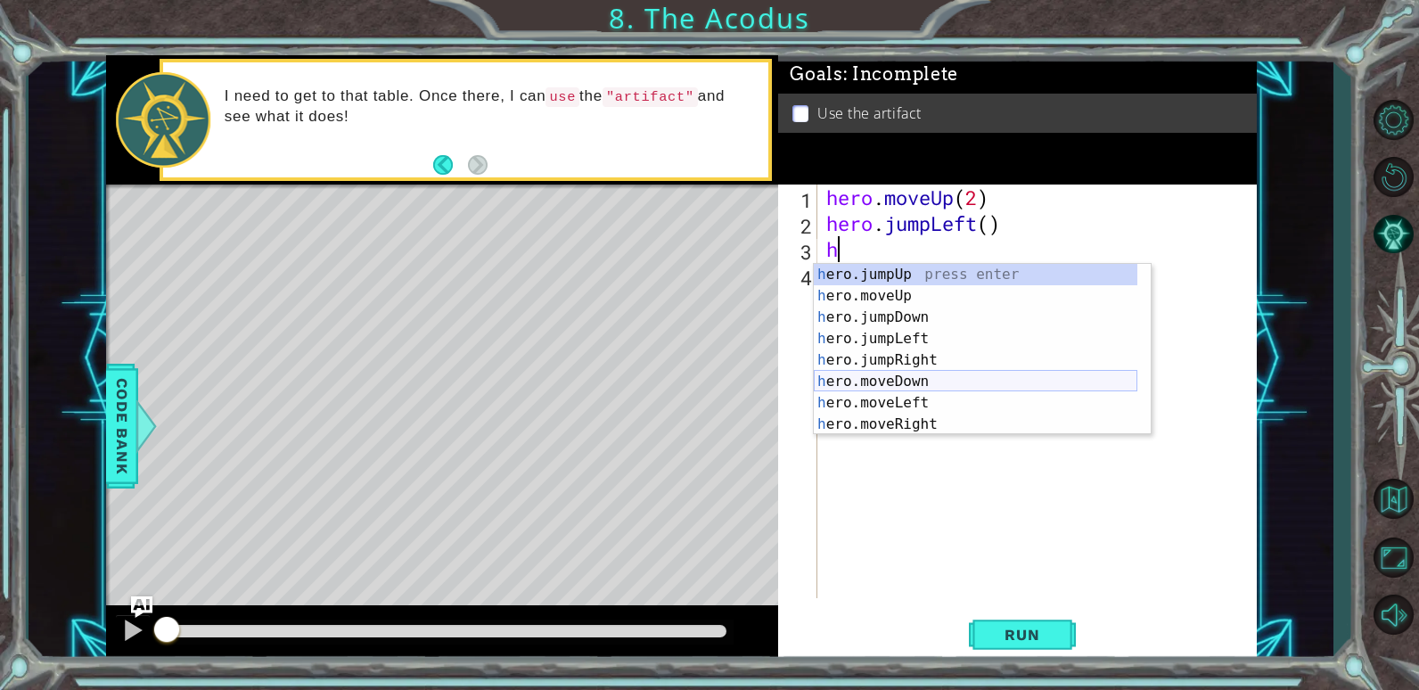
click at [929, 383] on div "h ero.jumpUp press enter h ero.moveUp press enter h ero.jumpDown press enter h …" at bounding box center [976, 371] width 324 height 214
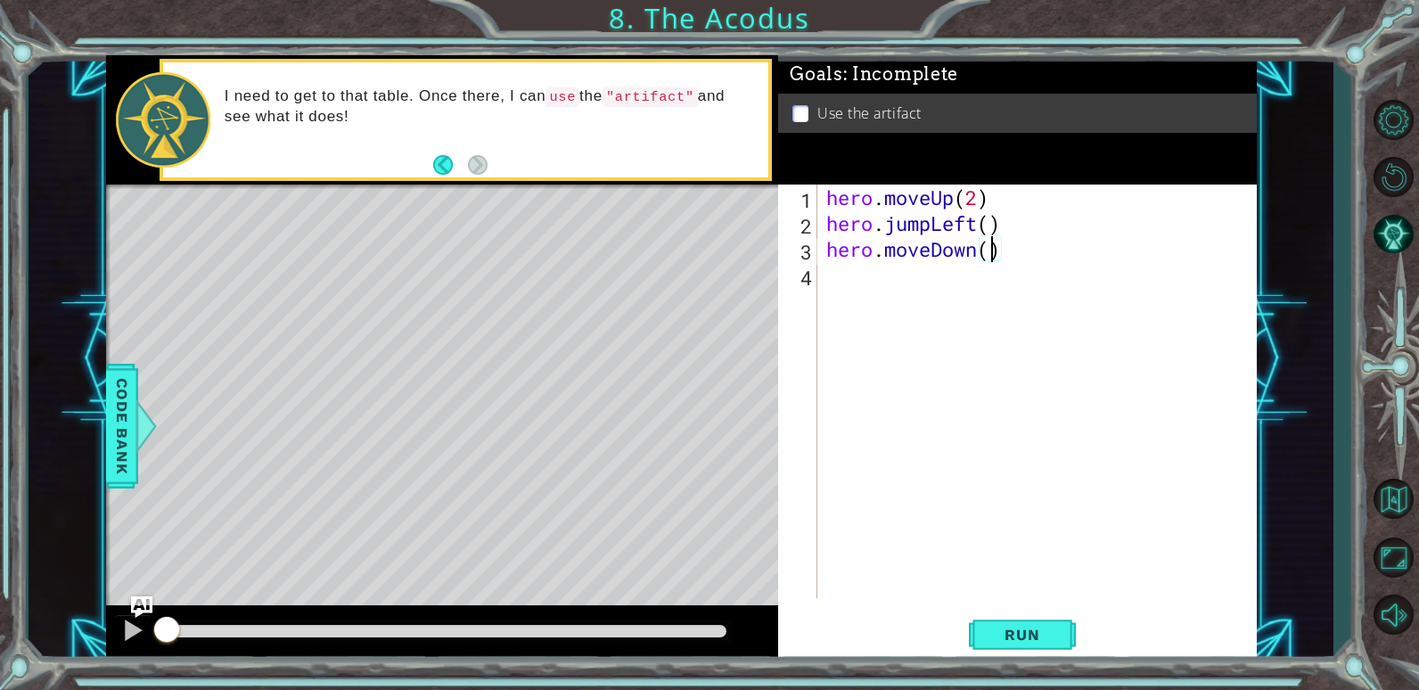
type textarea "hero.moveDown(2)"
click at [847, 285] on div "hero . moveUp ( 2 ) hero . jumpLeft ( ) hero . moveDown ( 2 )" at bounding box center [1042, 417] width 438 height 465
type textarea "h"
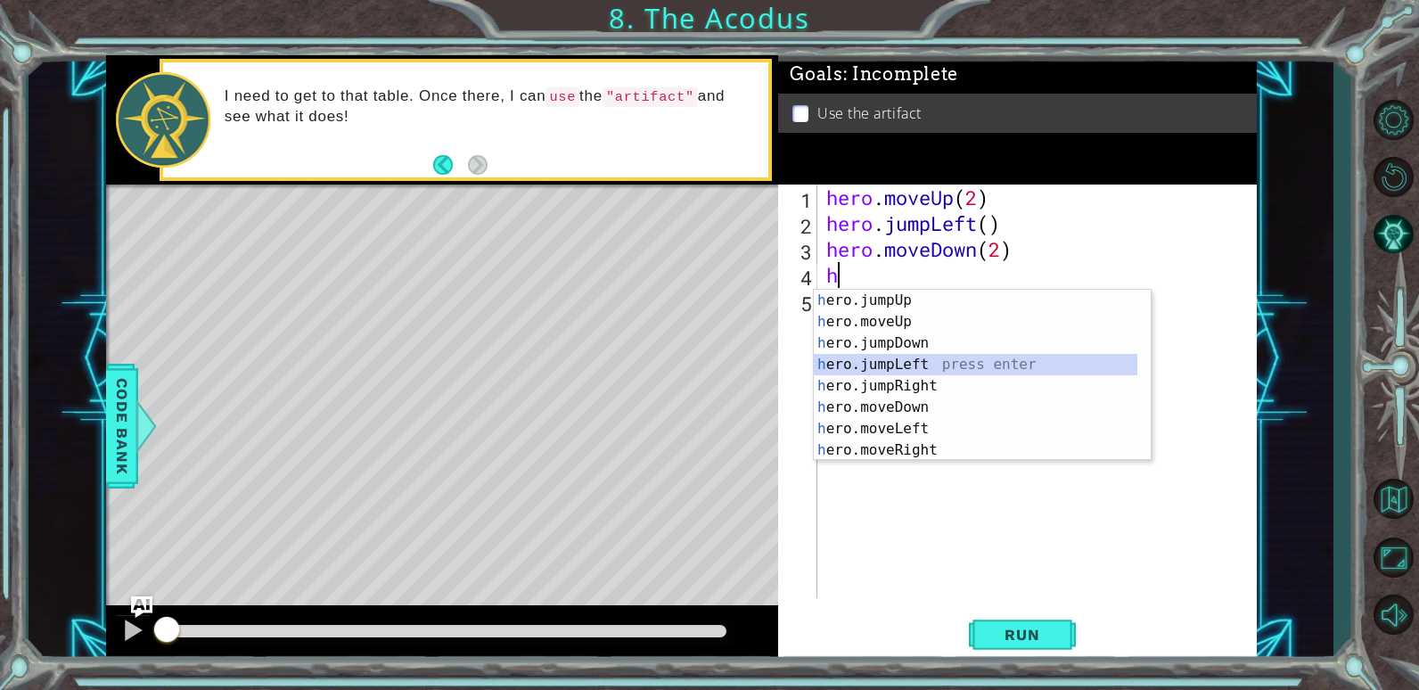
click at [902, 365] on div "h ero.jumpUp press enter h ero.moveUp press enter h ero.jumpDown press enter h …" at bounding box center [976, 397] width 324 height 214
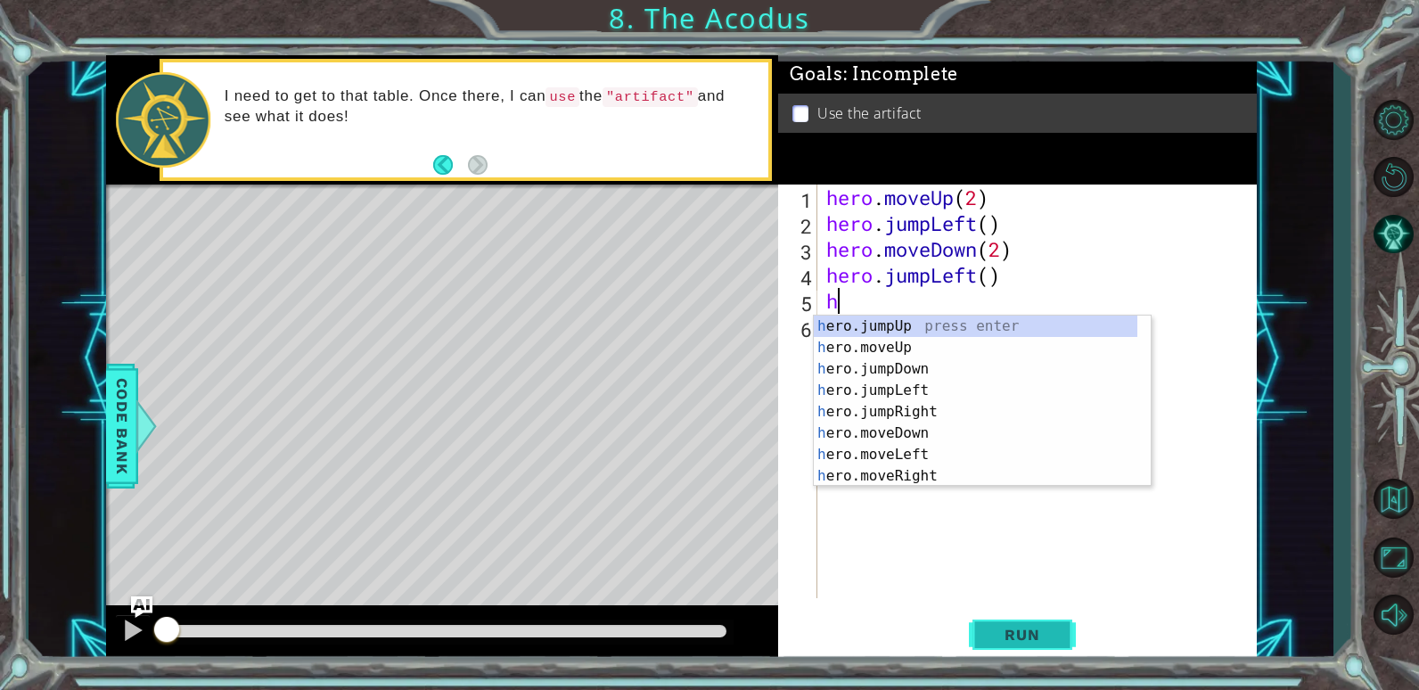
type textarea "h"
click at [1024, 629] on span "Run" at bounding box center [1022, 635] width 70 height 18
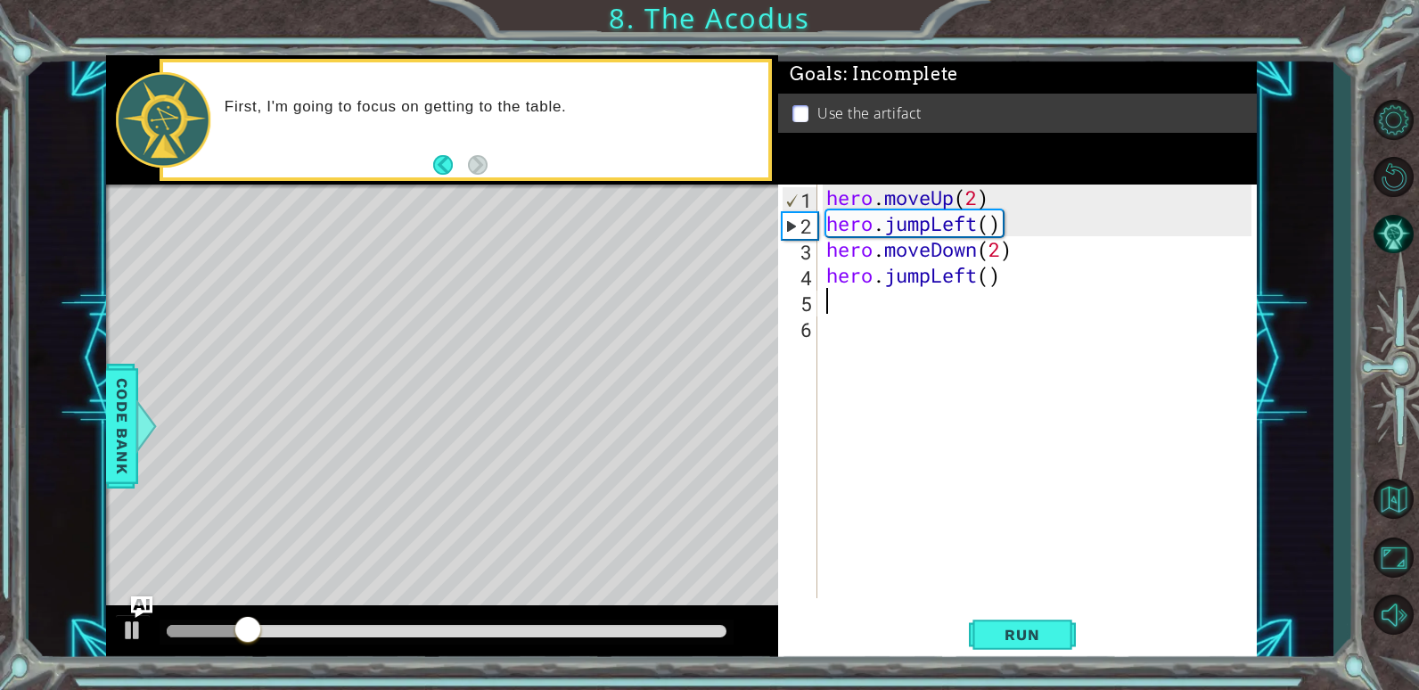
type textarea "hero.jumpLeft()"
